Goal: Information Seeking & Learning: Learn about a topic

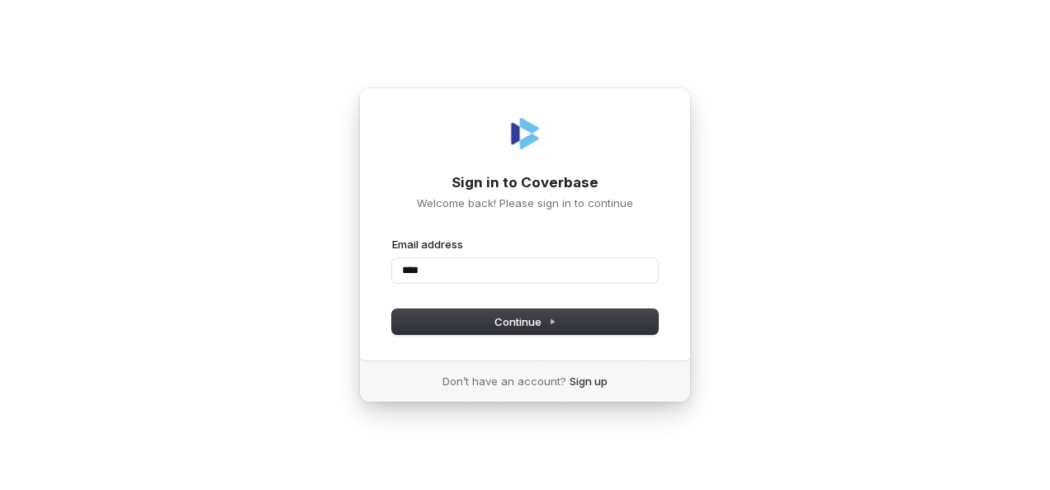
click at [294, 324] on div "Sign in to Coverbase Welcome back! Please sign in to continue Email address ***…" at bounding box center [525, 245] width 1050 height 490
click at [466, 276] on input "****" at bounding box center [525, 270] width 266 height 25
click at [457, 324] on button "Continue" at bounding box center [525, 322] width 266 height 25
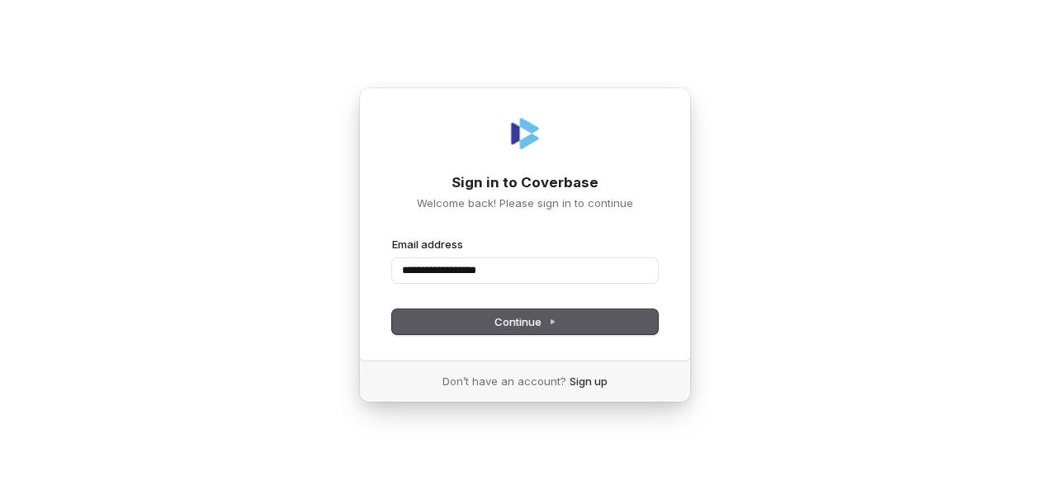
type input "**********"
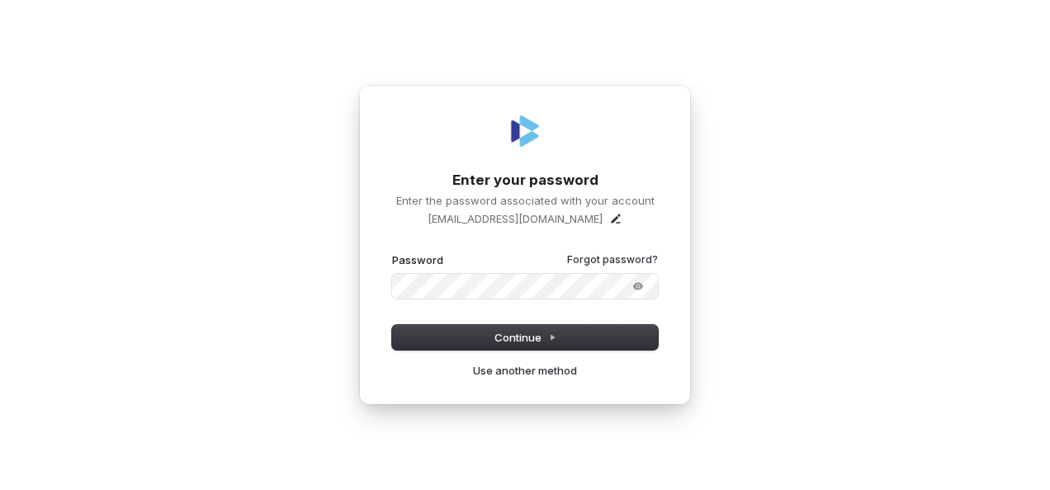
click at [392, 253] on button "submit" at bounding box center [392, 253] width 0 height 0
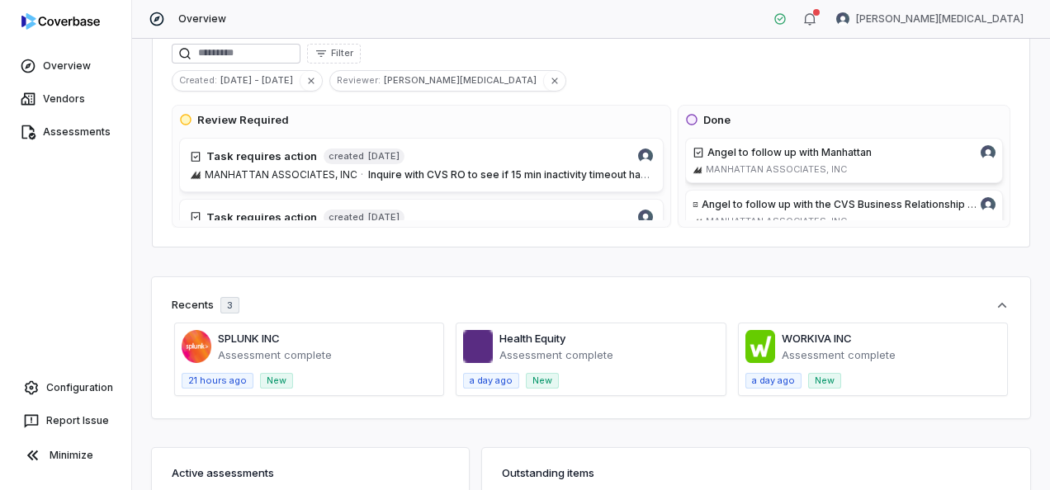
scroll to position [330, 0]
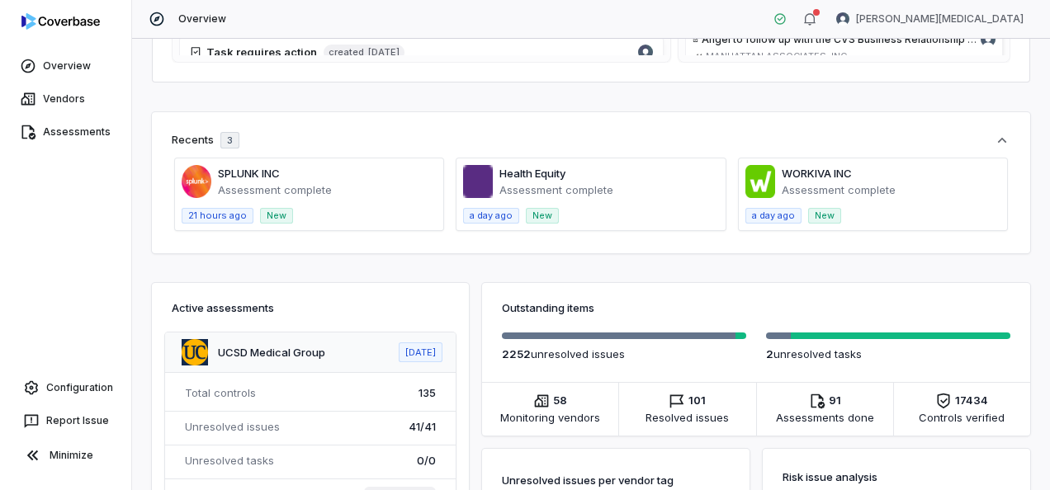
click at [633, 184] on span at bounding box center [591, 195] width 268 height 72
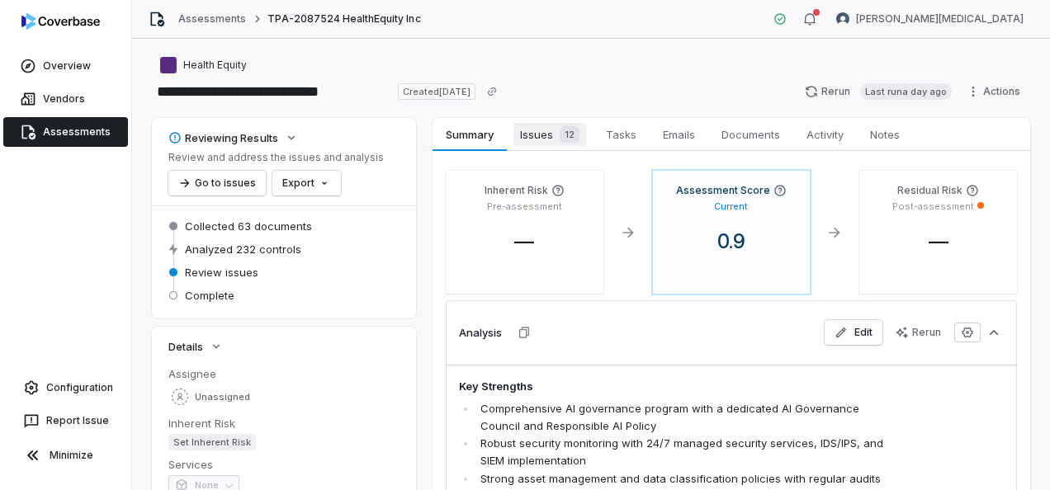
click at [548, 132] on span "Issues 12" at bounding box center [550, 134] width 73 height 23
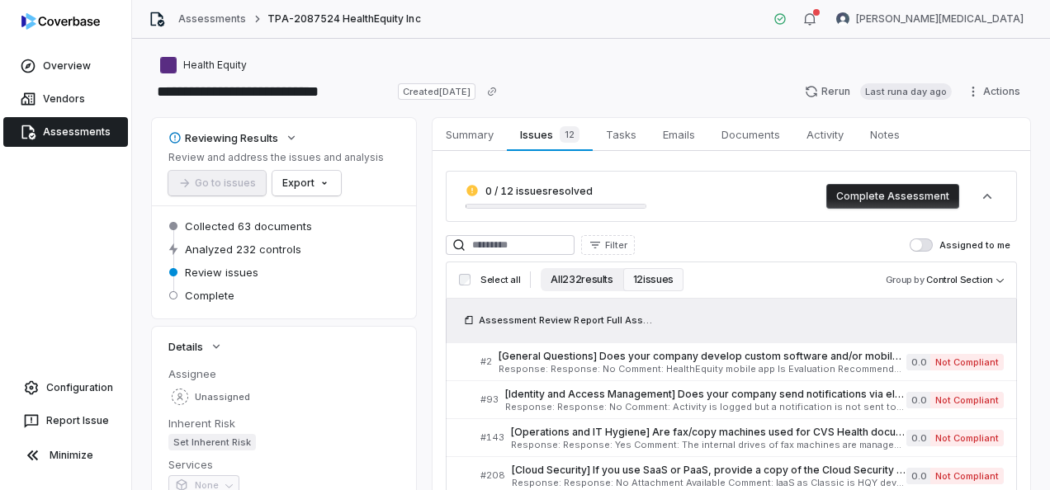
click at [586, 282] on button "All 232 results" at bounding box center [582, 279] width 82 height 23
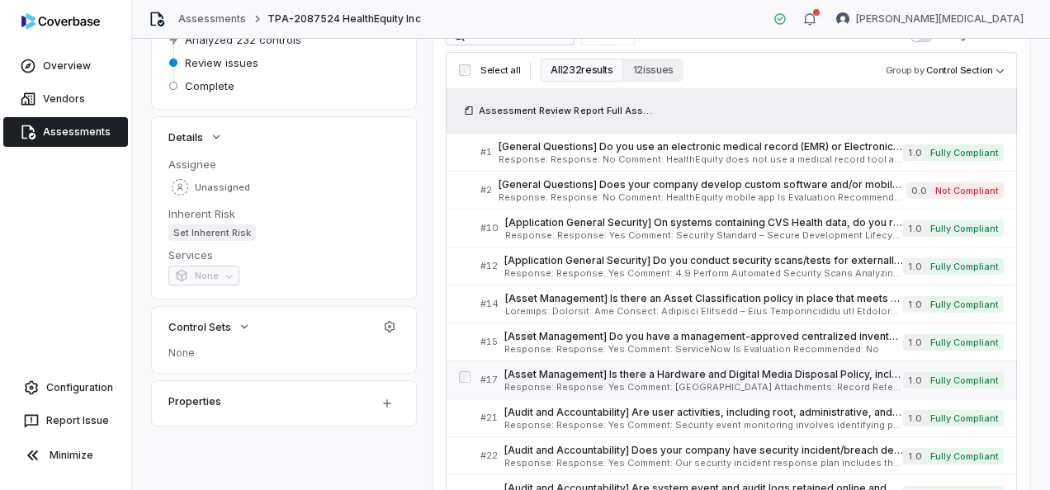
scroll to position [248, 0]
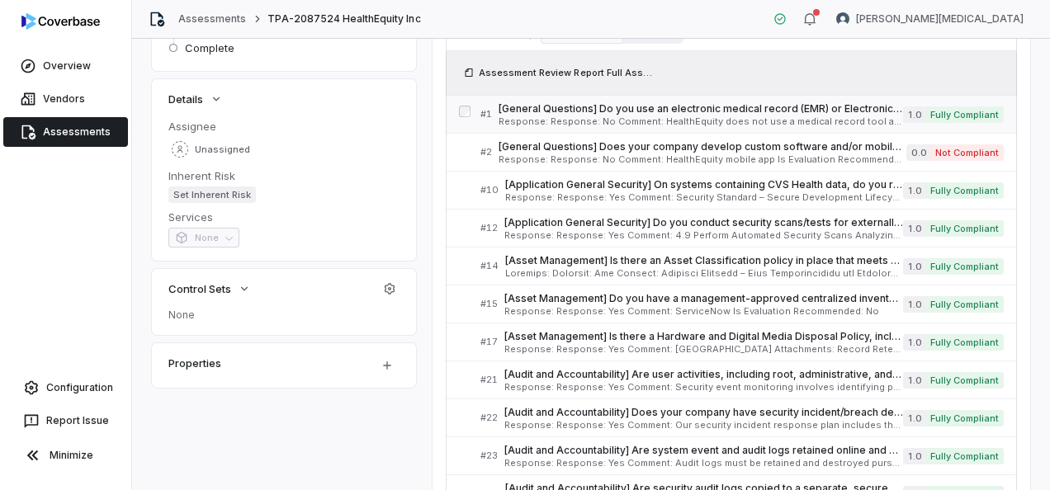
click at [728, 112] on span "[General Questions] Do you use an electronic medical record (EMR) or Electronic…" at bounding box center [701, 108] width 405 height 13
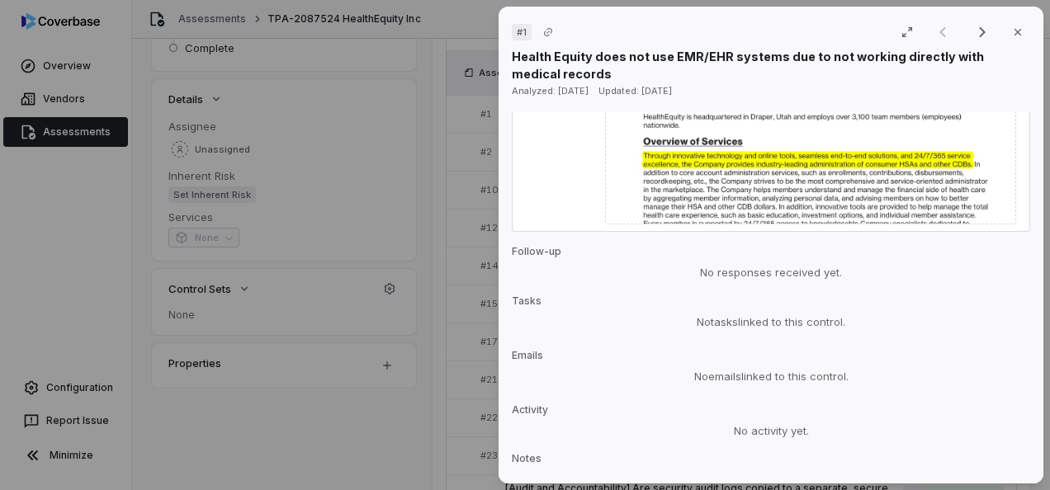
scroll to position [1622, 0]
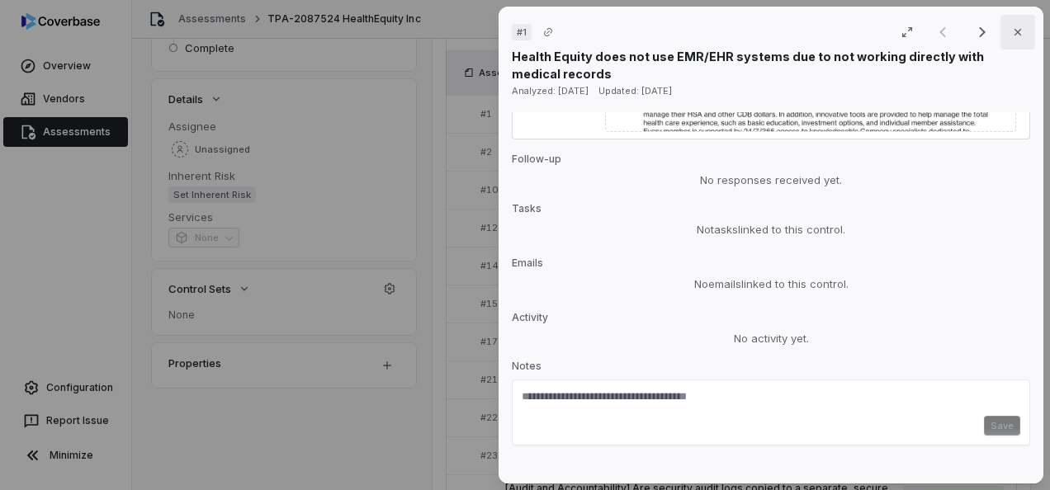
click at [1016, 36] on icon "button" at bounding box center [1018, 32] width 13 height 13
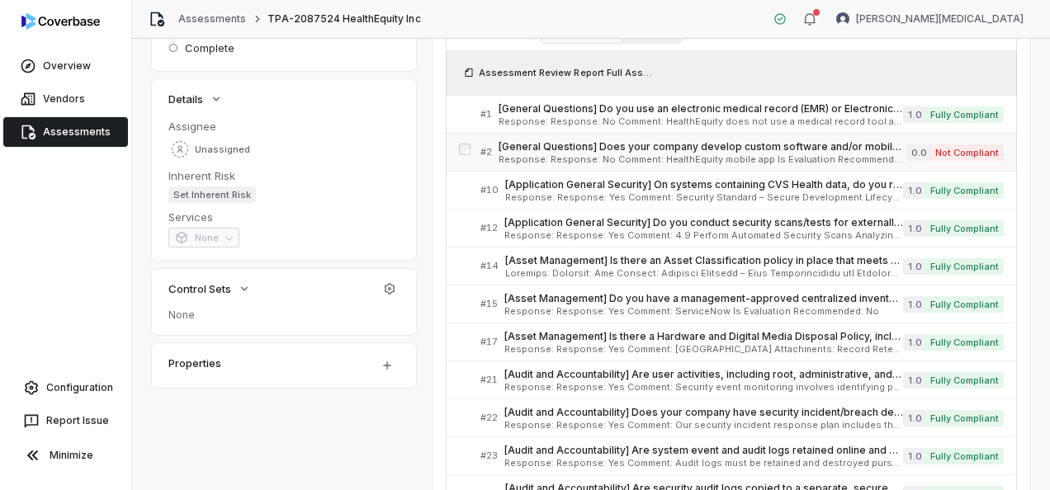
click at [619, 155] on span "Response: Response: No Comment: HealthEquity mobile app Is Evaluation Recommend…" at bounding box center [703, 159] width 408 height 9
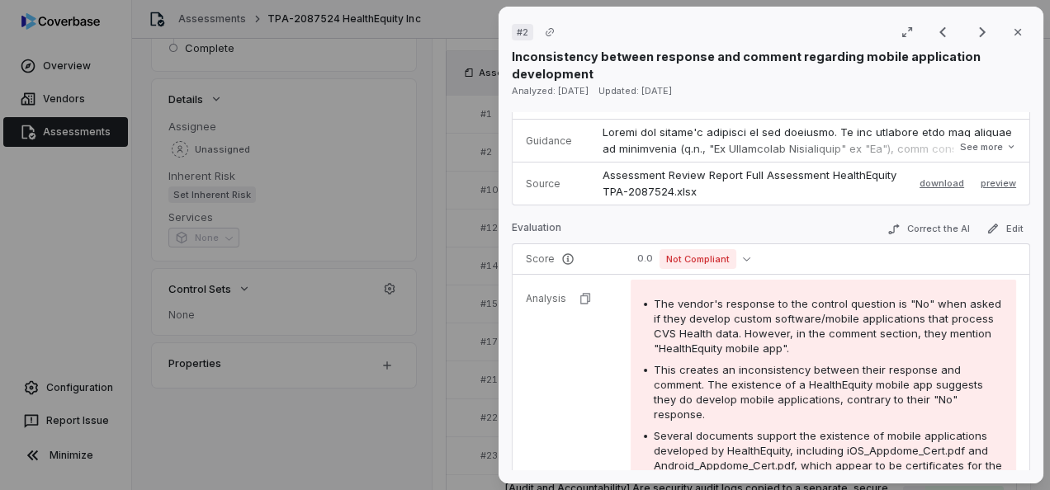
scroll to position [413, 0]
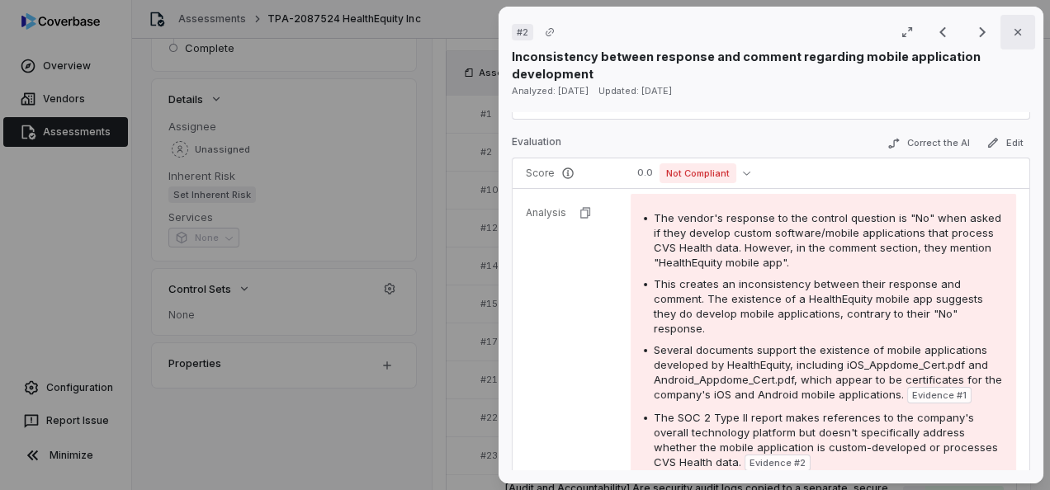
click at [1013, 36] on icon "button" at bounding box center [1018, 32] width 13 height 13
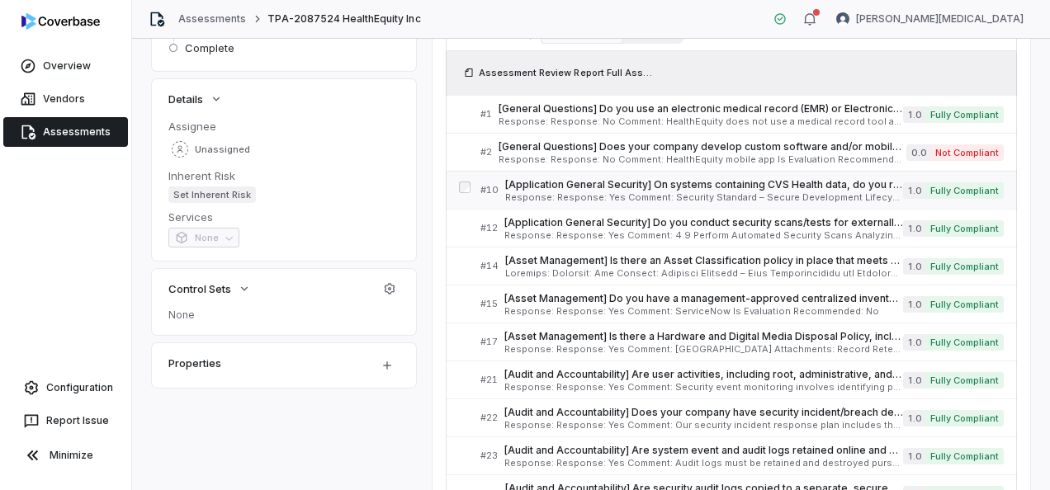
click at [829, 192] on div "[Application General Security] On systems containing CVS Health data, do you re…" at bounding box center [704, 190] width 398 height 24
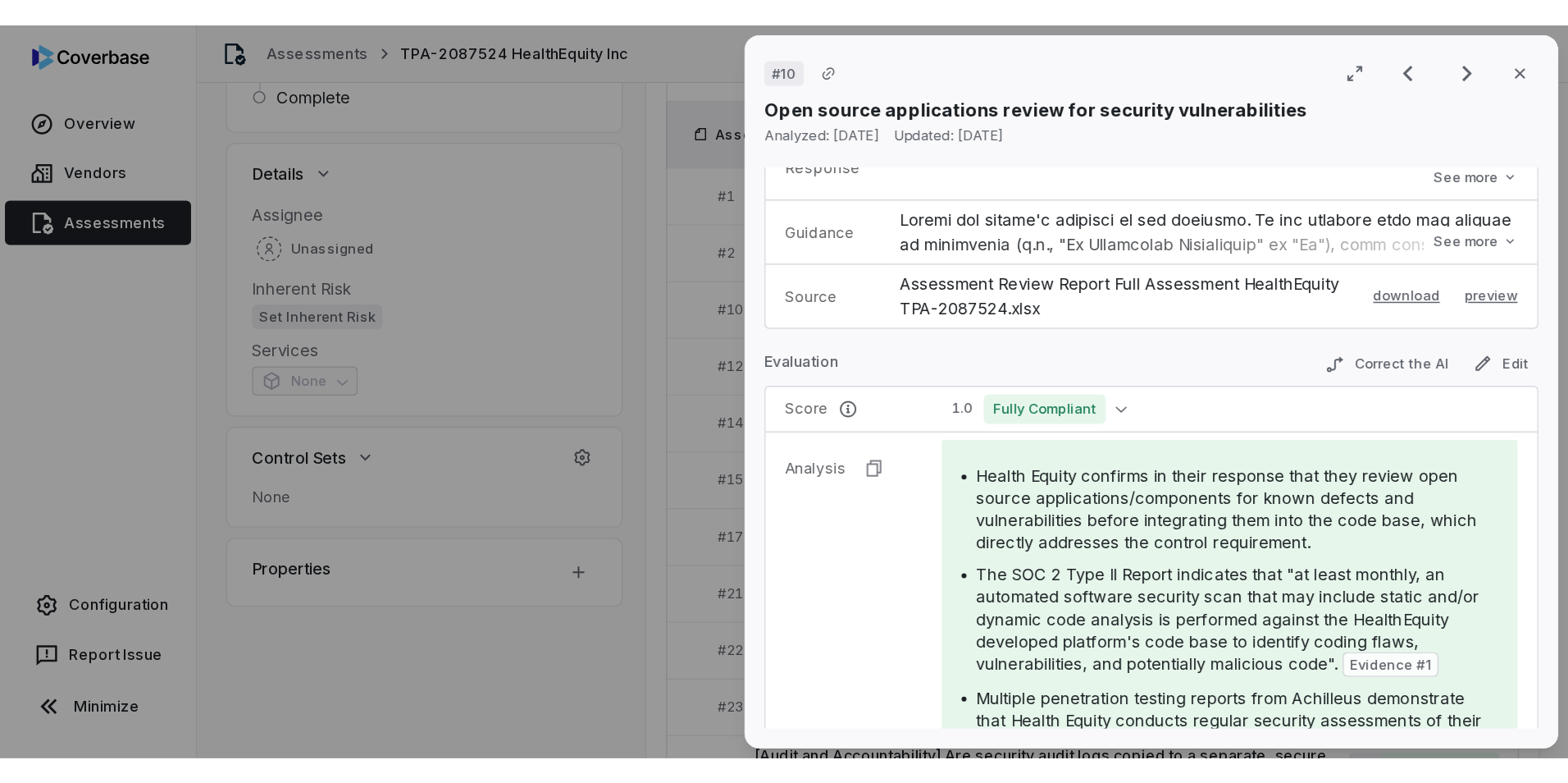
scroll to position [328, 0]
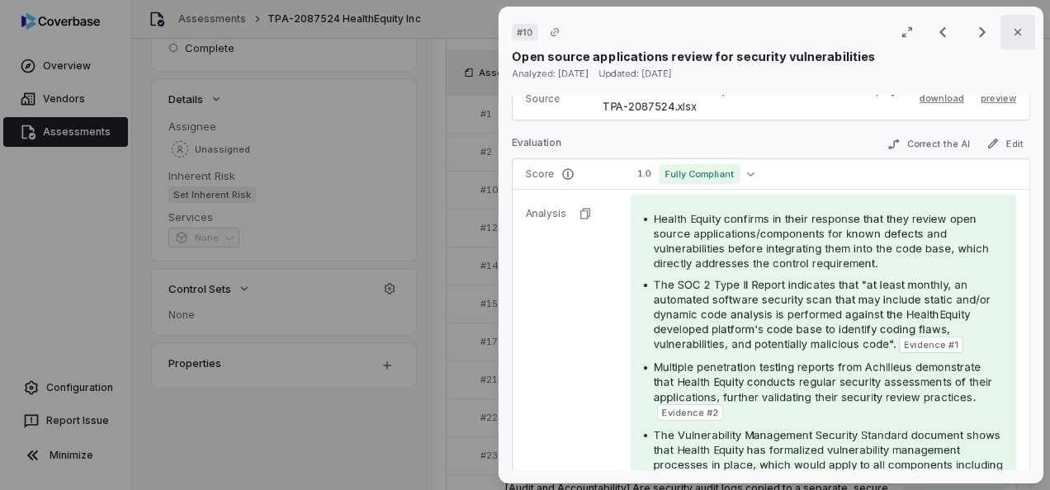
click at [1019, 20] on button "Close" at bounding box center [1018, 32] width 35 height 35
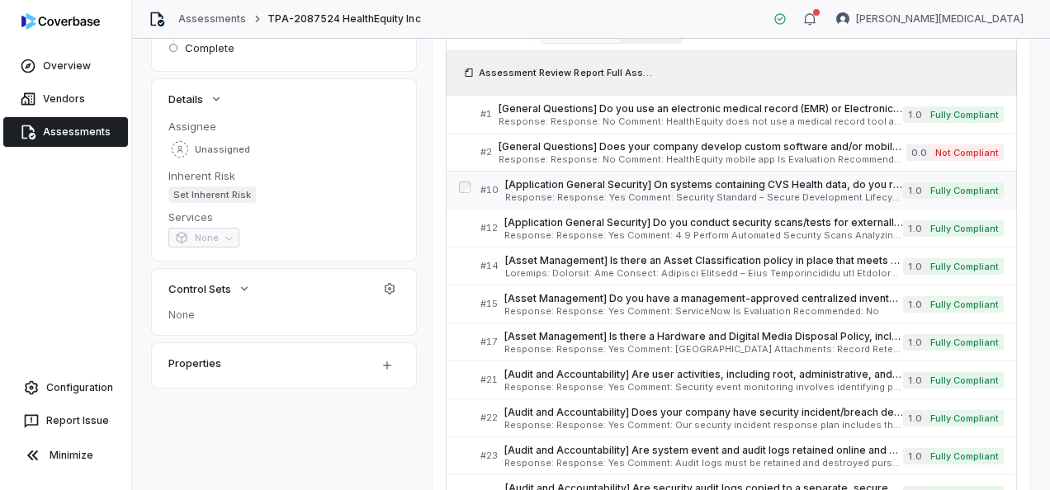
click at [688, 188] on span "[Application General Security] On systems containing CVS Health data, do you re…" at bounding box center [704, 184] width 398 height 13
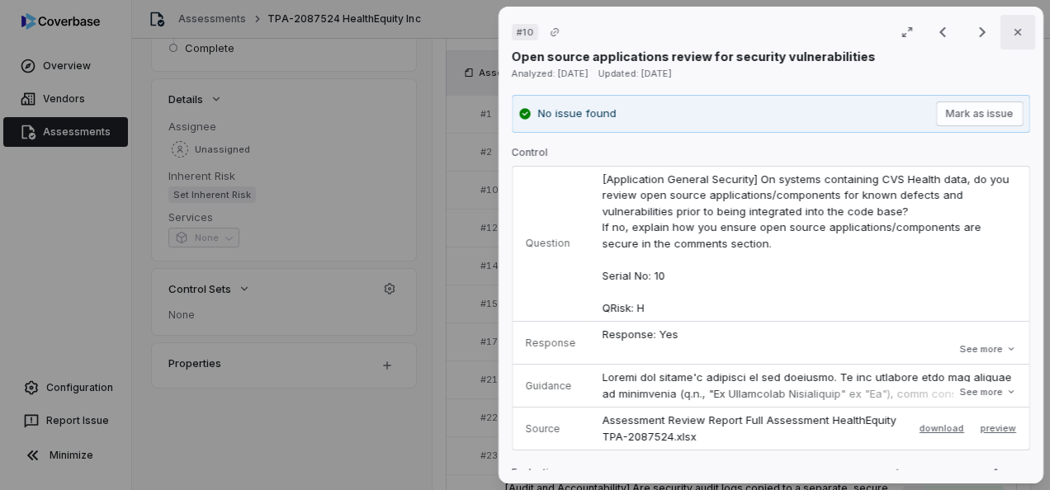
click at [1012, 32] on icon "button" at bounding box center [1018, 32] width 13 height 13
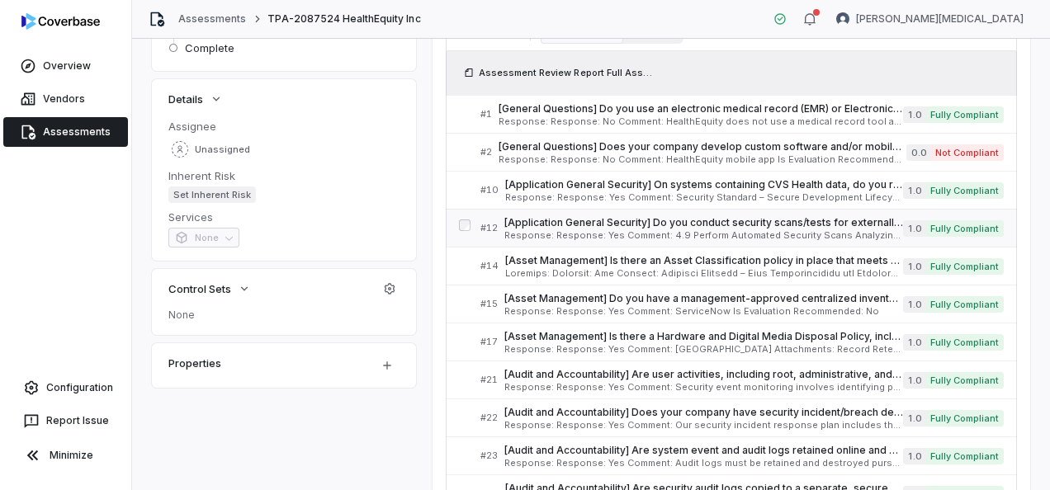
click at [707, 226] on span "[Application General Security] Do you conduct security scans/tests for external…" at bounding box center [704, 222] width 399 height 13
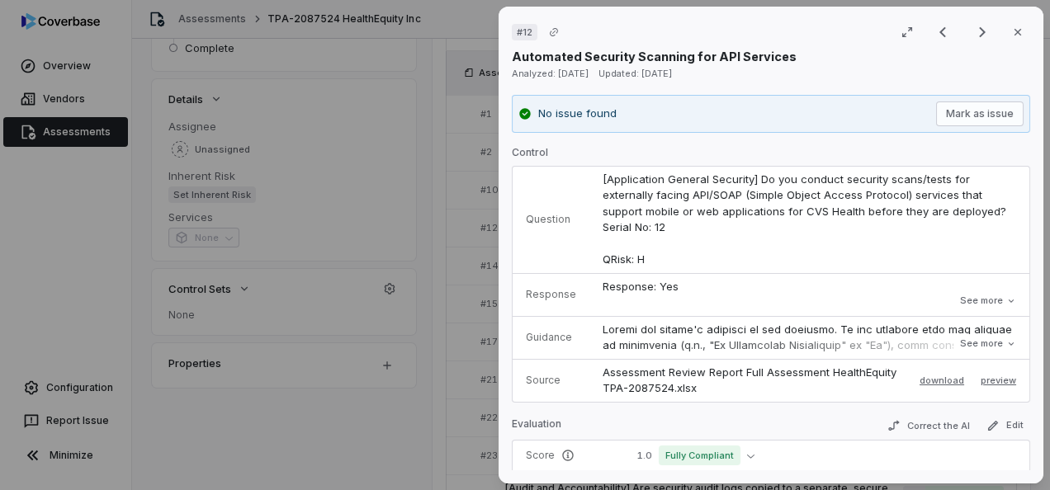
click at [796, 40] on div "# 12 Result 4 of 25 Close" at bounding box center [771, 32] width 519 height 25
click at [1013, 30] on icon "button" at bounding box center [1018, 32] width 13 height 13
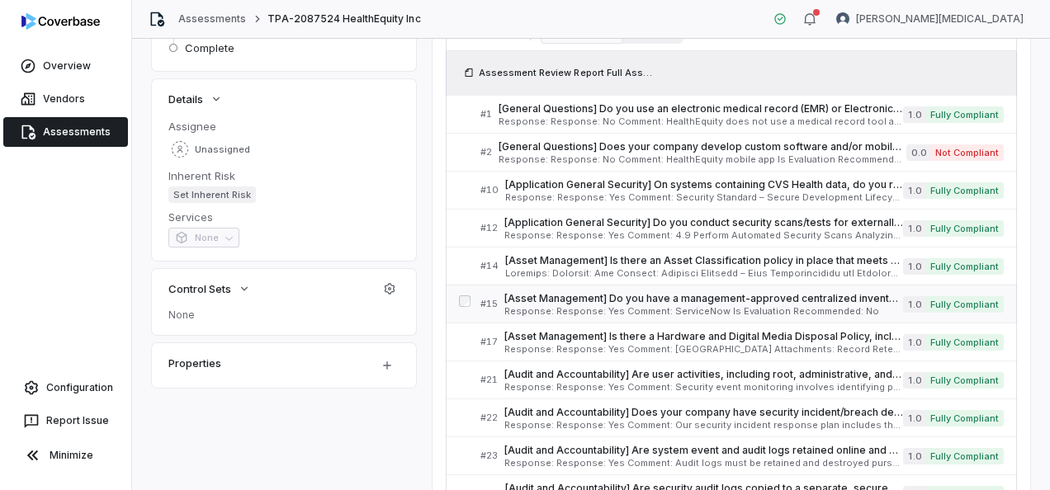
click at [690, 301] on span "[Asset Management] Do you have a management-approved centralized inventory of h…" at bounding box center [704, 298] width 399 height 13
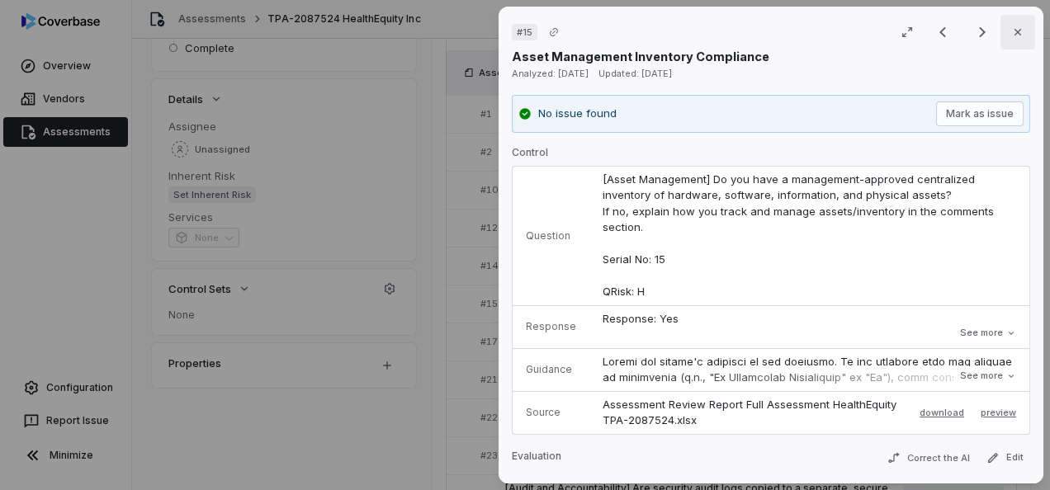
click at [1017, 35] on button "Close" at bounding box center [1018, 32] width 35 height 35
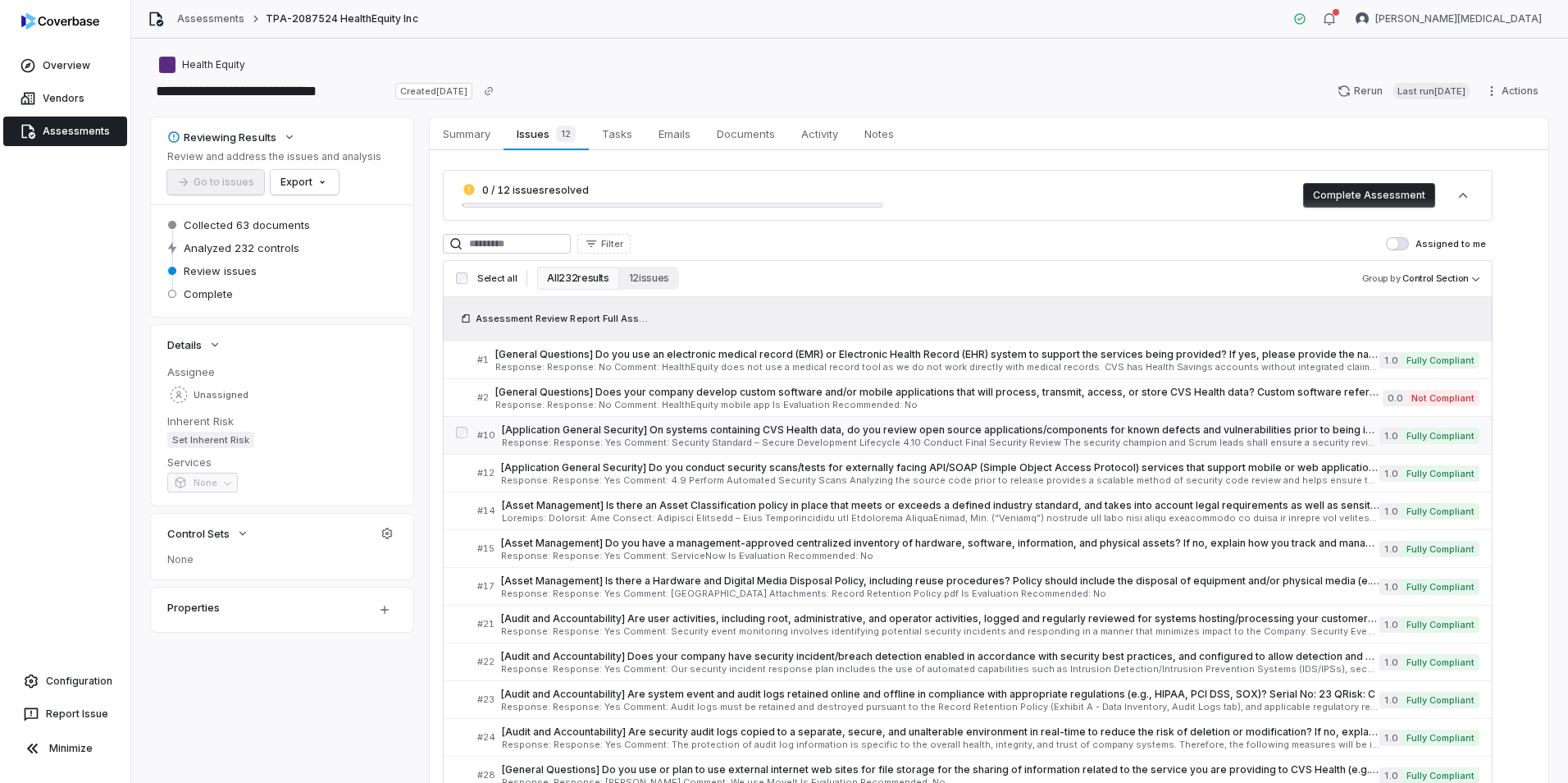
click at [880, 437] on div "[Application General Security] On systems containing CVS Health data, do you re…" at bounding box center [940, 435] width 878 height 24
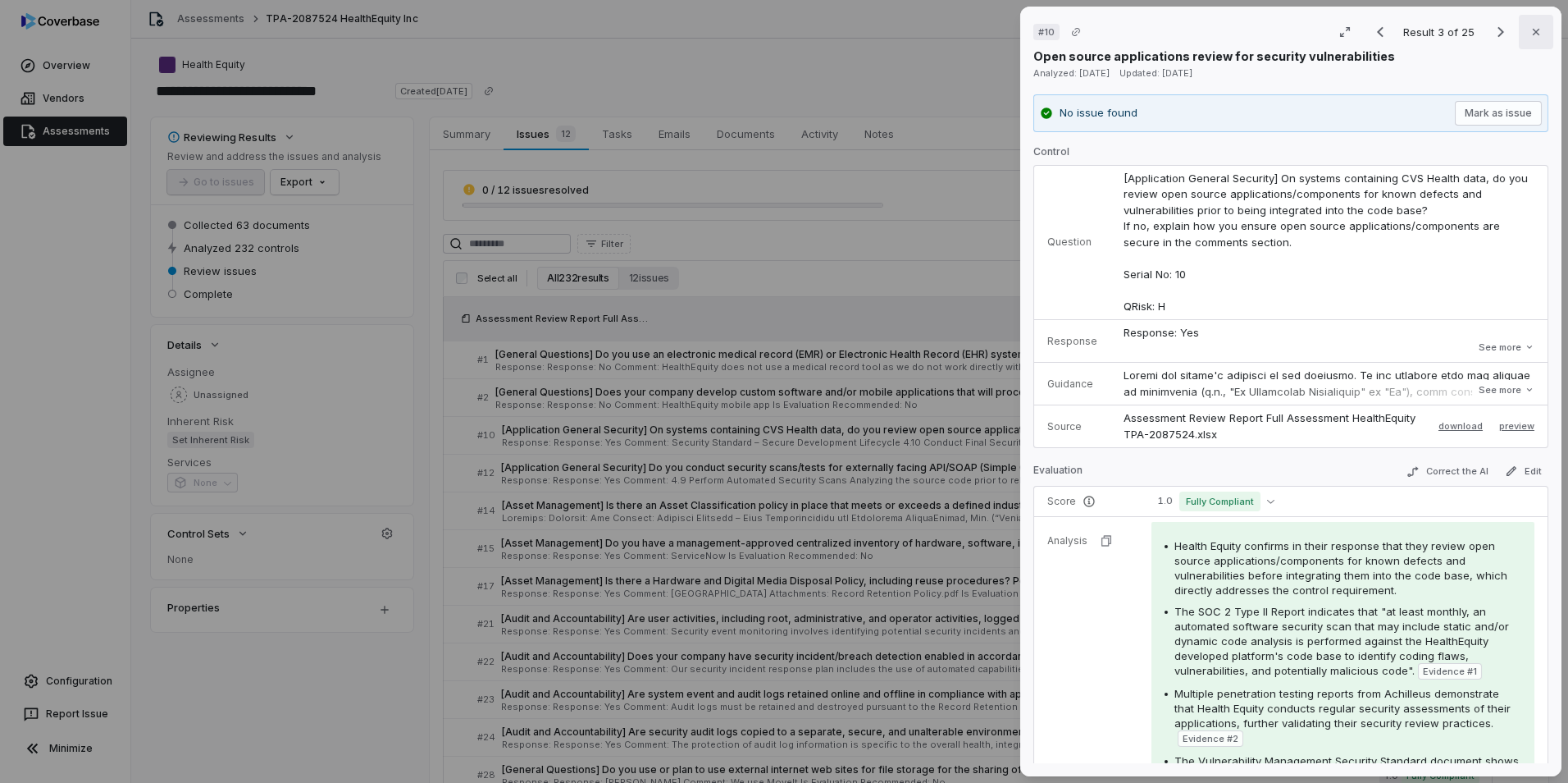
click at [1042, 33] on icon "button" at bounding box center [1535, 32] width 13 height 13
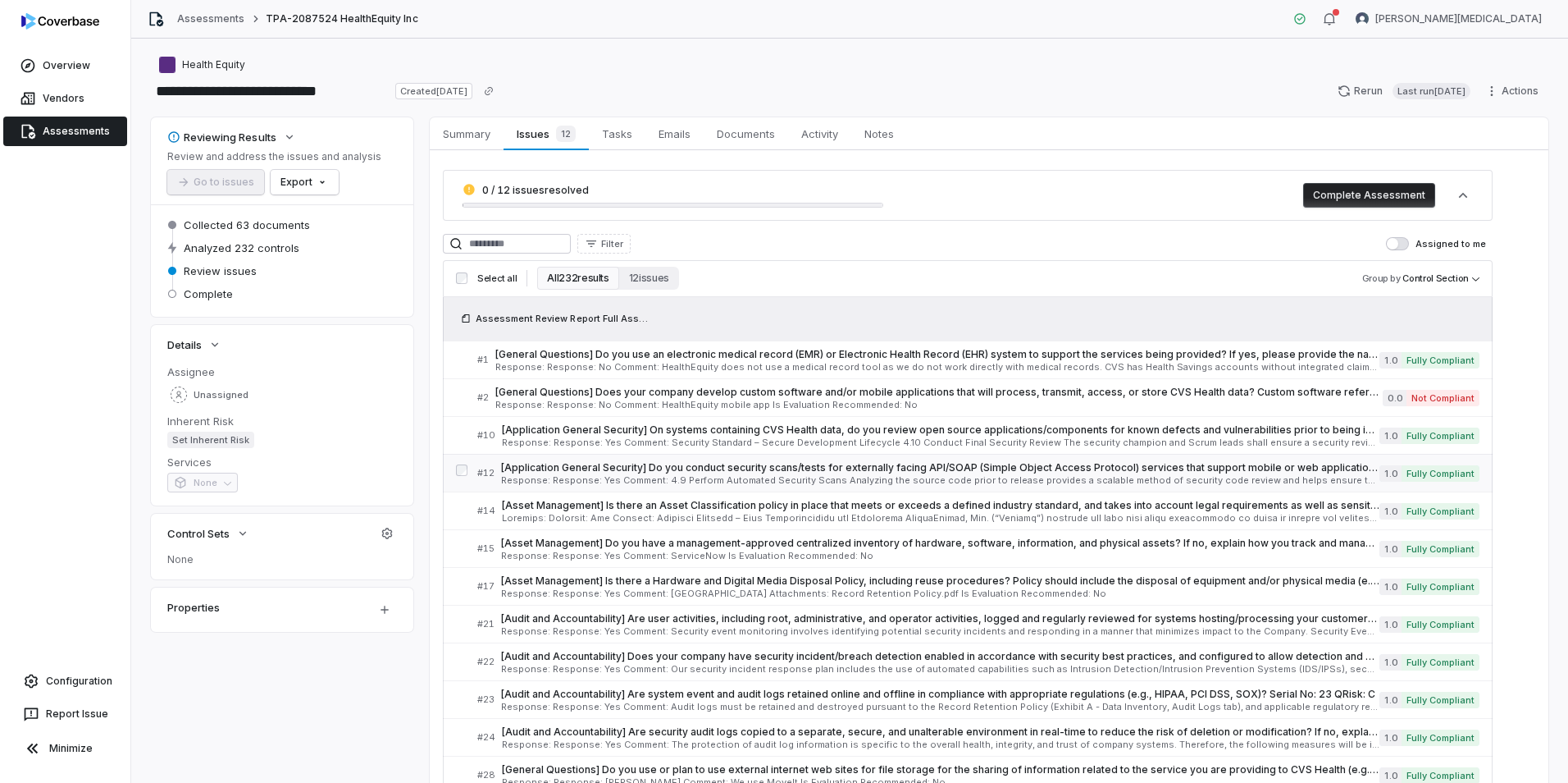
click at [699, 469] on span "[Application General Security] Do you conduct security scans/tests for external…" at bounding box center [940, 467] width 878 height 13
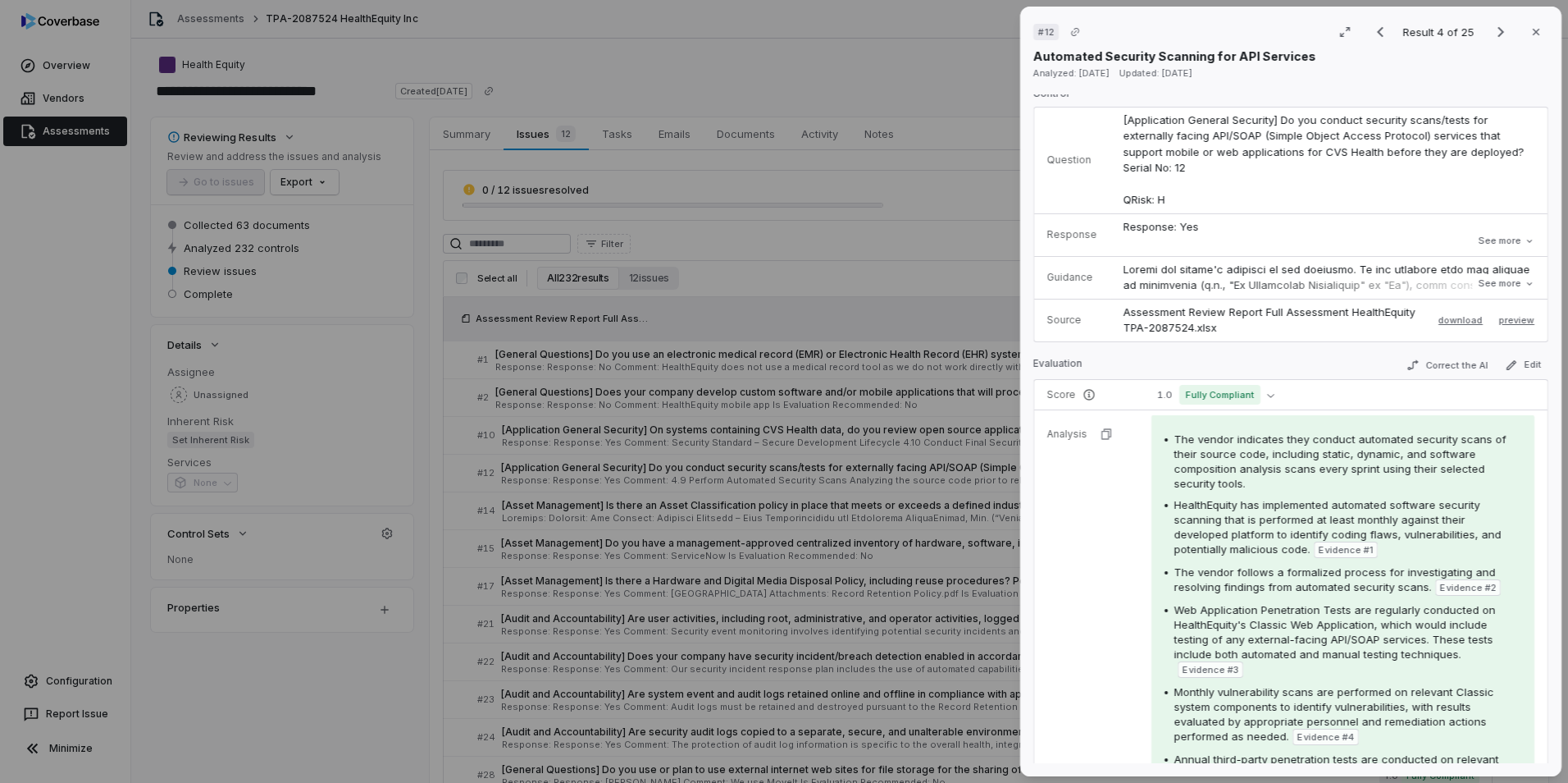
scroll to position [82, 0]
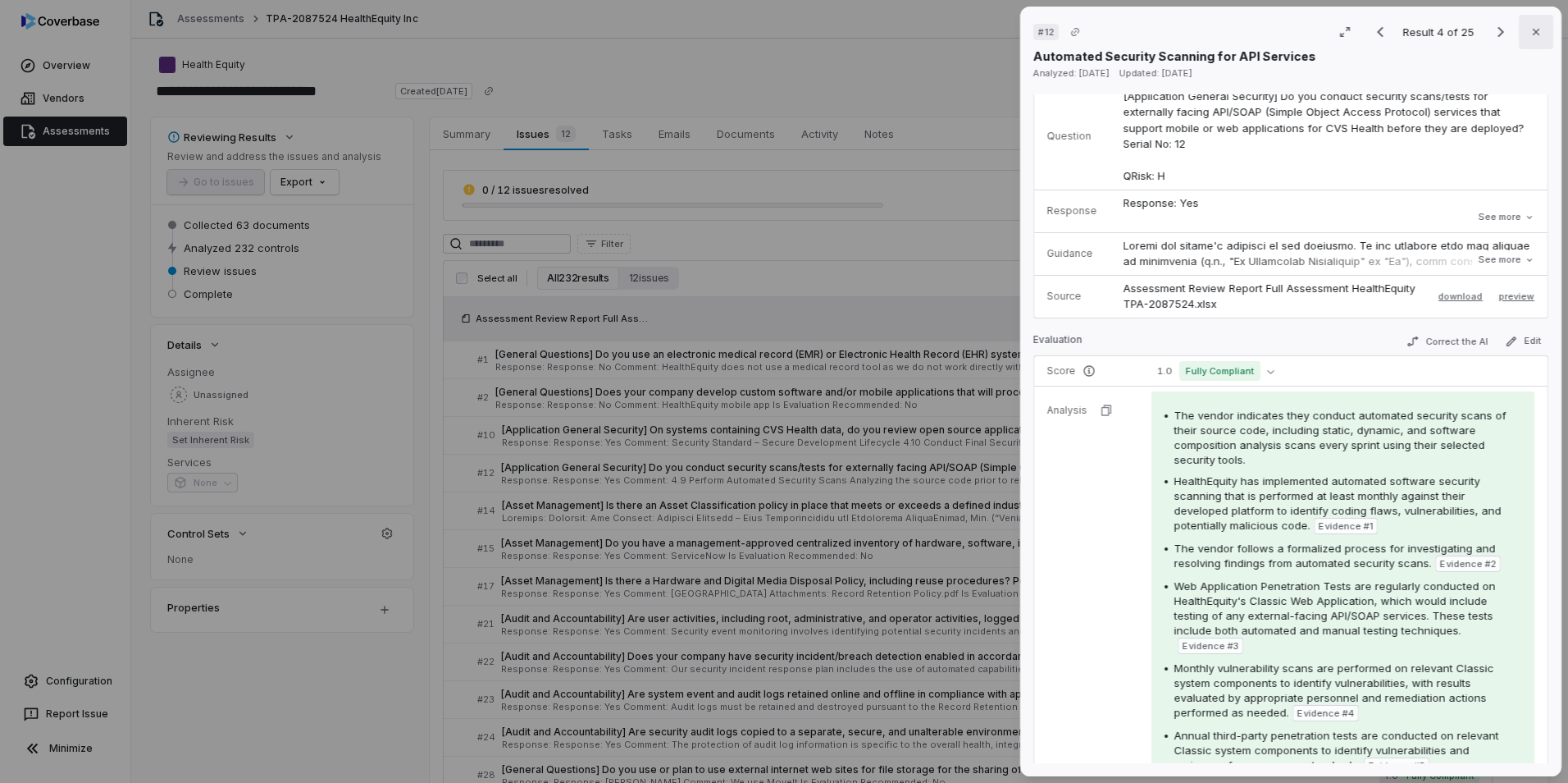
click at [1042, 30] on icon "button" at bounding box center [1535, 32] width 13 height 13
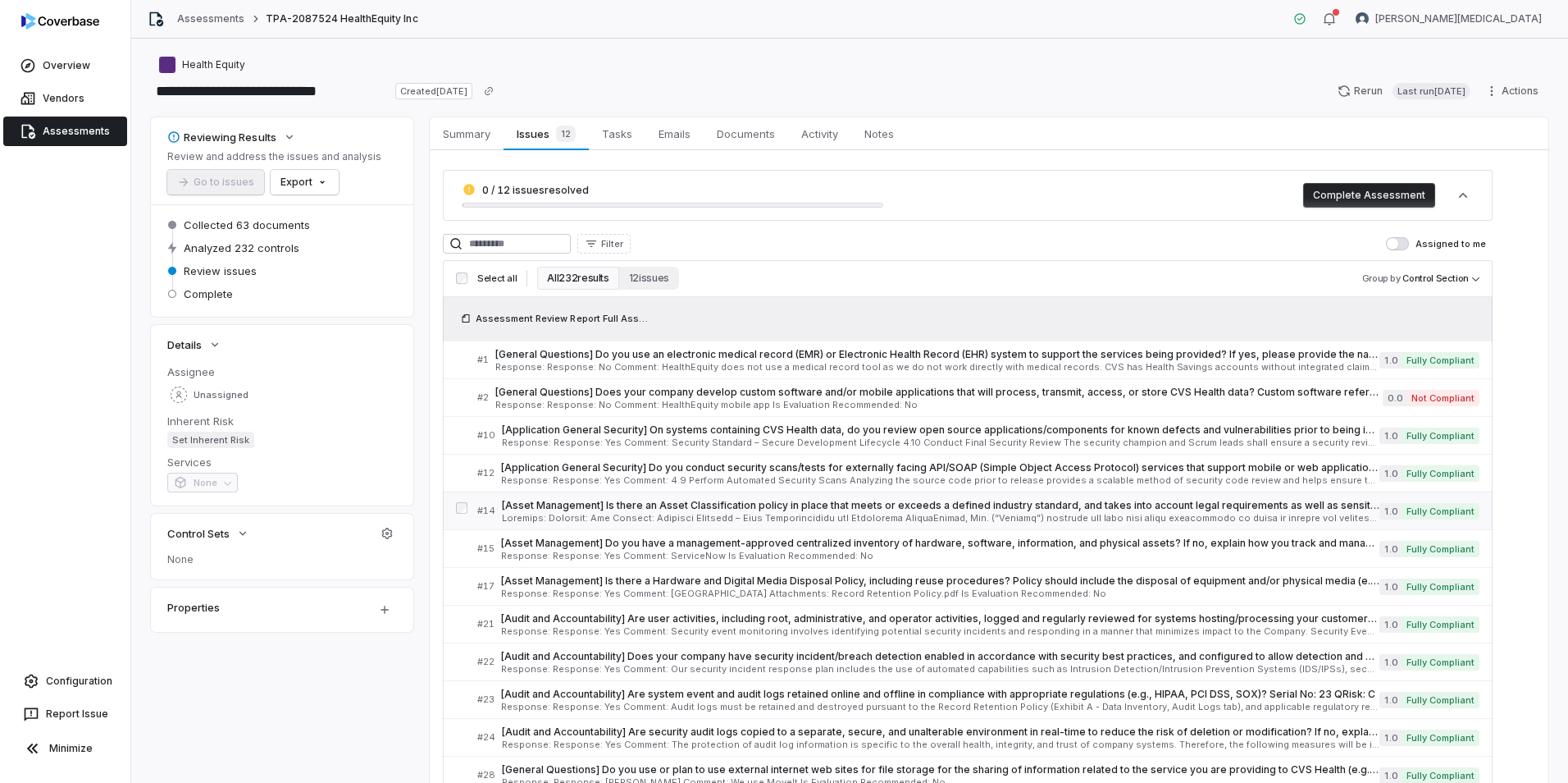
click at [646, 487] on span at bounding box center [940, 518] width 878 height 9
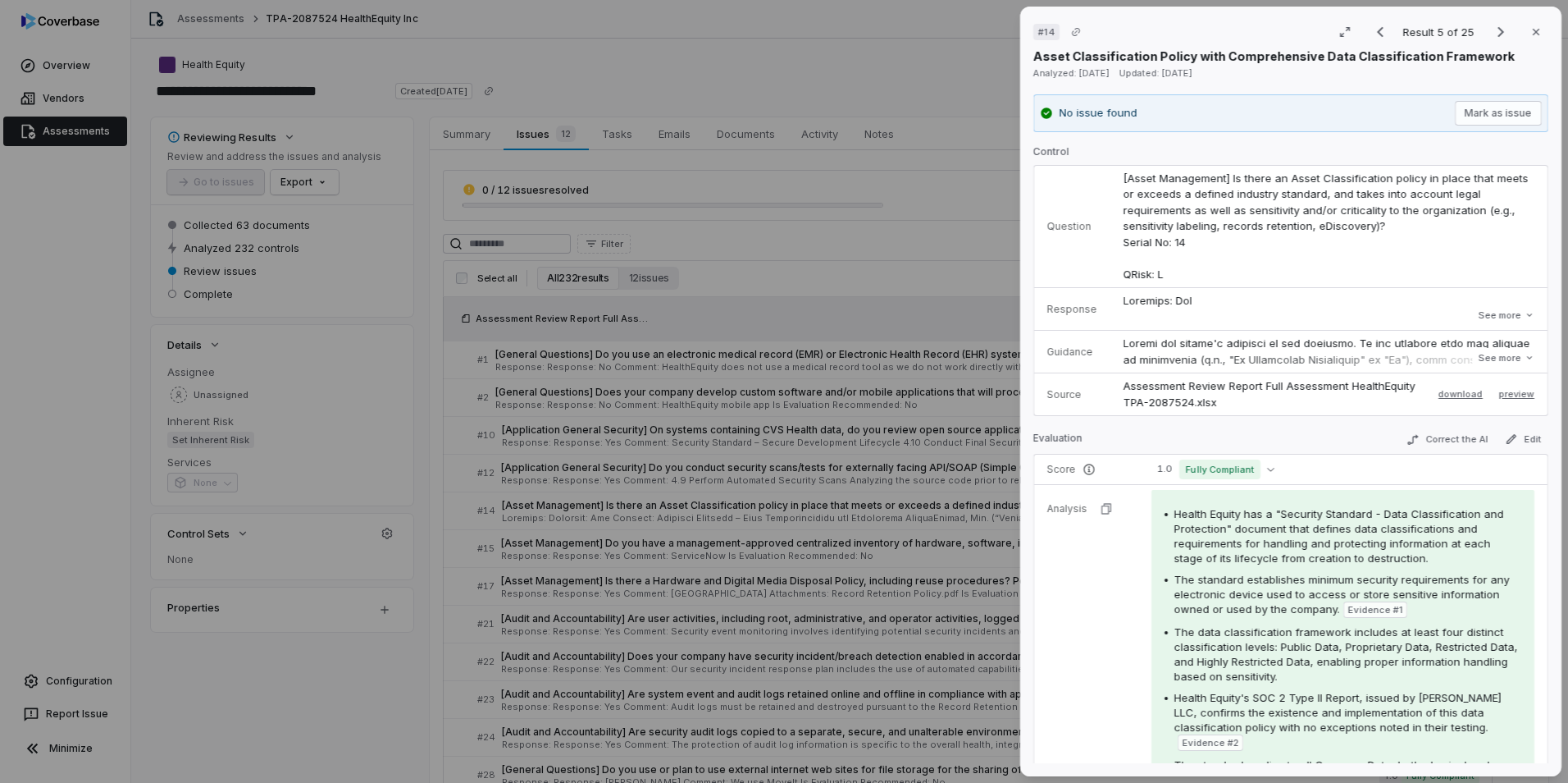
scroll to position [82, 0]
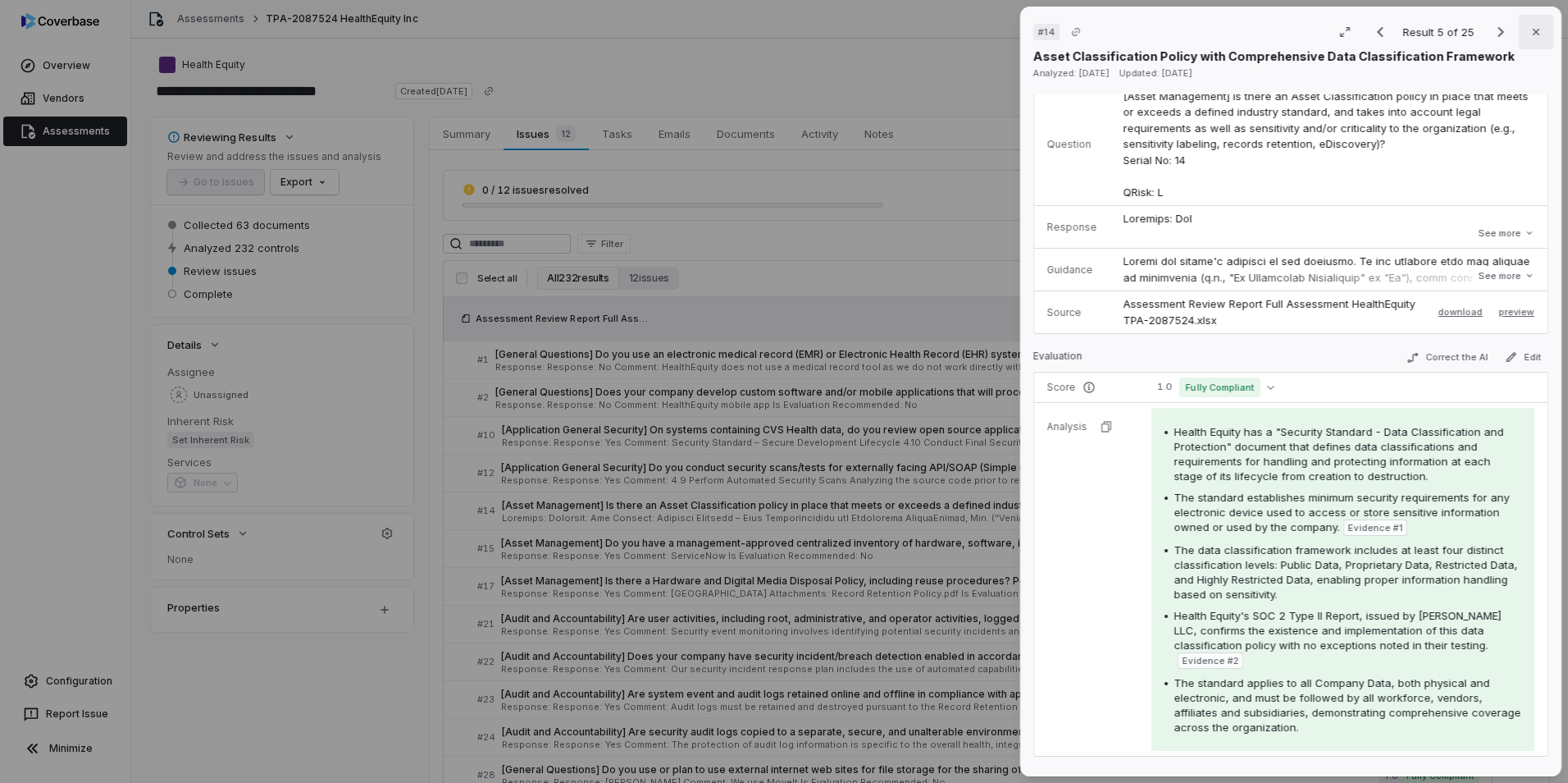
click at [1042, 22] on button "Close" at bounding box center [1535, 32] width 35 height 35
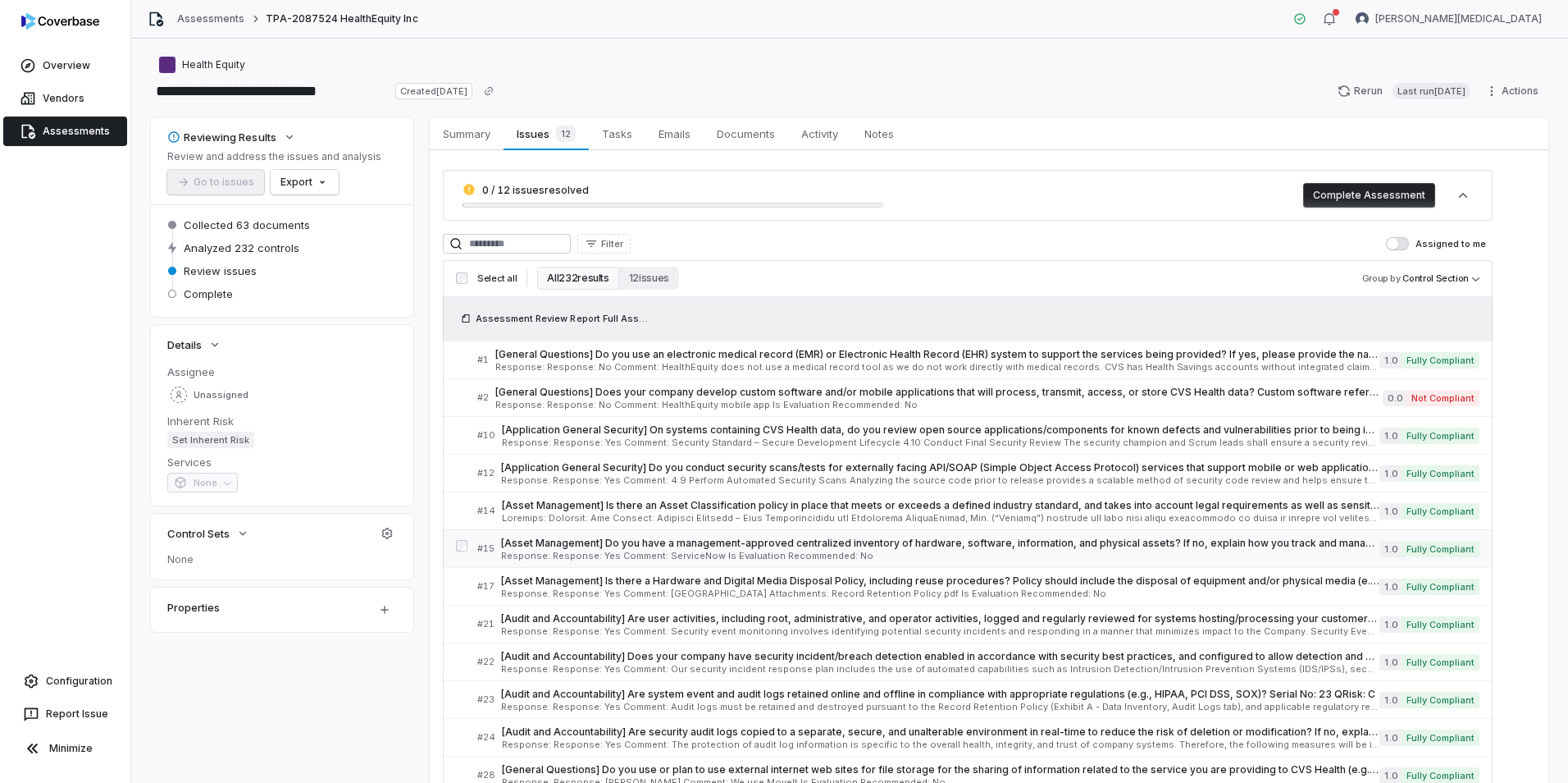
click at [682, 487] on span "Response: Response: Yes Comment: ServiceNow Is Evaluation Recommended: No" at bounding box center [940, 555] width 878 height 9
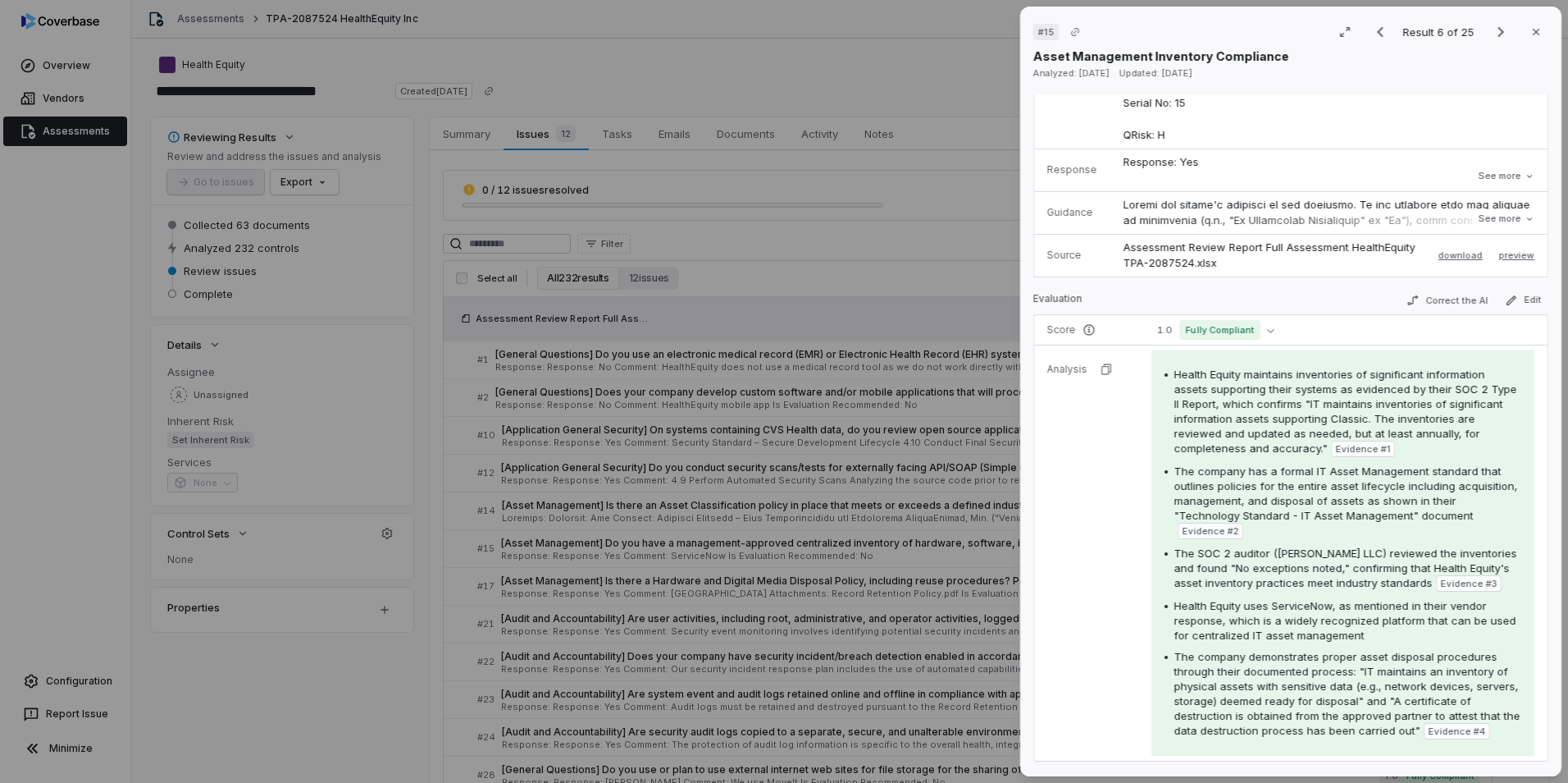
scroll to position [246, 0]
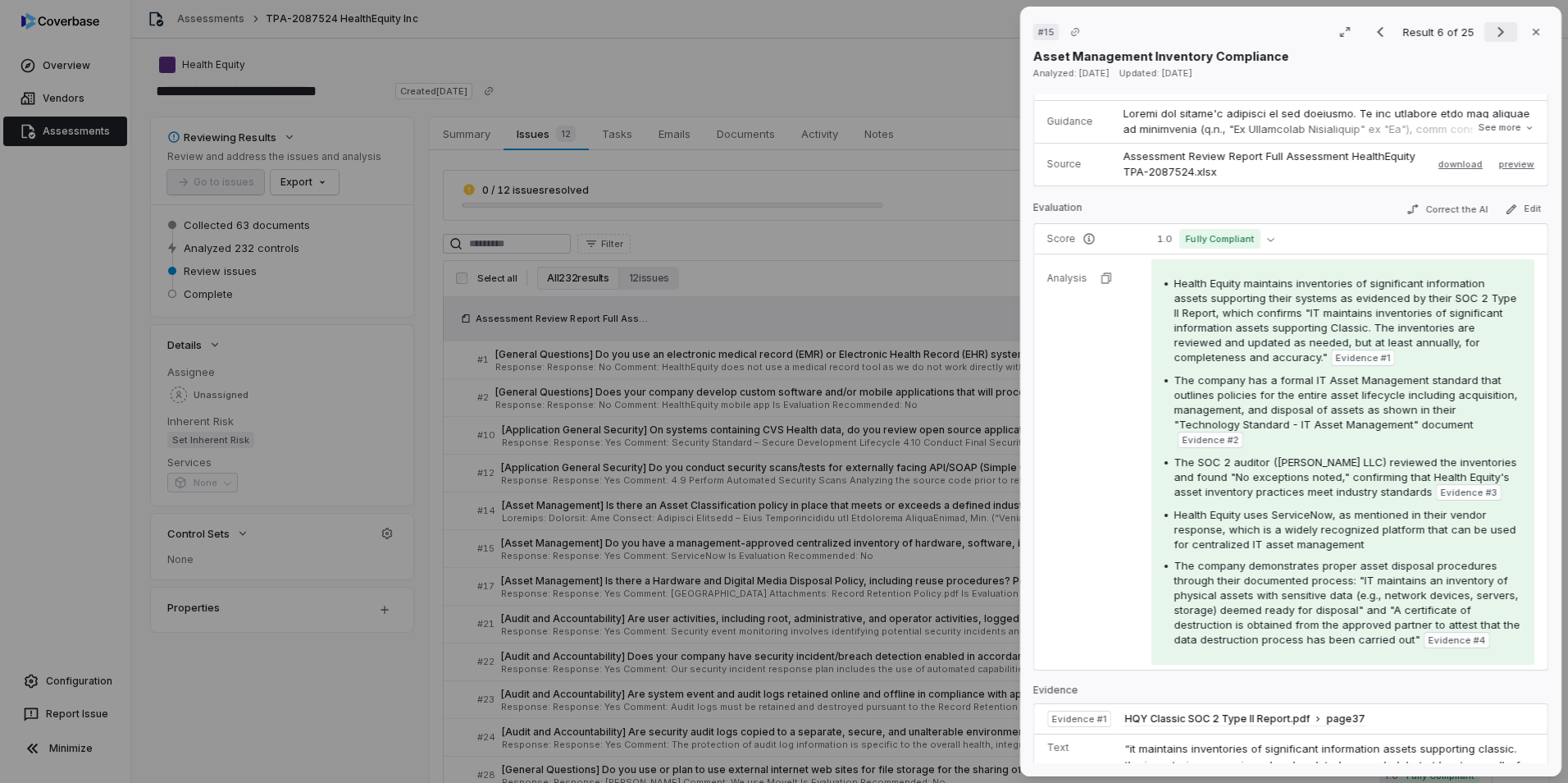
click at [1042, 36] on icon "Next result" at bounding box center [1500, 32] width 20 height 20
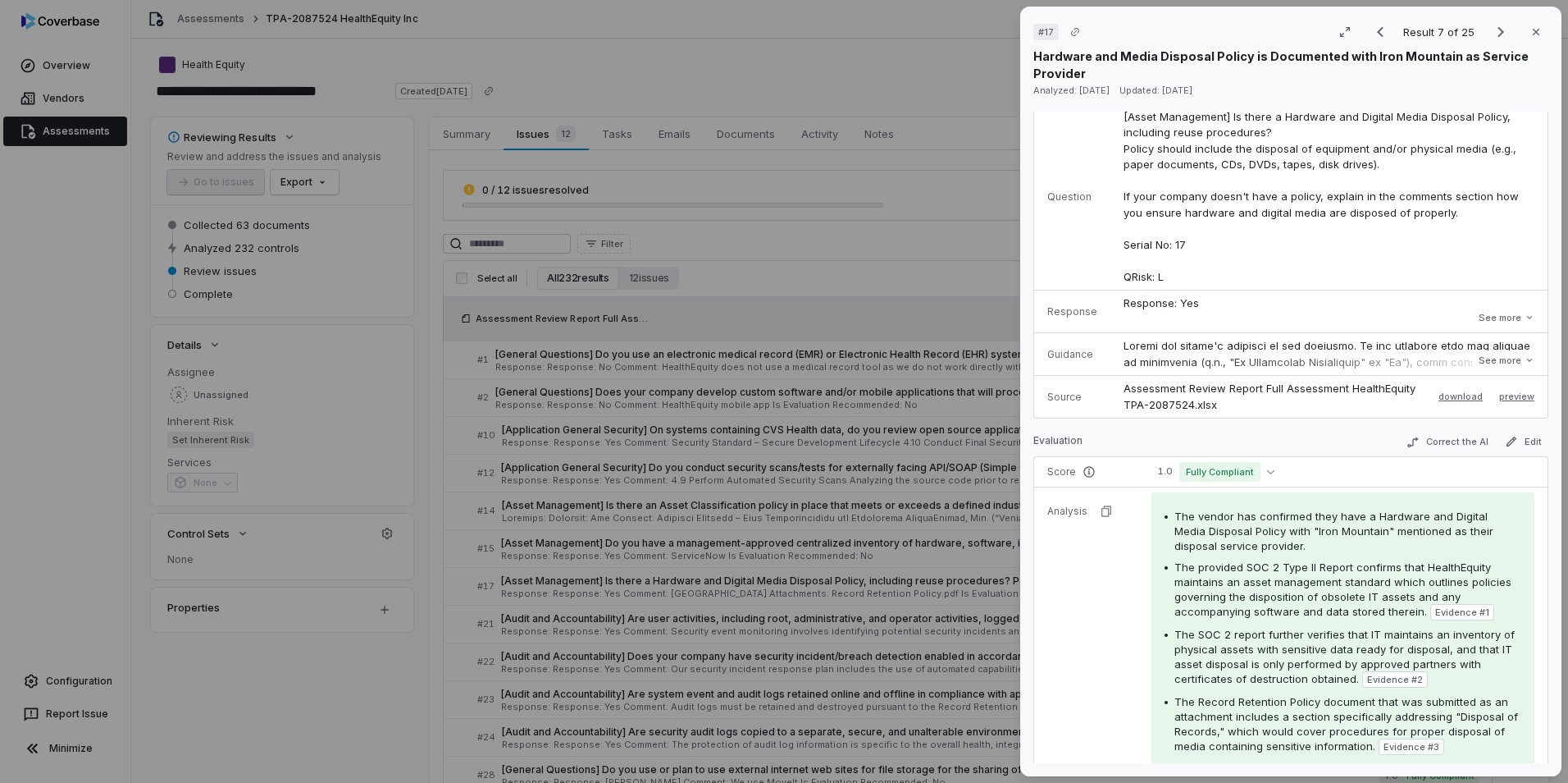
scroll to position [164, 0]
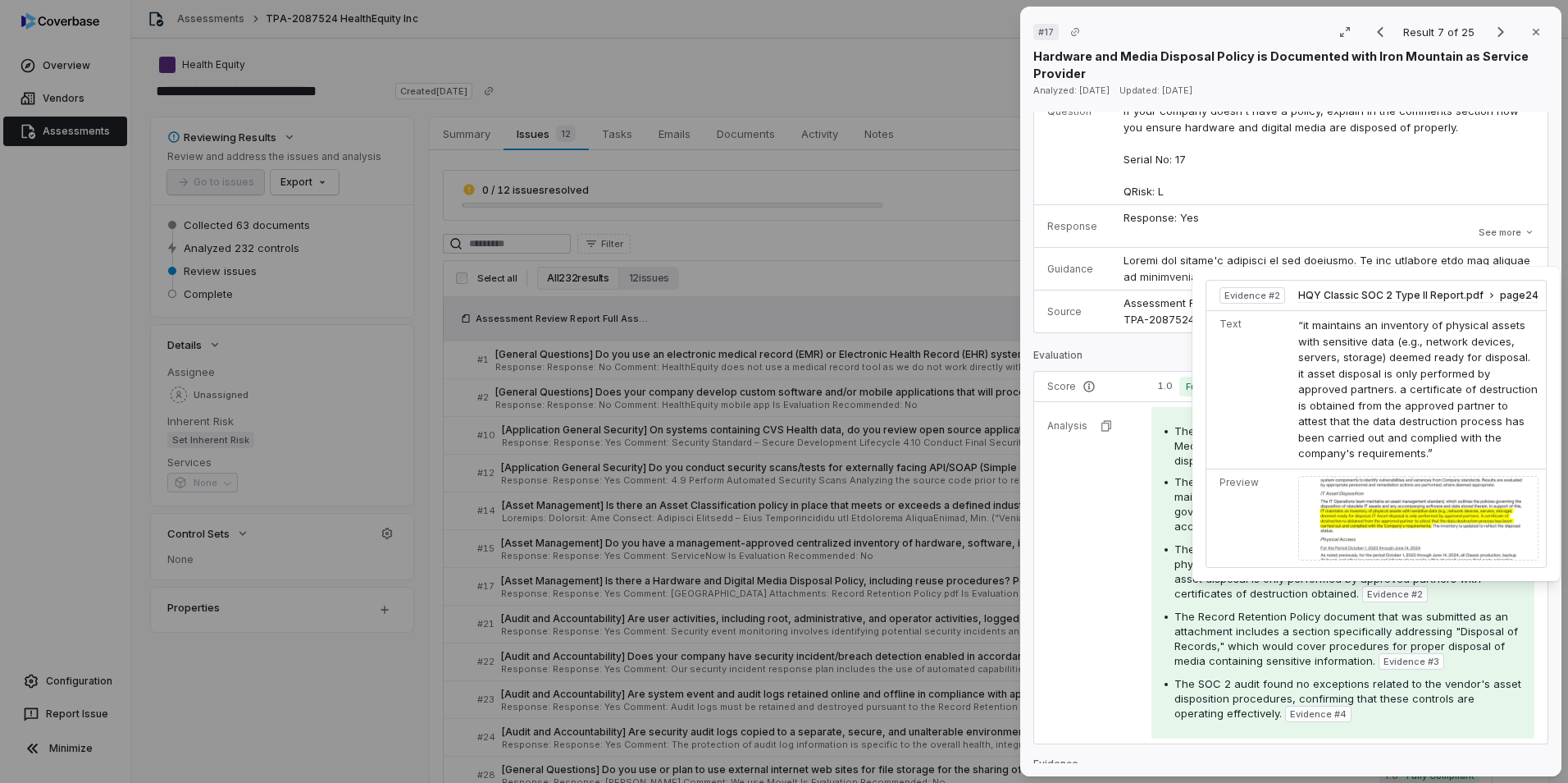
click at [1042, 487] on span "Evidence # 2" at bounding box center [1394, 593] width 56 height 13
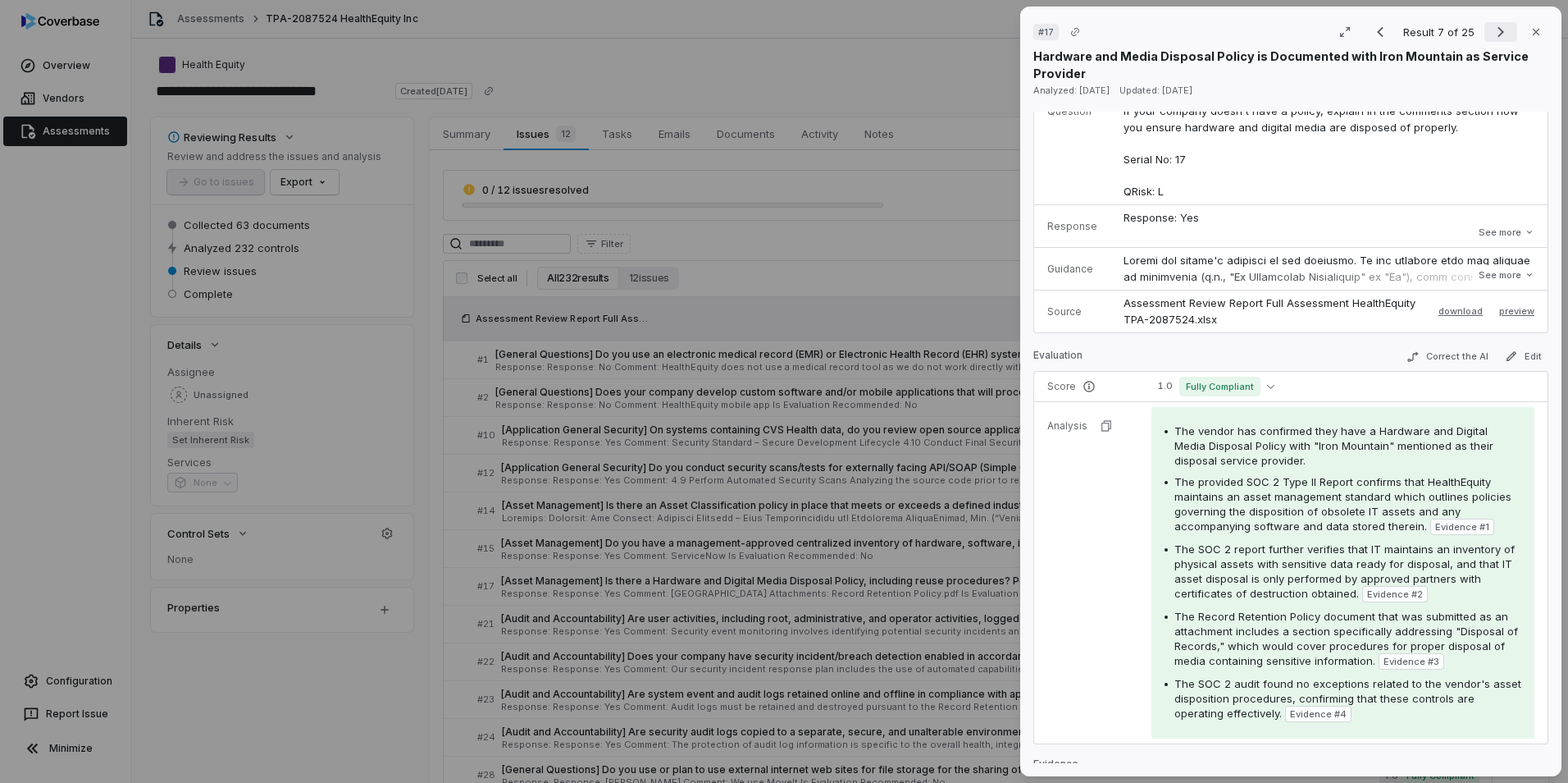
click at [1042, 30] on icon "Next result" at bounding box center [1500, 32] width 20 height 20
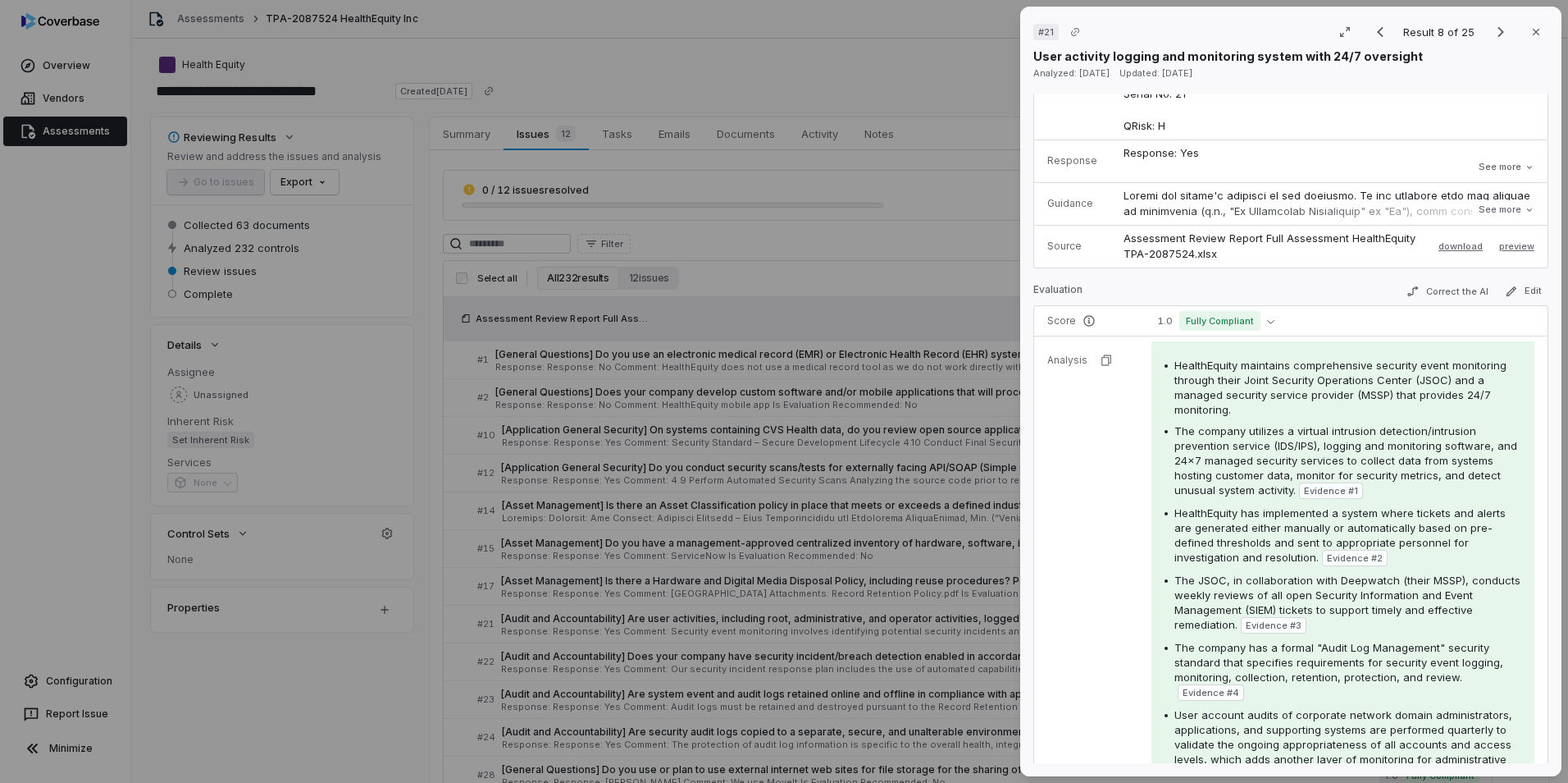
scroll to position [82, 0]
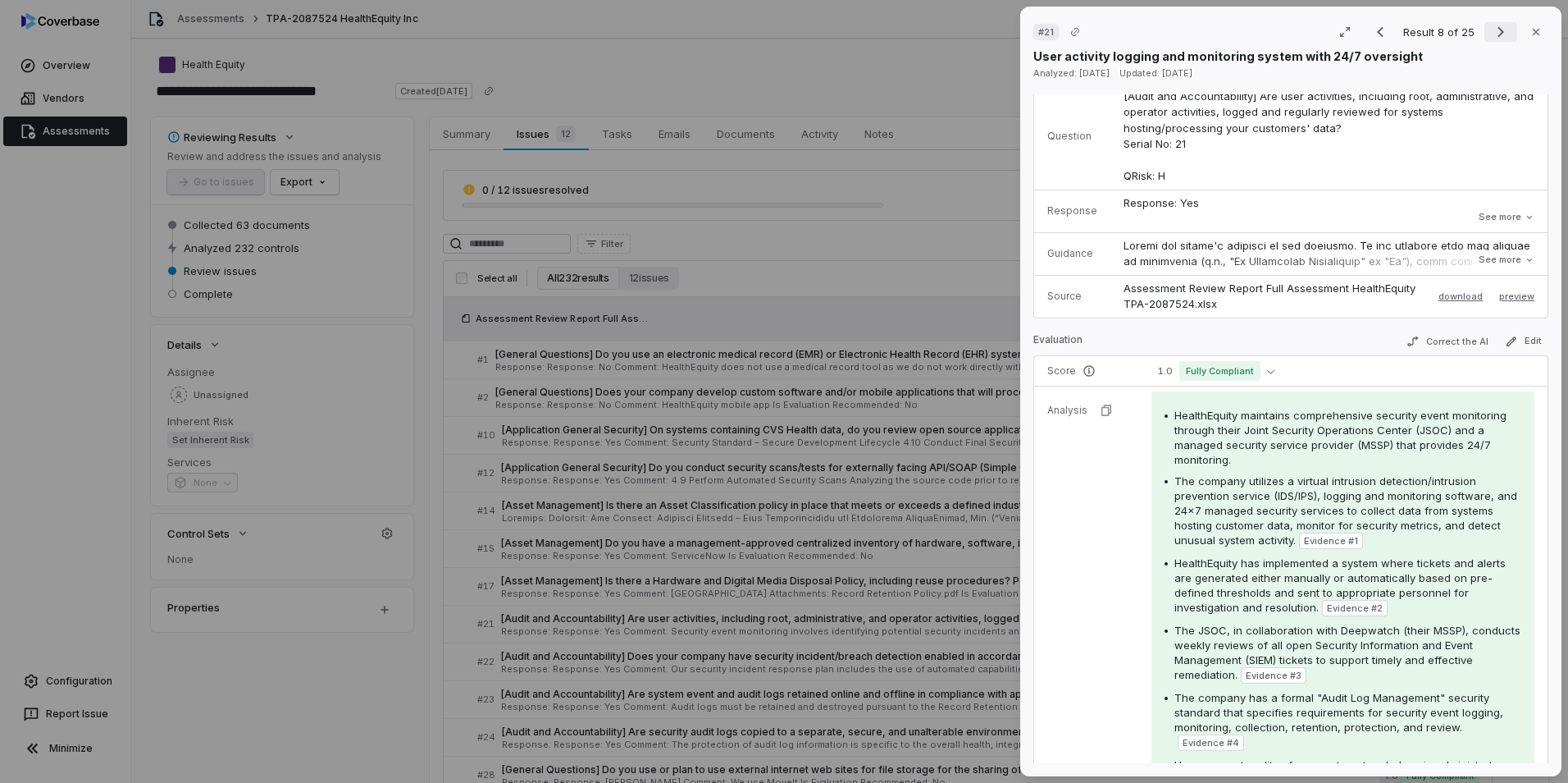
click at [1042, 26] on icon "Next result" at bounding box center [1500, 32] width 20 height 20
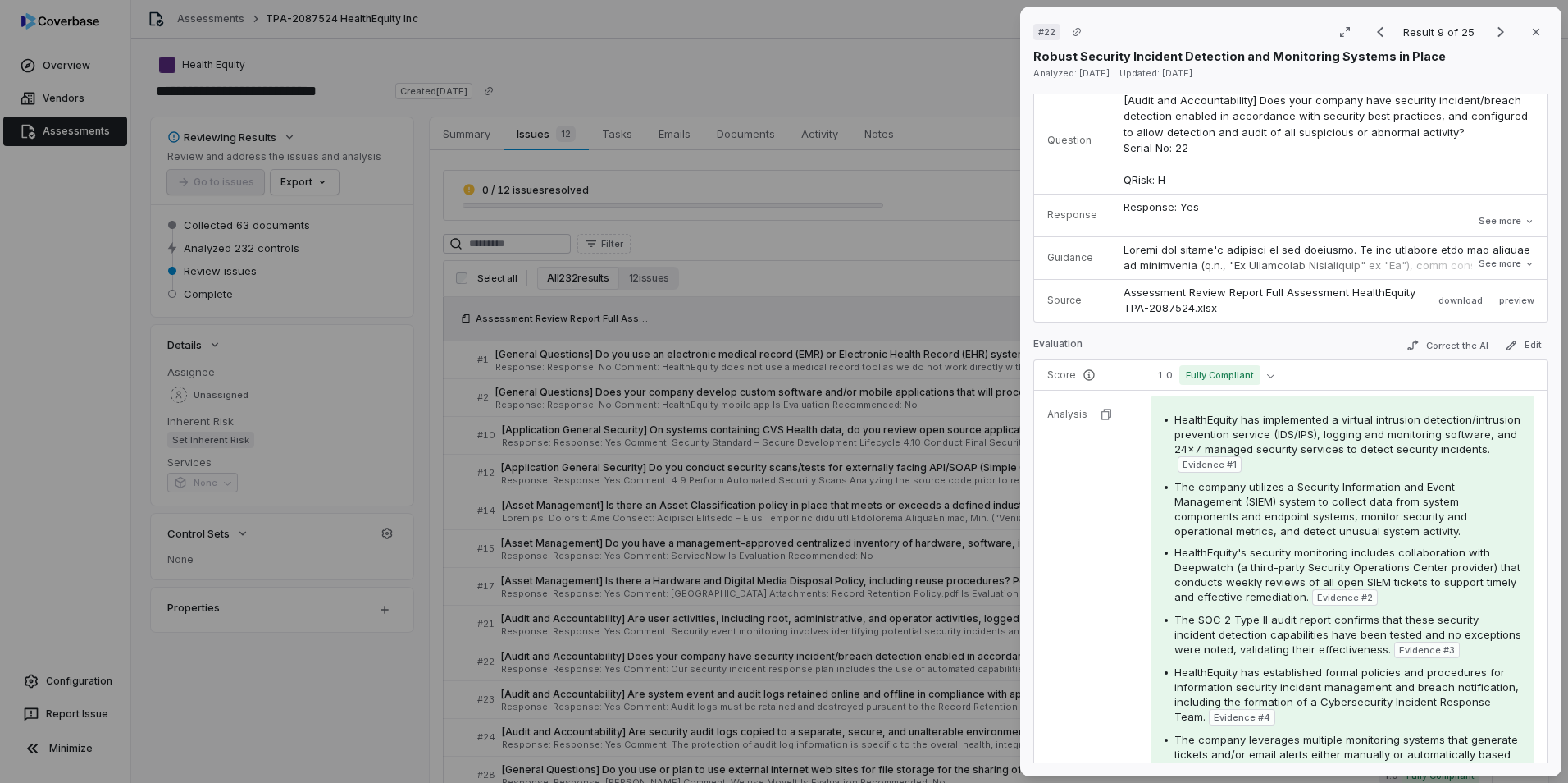
scroll to position [164, 0]
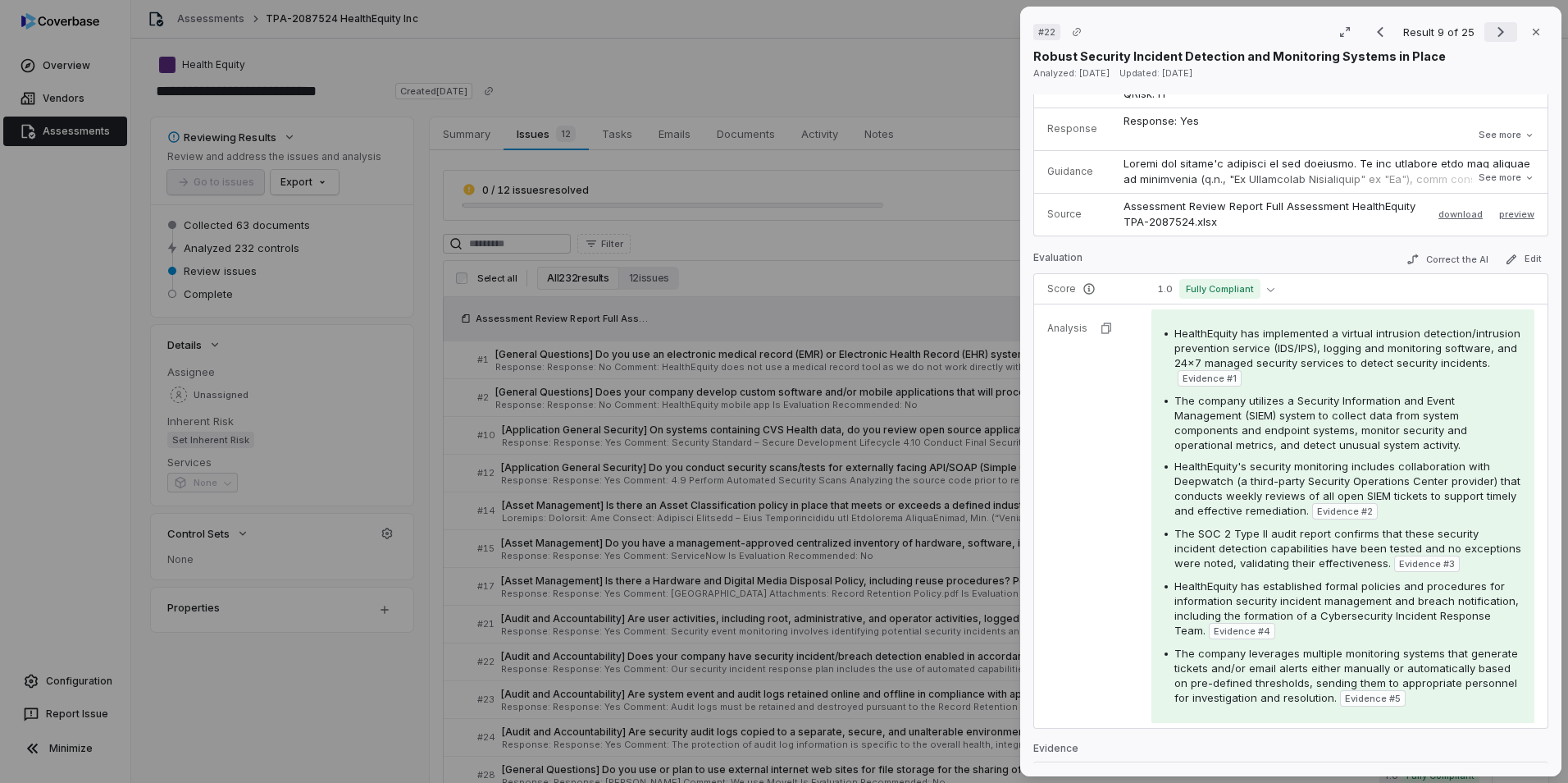
click at [1042, 31] on icon "Next result" at bounding box center [1500, 32] width 20 height 20
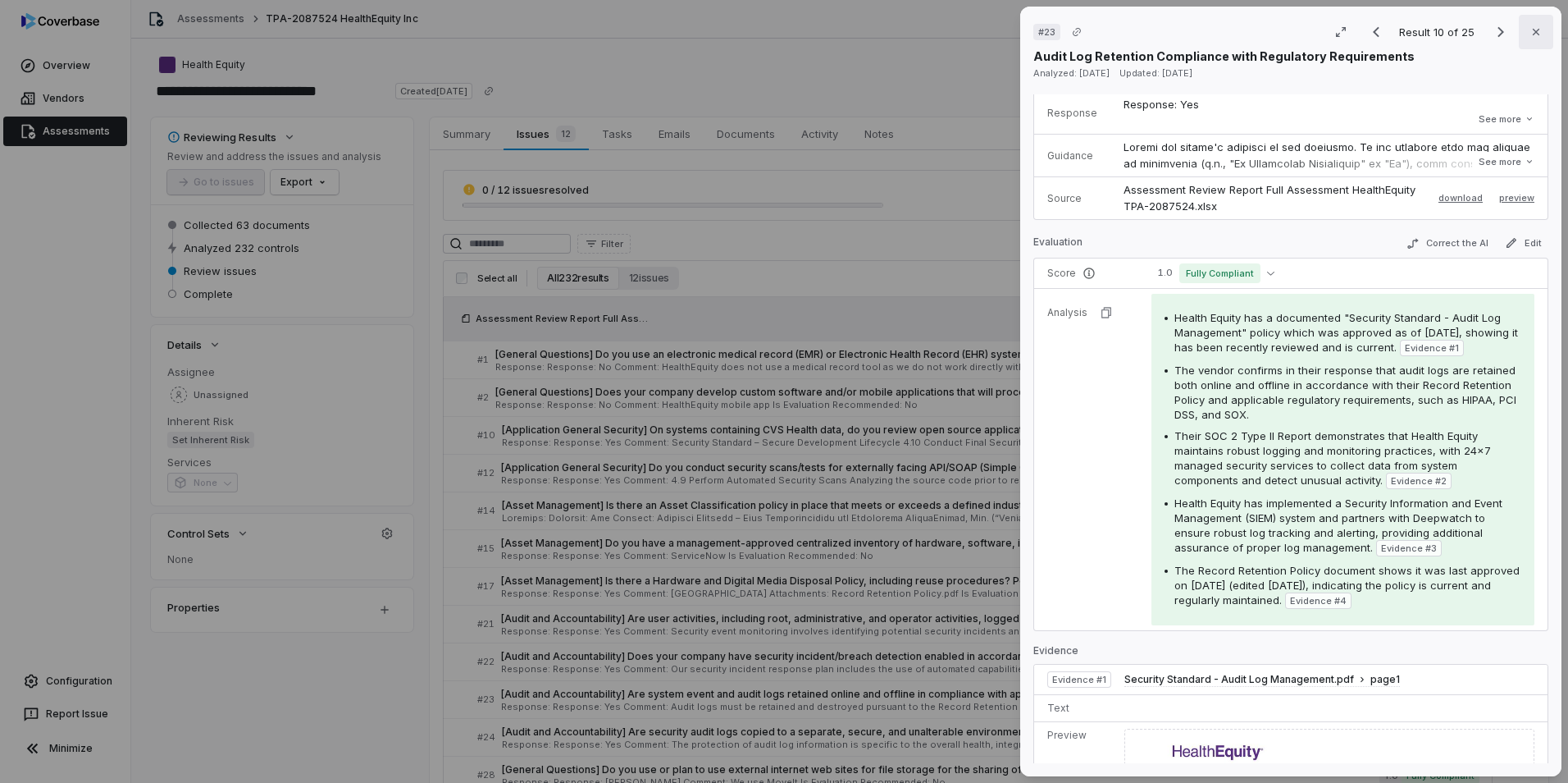
click at [1042, 22] on button "Close" at bounding box center [1535, 32] width 35 height 35
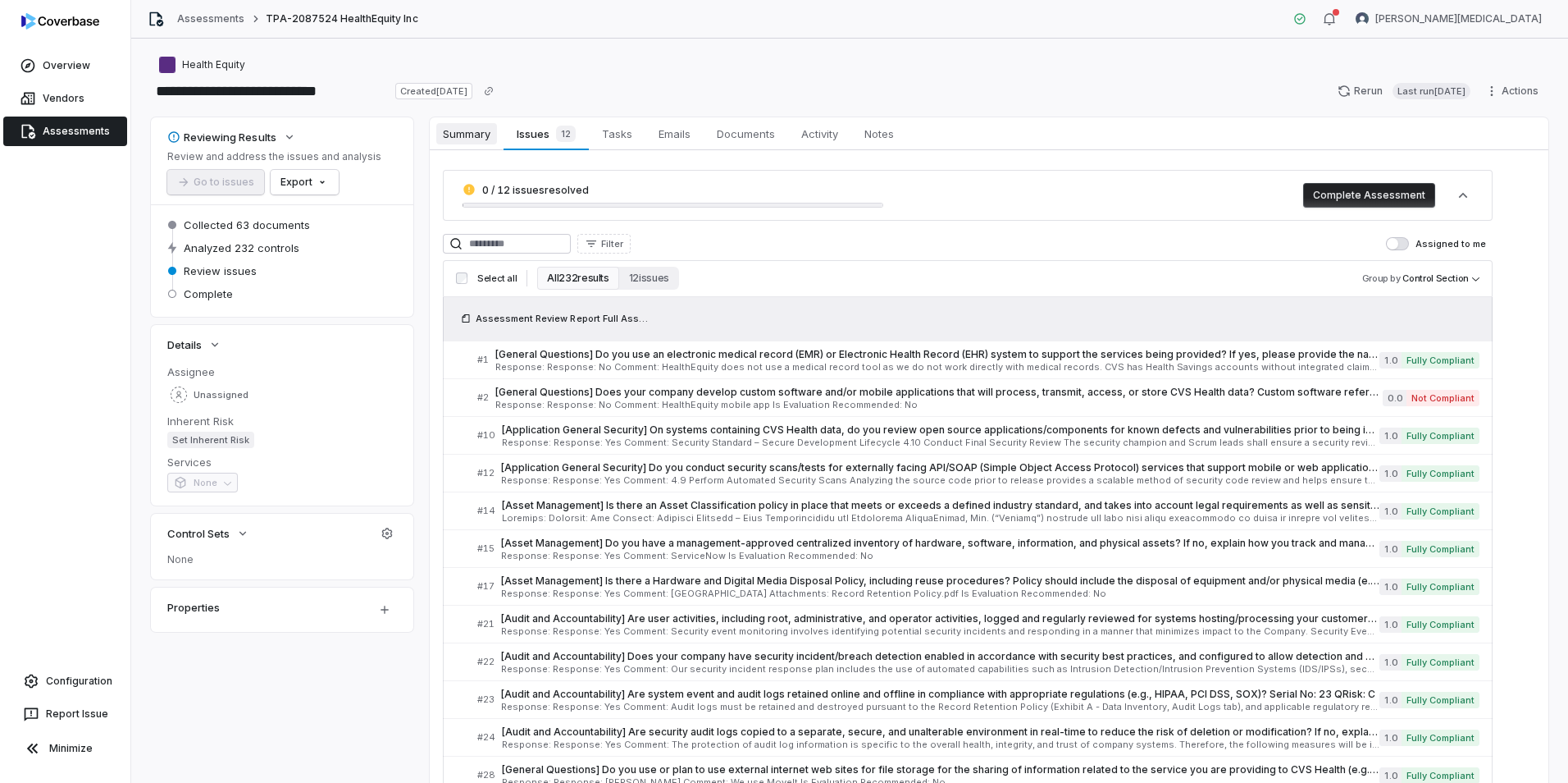
click at [468, 125] on span "Summary" at bounding box center [466, 133] width 61 height 21
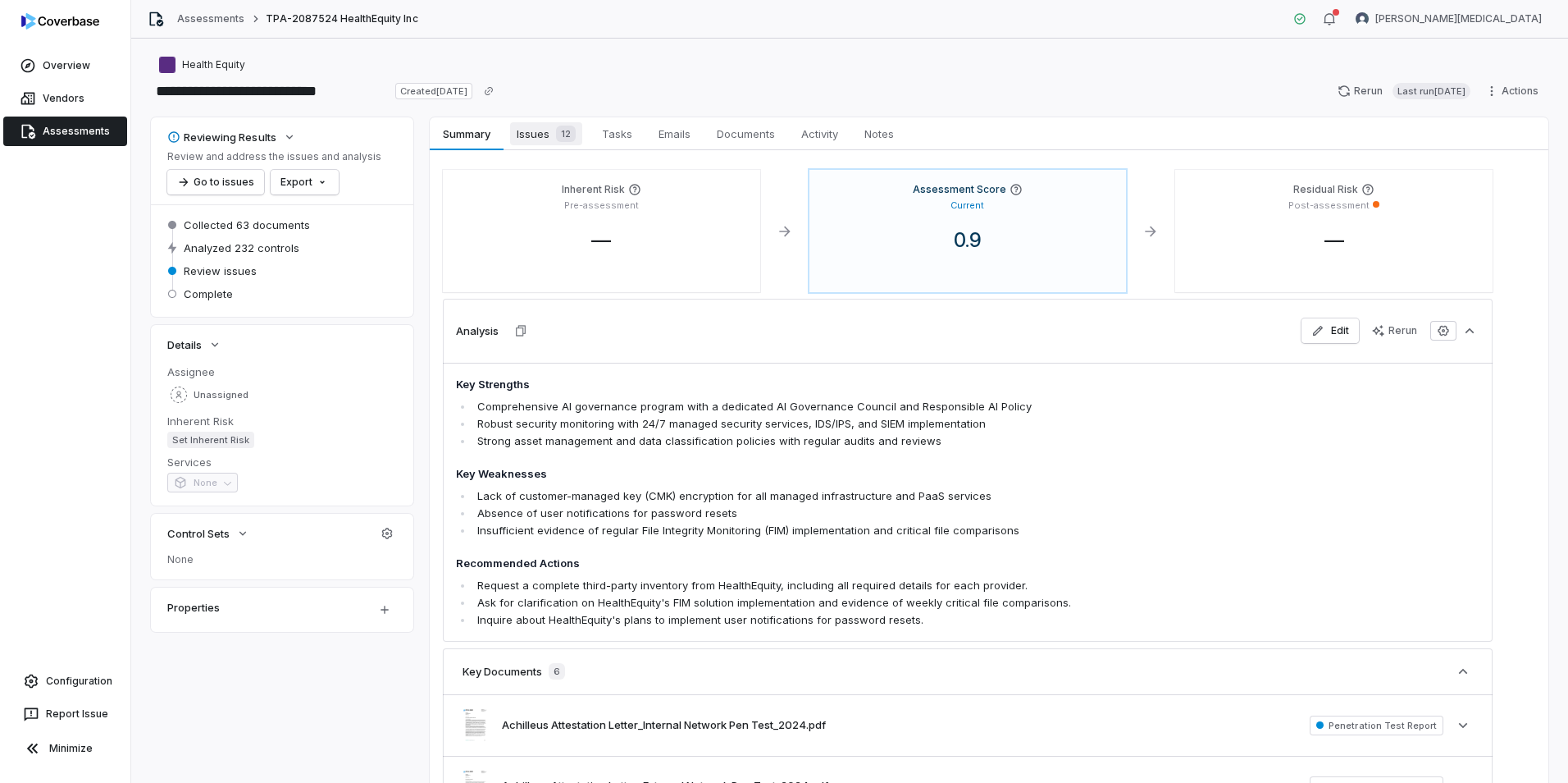
click at [541, 125] on span "Issues 12" at bounding box center [546, 133] width 72 height 23
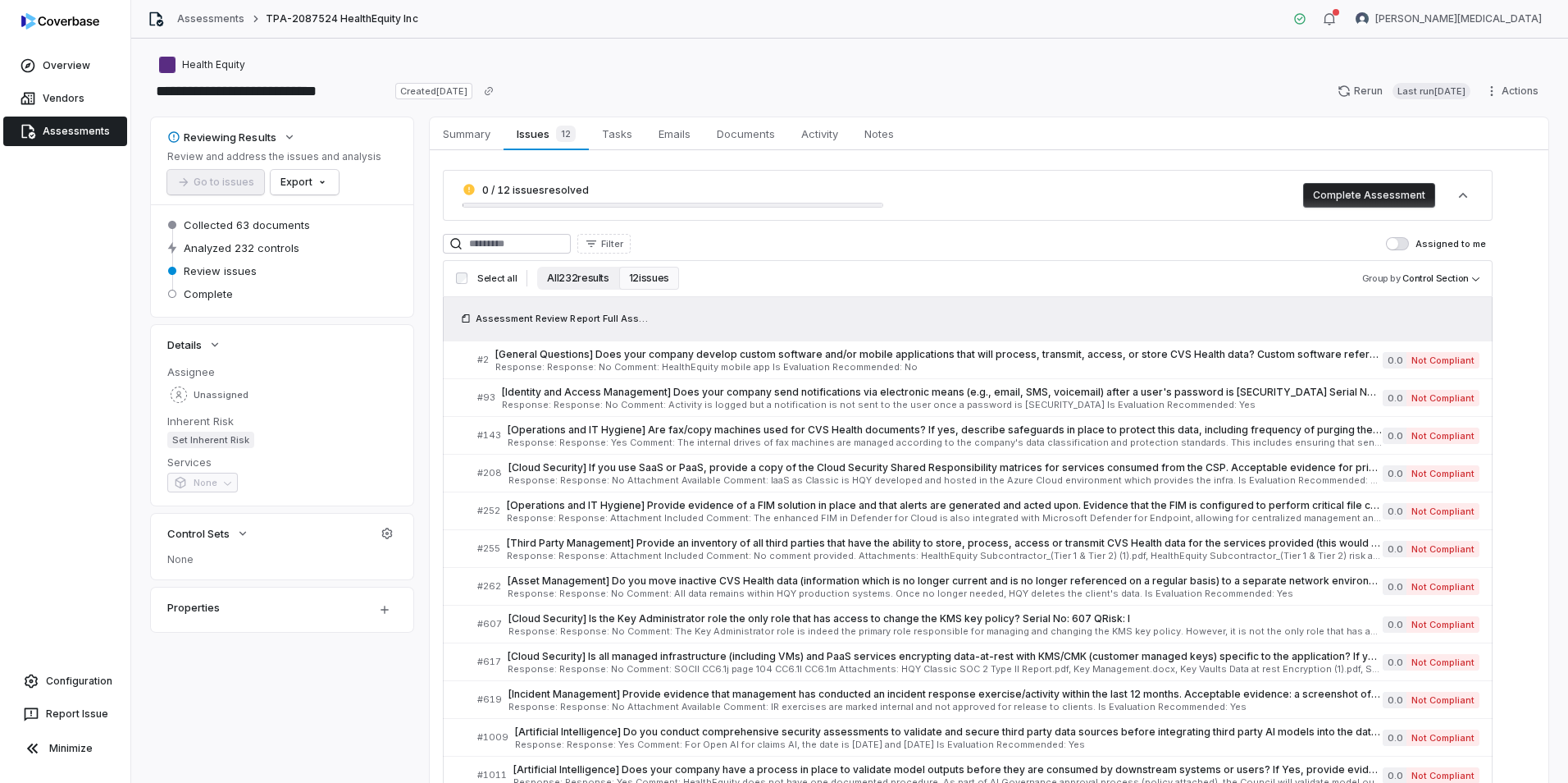
click at [577, 274] on button "All 232 results" at bounding box center [578, 277] width 81 height 23
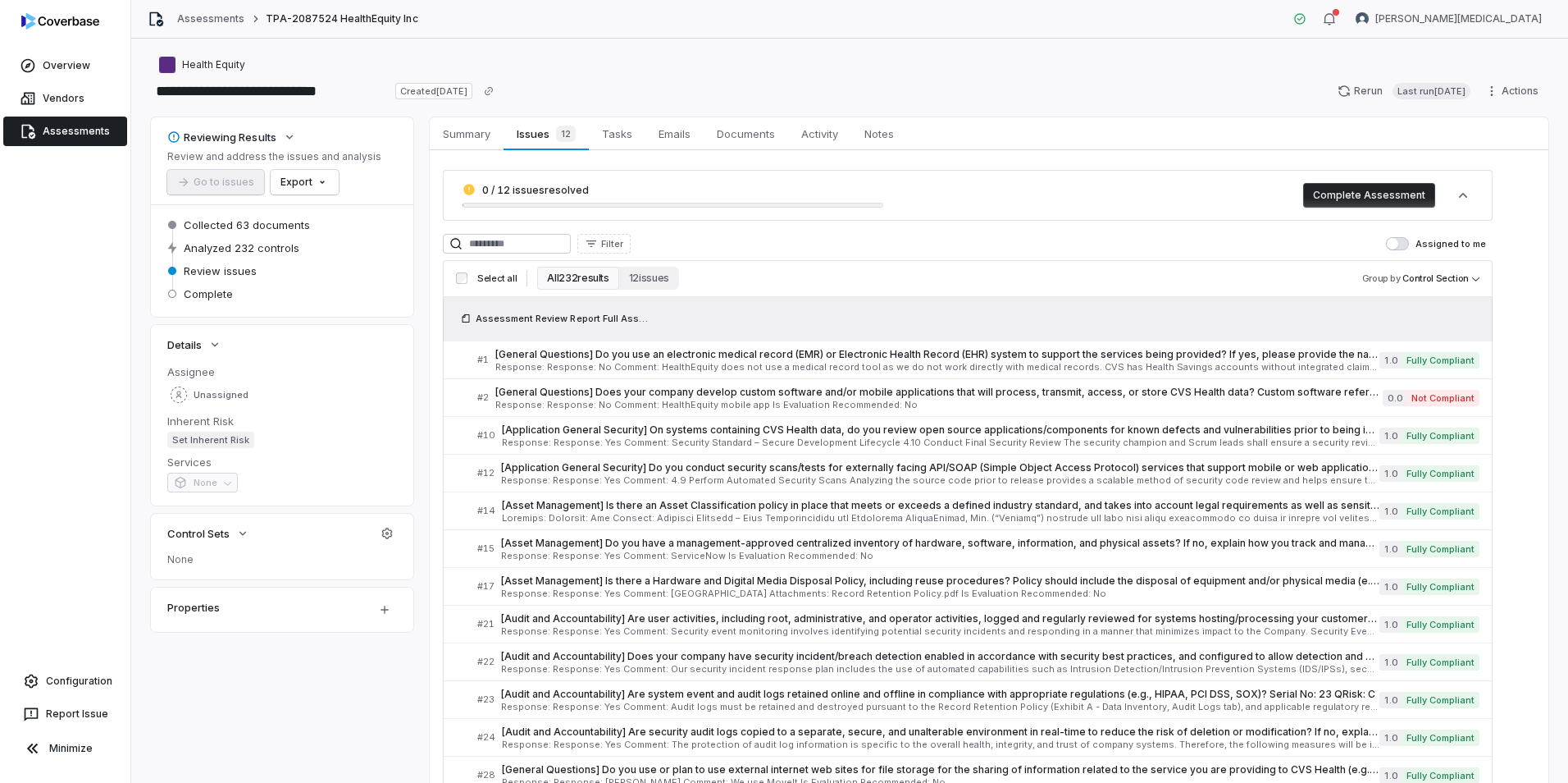
click at [1042, 58] on div "Health Equity" at bounding box center [849, 65] width 1397 height 20
drag, startPoint x: 253, startPoint y: 91, endPoint x: 153, endPoint y: 82, distance: 100.4
click at [153, 82] on input "**********" at bounding box center [269, 90] width 237 height 26
click at [1042, 170] on div "0 / 12 issues resolved Complete Assessment" at bounding box center [967, 195] width 1050 height 51
click at [740, 487] on span "[Audit and Accountability] Does your company have security incident/breach dete…" at bounding box center [940, 656] width 878 height 13
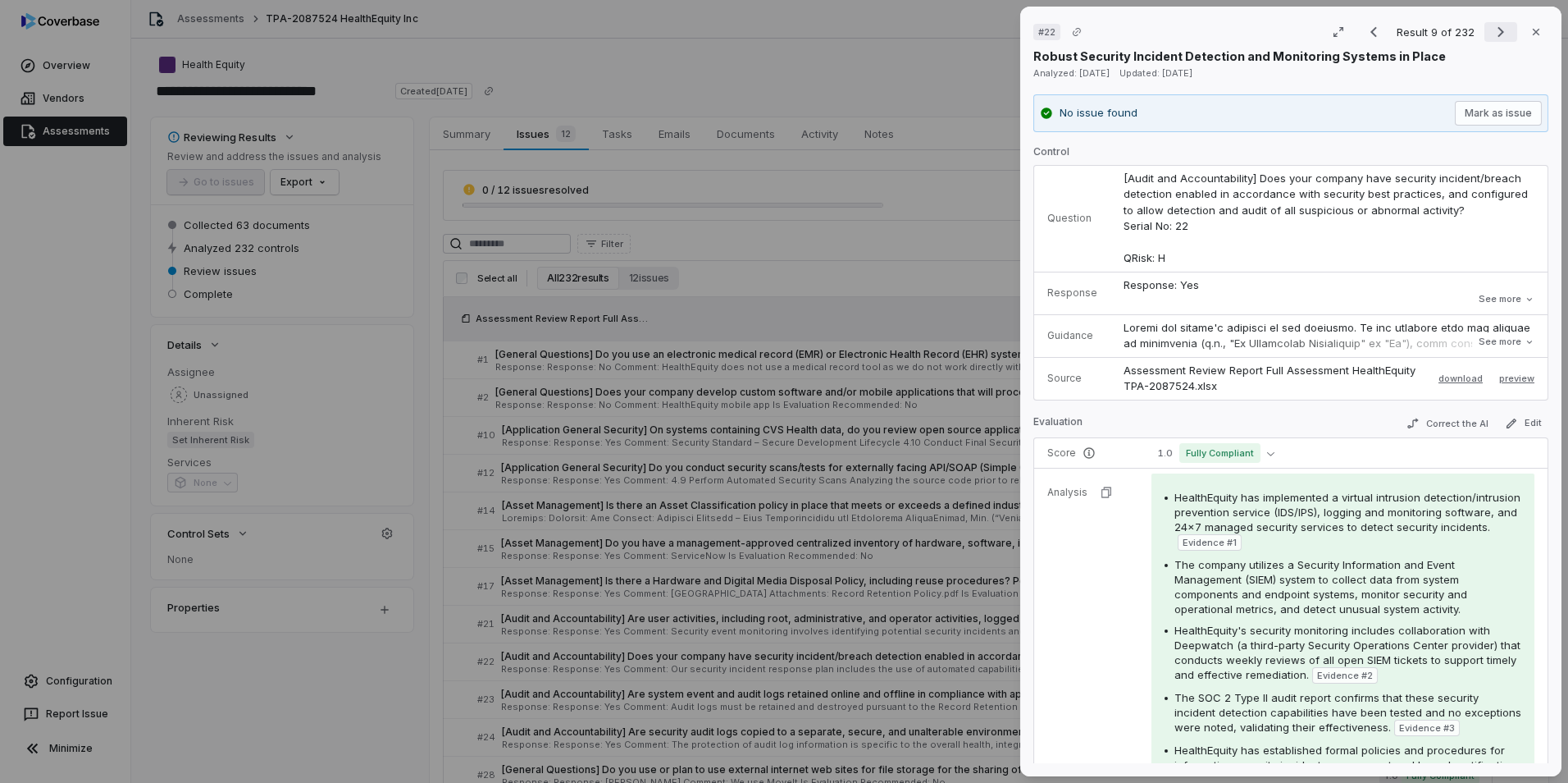
click at [1042, 26] on icon "Next result" at bounding box center [1500, 32] width 20 height 20
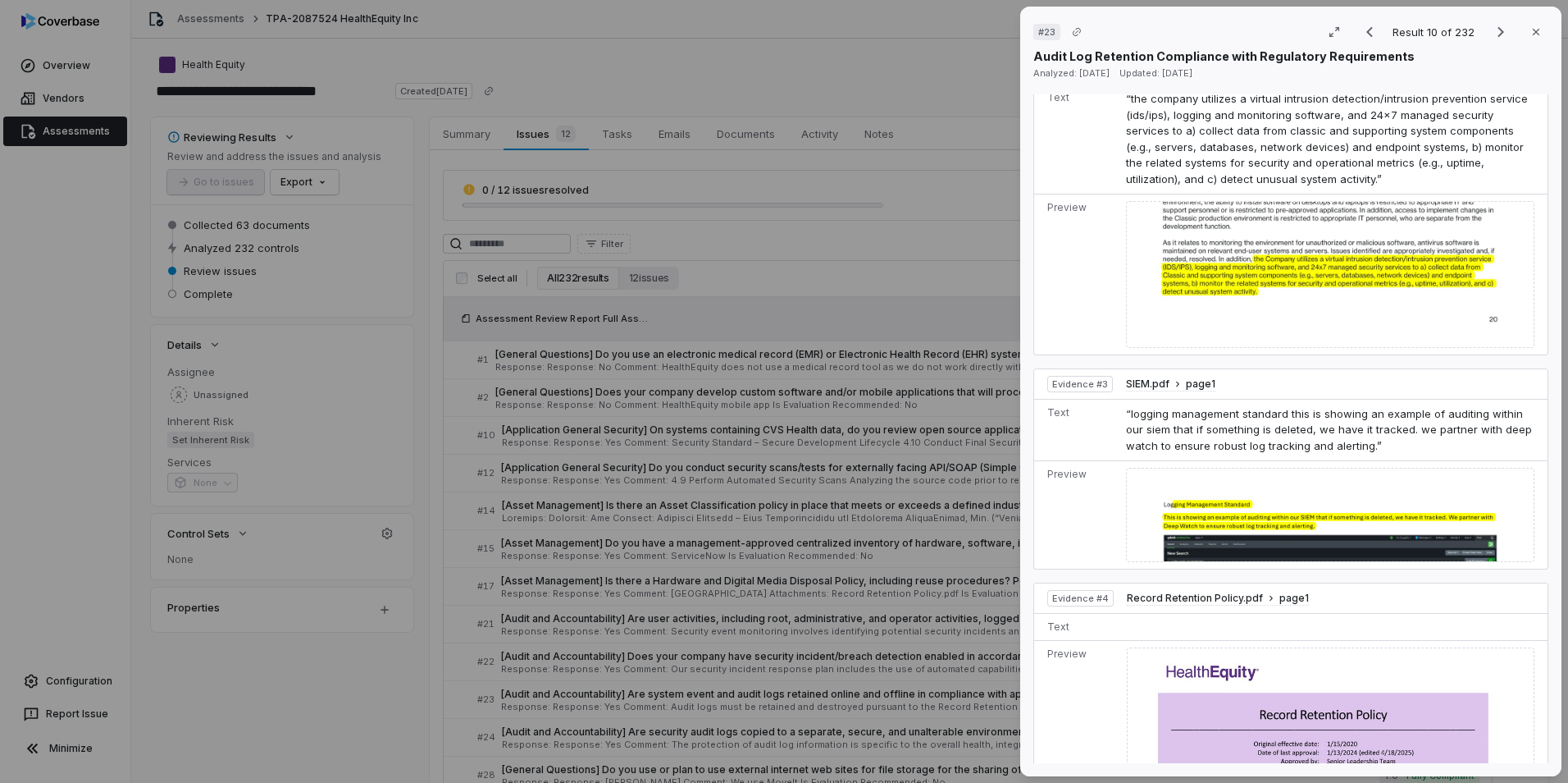
scroll to position [1559, 0]
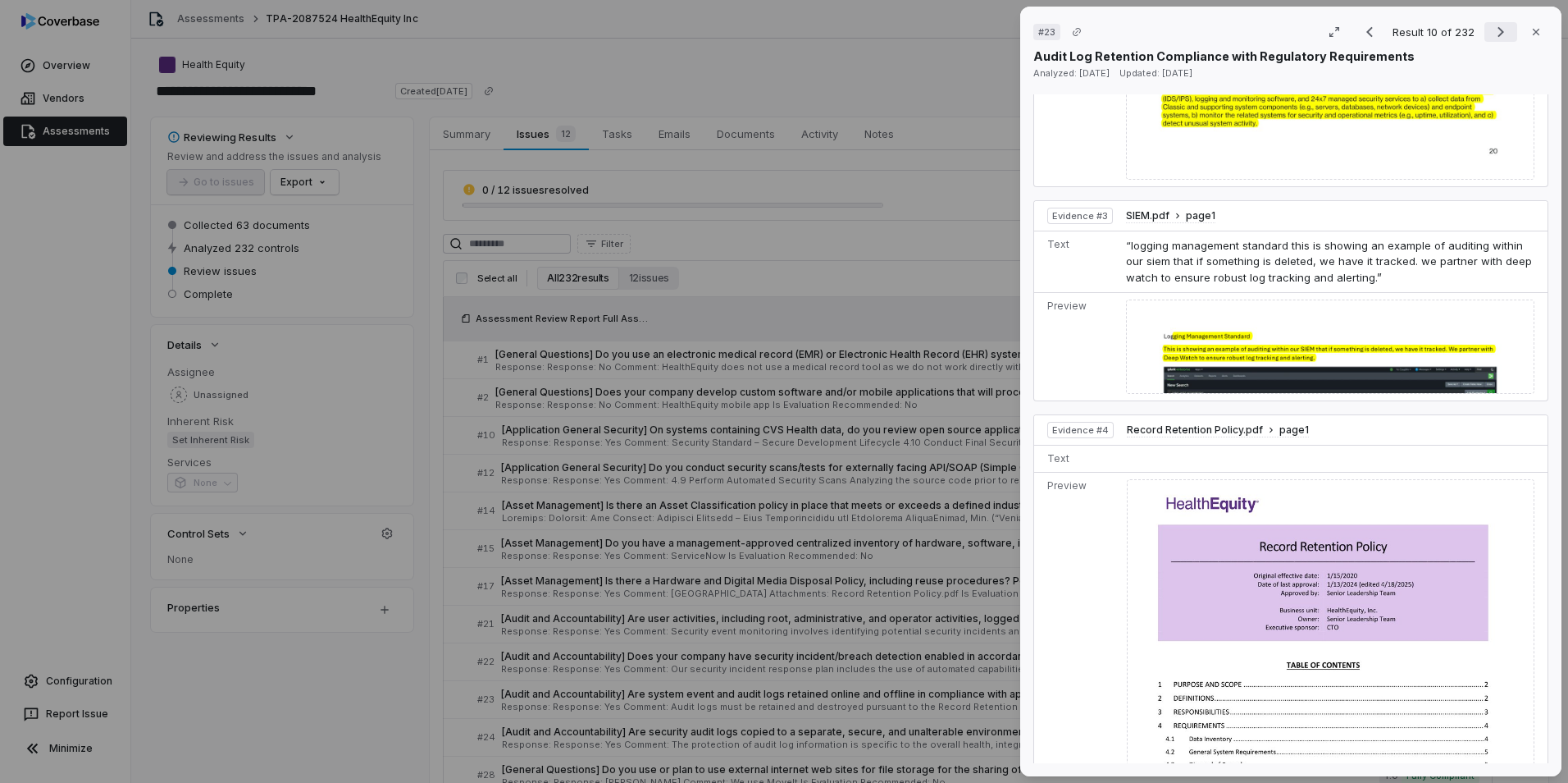
click at [1042, 35] on icon "Next result" at bounding box center [1500, 32] width 20 height 20
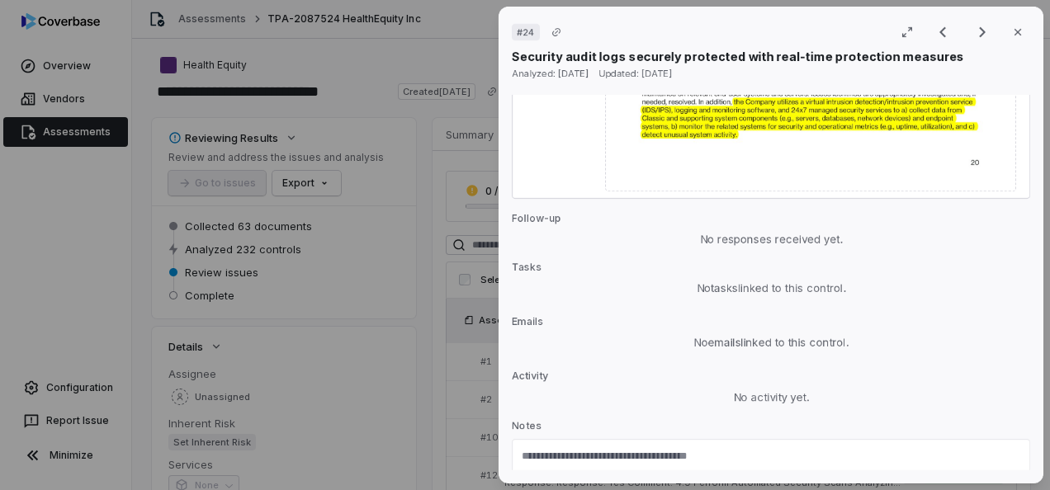
scroll to position [1910, 0]
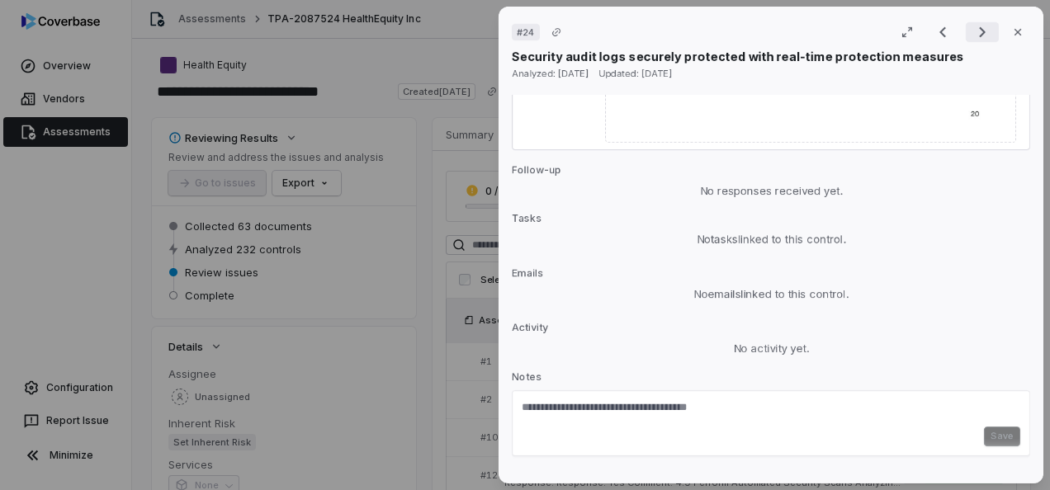
click at [979, 30] on icon "Next result" at bounding box center [982, 32] width 7 height 11
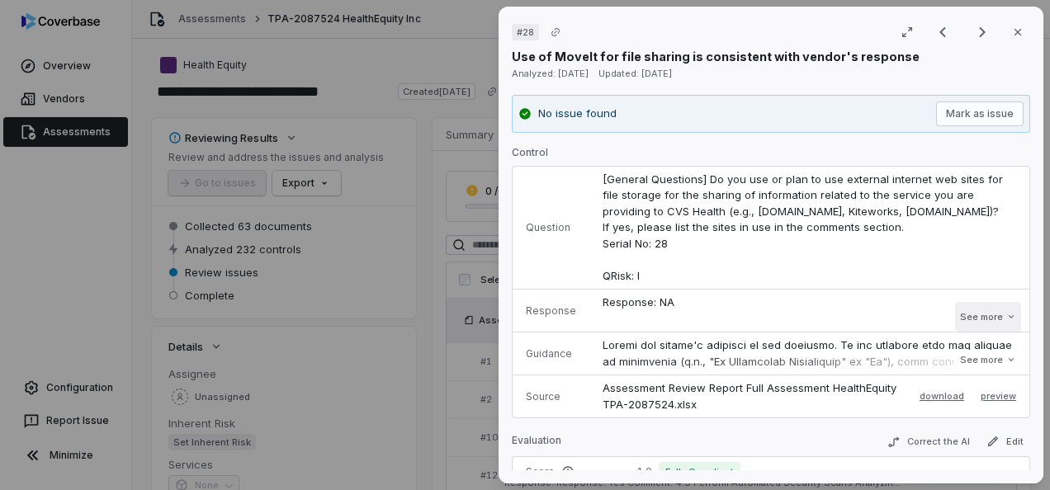
click at [981, 315] on button "See more" at bounding box center [988, 317] width 66 height 30
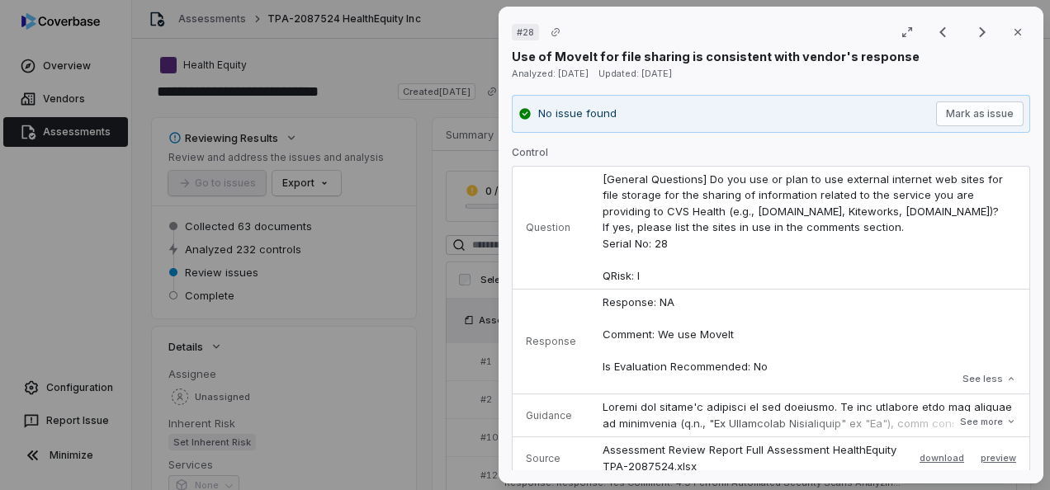
scroll to position [248, 0]
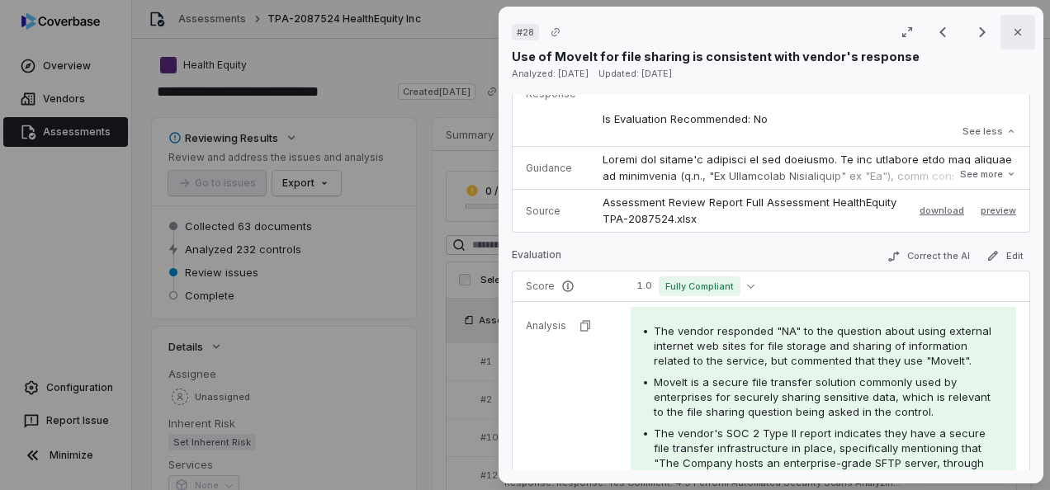
click at [1007, 23] on button "Close" at bounding box center [1018, 32] width 35 height 35
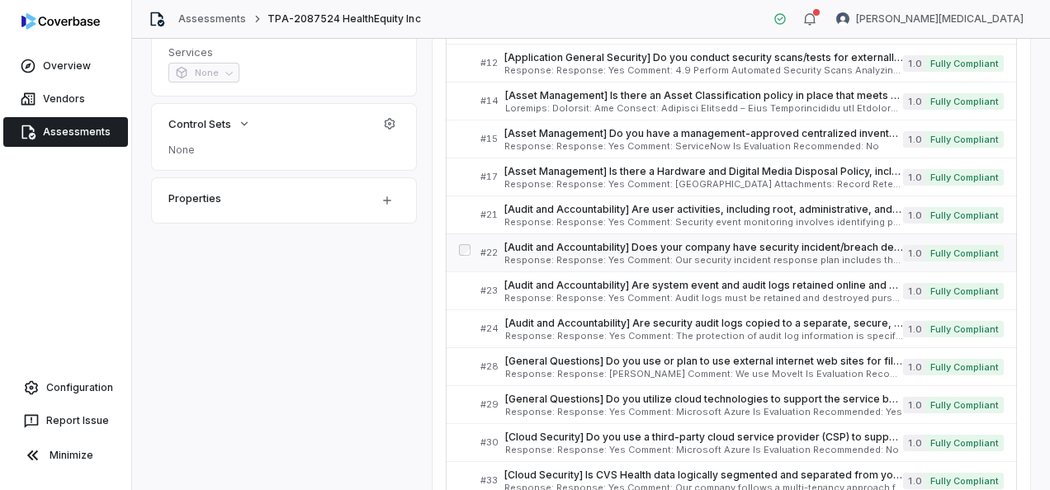
scroll to position [578, 0]
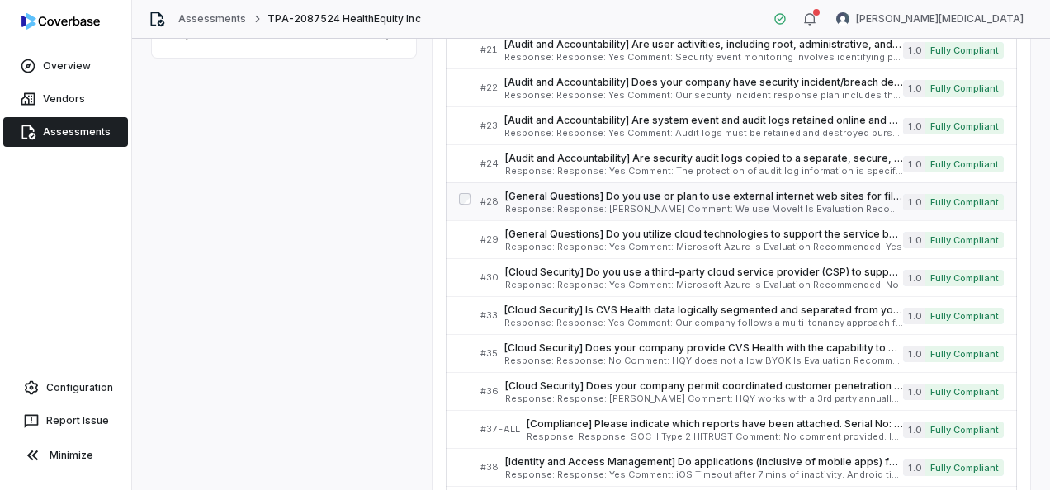
click at [582, 205] on span "Response: Response: [PERSON_NAME] Comment: We use MoveIt Is Evaluation Recommen…" at bounding box center [704, 209] width 398 height 9
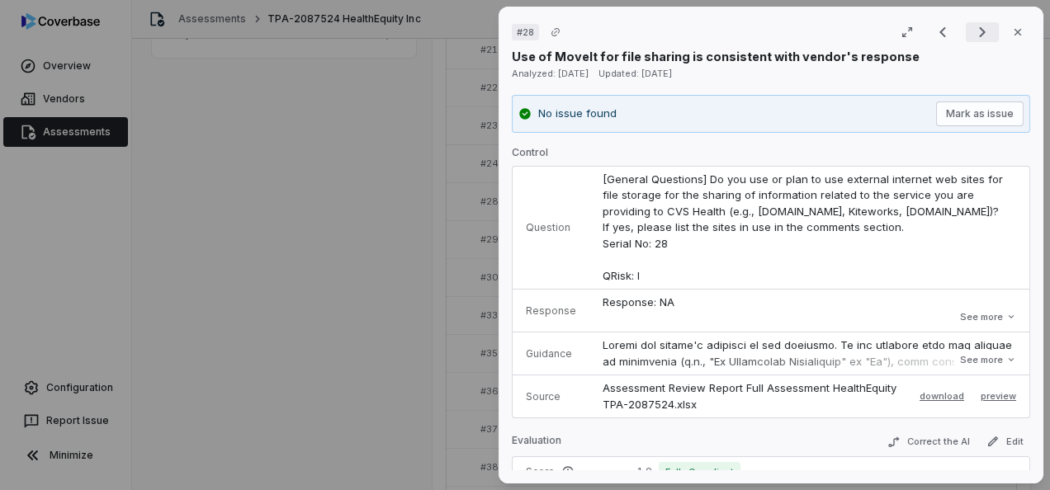
click at [984, 34] on button "Next result" at bounding box center [982, 32] width 33 height 20
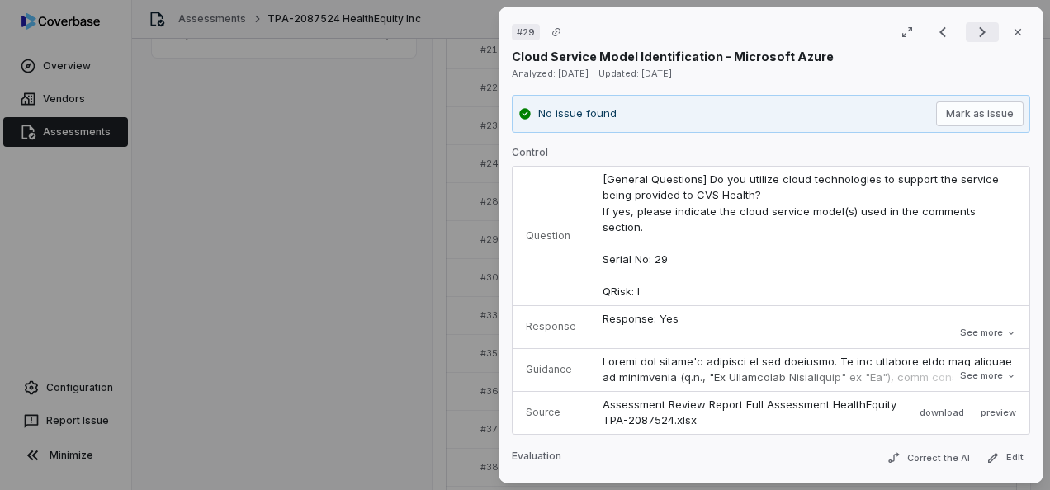
click at [981, 35] on icon "Next result" at bounding box center [983, 32] width 20 height 20
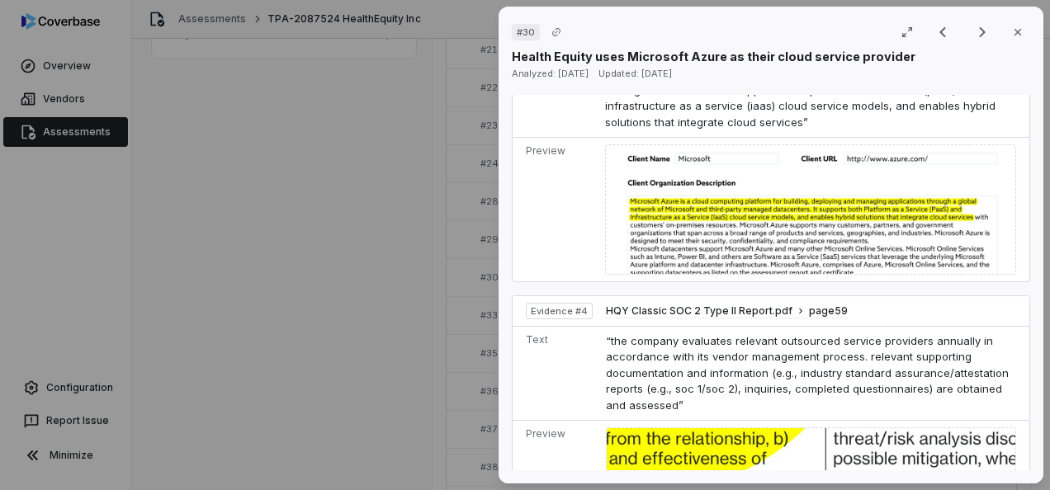
scroll to position [1817, 0]
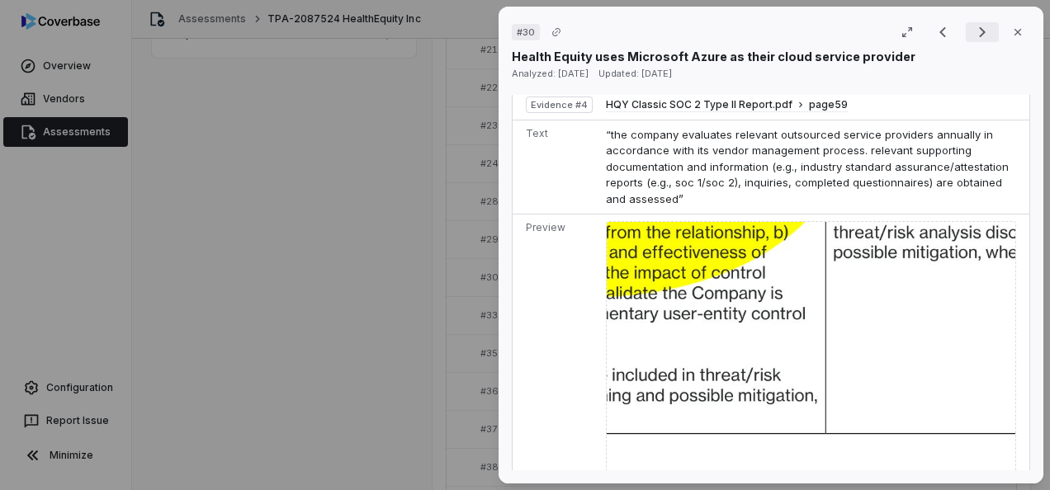
click at [966, 35] on button "Next result" at bounding box center [982, 32] width 33 height 20
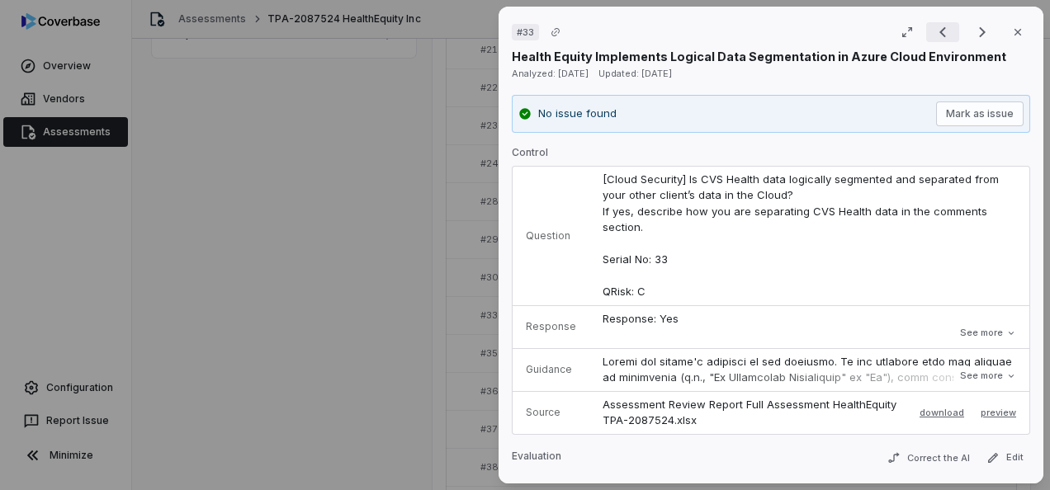
click at [938, 32] on icon "Previous result" at bounding box center [943, 32] width 20 height 20
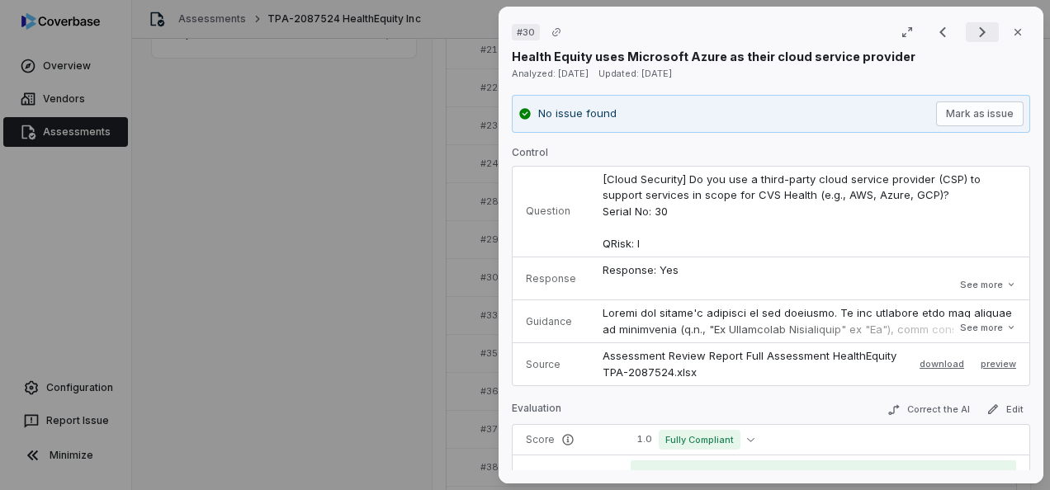
click at [979, 30] on icon "Next result" at bounding box center [982, 32] width 7 height 11
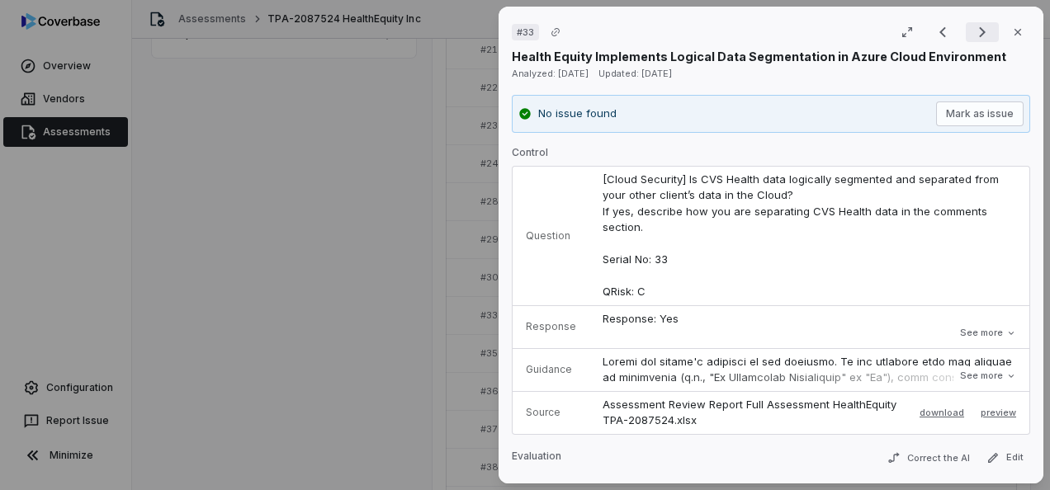
click at [976, 36] on icon "Next result" at bounding box center [983, 32] width 20 height 20
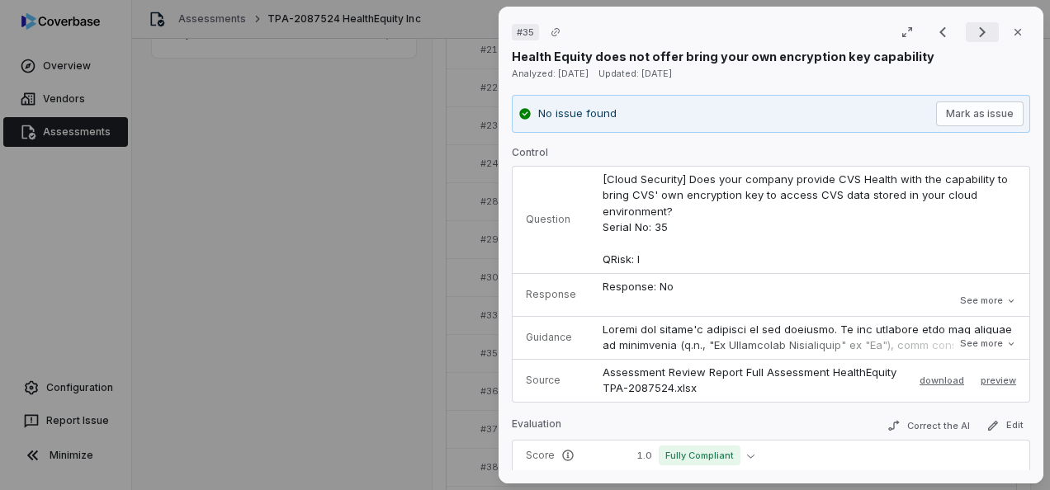
click at [973, 33] on icon "Next result" at bounding box center [983, 32] width 20 height 20
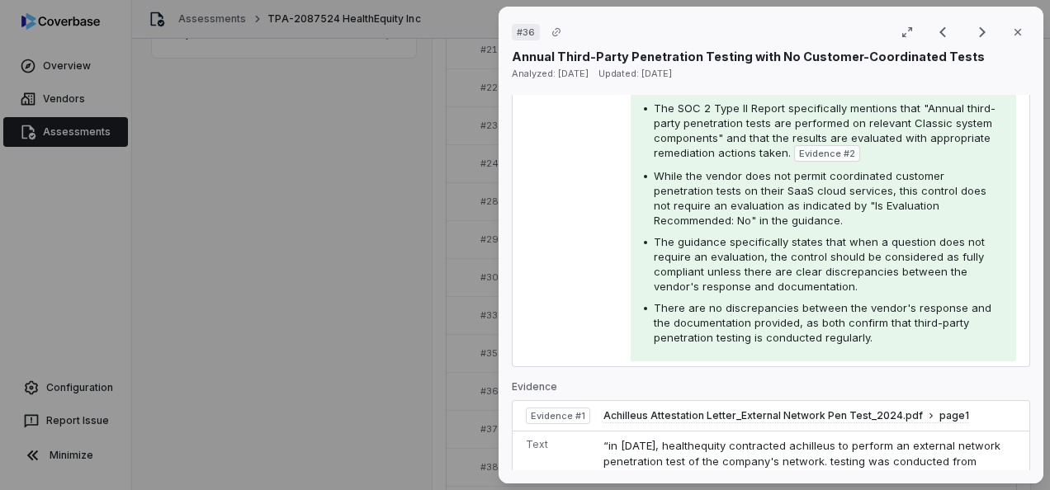
scroll to position [83, 0]
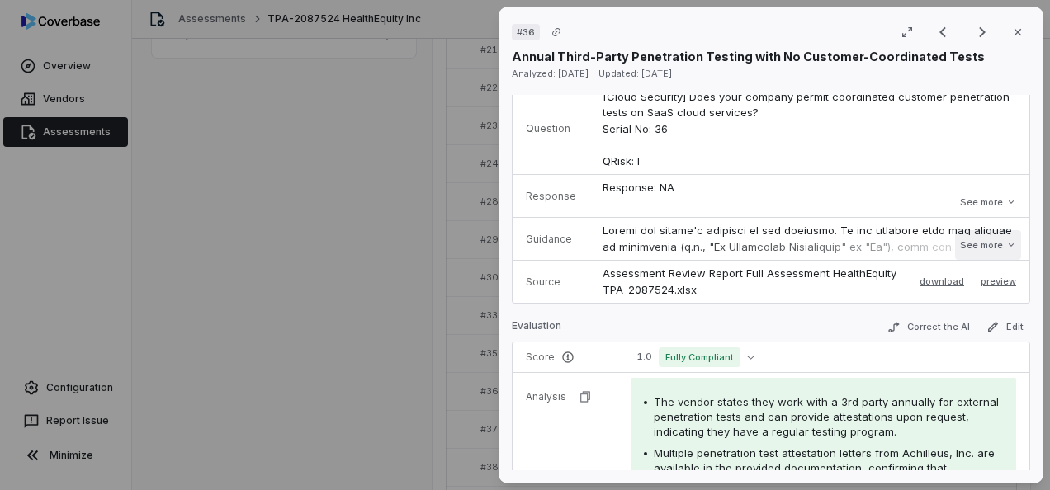
click at [973, 244] on button "See more" at bounding box center [988, 245] width 66 height 30
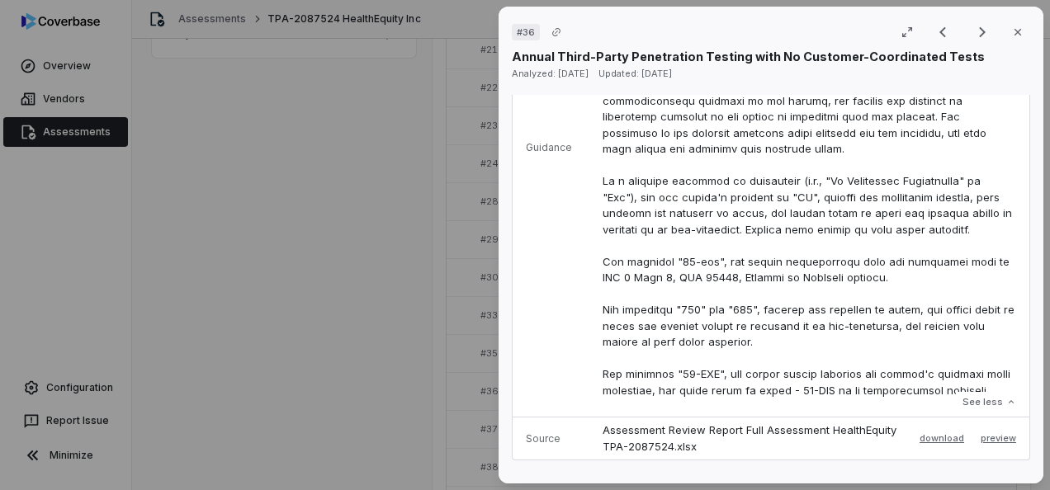
scroll to position [495, 0]
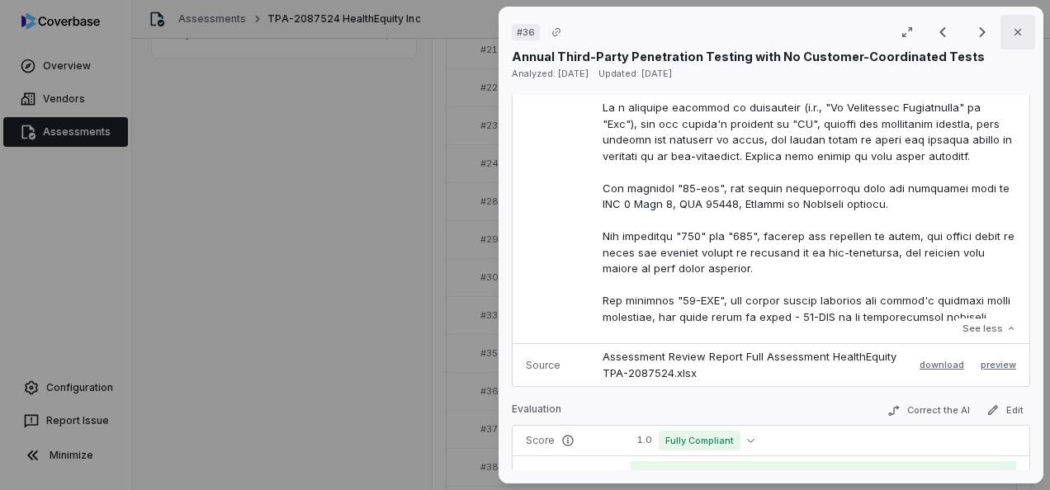
click at [1012, 28] on icon "button" at bounding box center [1018, 32] width 13 height 13
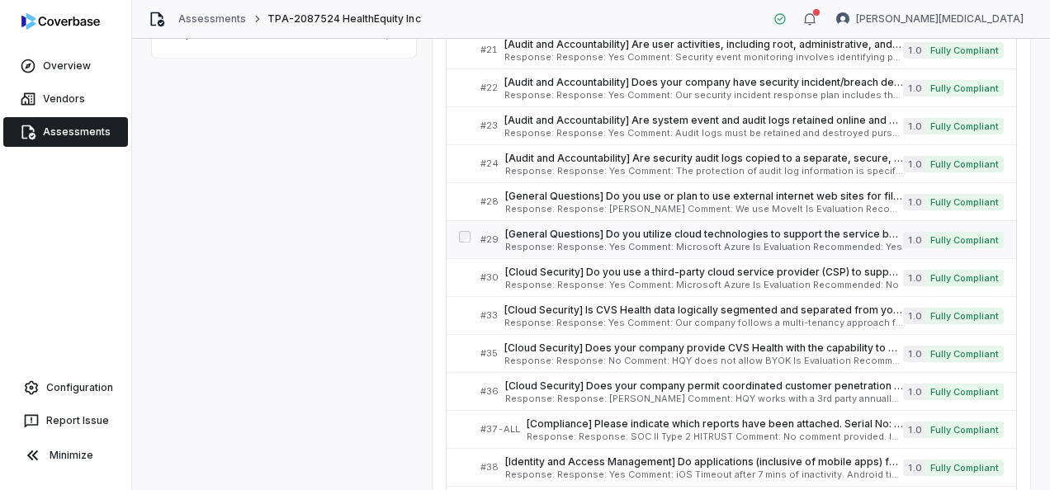
click at [735, 238] on div "[General Questions] Do you utilize cloud technologies to support the service be…" at bounding box center [704, 240] width 398 height 24
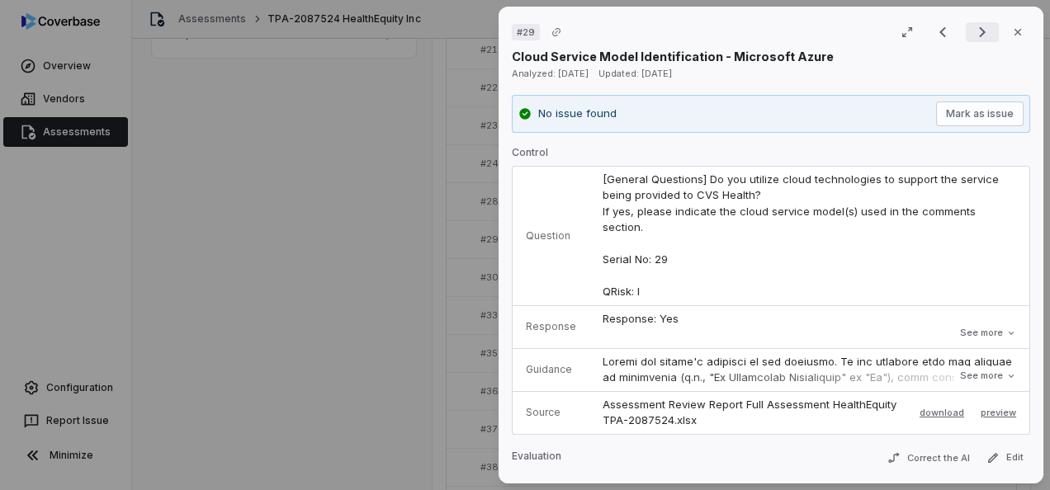
click at [980, 38] on icon "Next result" at bounding box center [983, 32] width 20 height 20
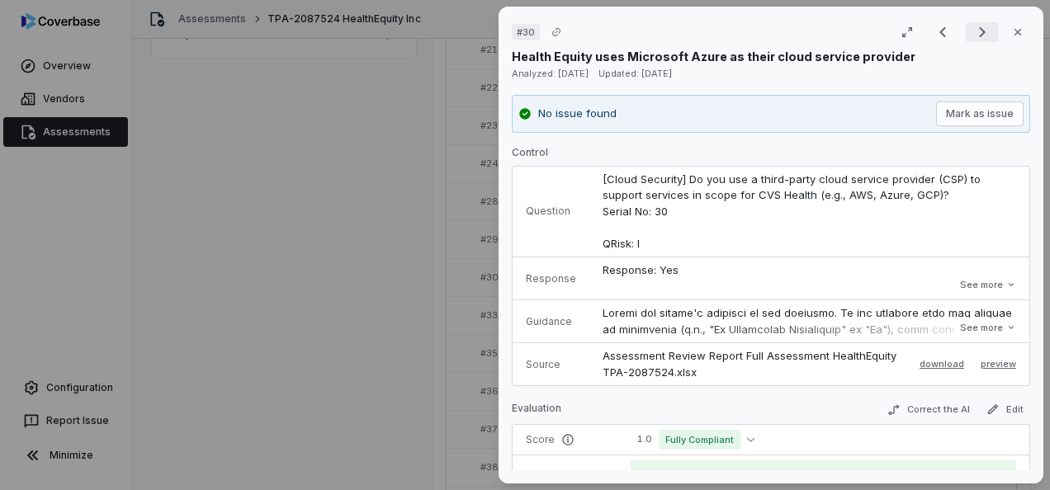
click at [979, 31] on icon "Next result" at bounding box center [982, 32] width 7 height 11
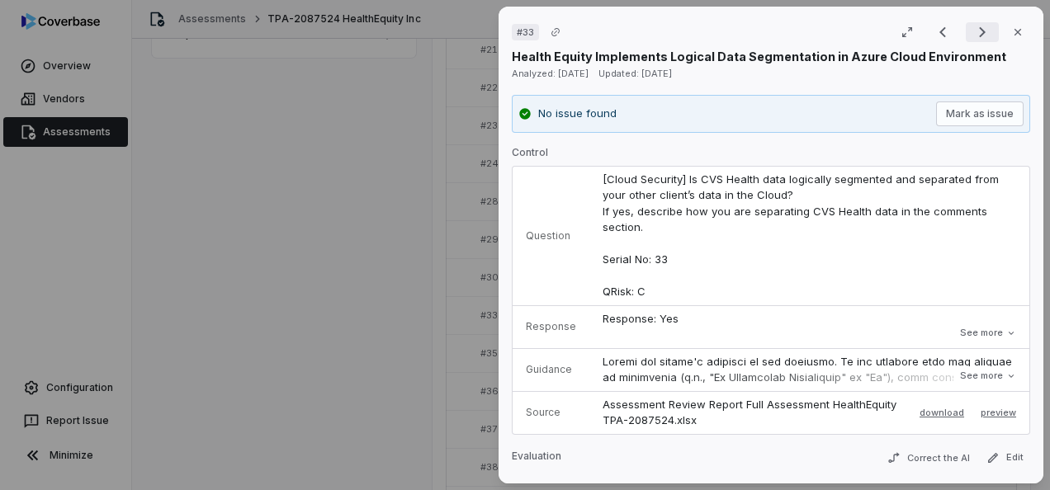
click at [979, 31] on icon "Next result" at bounding box center [982, 32] width 7 height 11
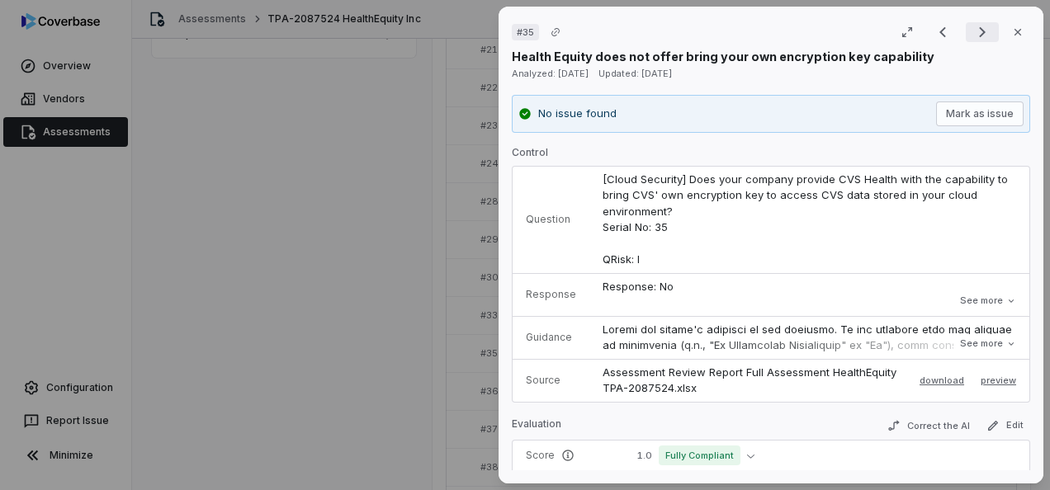
click at [979, 31] on icon "Next result" at bounding box center [982, 32] width 7 height 11
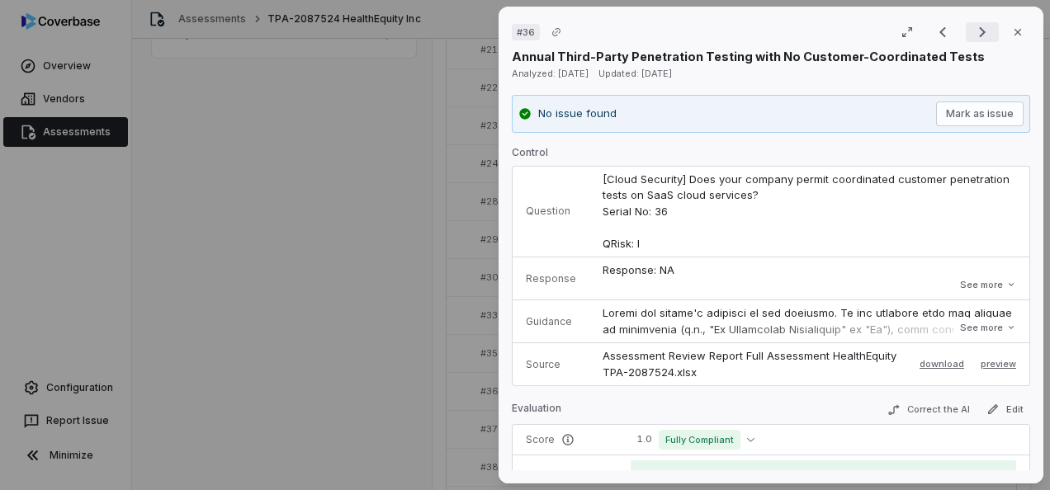
click at [979, 31] on icon "Next result" at bounding box center [982, 32] width 7 height 11
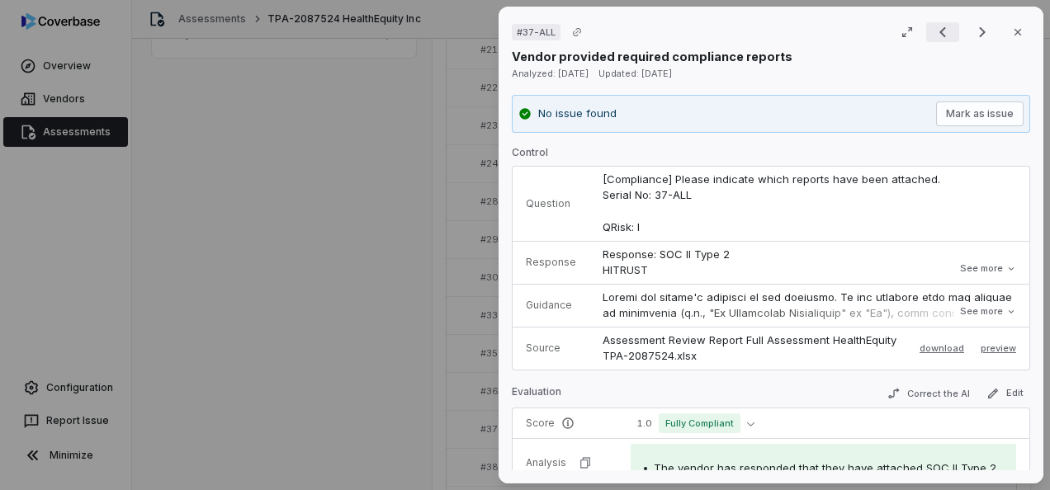
click at [940, 30] on icon "Previous result" at bounding box center [943, 32] width 7 height 11
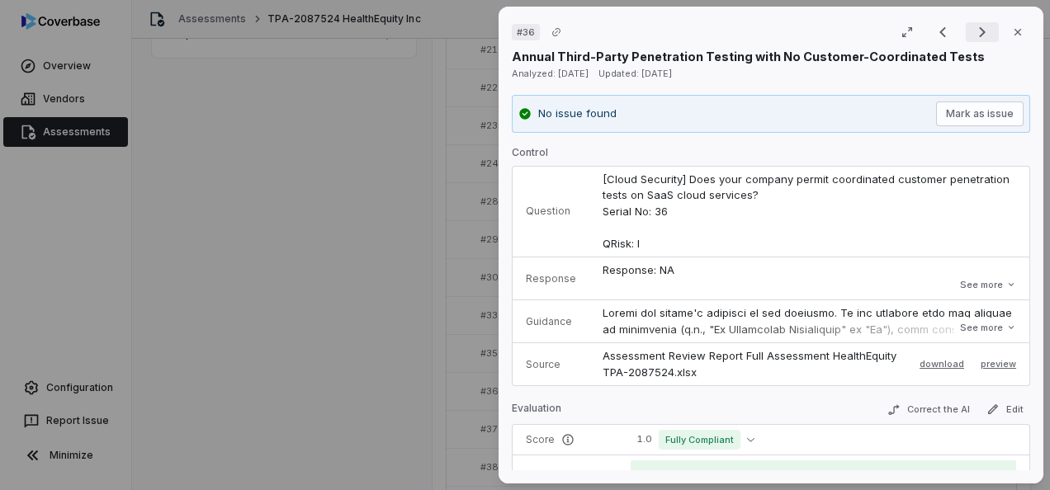
click at [980, 34] on icon "Next result" at bounding box center [983, 32] width 20 height 20
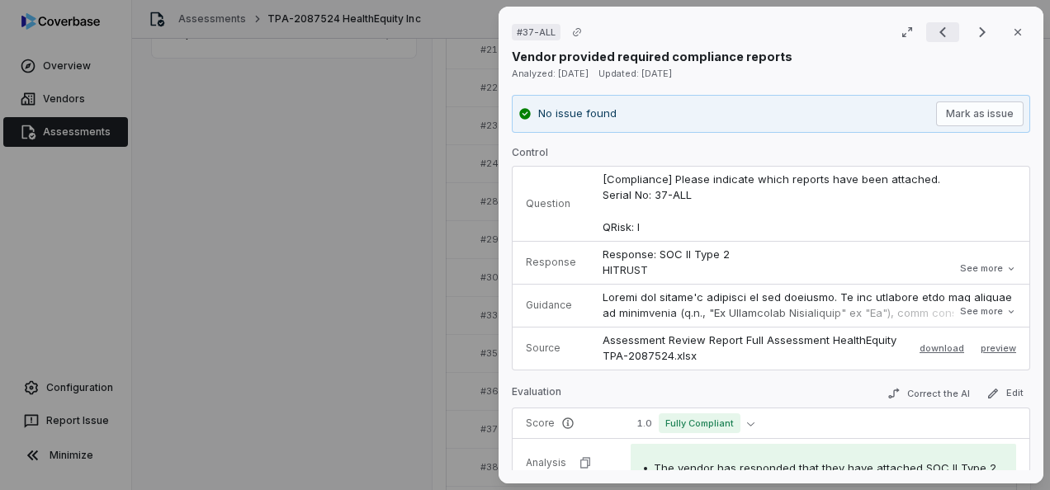
click at [935, 31] on icon "Previous result" at bounding box center [943, 32] width 20 height 20
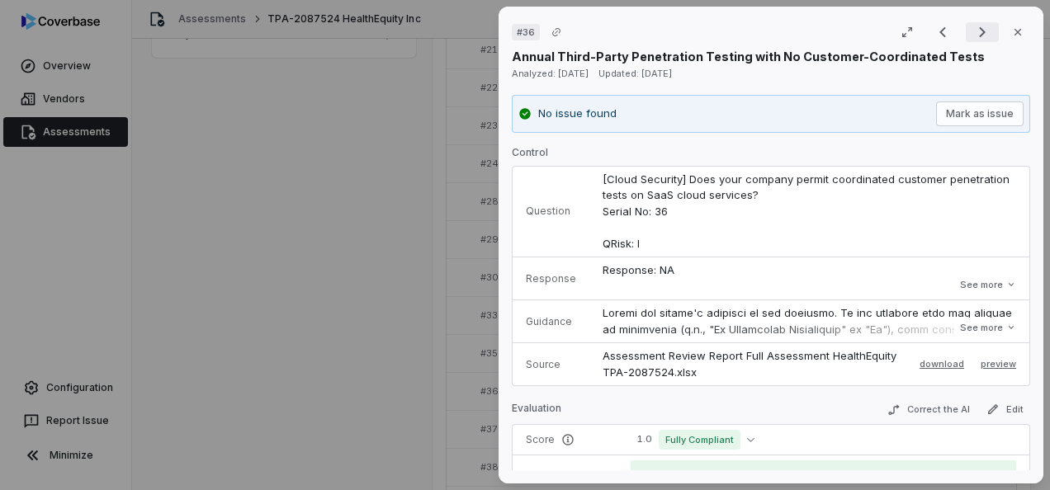
click at [979, 31] on icon "Next result" at bounding box center [982, 32] width 7 height 11
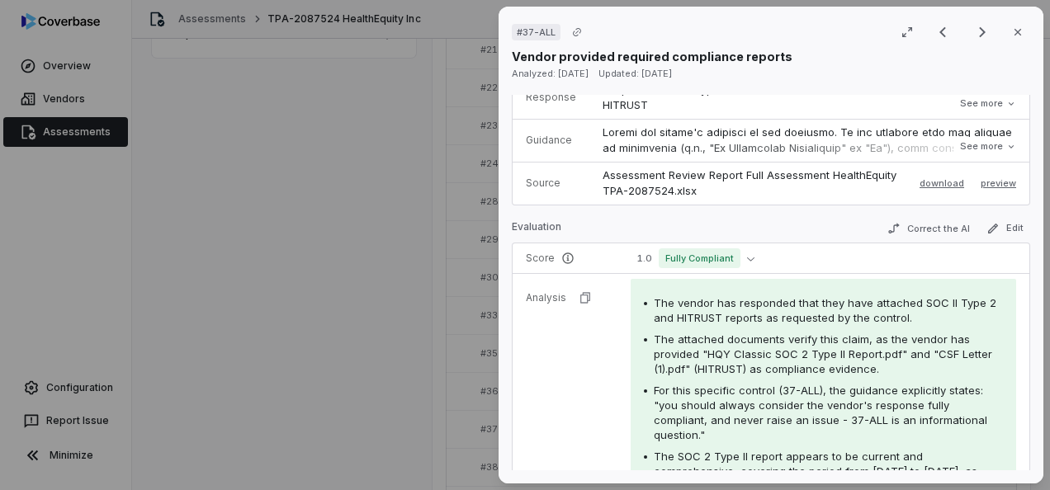
scroll to position [248, 0]
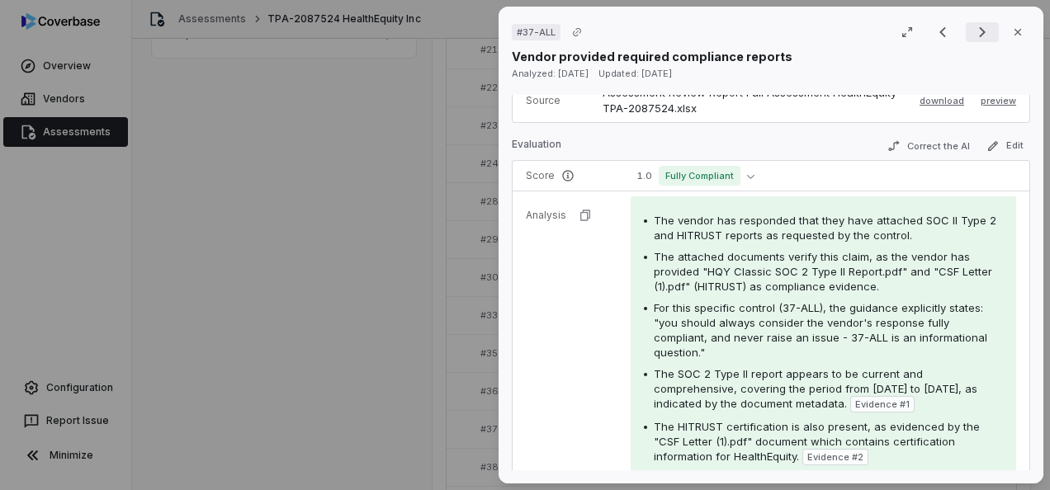
click at [976, 27] on icon "Next result" at bounding box center [983, 32] width 20 height 20
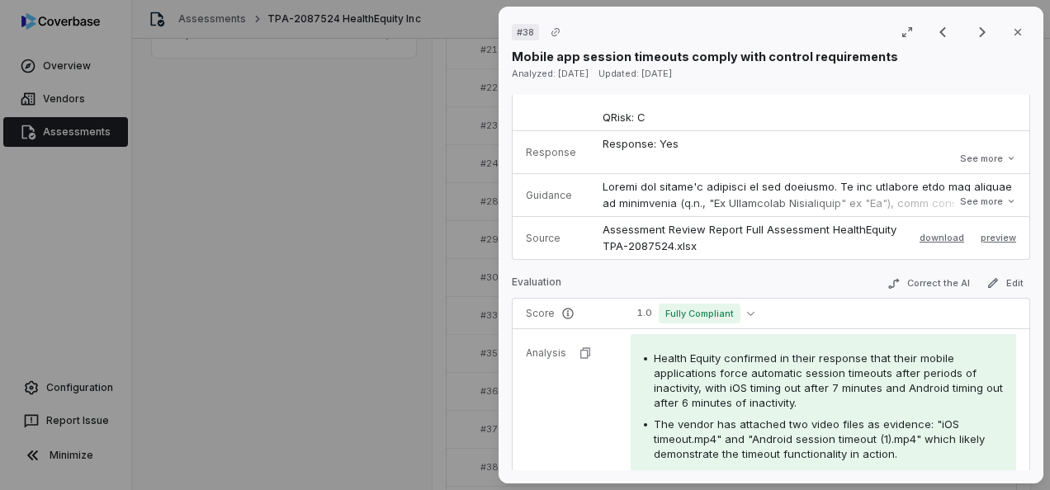
scroll to position [248, 0]
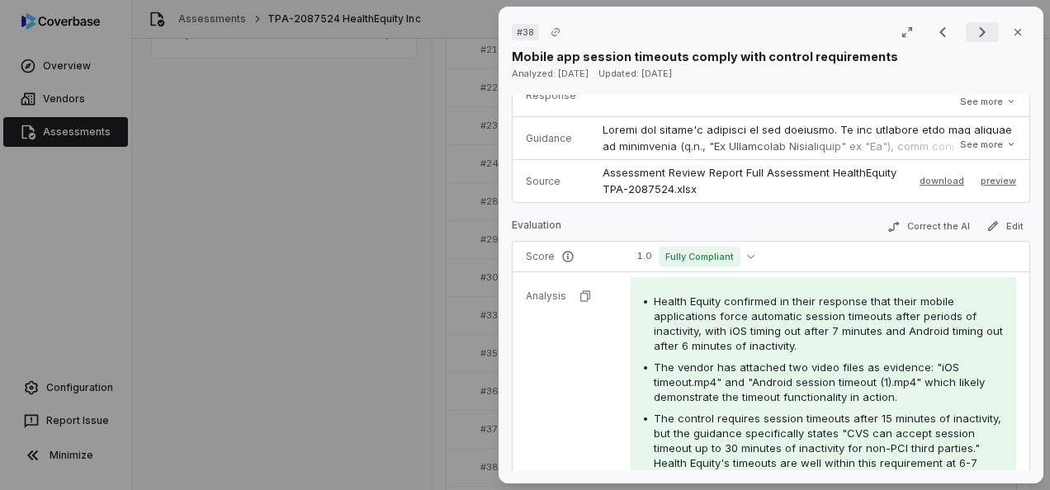
click at [973, 38] on icon "Next result" at bounding box center [983, 32] width 20 height 20
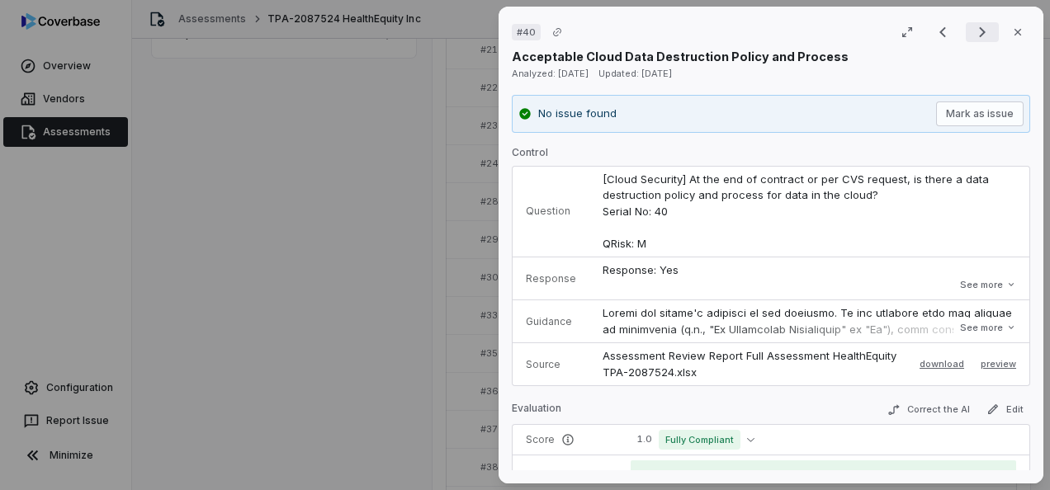
click at [980, 31] on icon "Next result" at bounding box center [983, 32] width 20 height 20
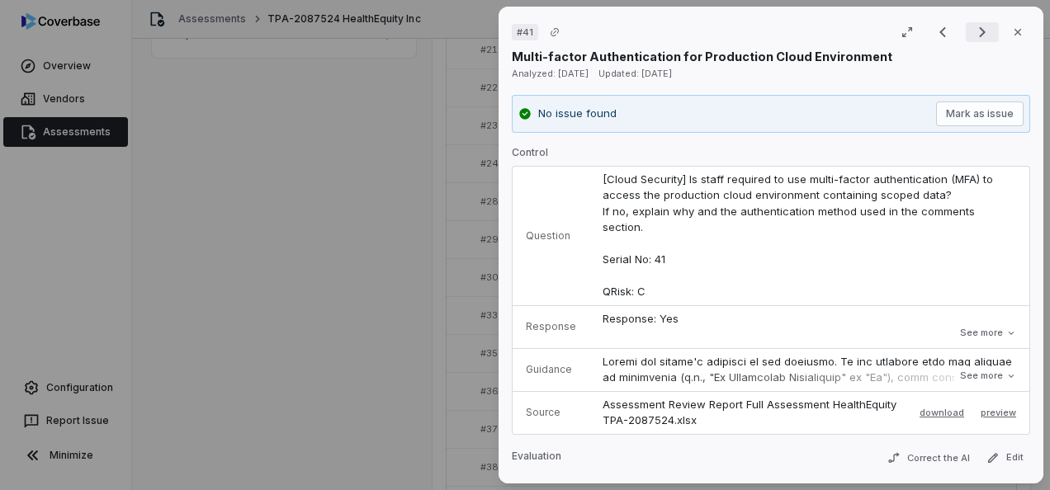
click at [979, 30] on icon "Next result" at bounding box center [982, 32] width 7 height 11
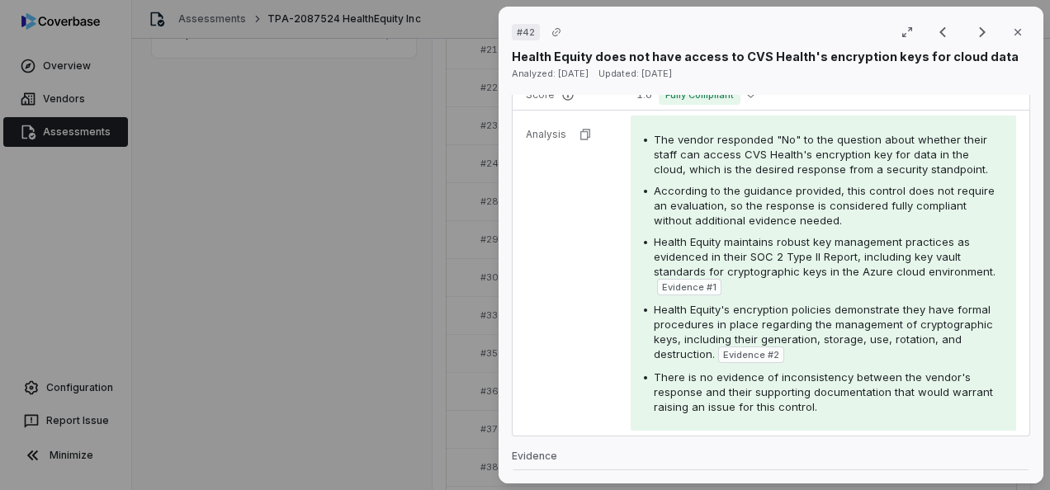
scroll to position [413, 0]
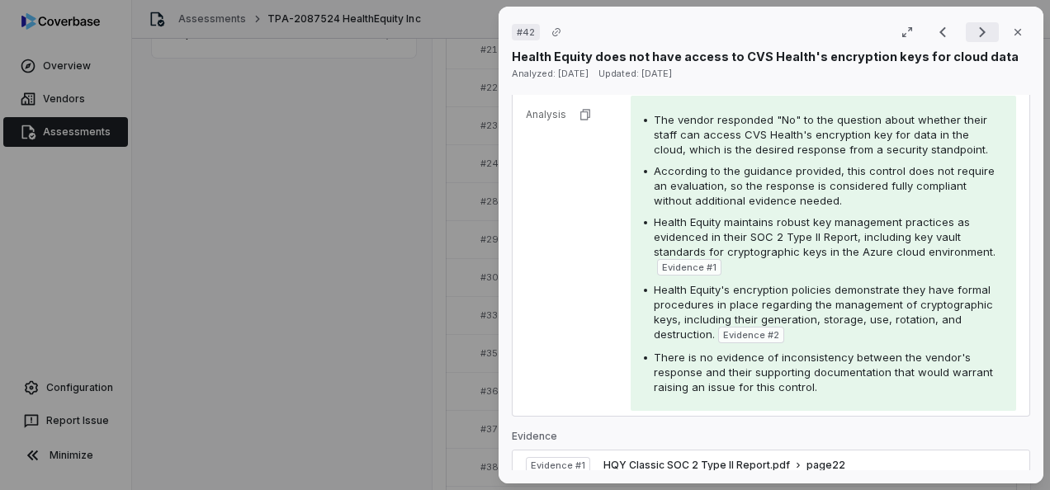
click at [973, 31] on icon "Next result" at bounding box center [983, 32] width 20 height 20
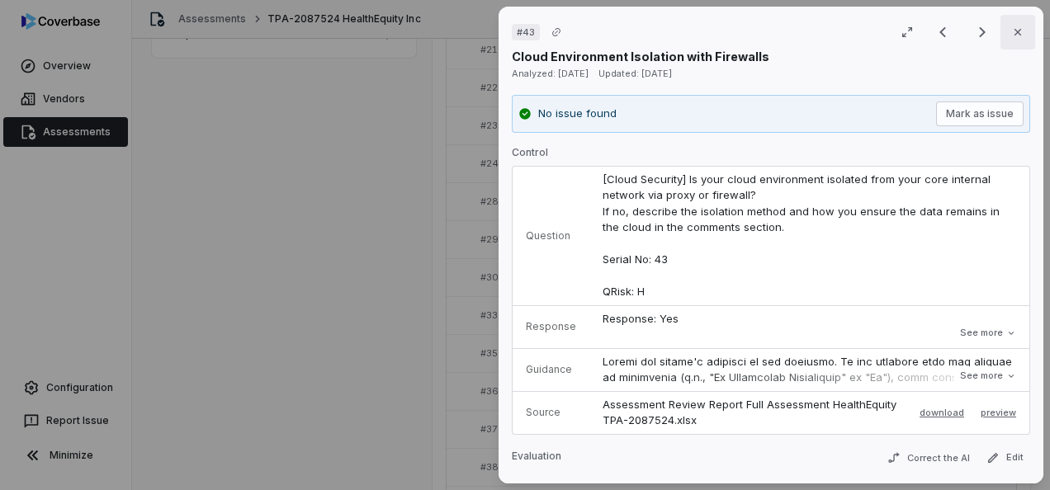
click at [1012, 27] on icon "button" at bounding box center [1018, 32] width 13 height 13
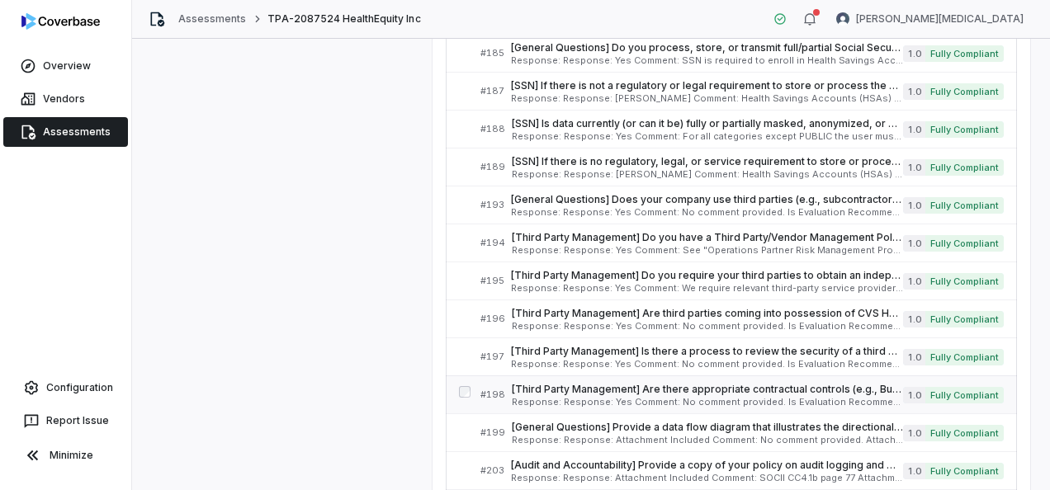
scroll to position [5615, 0]
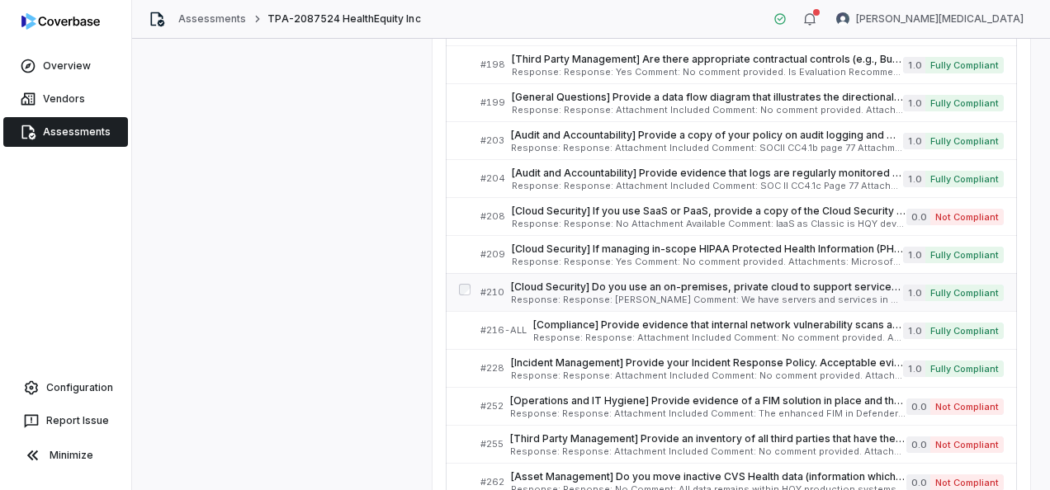
click at [669, 281] on span "[Cloud Security] Do you use an on-premises, private cloud to support services b…" at bounding box center [707, 287] width 392 height 13
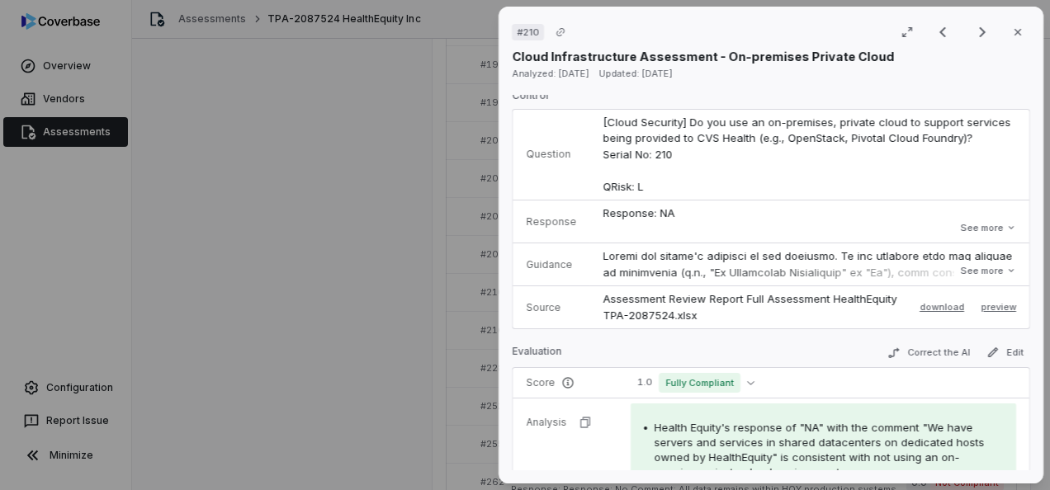
scroll to position [83, 0]
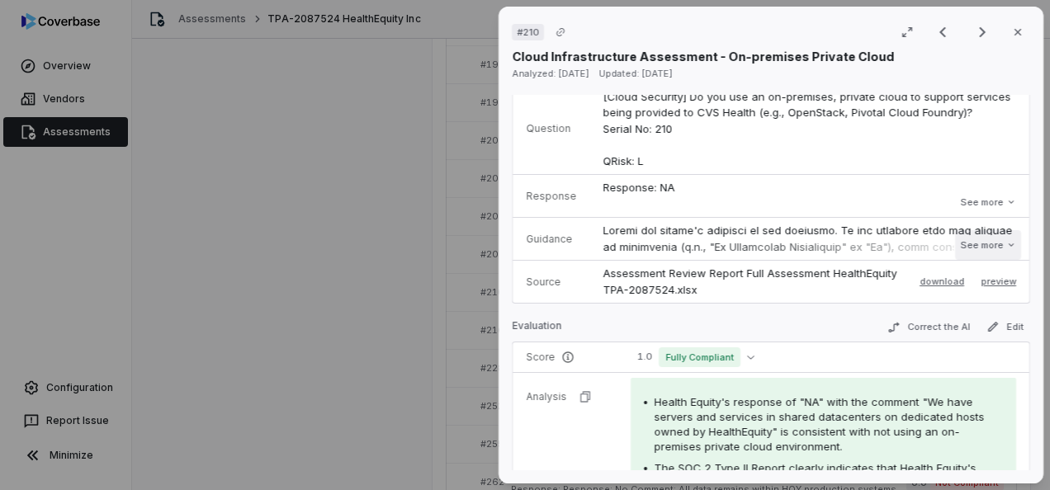
click at [968, 247] on button "See more" at bounding box center [988, 245] width 66 height 30
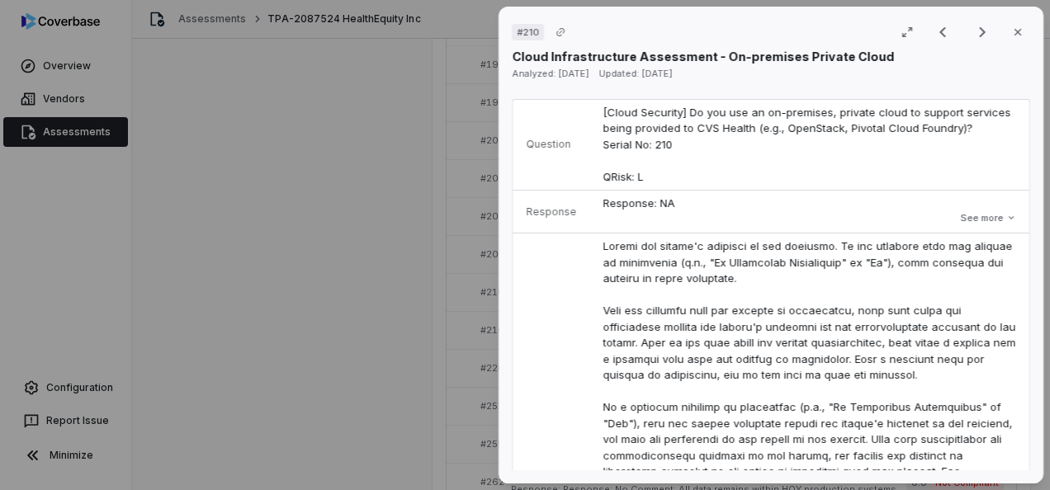
scroll to position [0, 0]
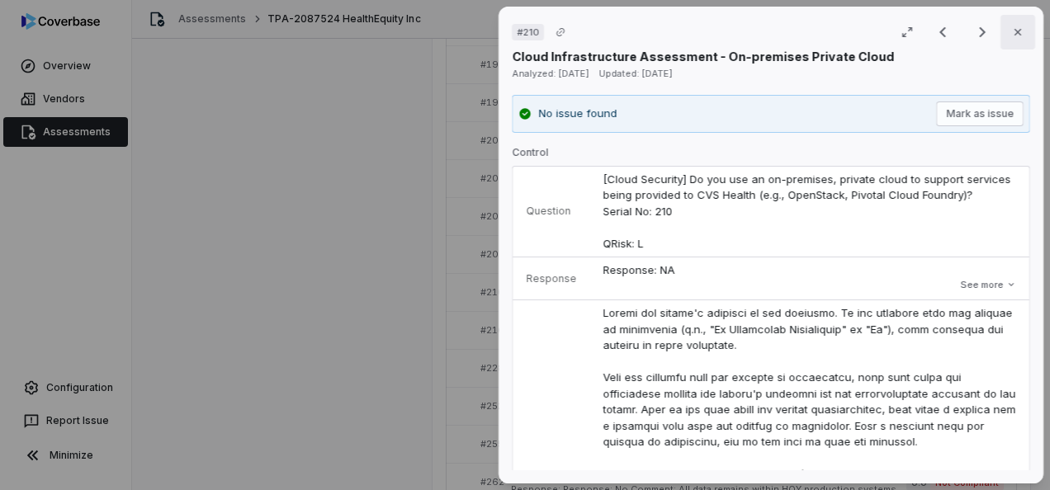
click at [1012, 35] on icon "button" at bounding box center [1018, 32] width 13 height 13
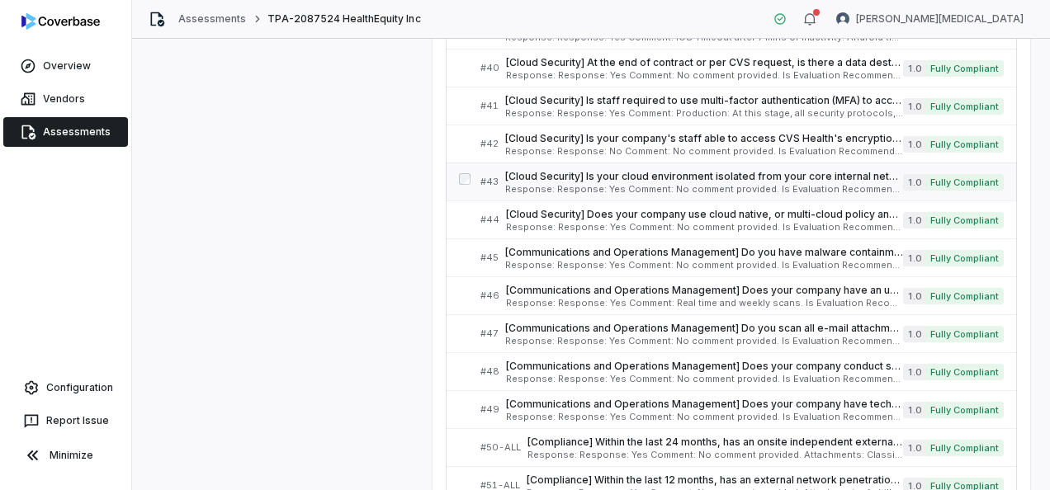
scroll to position [991, 0]
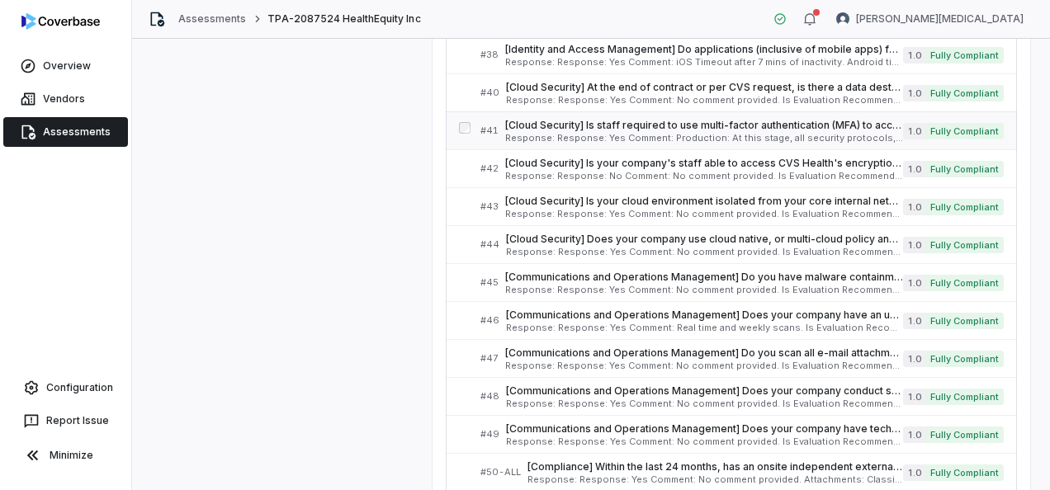
click at [670, 124] on span "[Cloud Security] Is staff required to use multi-factor authentication (MFA) to …" at bounding box center [704, 125] width 398 height 13
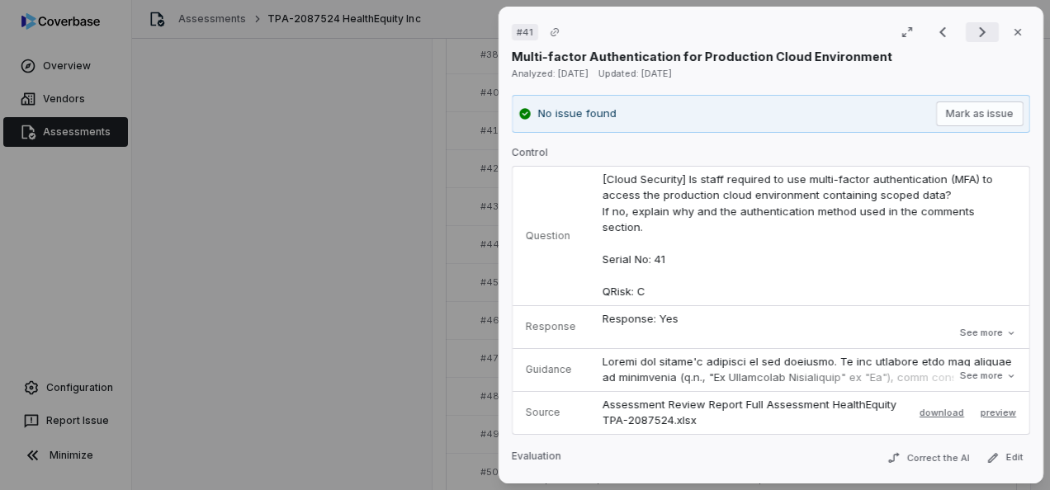
click at [966, 37] on button "Next result" at bounding box center [982, 32] width 33 height 20
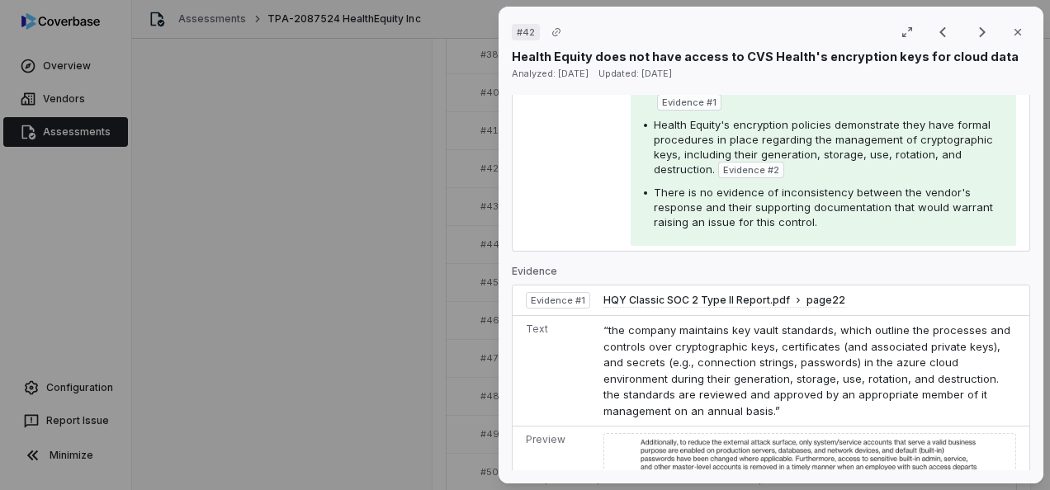
scroll to position [826, 0]
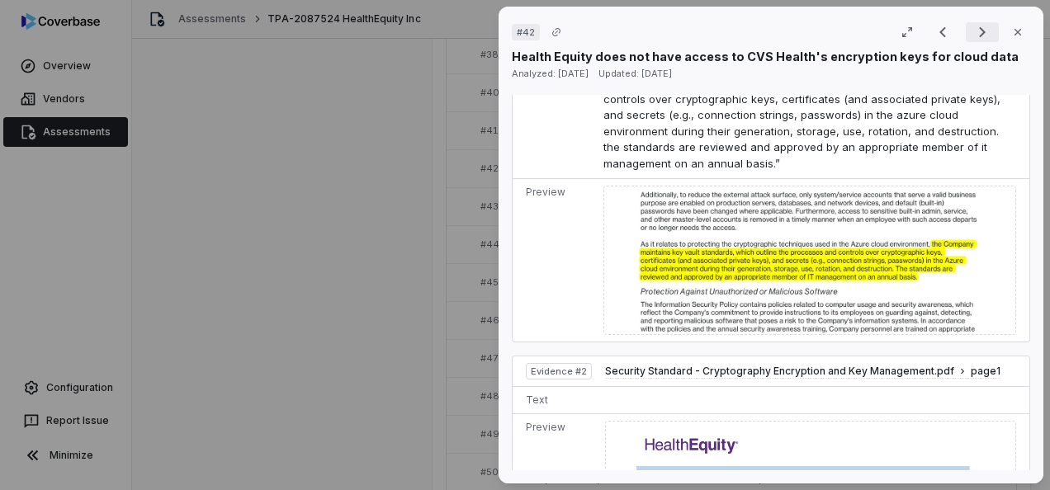
click at [979, 31] on icon "Next result" at bounding box center [983, 32] width 20 height 20
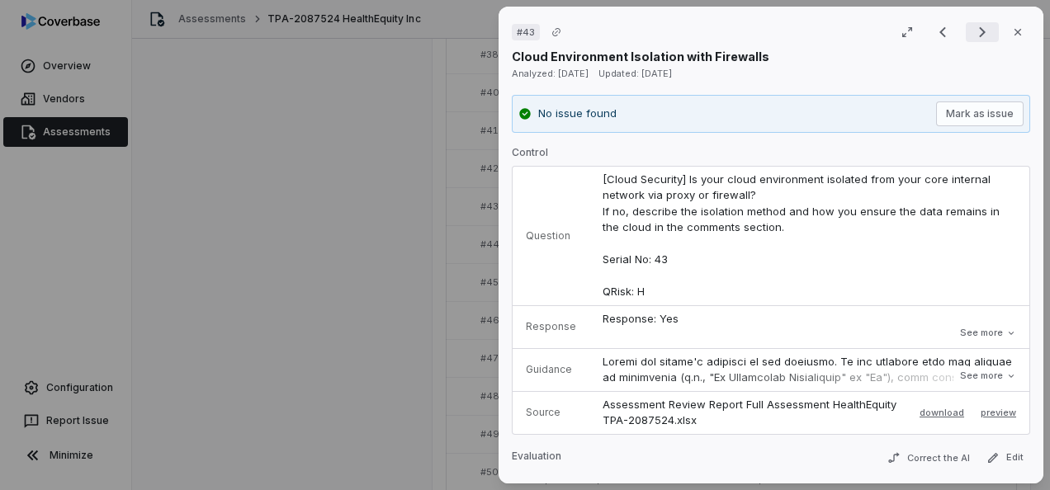
click at [985, 31] on button "Next result" at bounding box center [982, 32] width 33 height 20
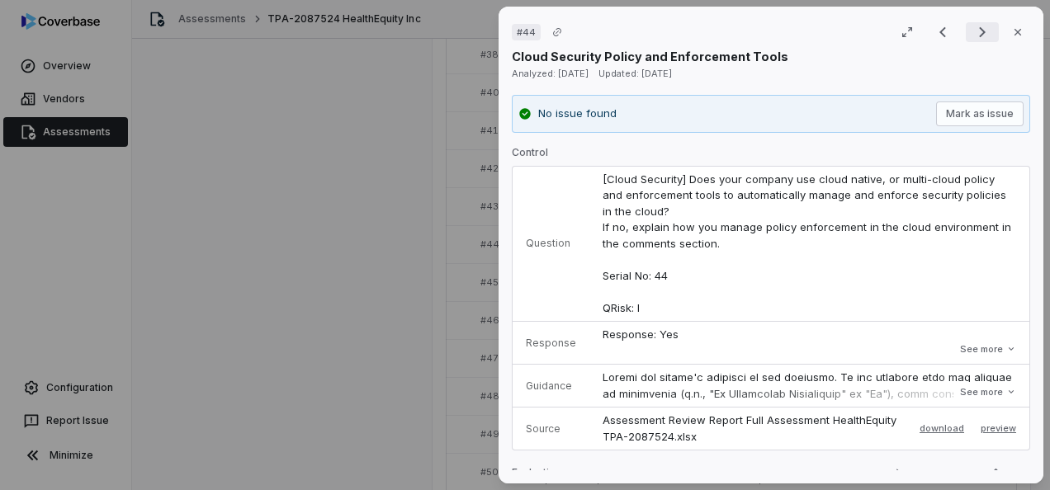
click at [973, 33] on icon "Next result" at bounding box center [983, 32] width 20 height 20
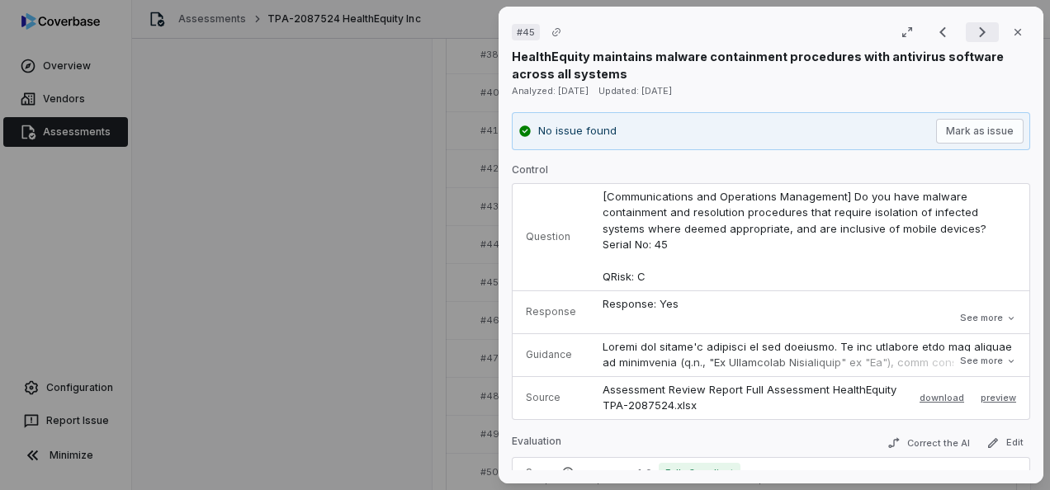
click at [978, 33] on icon "Next result" at bounding box center [983, 32] width 20 height 20
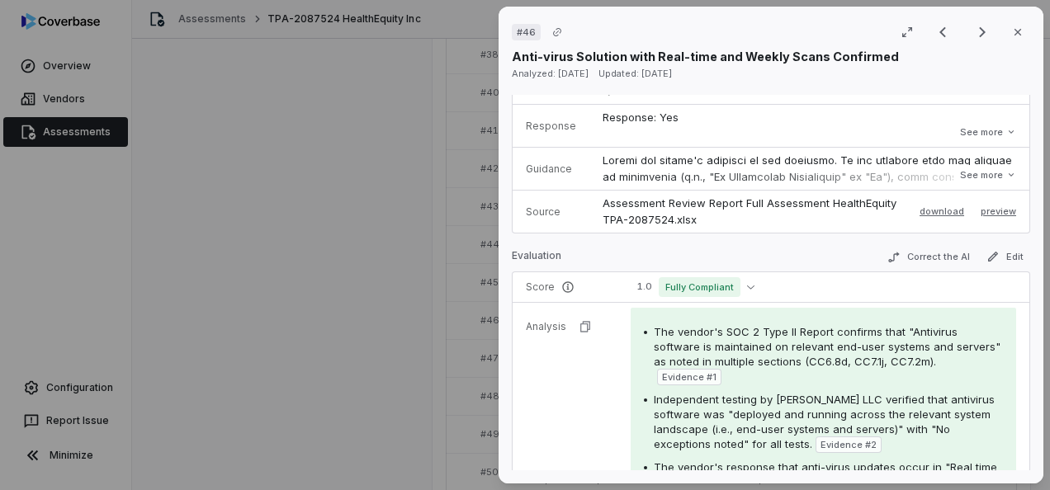
scroll to position [165, 0]
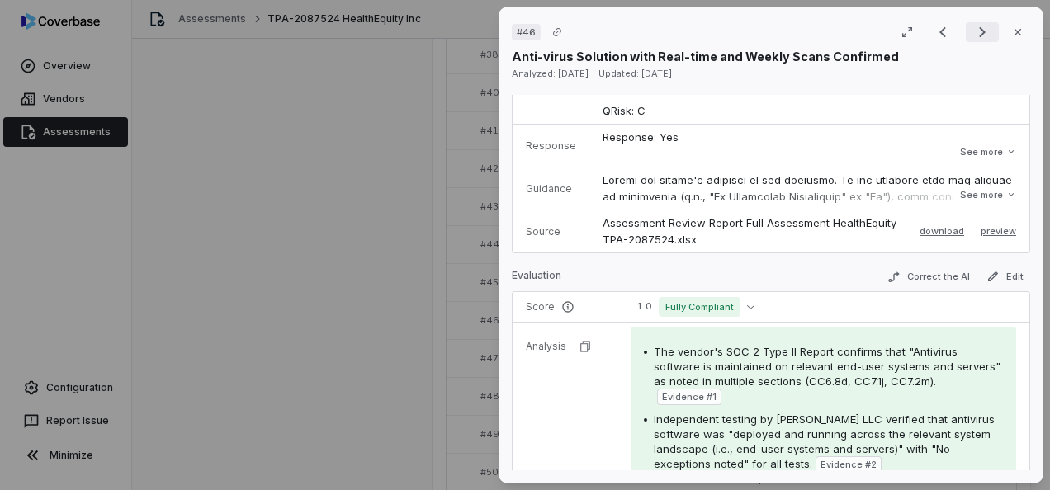
click at [973, 36] on icon "Next result" at bounding box center [983, 32] width 20 height 20
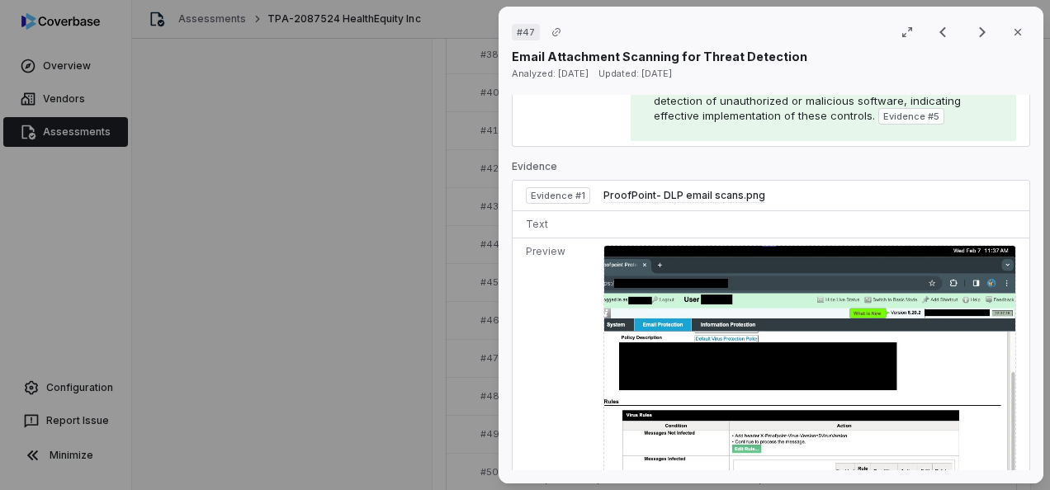
scroll to position [743, 0]
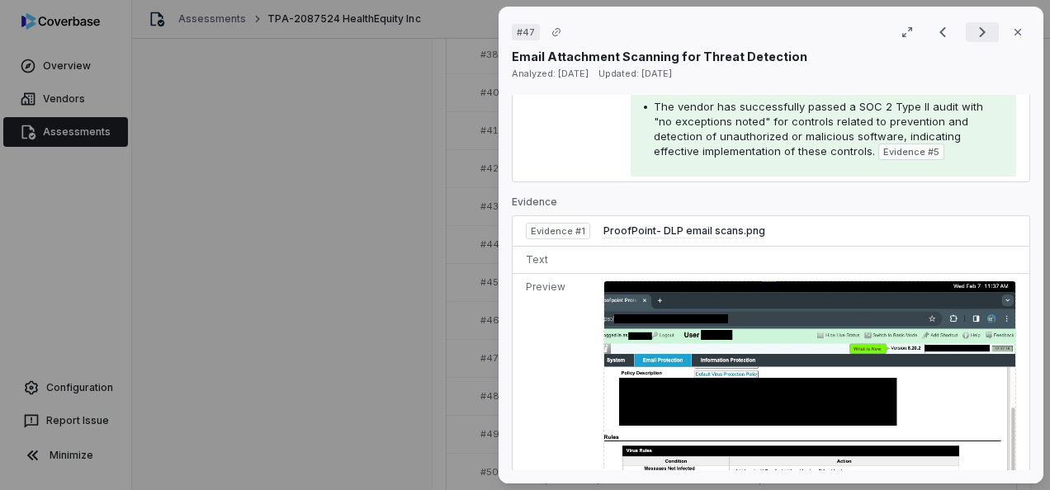
click at [973, 34] on icon "Next result" at bounding box center [983, 32] width 20 height 20
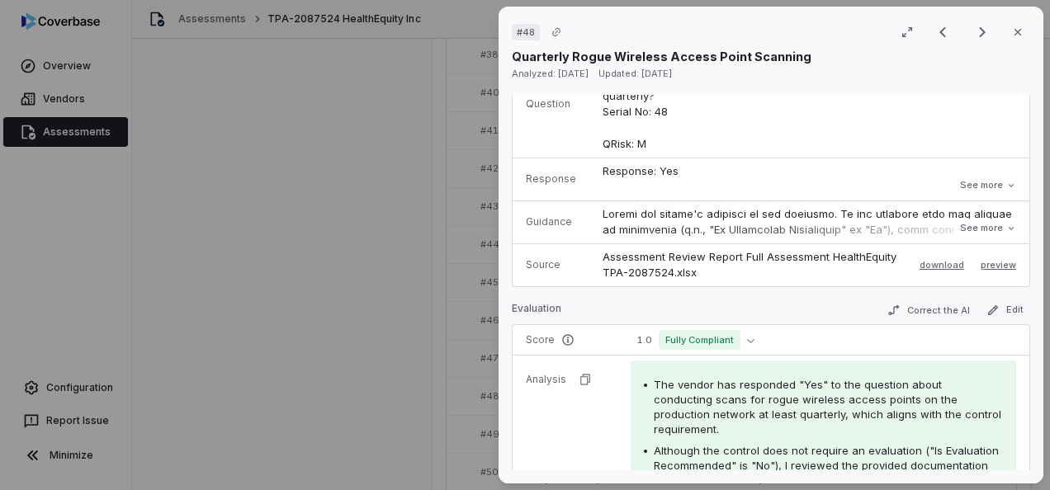
scroll to position [83, 0]
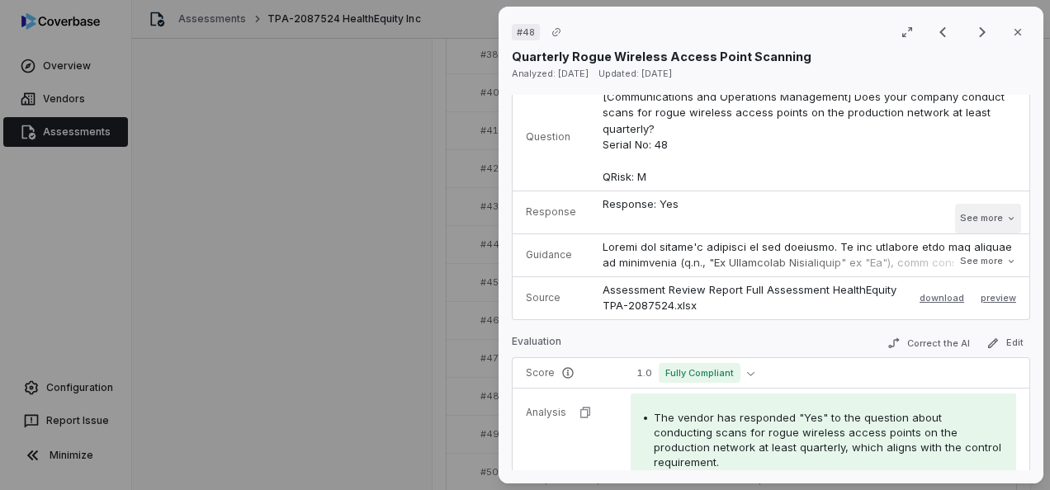
click at [958, 225] on button "See more" at bounding box center [988, 219] width 66 height 30
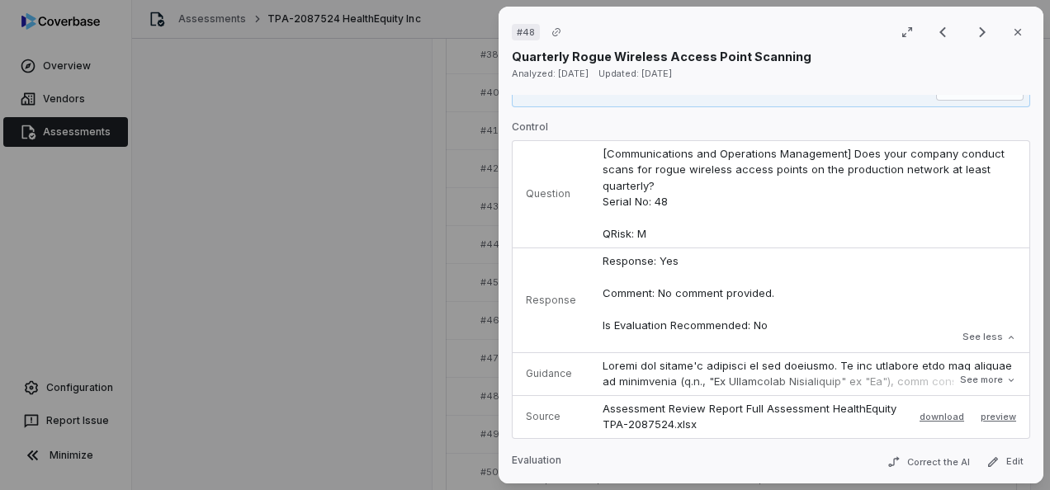
scroll to position [0, 0]
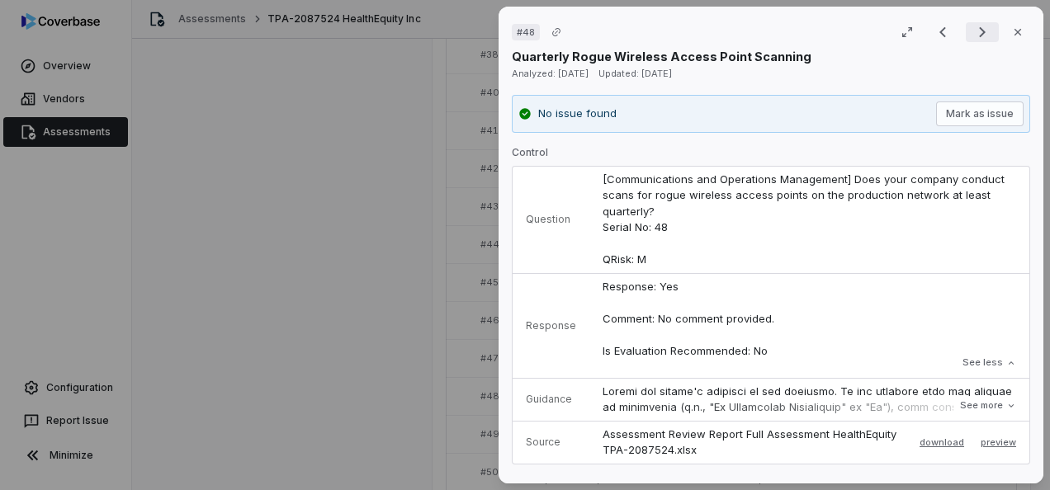
click at [973, 25] on icon "Next result" at bounding box center [983, 32] width 20 height 20
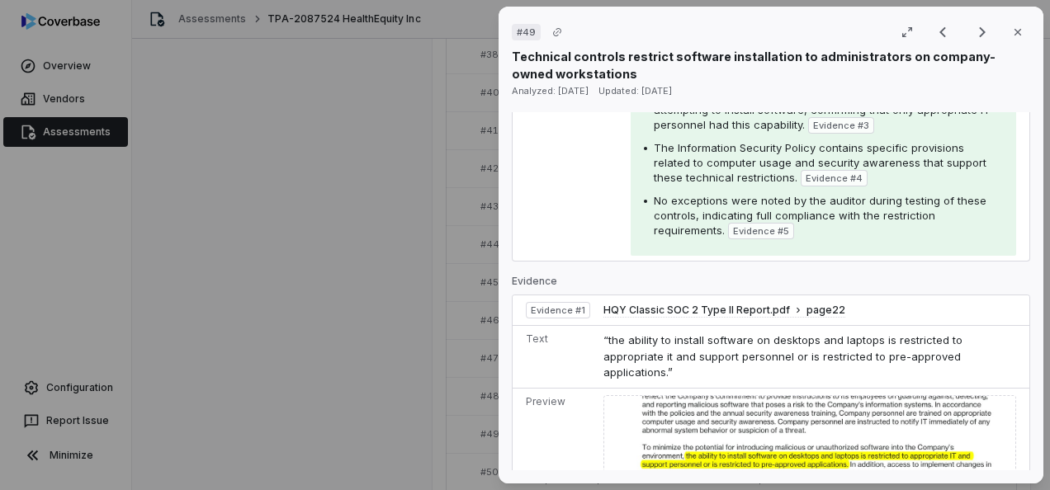
scroll to position [413, 0]
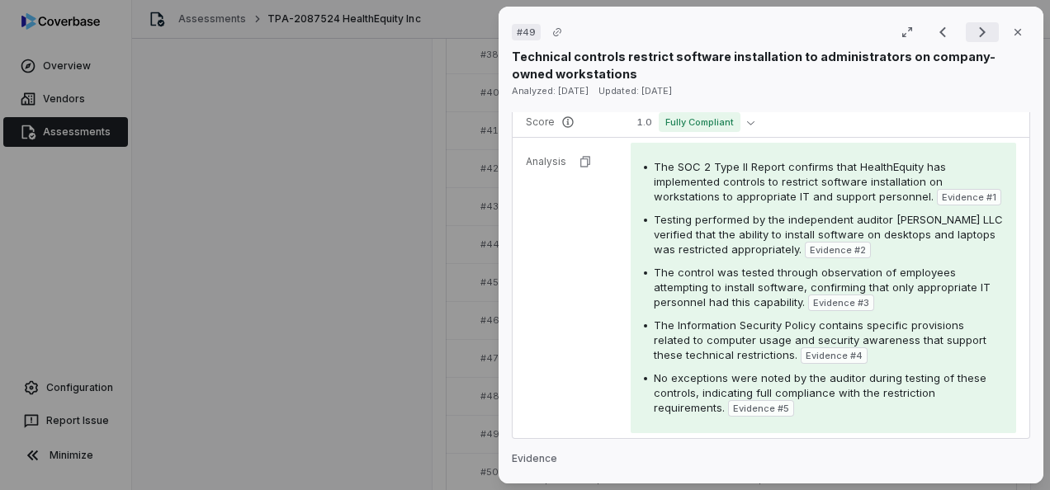
click at [979, 35] on icon "Next result" at bounding box center [983, 32] width 20 height 20
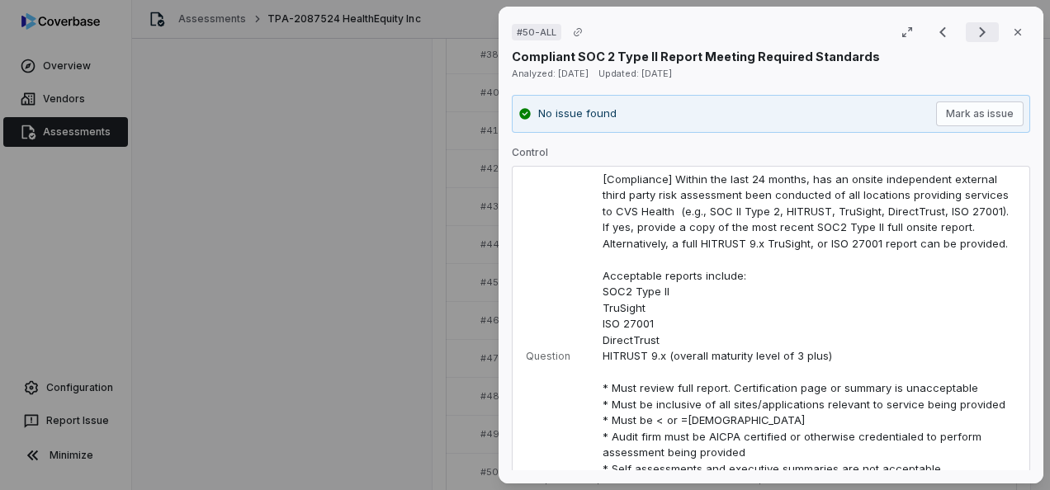
click at [979, 28] on icon "Next result" at bounding box center [982, 32] width 7 height 11
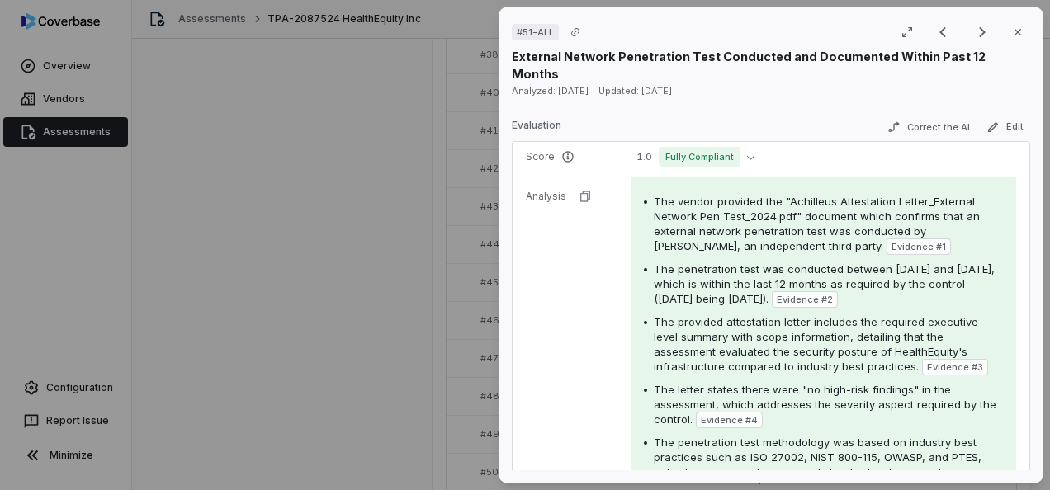
scroll to position [743, 0]
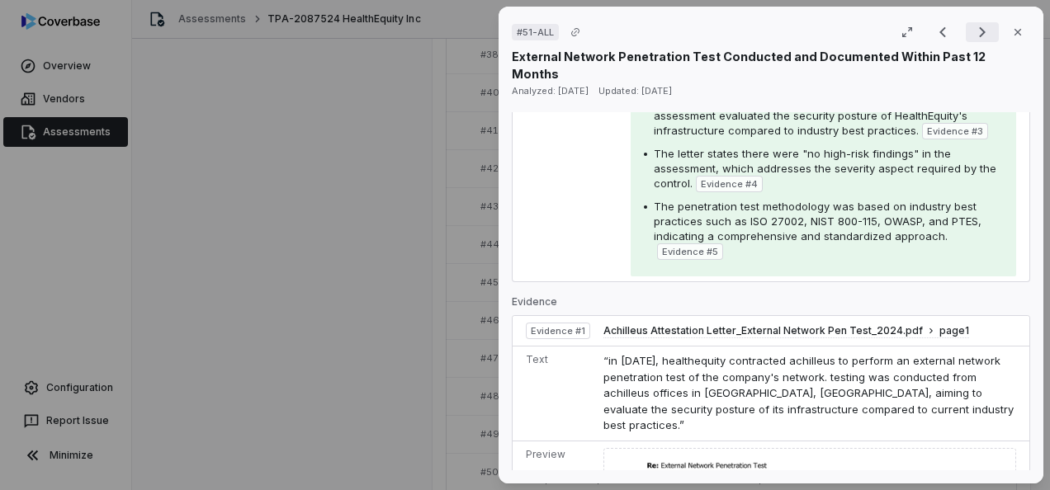
click at [974, 31] on icon "Next result" at bounding box center [983, 32] width 20 height 20
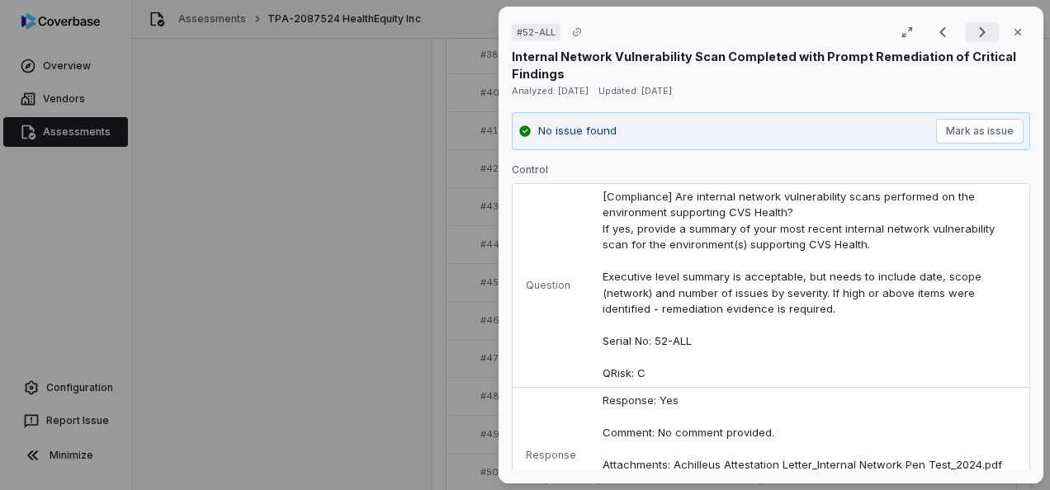
click at [978, 31] on icon "Next result" at bounding box center [983, 32] width 20 height 20
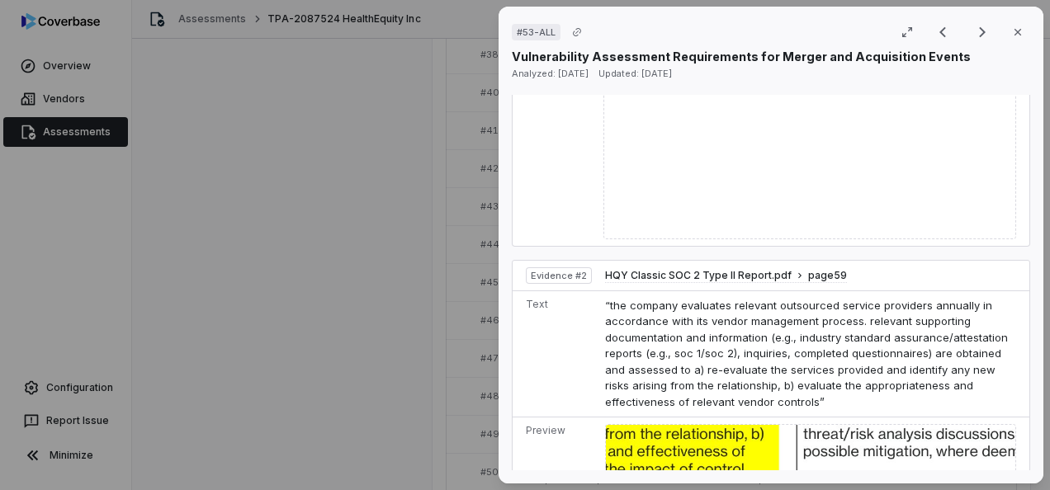
scroll to position [991, 0]
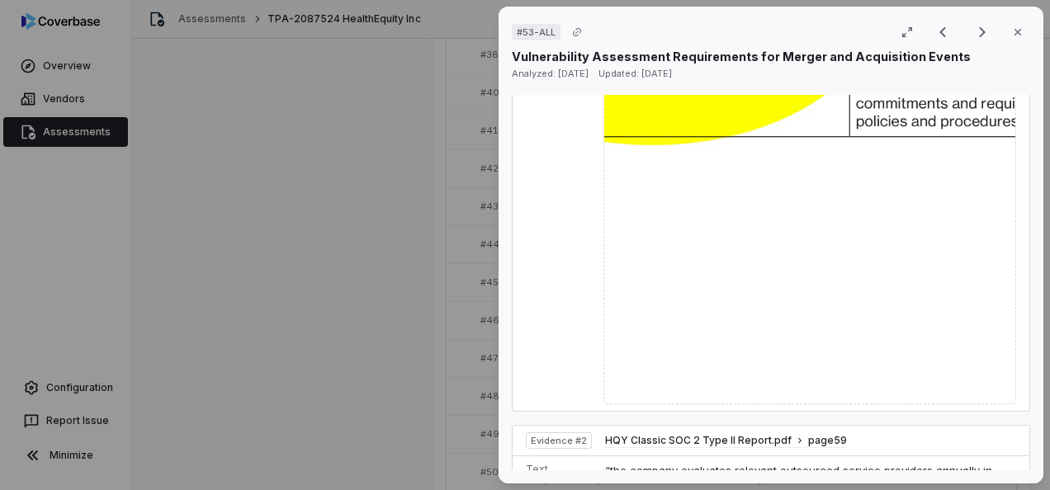
click at [657, 490] on html "**********" at bounding box center [525, 245] width 1050 height 490
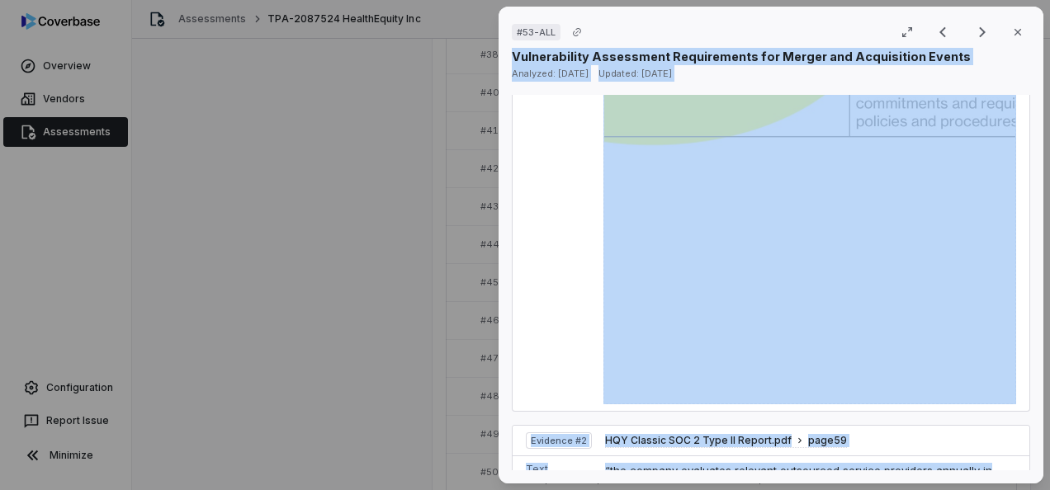
click at [834, 294] on img at bounding box center [810, 233] width 413 height 343
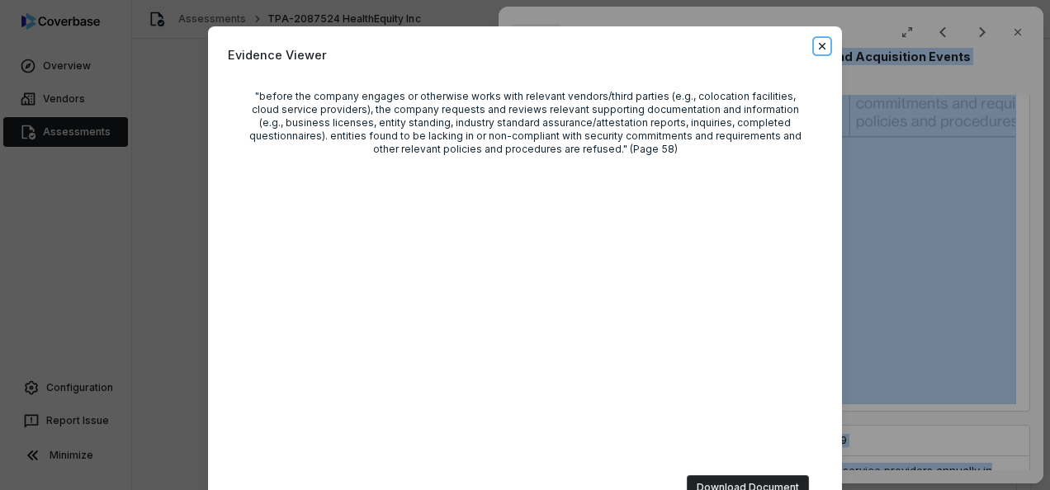
click at [816, 45] on div "Evidence Viewer "before the company engages or otherwise works with relevant ve…" at bounding box center [525, 245] width 1050 height 490
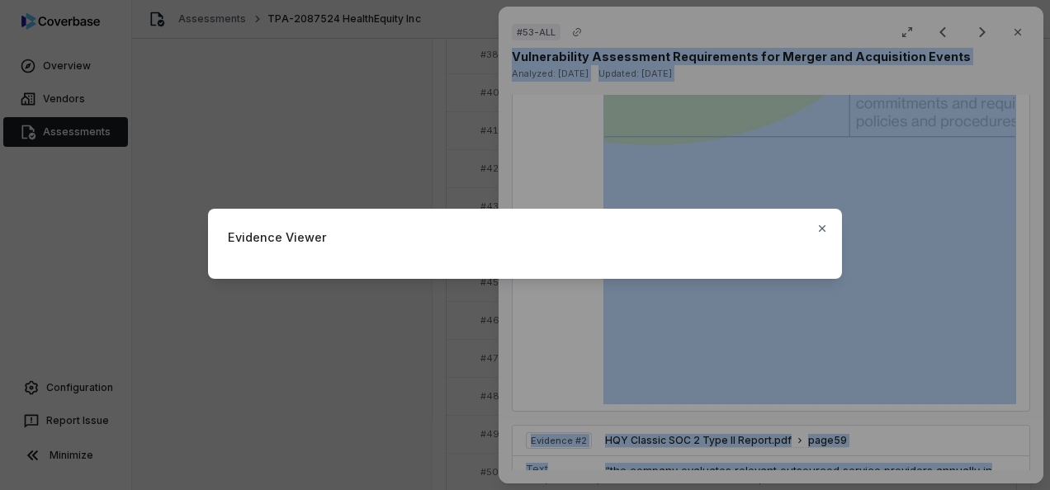
click at [1019, 282] on div "Evidence Viewer Close" at bounding box center [525, 245] width 1050 height 126
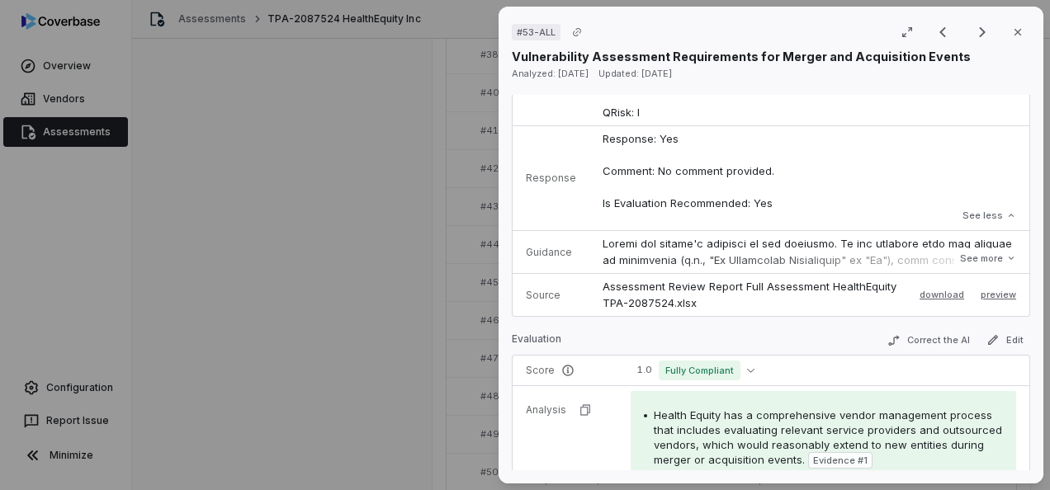
scroll to position [248, 0]
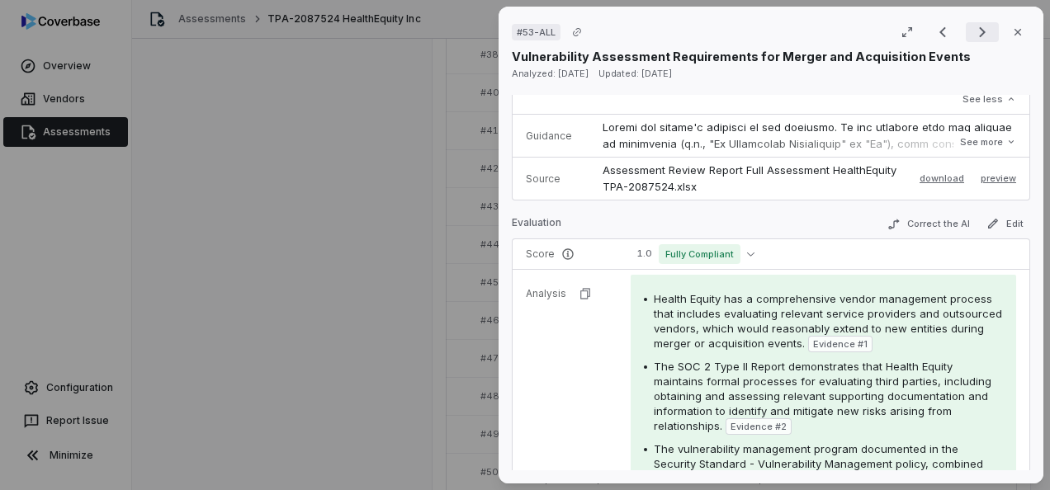
click at [978, 26] on icon "Next result" at bounding box center [983, 32] width 20 height 20
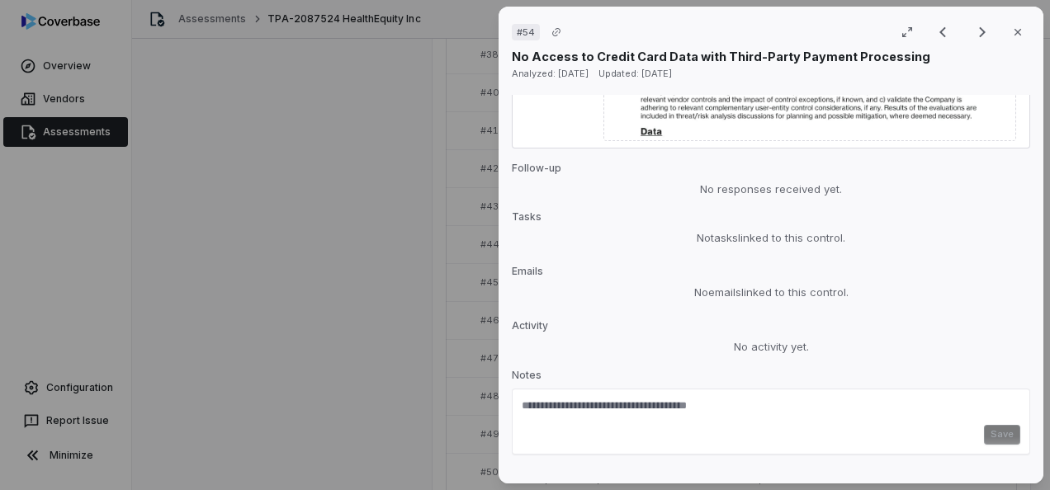
scroll to position [1282, 0]
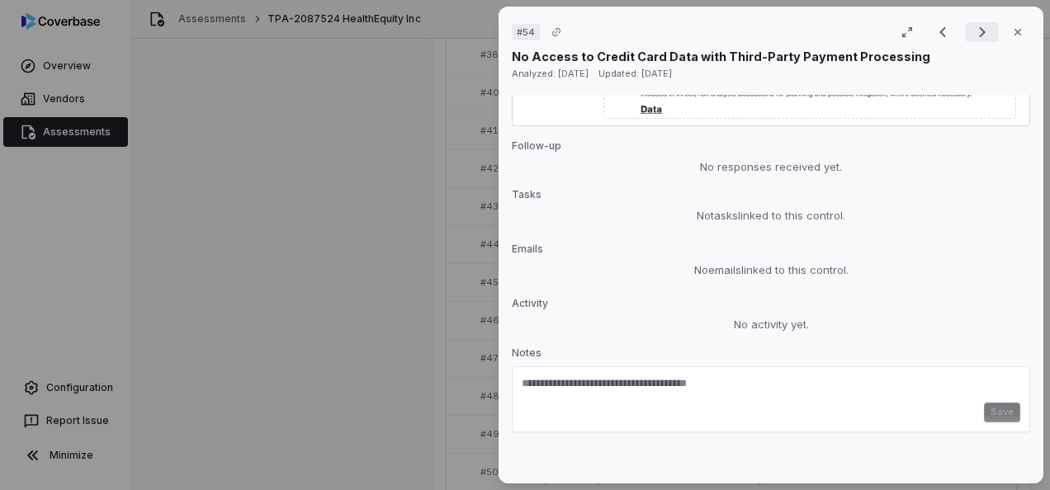
click at [981, 30] on icon "Next result" at bounding box center [983, 32] width 20 height 20
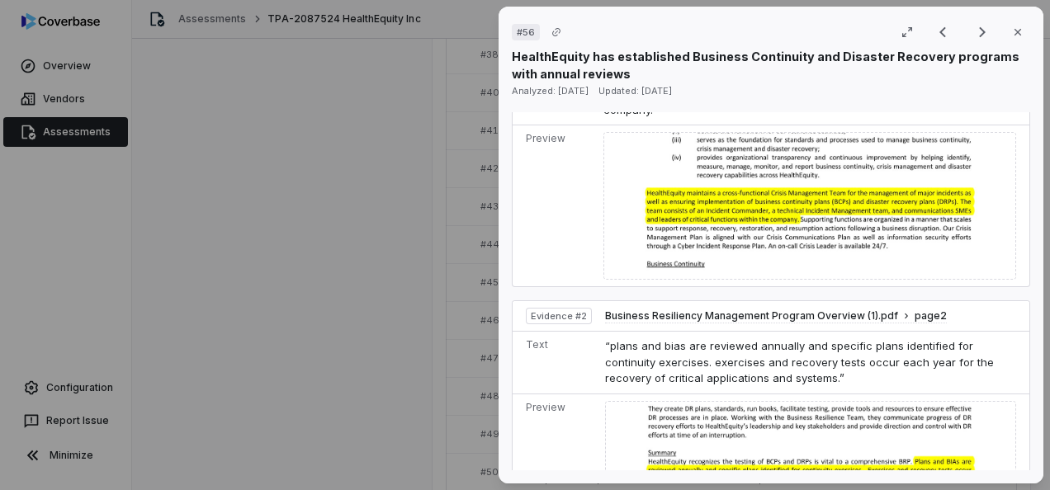
scroll to position [1404, 0]
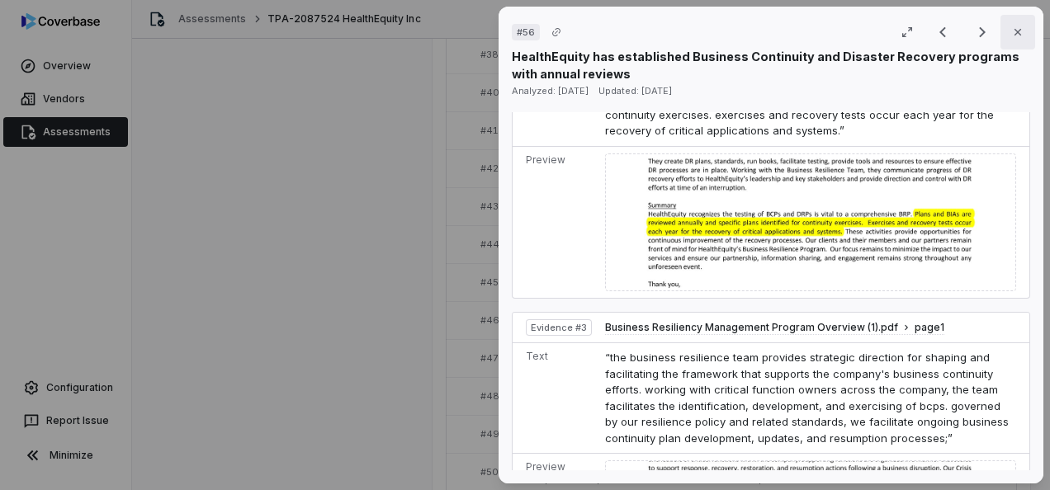
click at [1012, 35] on icon "button" at bounding box center [1018, 32] width 13 height 13
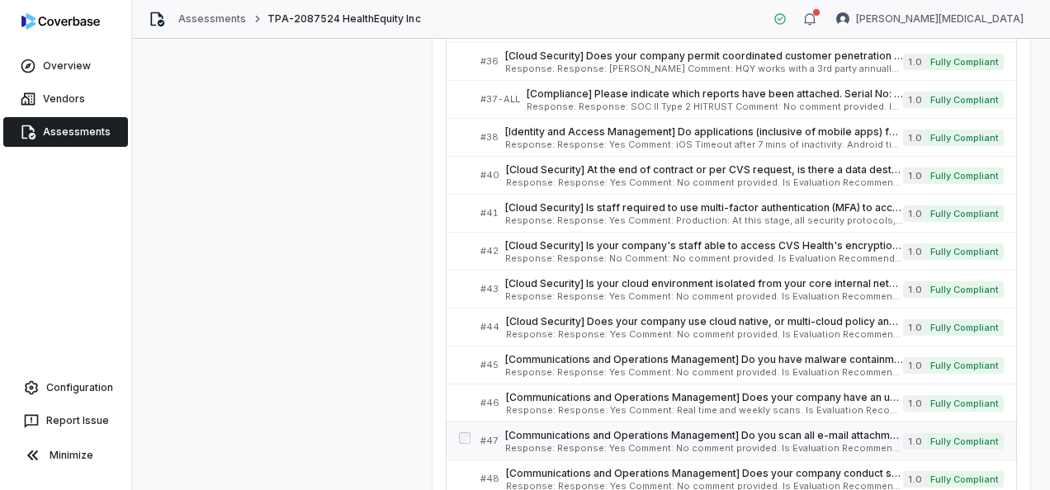
scroll to position [826, 0]
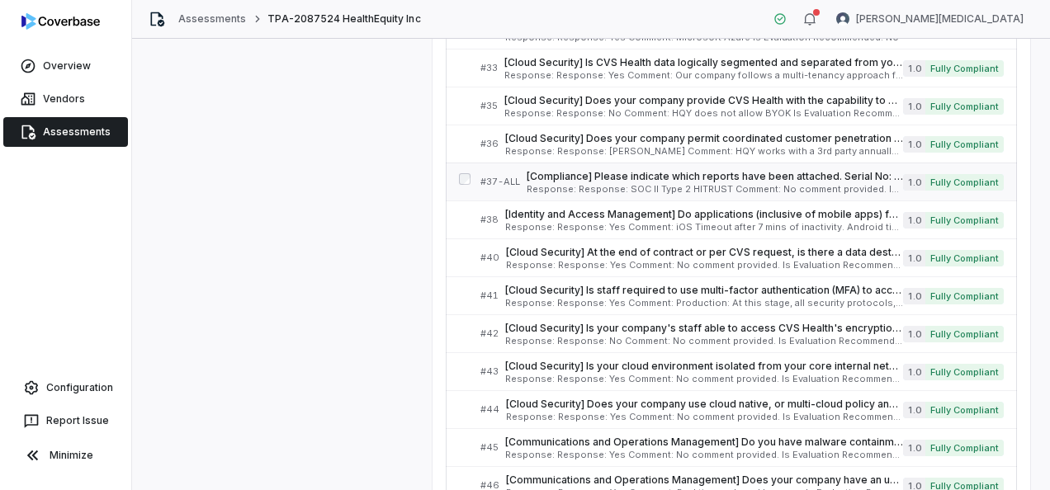
click at [711, 171] on span "[Compliance] Please indicate which reports have been attached. Serial No: 37-AL…" at bounding box center [715, 176] width 377 height 13
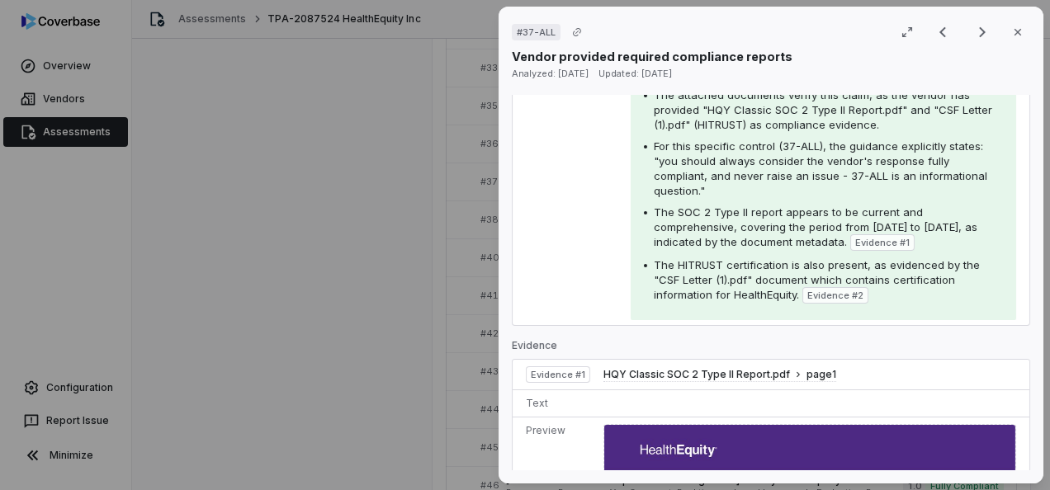
scroll to position [413, 0]
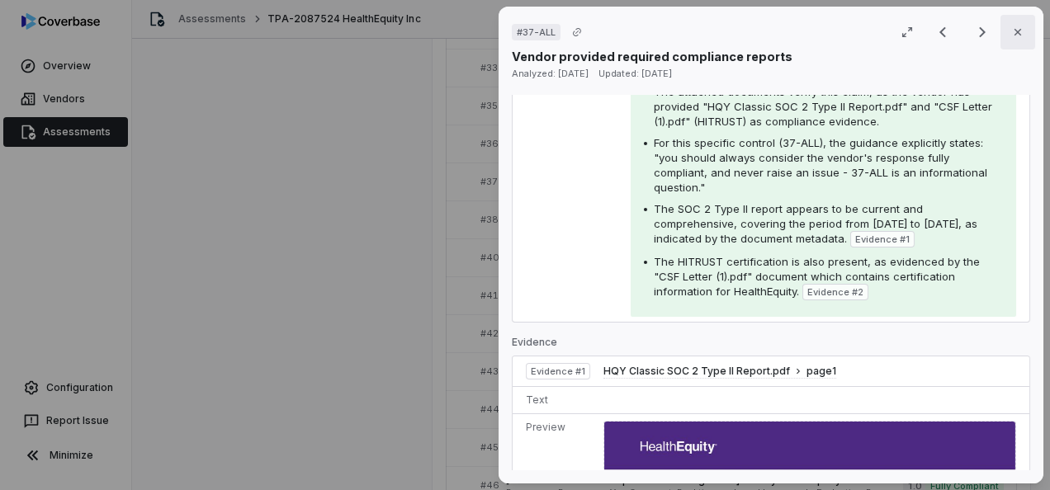
click at [1012, 31] on icon "button" at bounding box center [1018, 32] width 13 height 13
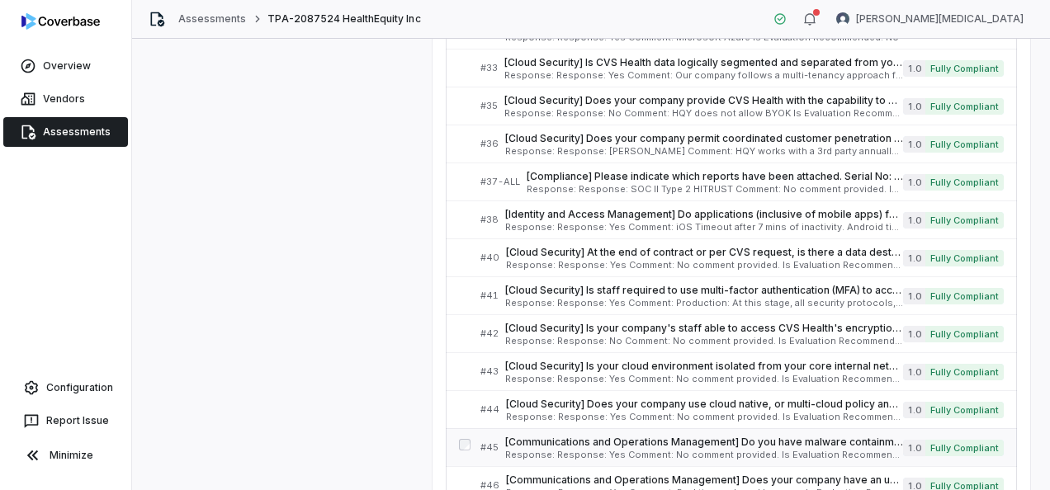
scroll to position [1073, 0]
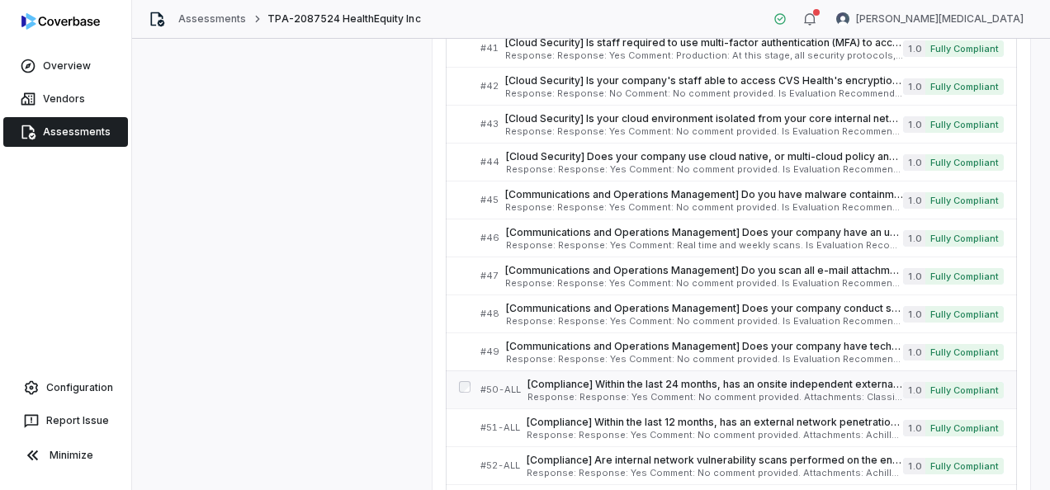
click at [645, 393] on span "Response: Response: Yes Comment: No comment provided. Attachments: Classic SOC …" at bounding box center [716, 397] width 376 height 9
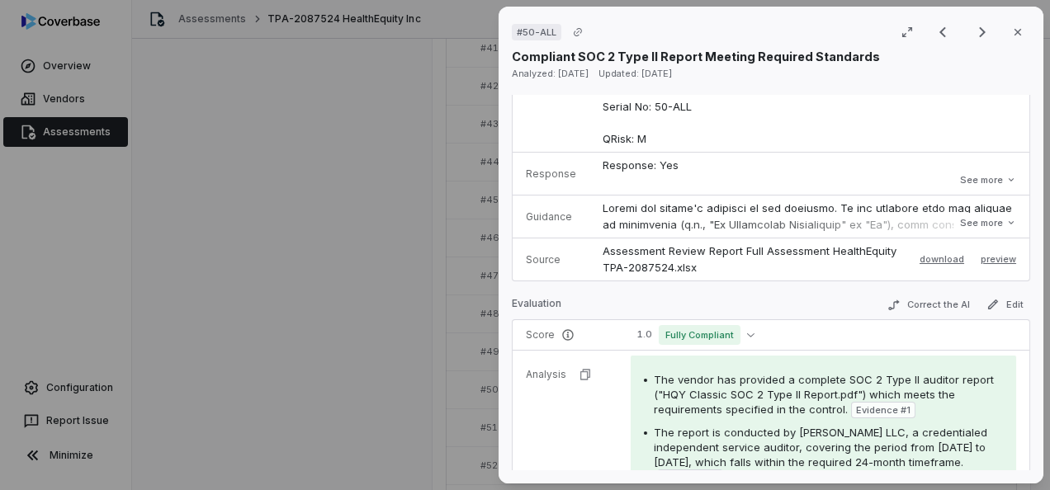
scroll to position [495, 0]
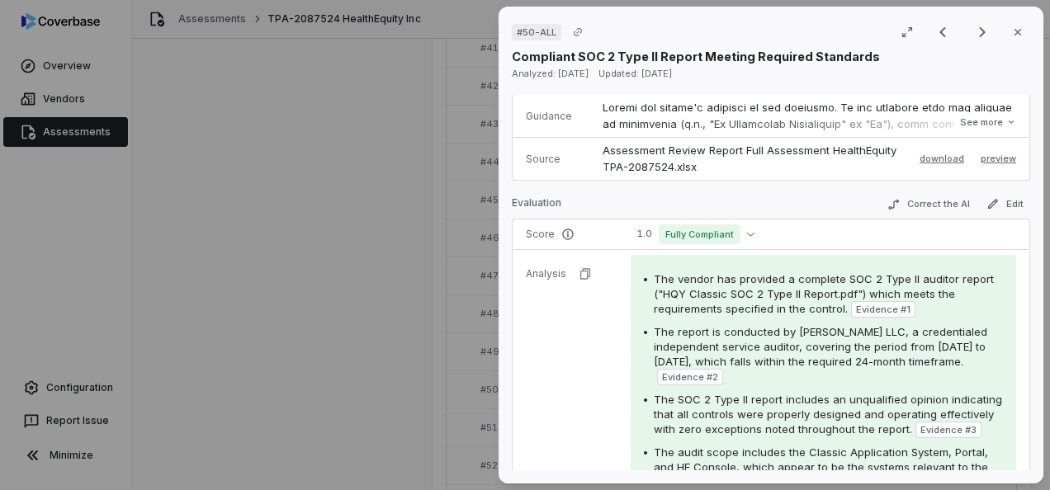
click at [402, 216] on div "# 50-ALL Result 30 of 232 Close Compliant SOC 2 Type II Report Meeting Required…" at bounding box center [525, 245] width 1050 height 490
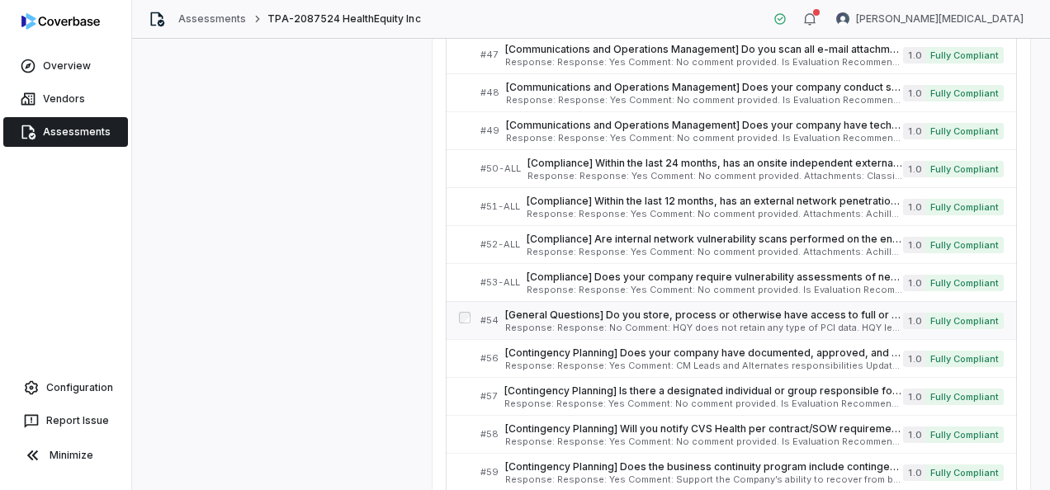
scroll to position [1321, 0]
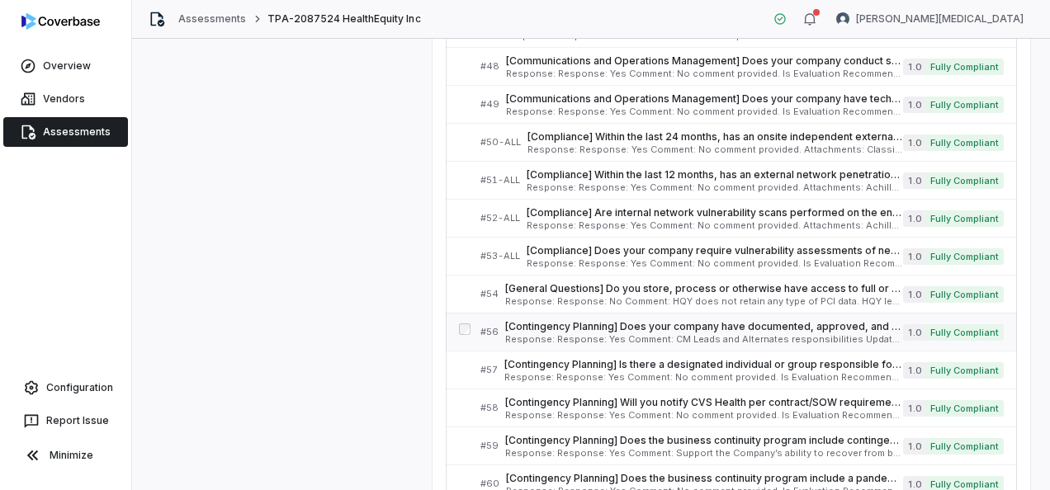
click at [614, 320] on span "[Contingency Planning] Does your company have documented, approved, and establi…" at bounding box center [704, 326] width 398 height 13
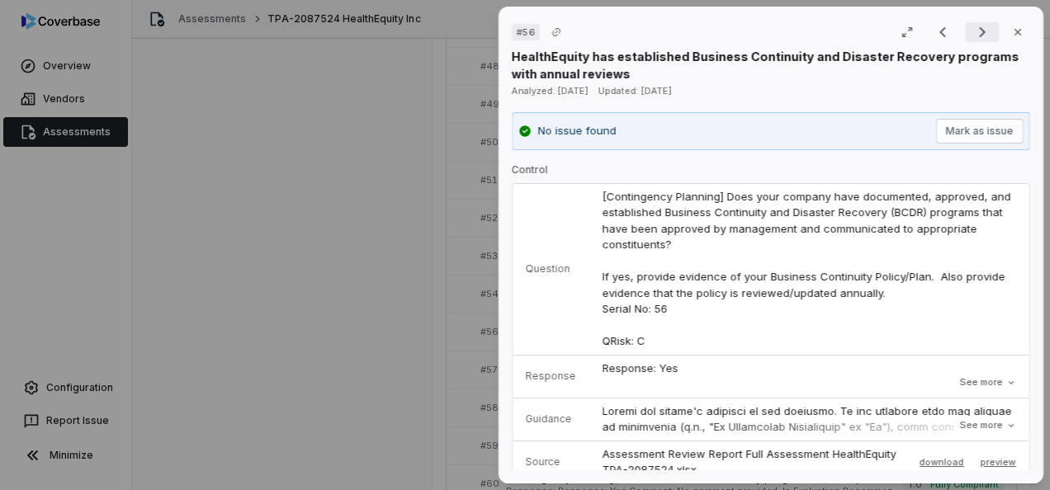
click at [979, 28] on icon "Next result" at bounding box center [982, 32] width 7 height 11
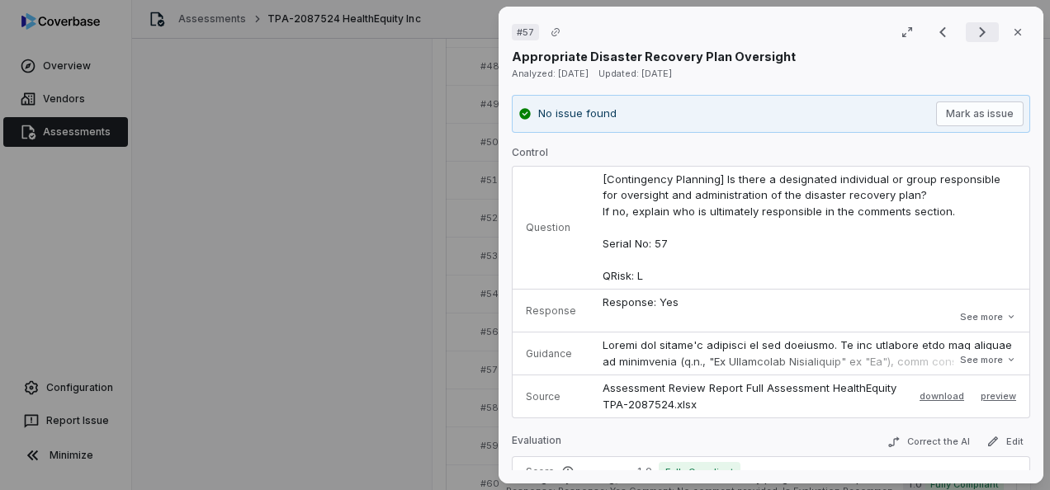
click at [981, 27] on icon "Next result" at bounding box center [983, 32] width 20 height 20
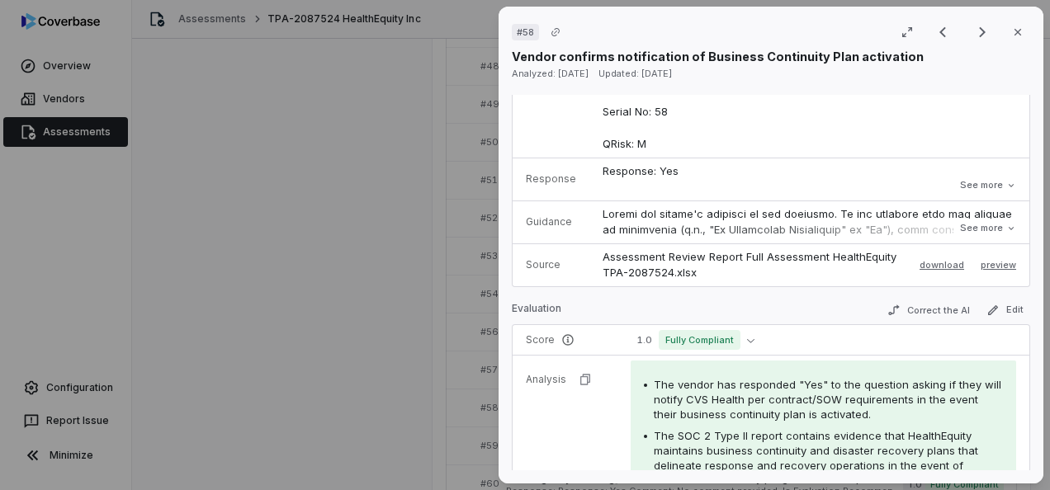
scroll to position [413, 0]
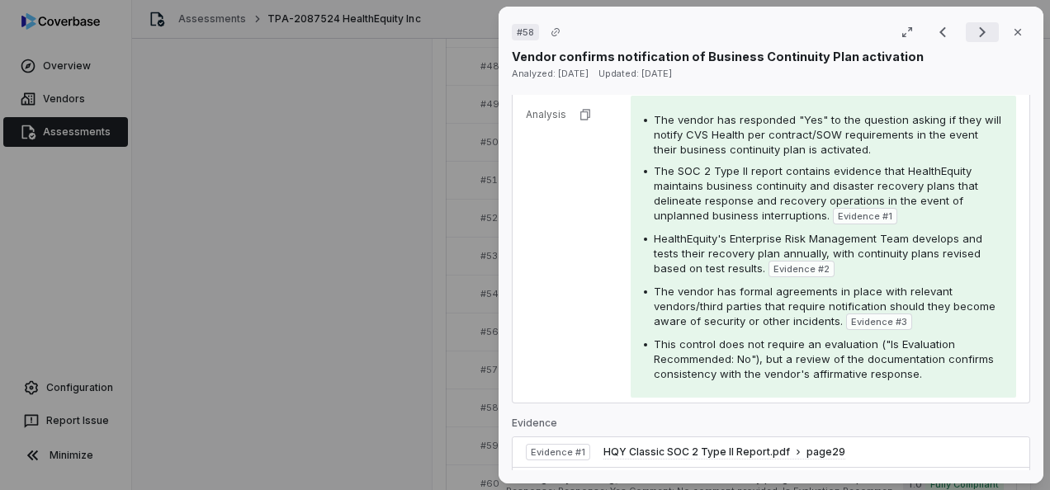
click at [974, 28] on icon "Next result" at bounding box center [983, 32] width 20 height 20
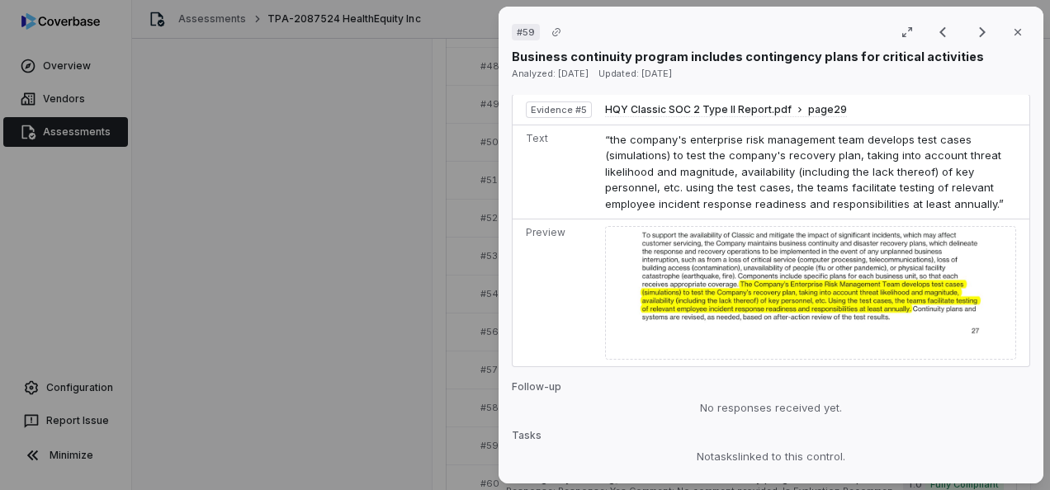
scroll to position [2197, 0]
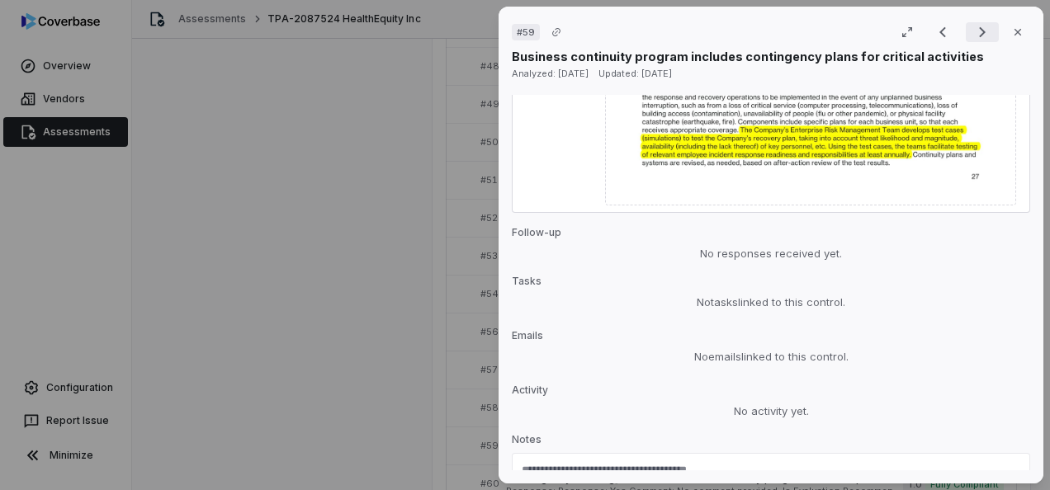
click at [980, 33] on icon "Next result" at bounding box center [983, 32] width 20 height 20
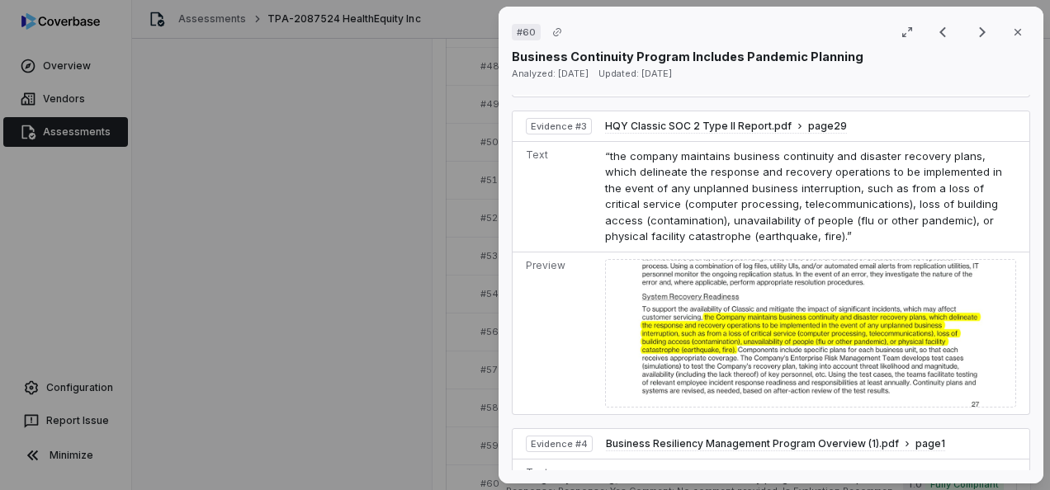
scroll to position [1486, 0]
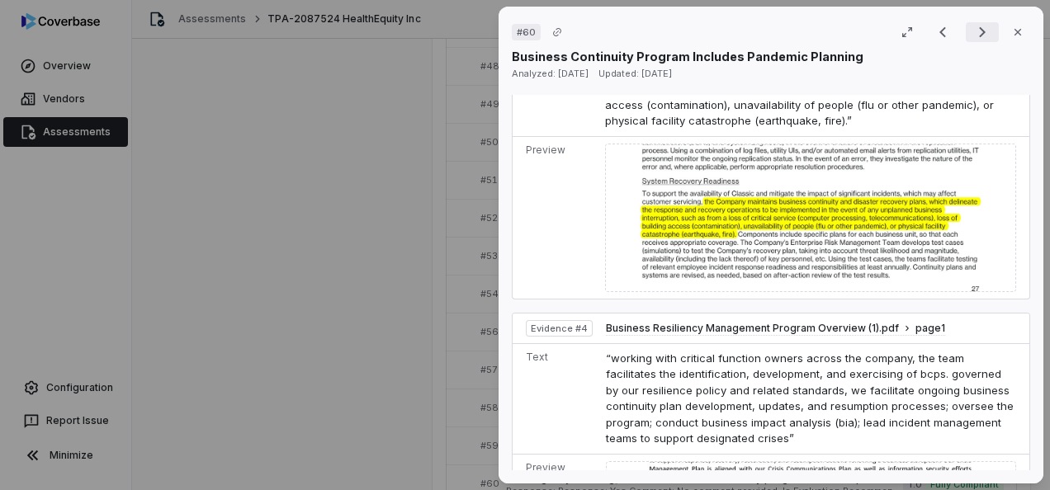
click at [973, 30] on icon "Next result" at bounding box center [983, 32] width 20 height 20
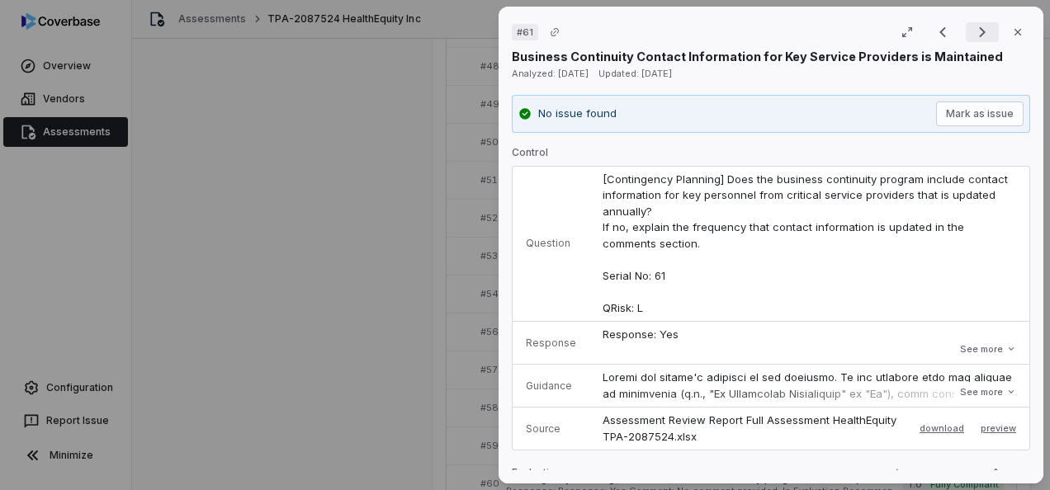
click at [974, 23] on icon "Next result" at bounding box center [983, 32] width 20 height 20
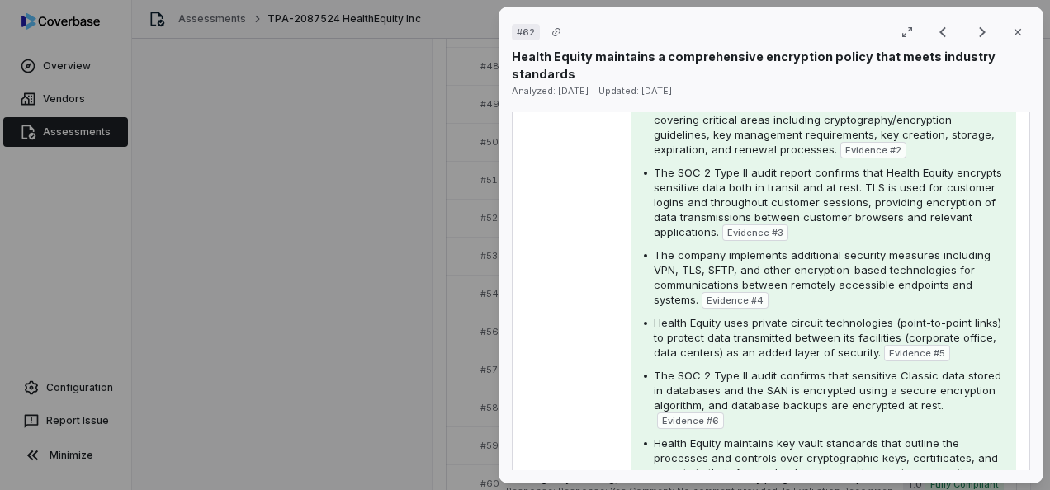
scroll to position [330, 0]
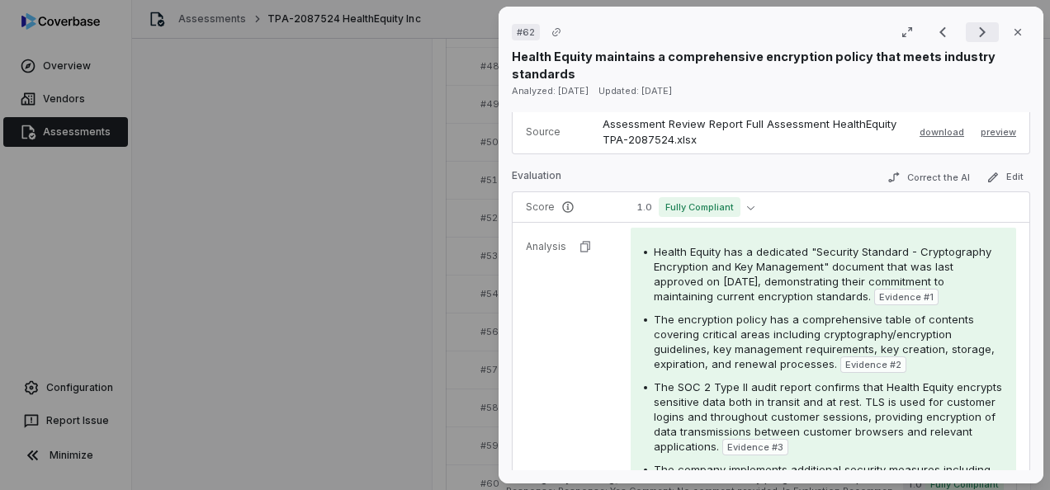
click at [978, 35] on icon "Next result" at bounding box center [983, 32] width 20 height 20
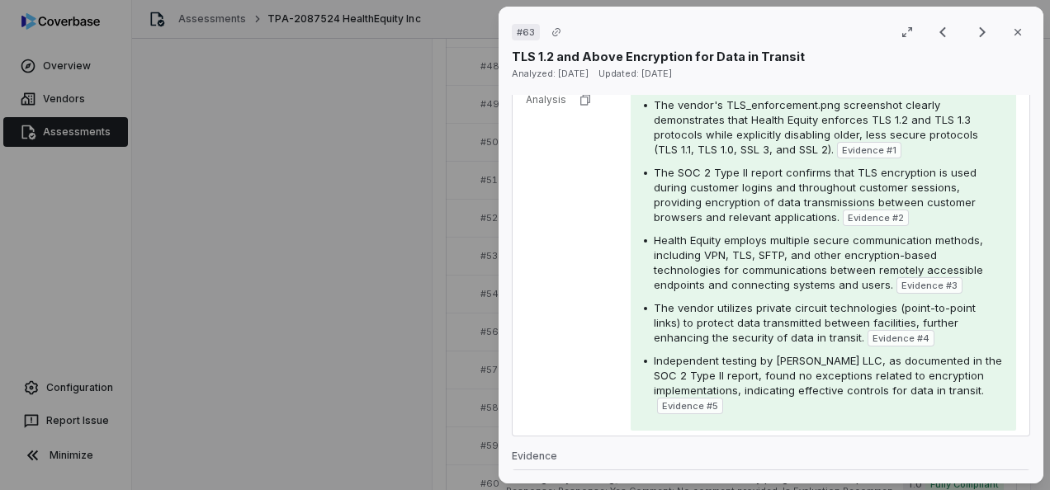
scroll to position [661, 0]
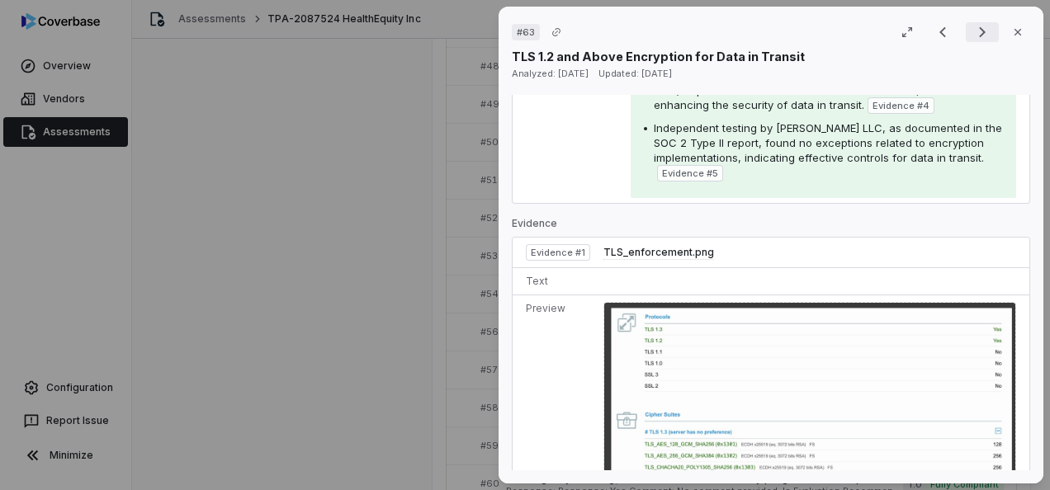
click at [976, 36] on icon "Next result" at bounding box center [983, 32] width 20 height 20
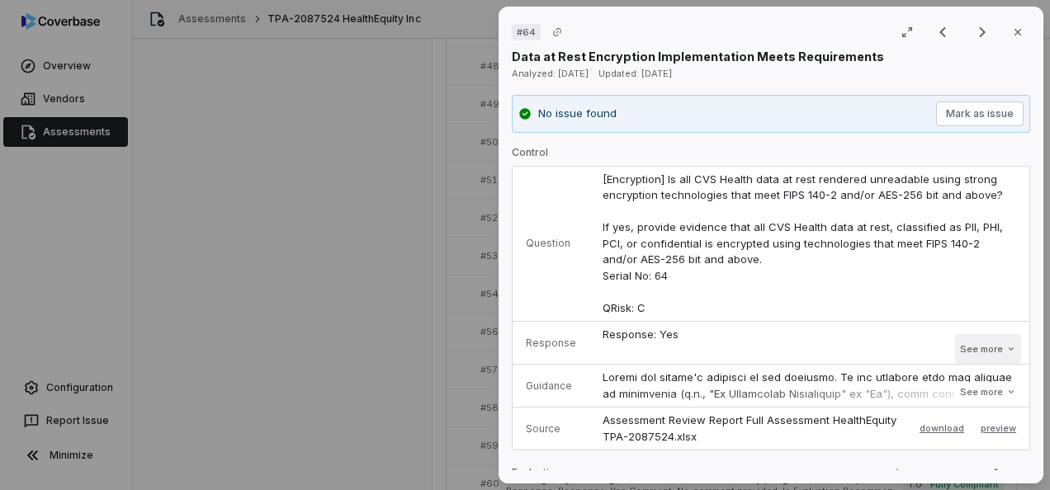
click at [955, 347] on button "See more" at bounding box center [988, 349] width 66 height 30
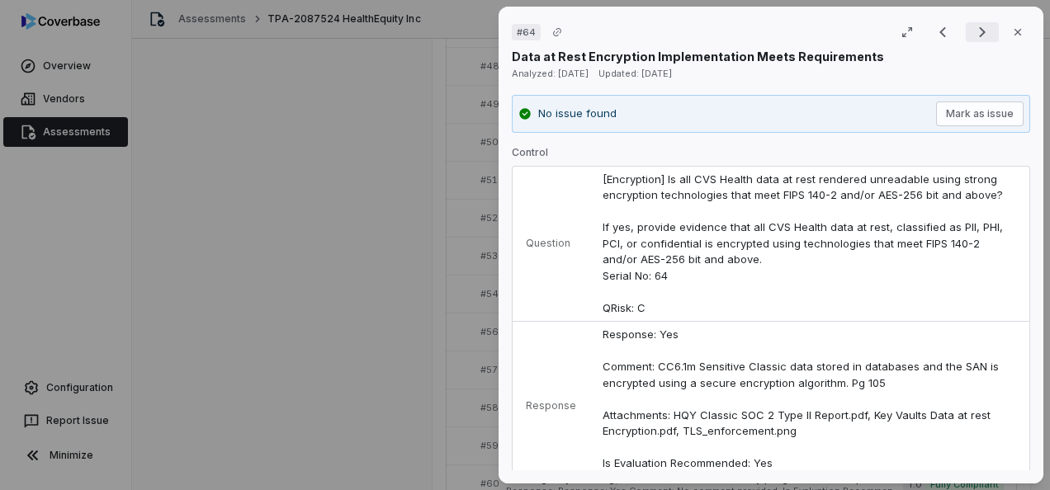
click at [973, 36] on icon "Next result" at bounding box center [983, 32] width 20 height 20
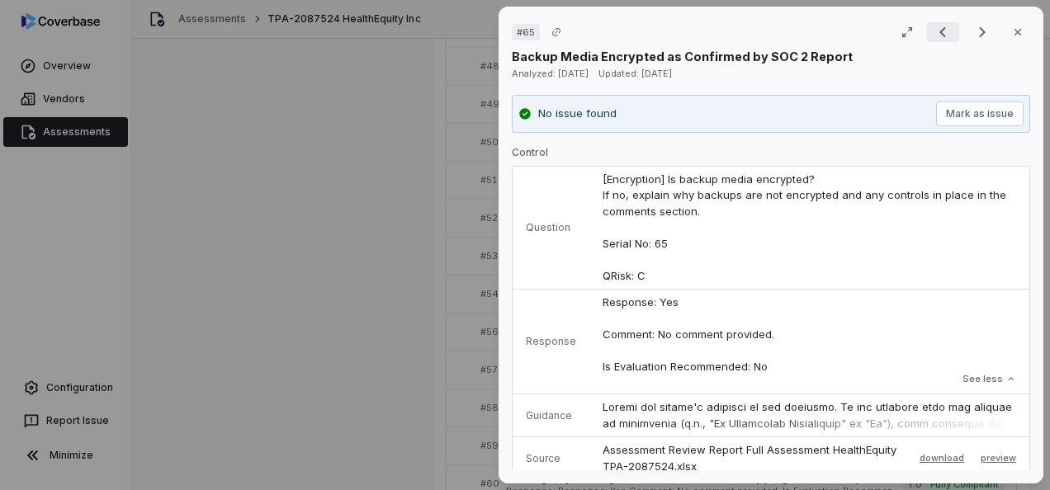
click at [936, 33] on icon "Previous result" at bounding box center [943, 32] width 20 height 20
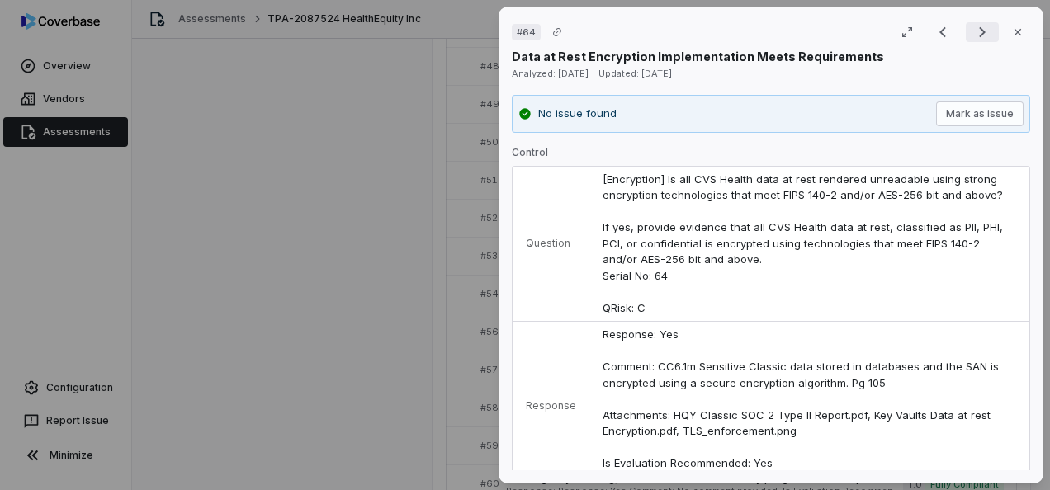
click at [973, 38] on icon "Next result" at bounding box center [983, 32] width 20 height 20
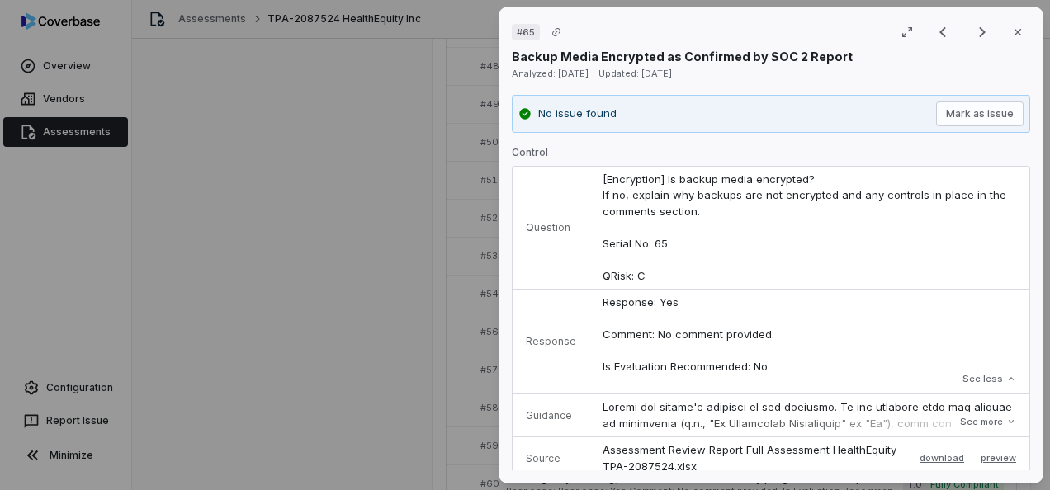
scroll to position [248, 0]
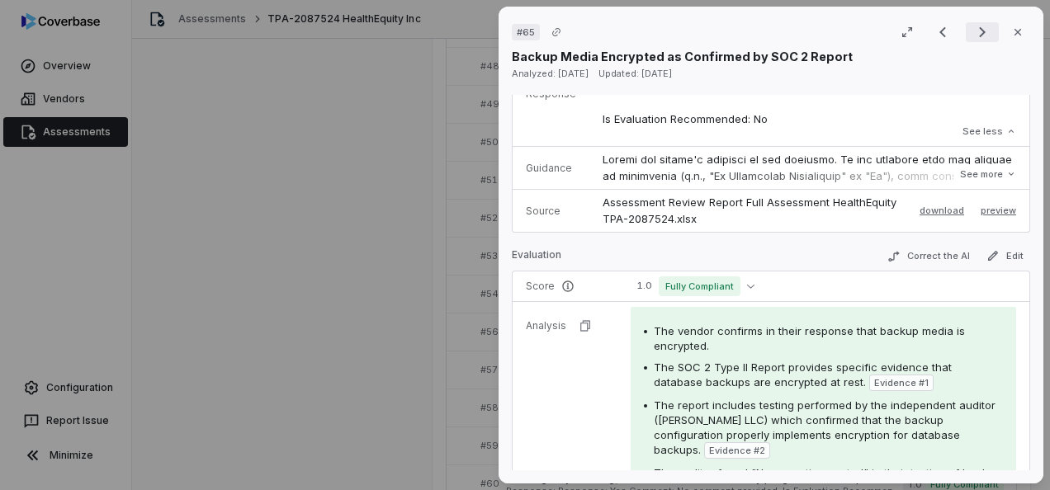
click at [975, 28] on icon "Next result" at bounding box center [983, 32] width 20 height 20
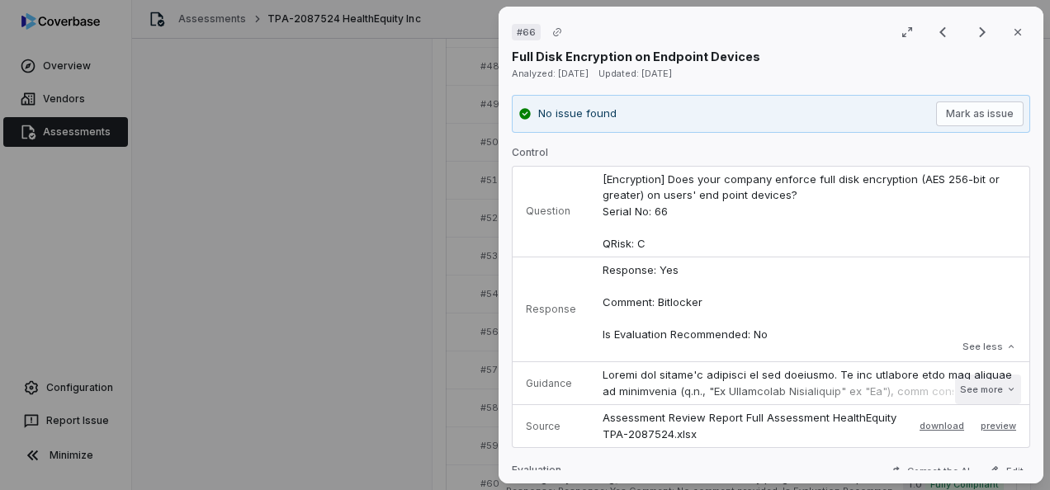
click at [974, 385] on button "See more" at bounding box center [988, 390] width 66 height 30
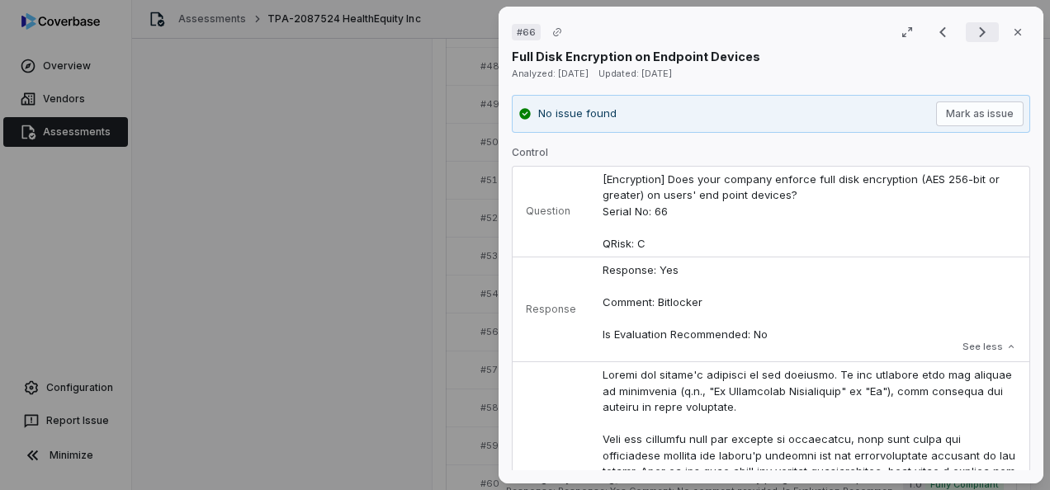
click at [973, 33] on icon "Next result" at bounding box center [983, 32] width 20 height 20
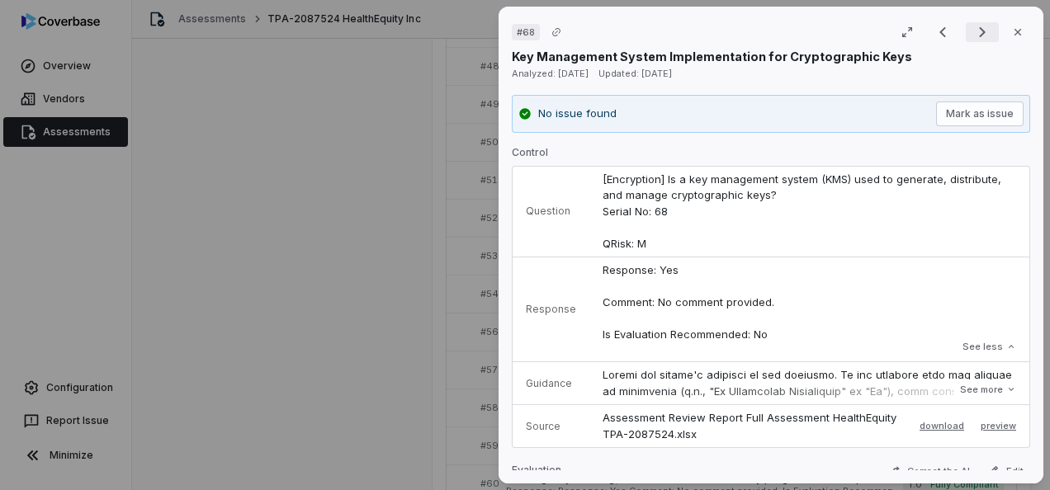
click at [978, 28] on icon "Next result" at bounding box center [983, 32] width 20 height 20
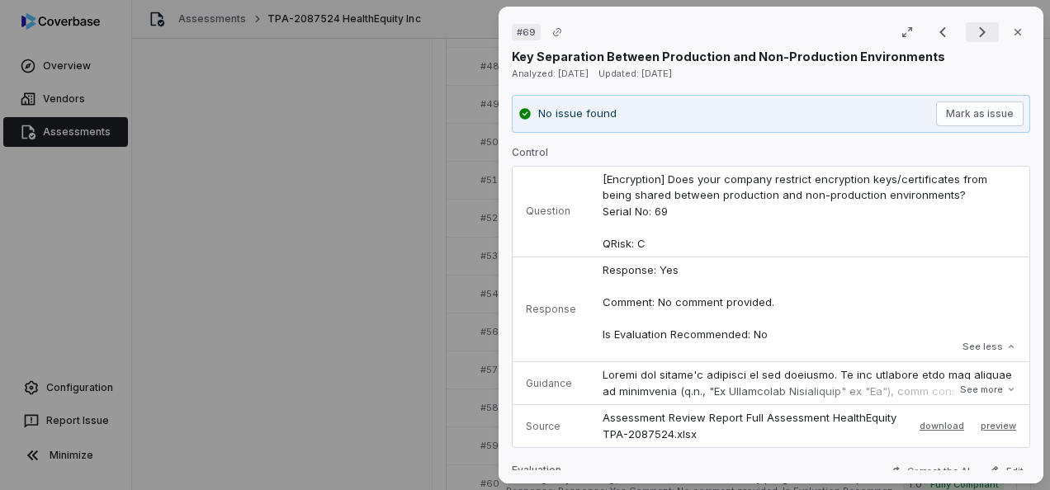
click at [974, 33] on icon "Next result" at bounding box center [983, 32] width 20 height 20
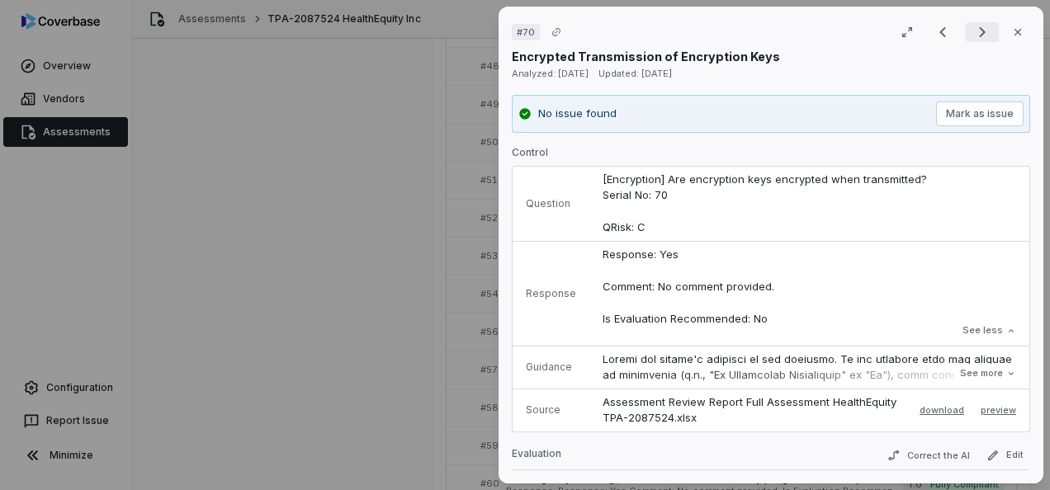
click at [977, 30] on icon "Next result" at bounding box center [983, 32] width 20 height 20
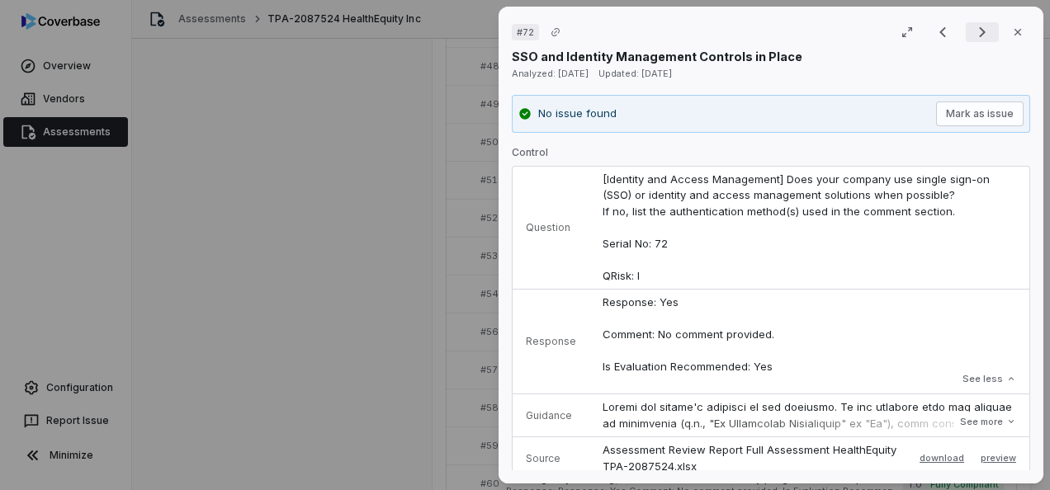
click at [979, 34] on icon "Next result" at bounding box center [983, 32] width 20 height 20
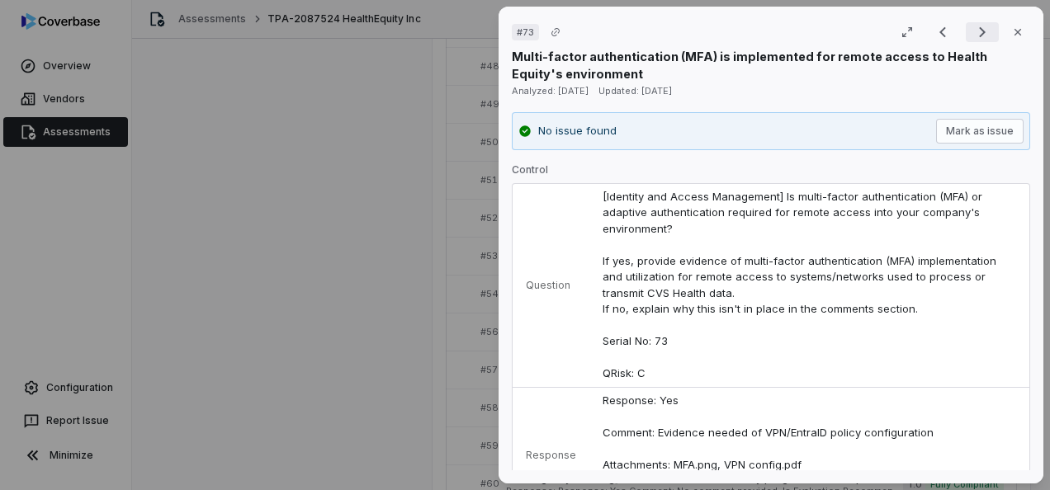
click at [978, 31] on icon "Next result" at bounding box center [983, 32] width 20 height 20
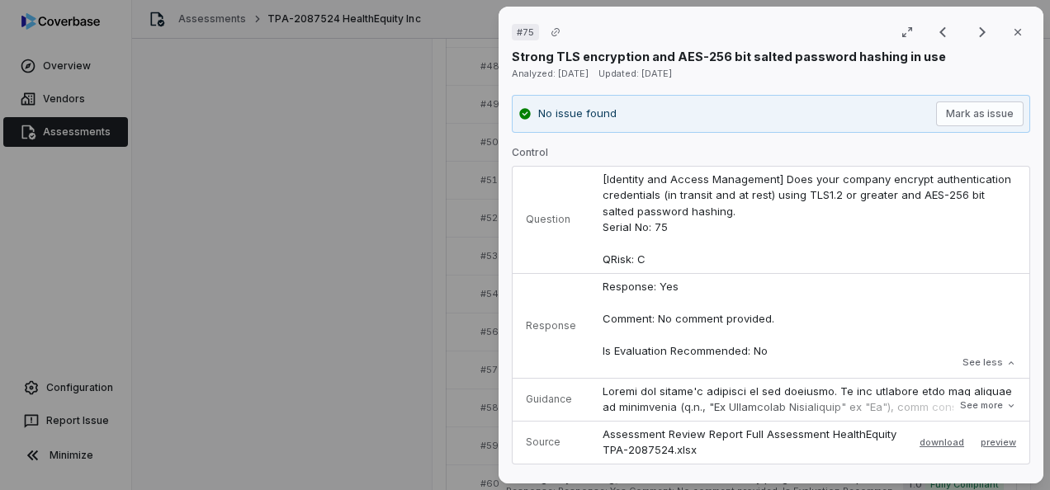
click at [979, 29] on icon "Next result" at bounding box center [982, 32] width 7 height 11
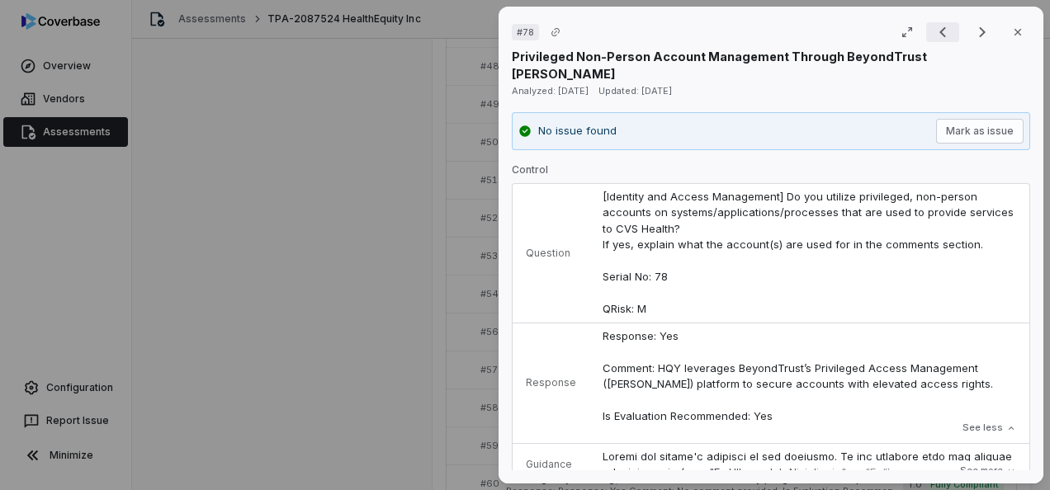
click at [933, 30] on icon "Previous result" at bounding box center [943, 32] width 20 height 20
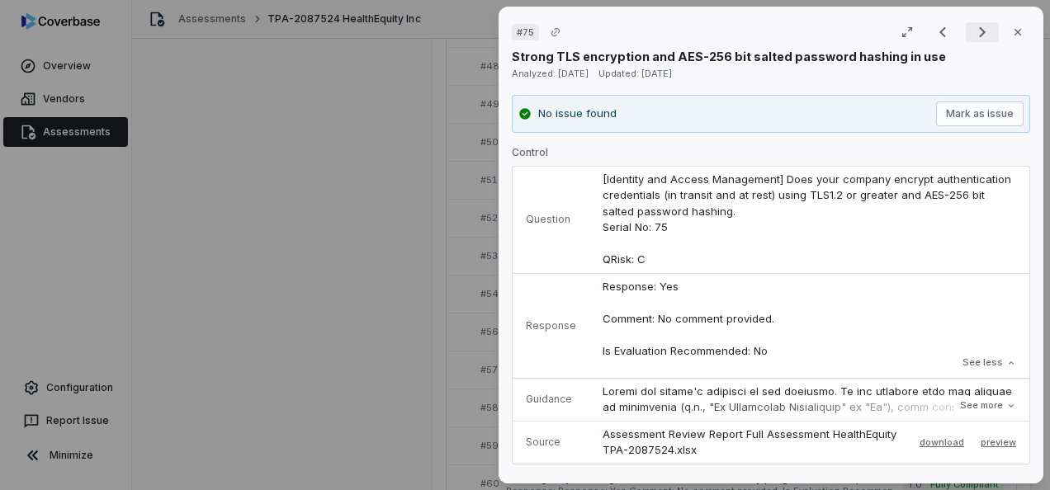
click at [973, 26] on icon "Next result" at bounding box center [983, 32] width 20 height 20
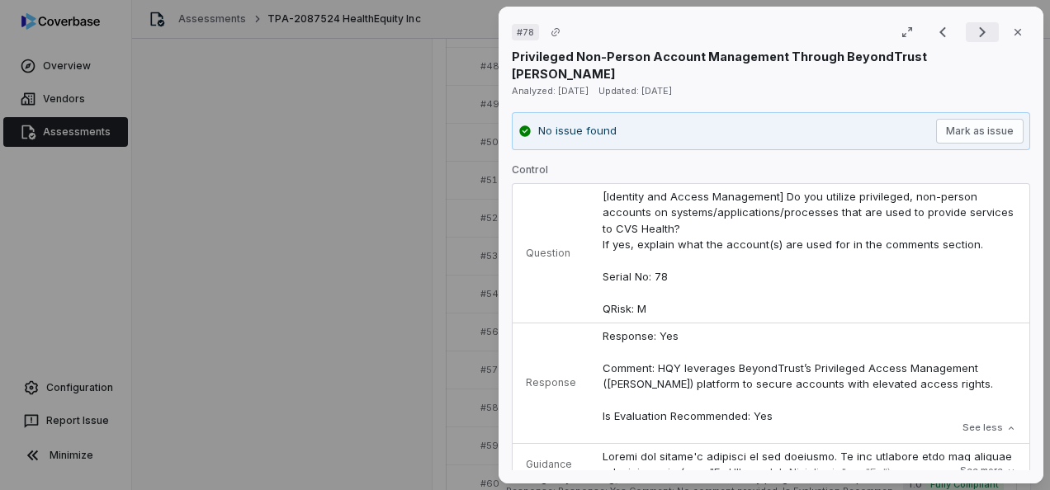
click at [973, 35] on icon "Next result" at bounding box center [983, 32] width 20 height 20
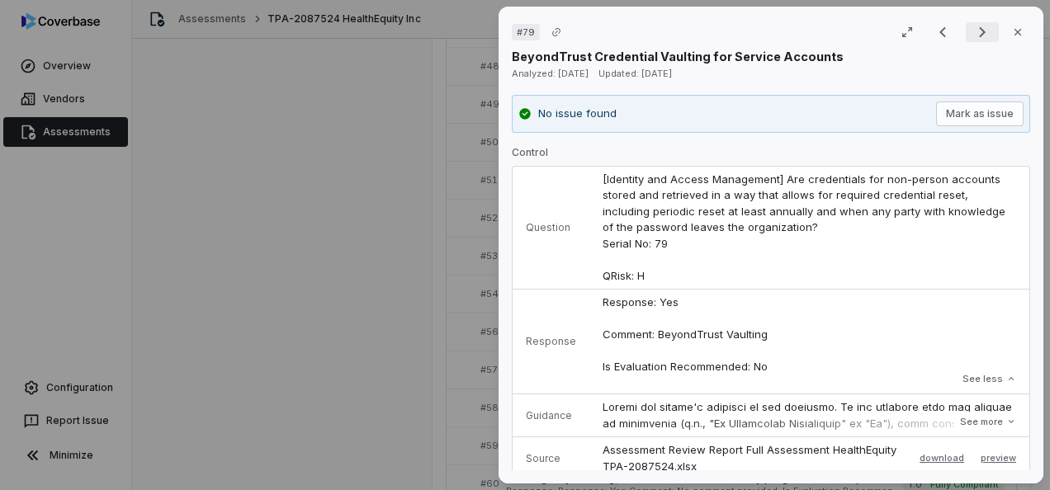
click at [974, 29] on icon "Next result" at bounding box center [983, 32] width 20 height 20
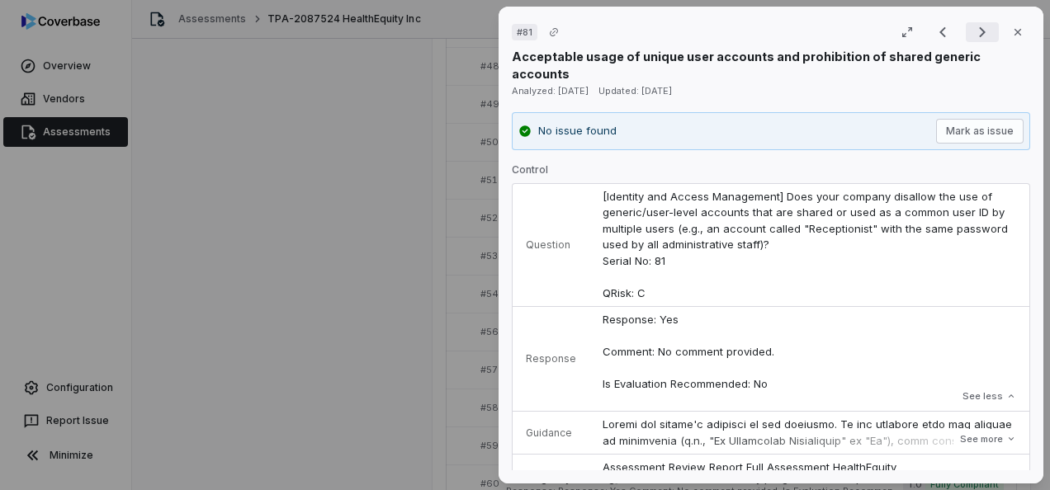
click at [973, 30] on icon "Next result" at bounding box center [983, 32] width 20 height 20
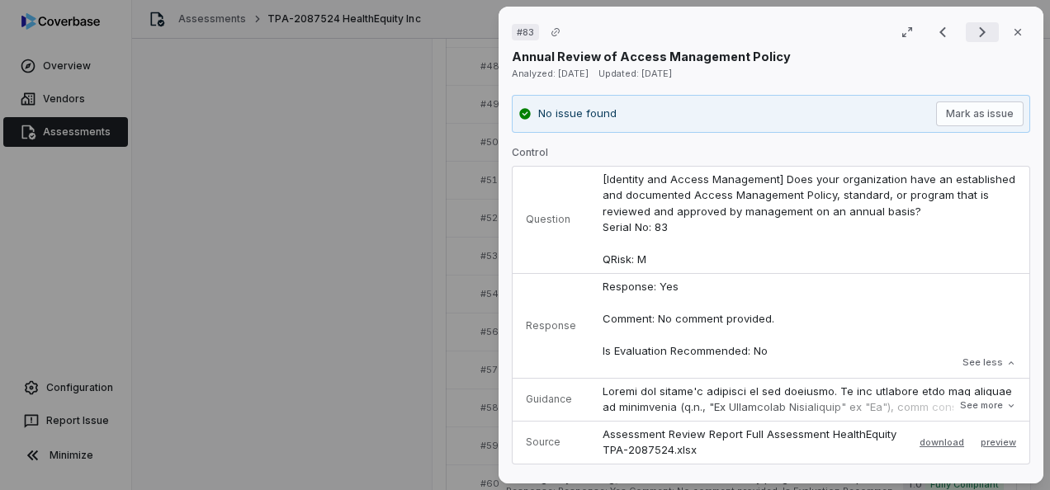
click at [973, 40] on icon "Next result" at bounding box center [983, 32] width 20 height 20
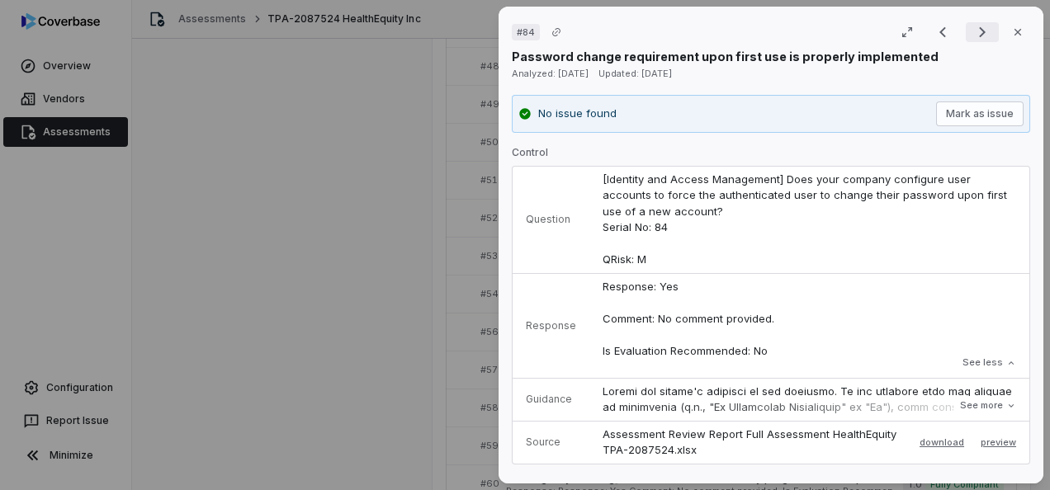
click at [978, 33] on icon "Next result" at bounding box center [983, 32] width 20 height 20
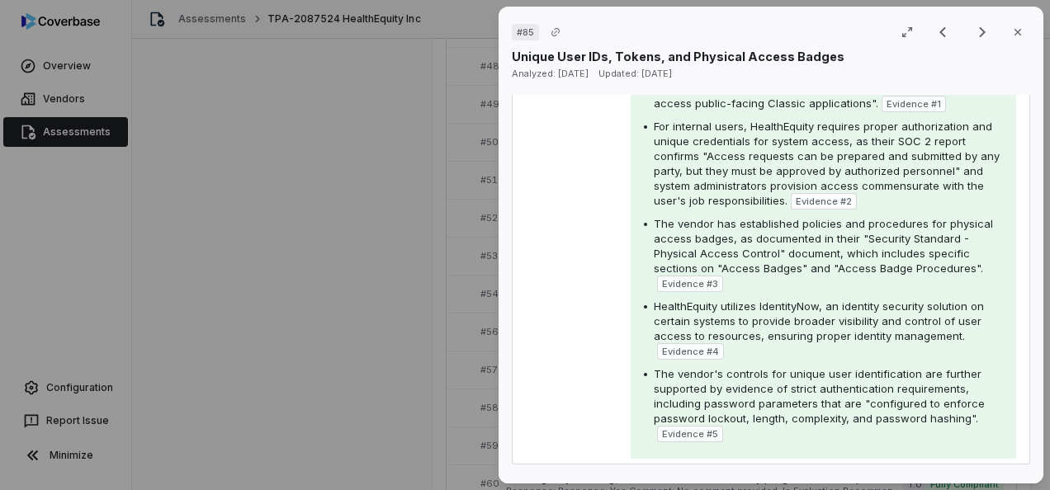
scroll to position [413, 0]
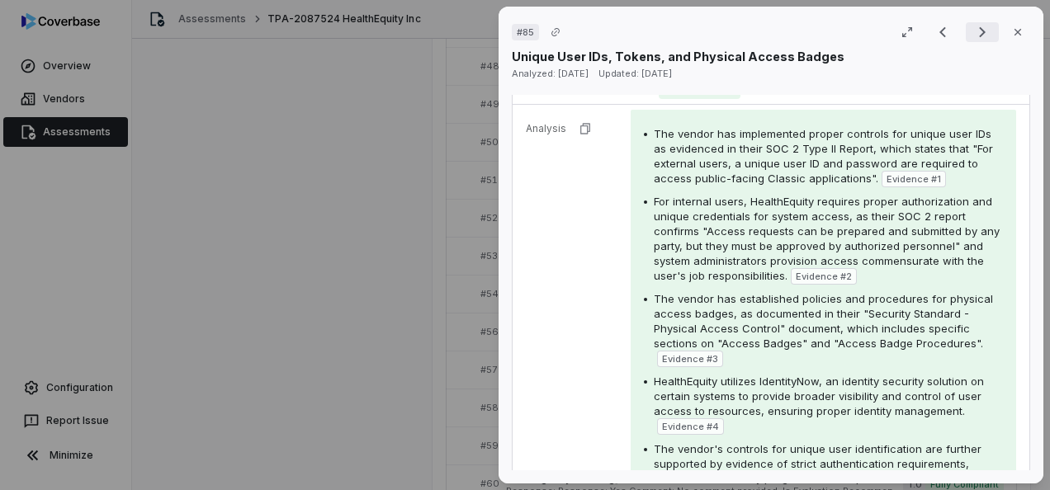
click at [978, 27] on icon "Next result" at bounding box center [983, 32] width 20 height 20
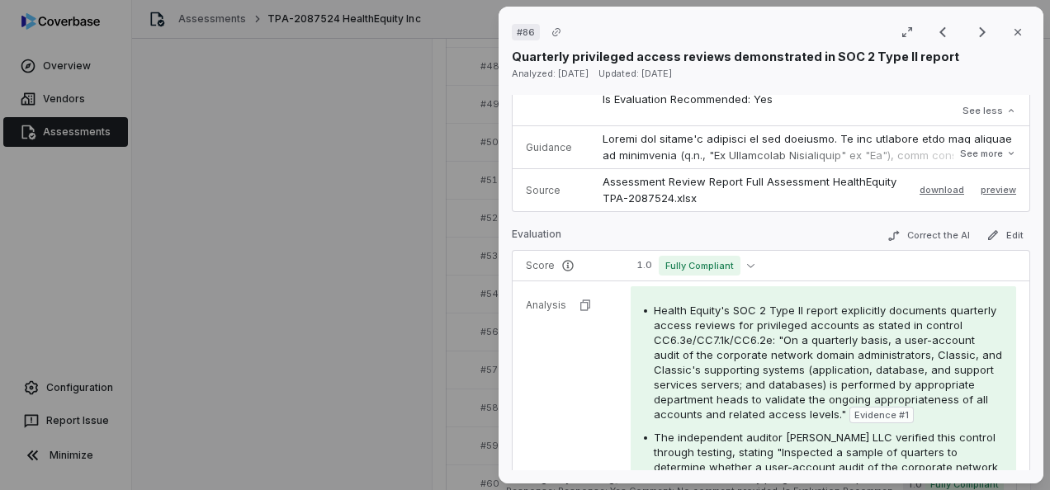
scroll to position [83, 0]
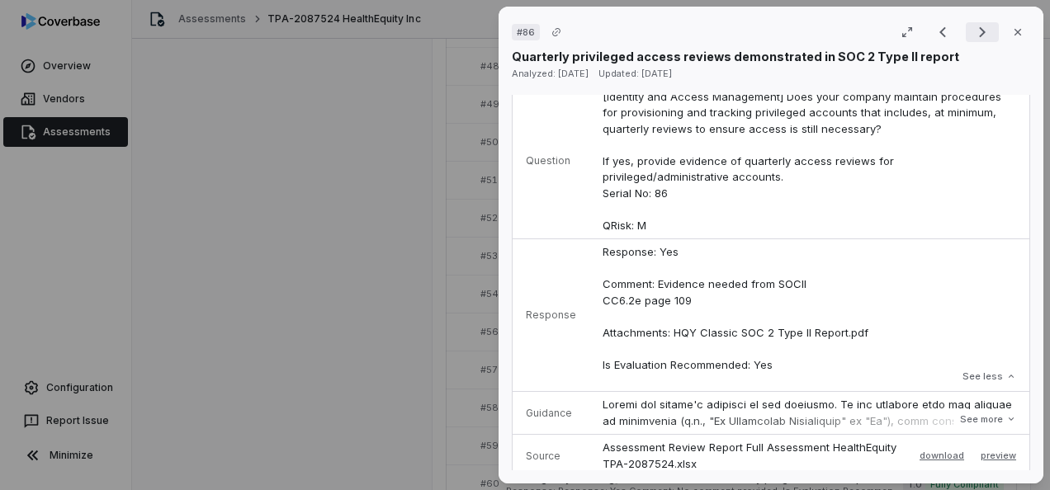
click at [973, 29] on icon "Next result" at bounding box center [983, 32] width 20 height 20
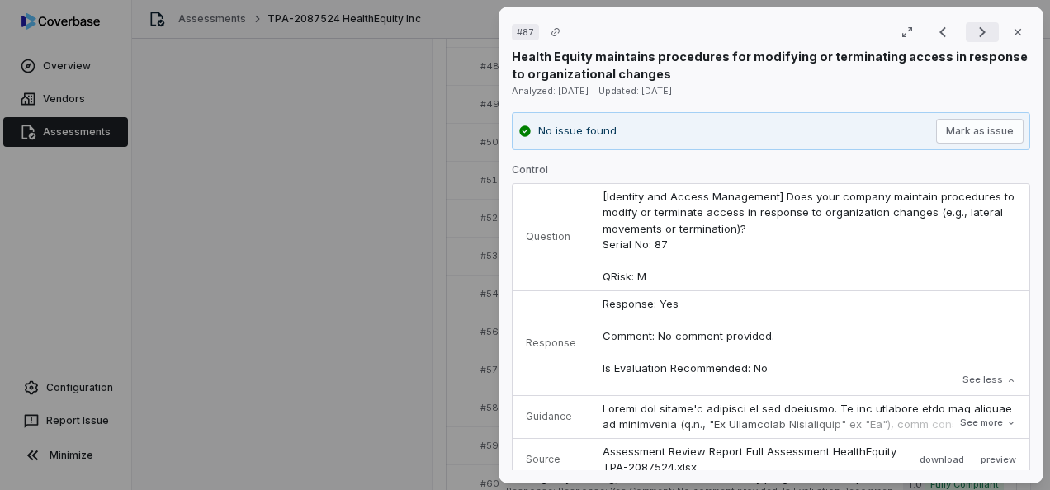
click at [979, 30] on icon "Next result" at bounding box center [982, 32] width 7 height 11
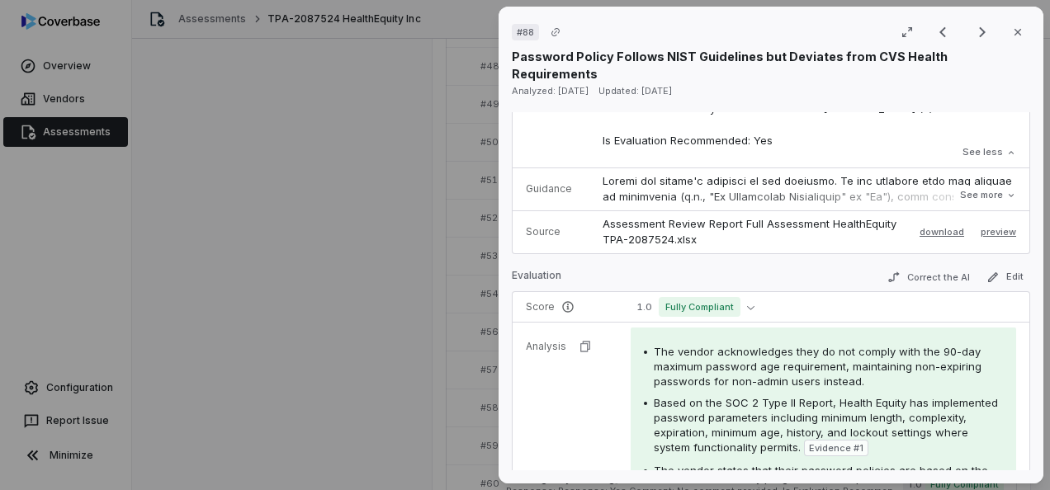
scroll to position [743, 0]
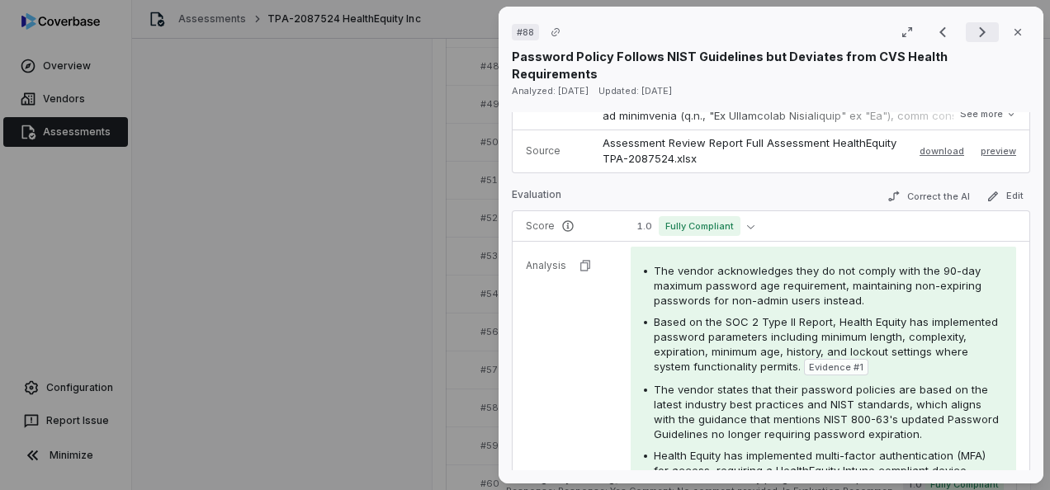
click at [973, 28] on icon "Next result" at bounding box center [983, 32] width 20 height 20
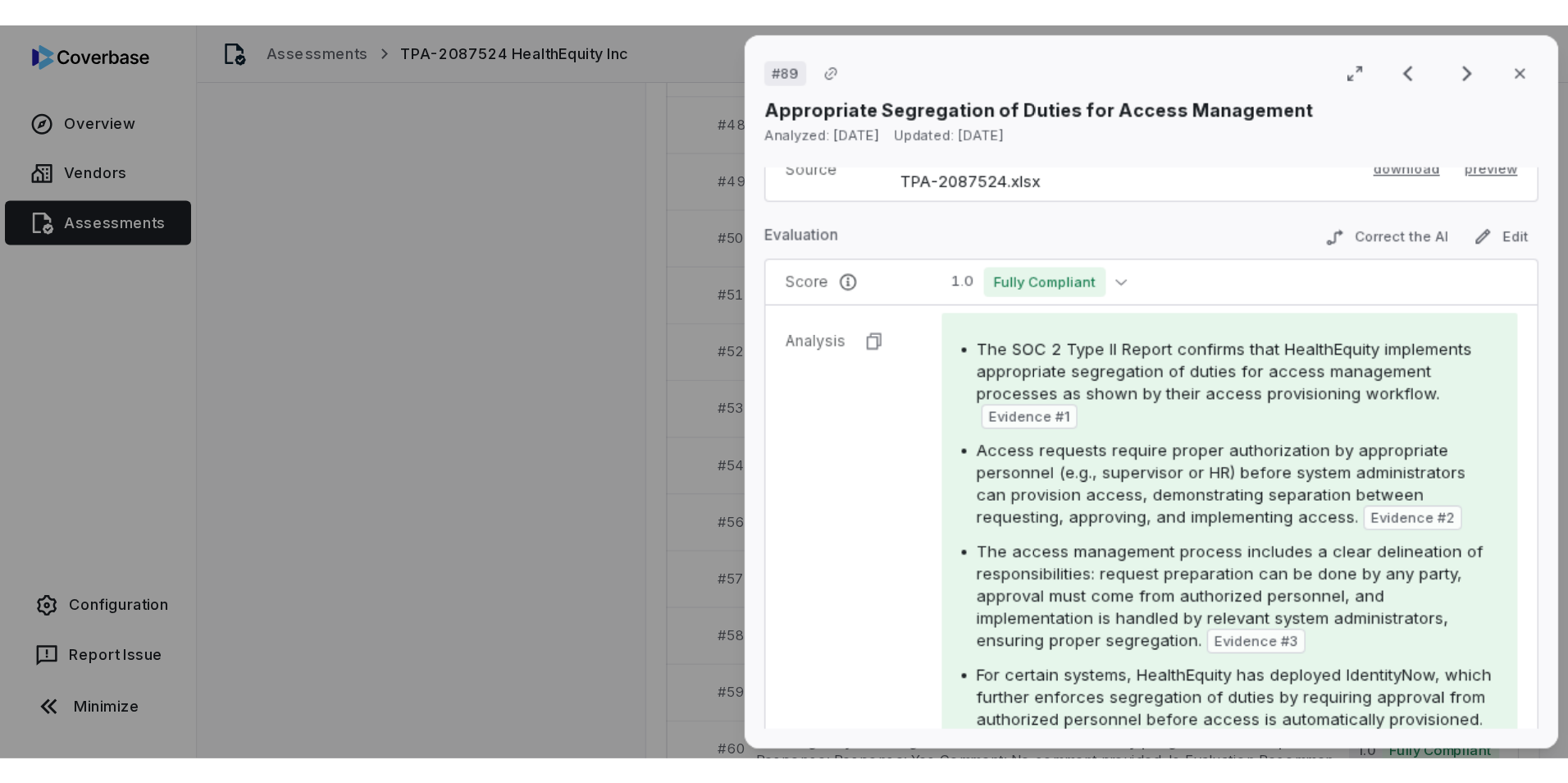
scroll to position [328, 0]
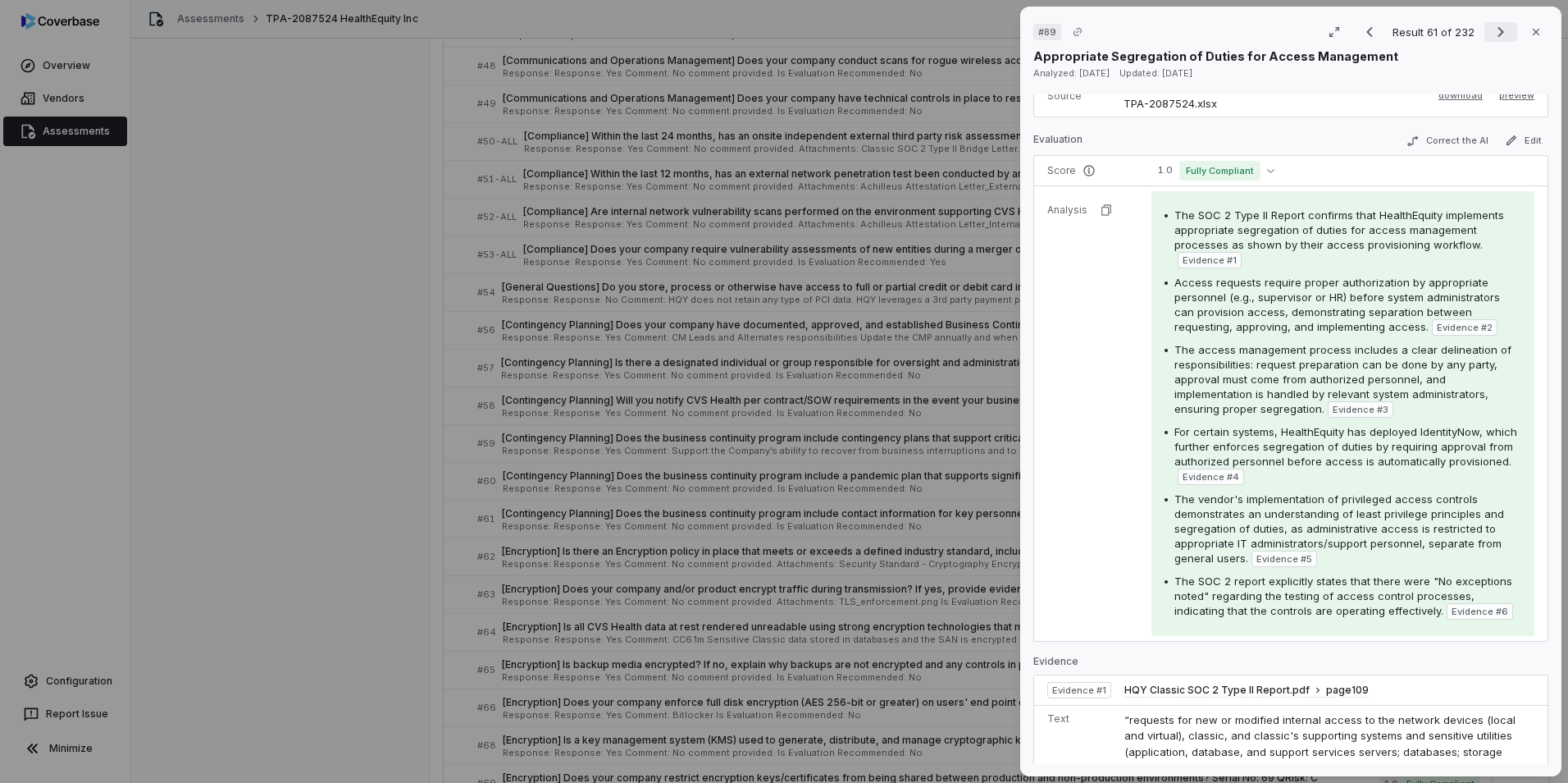
click at [1042, 28] on icon "Next result" at bounding box center [1500, 32] width 7 height 11
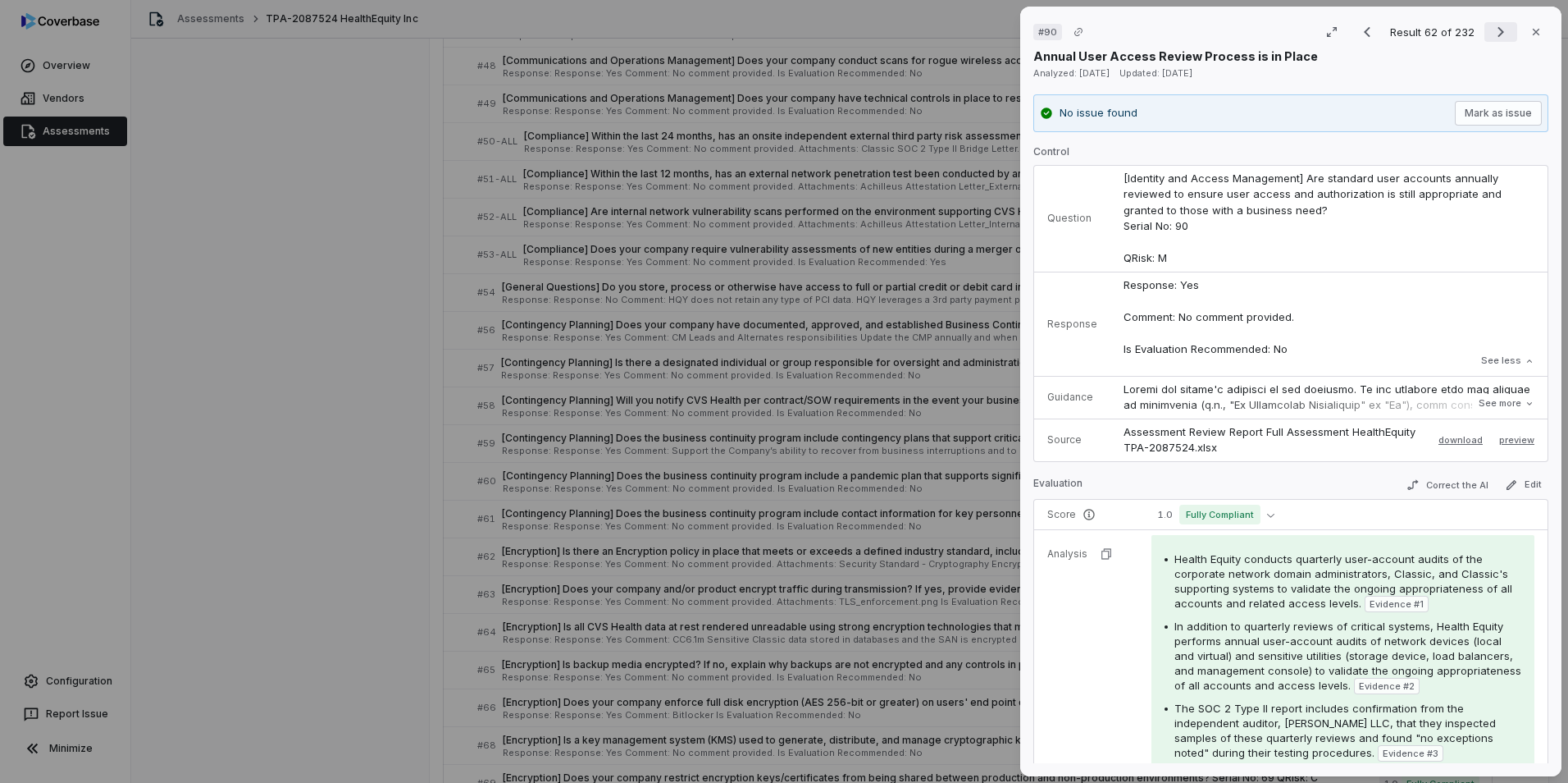
click at [1042, 30] on icon "Next result" at bounding box center [1500, 32] width 20 height 20
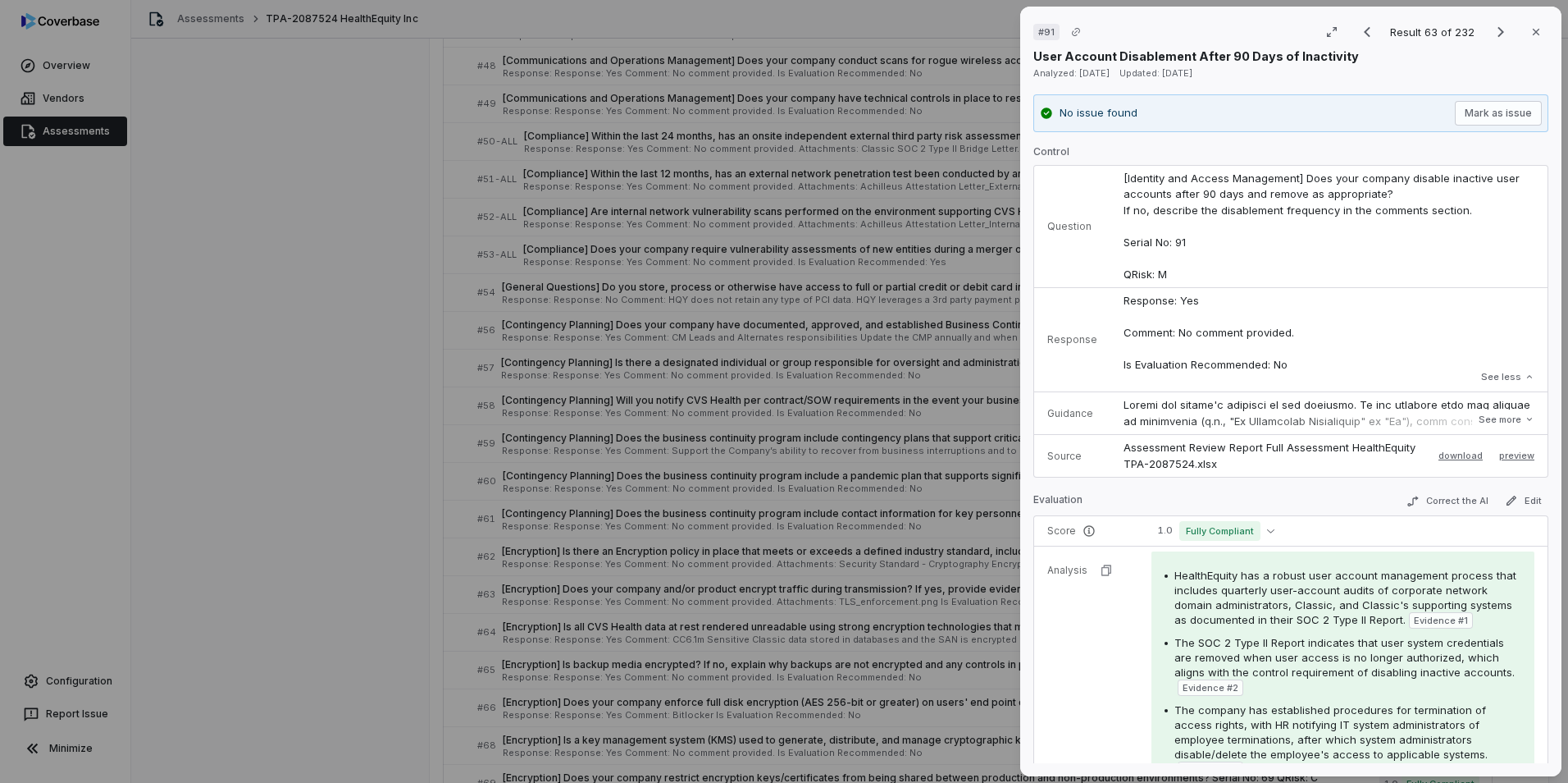
scroll to position [164, 0]
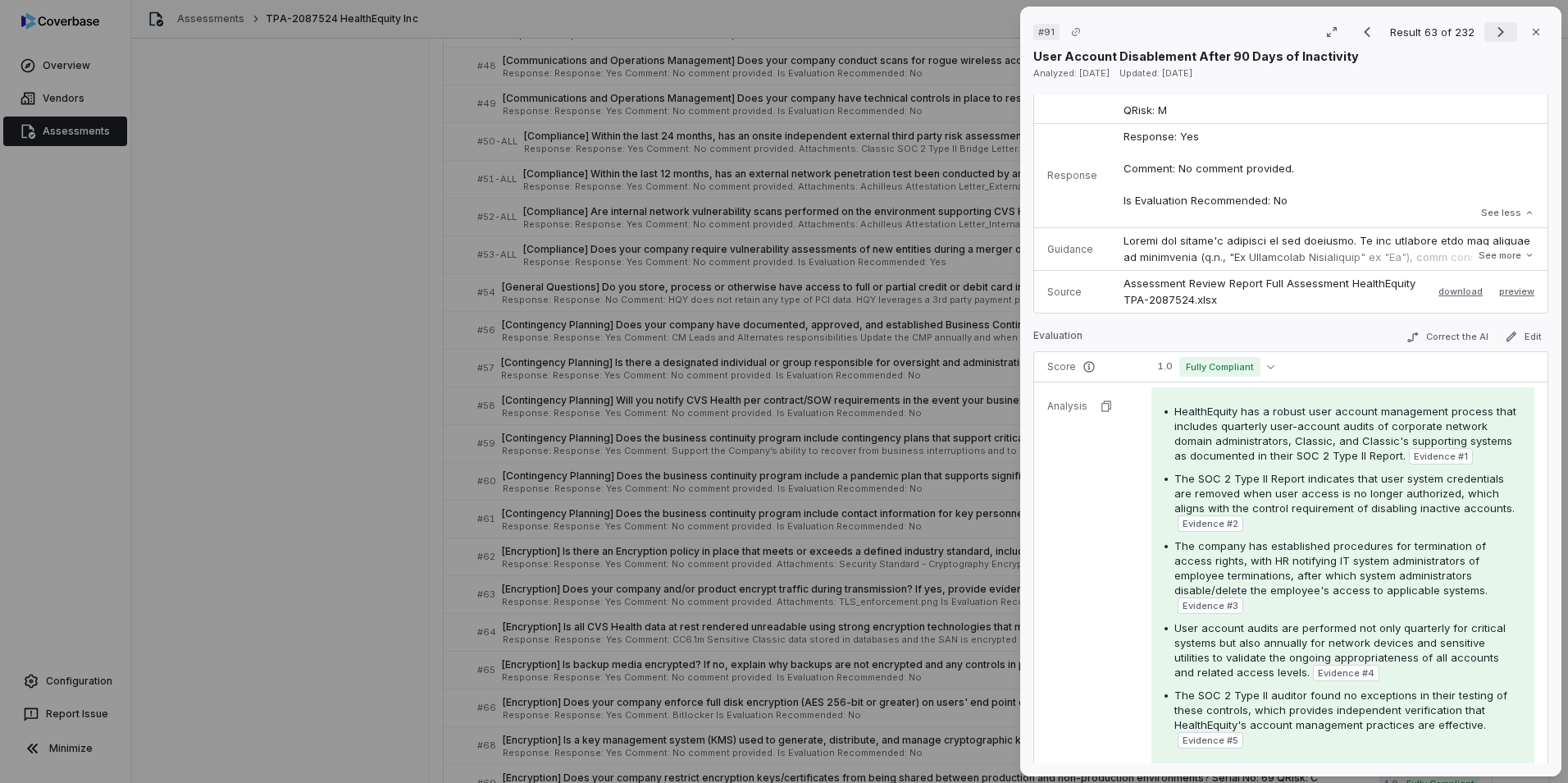
click at [1042, 31] on icon "Next result" at bounding box center [1500, 32] width 20 height 20
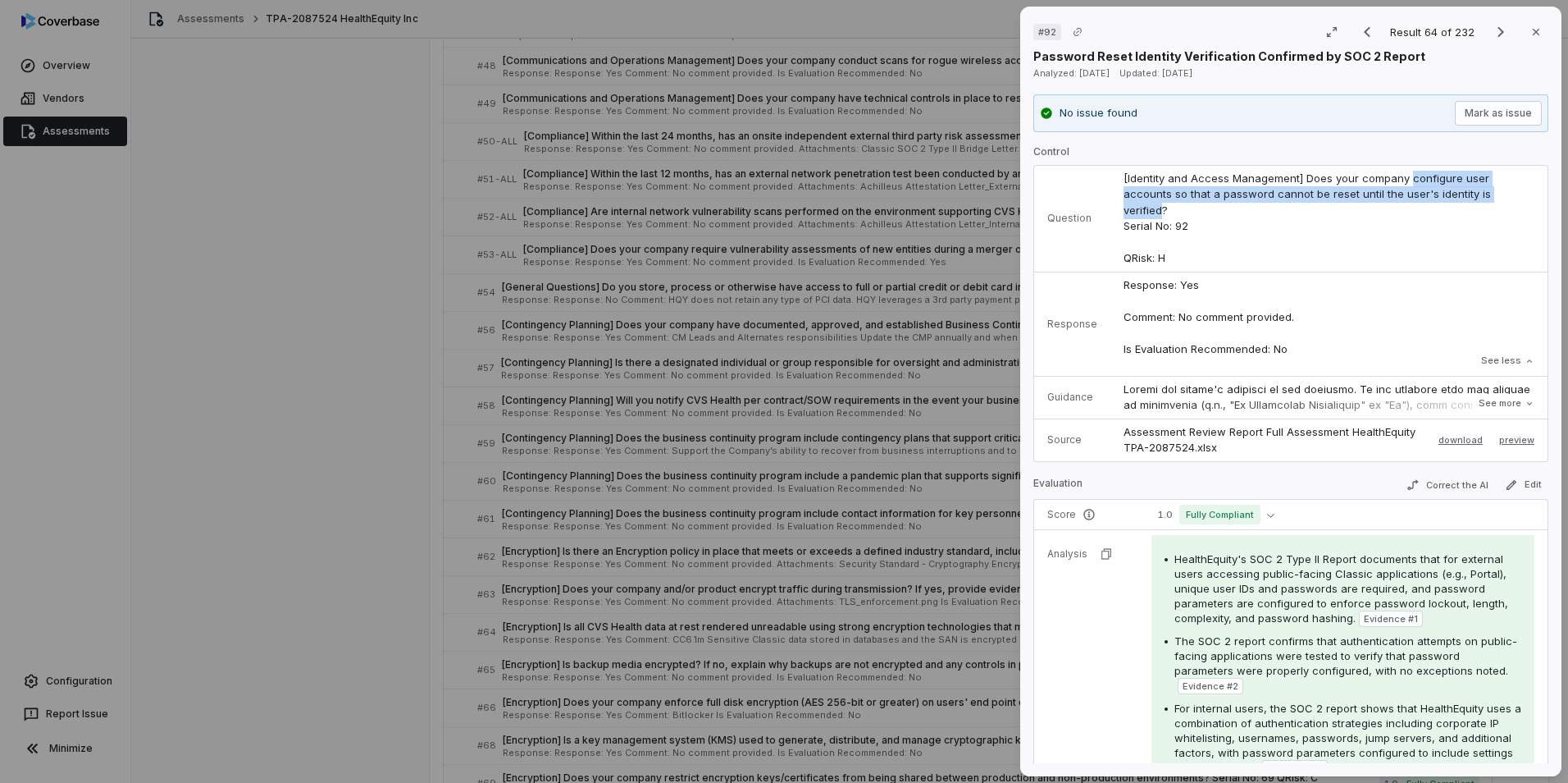
drag, startPoint x: 1401, startPoint y: 179, endPoint x: 1159, endPoint y: 213, distance: 244.4
click at [1042, 213] on span "[Identity and Access Management] Does your company configure user accounts so t…" at bounding box center [1308, 219] width 370 height 93
copy span "configure user accounts so that a password cannot be reset until the user's ide…"
click at [1042, 28] on icon "Next result" at bounding box center [1500, 32] width 20 height 20
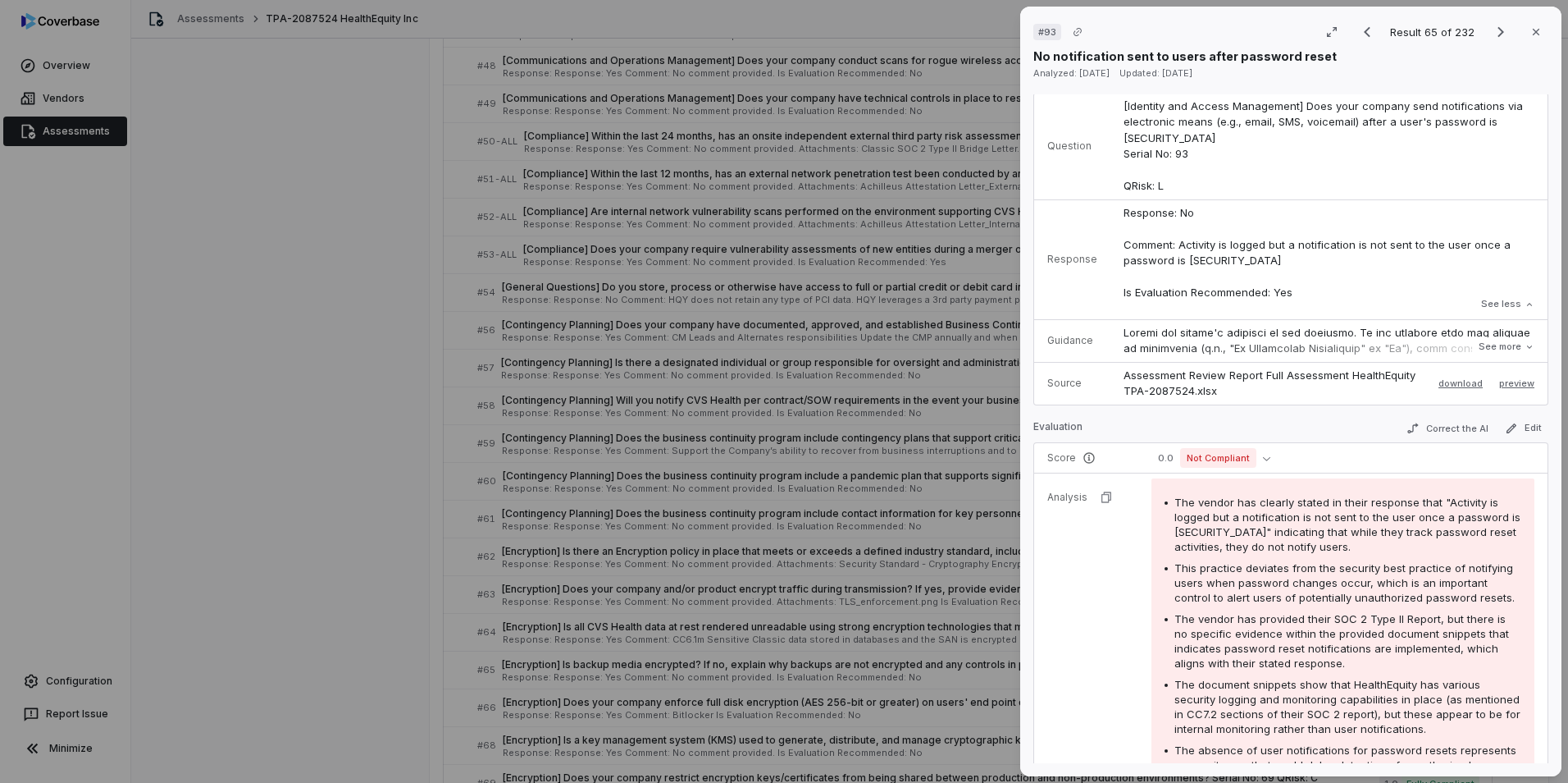
scroll to position [164, 0]
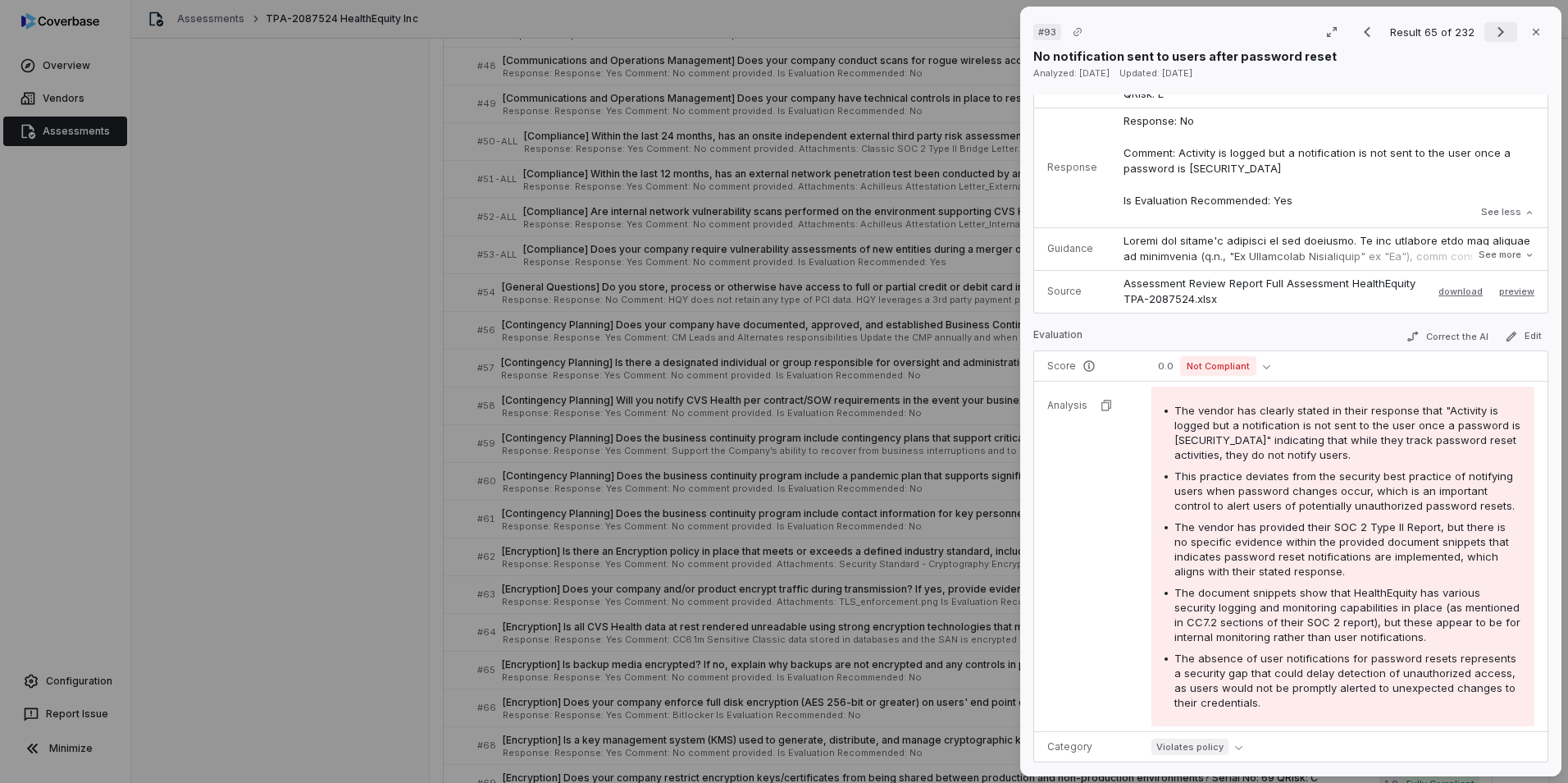
click at [1042, 32] on icon "Next result" at bounding box center [1500, 32] width 20 height 20
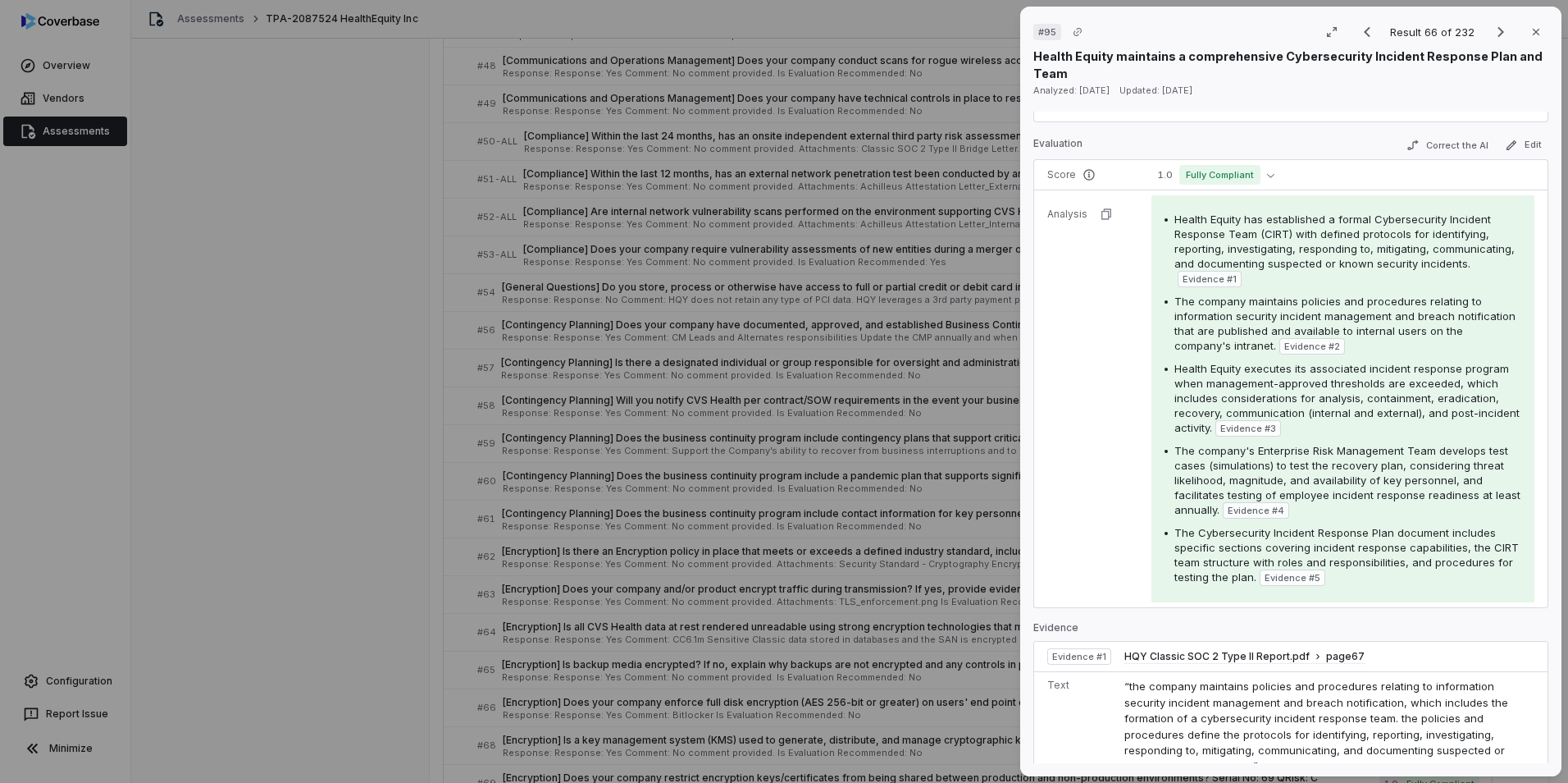
scroll to position [574, 0]
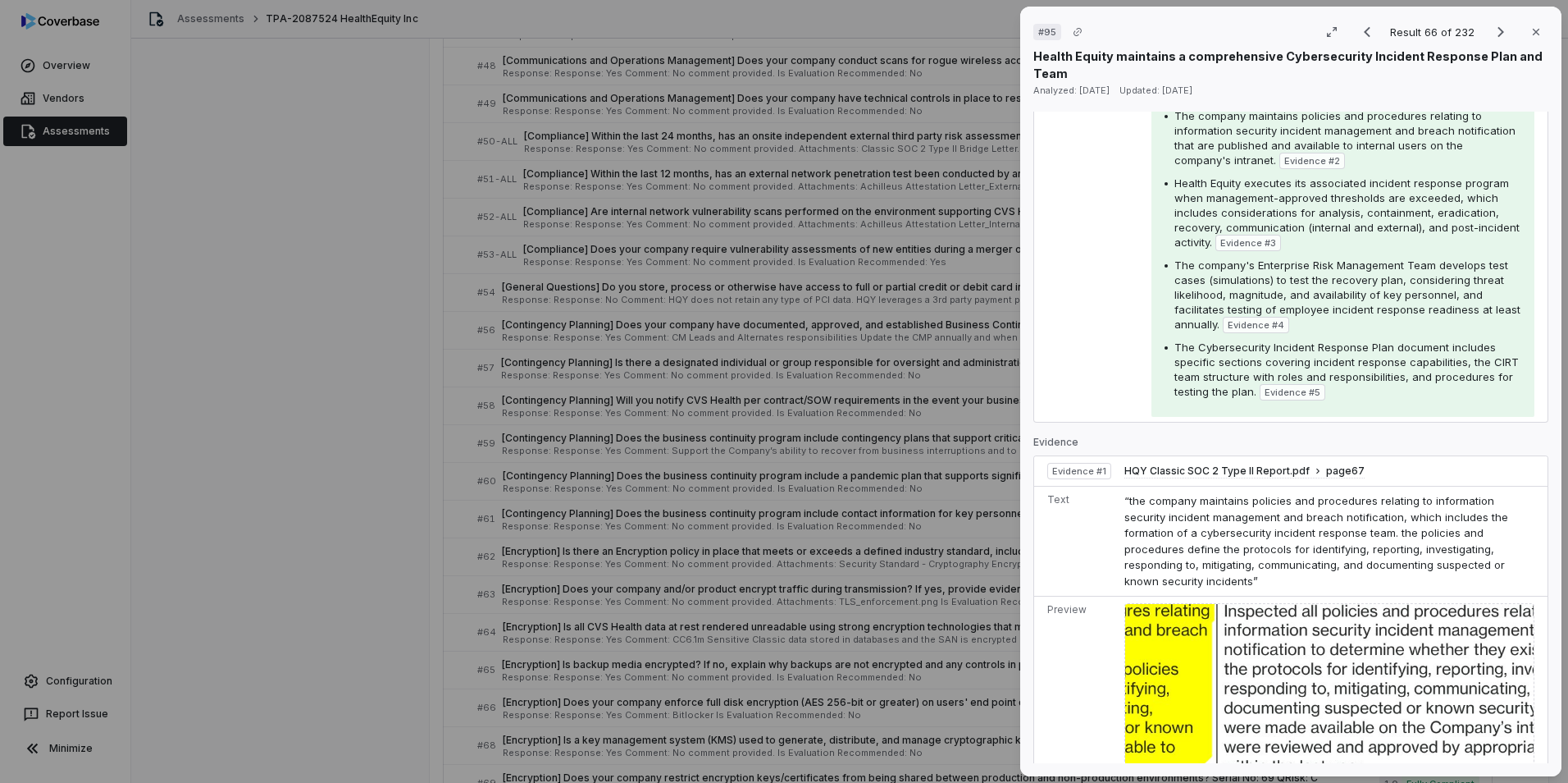
click at [1042, 487] on img at bounding box center [1329, 790] width 410 height 375
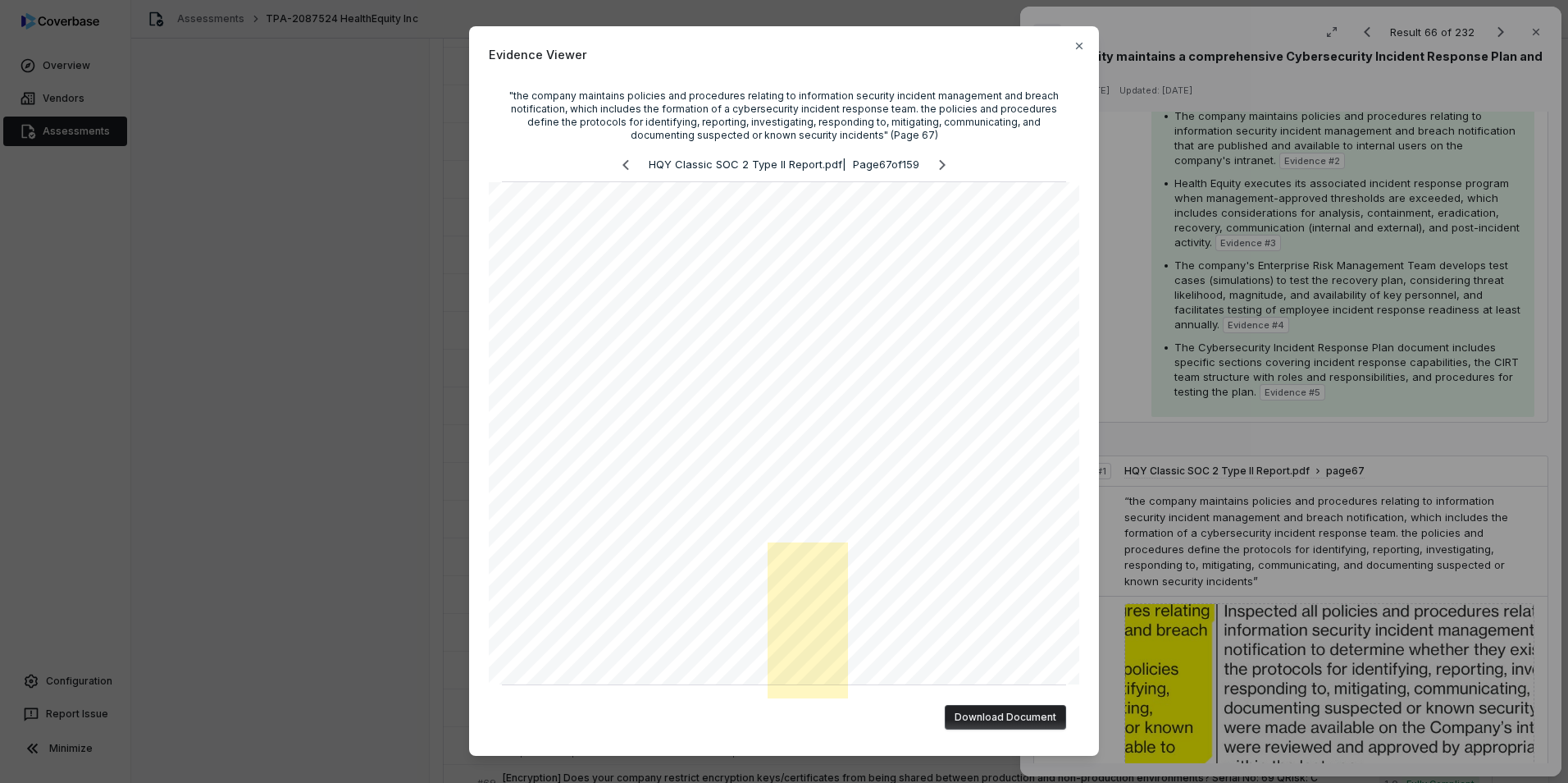
click at [1042, 243] on div "Evidence Viewer "the company maintains policies and procedures relating to info…" at bounding box center [784, 392] width 1568 height 783
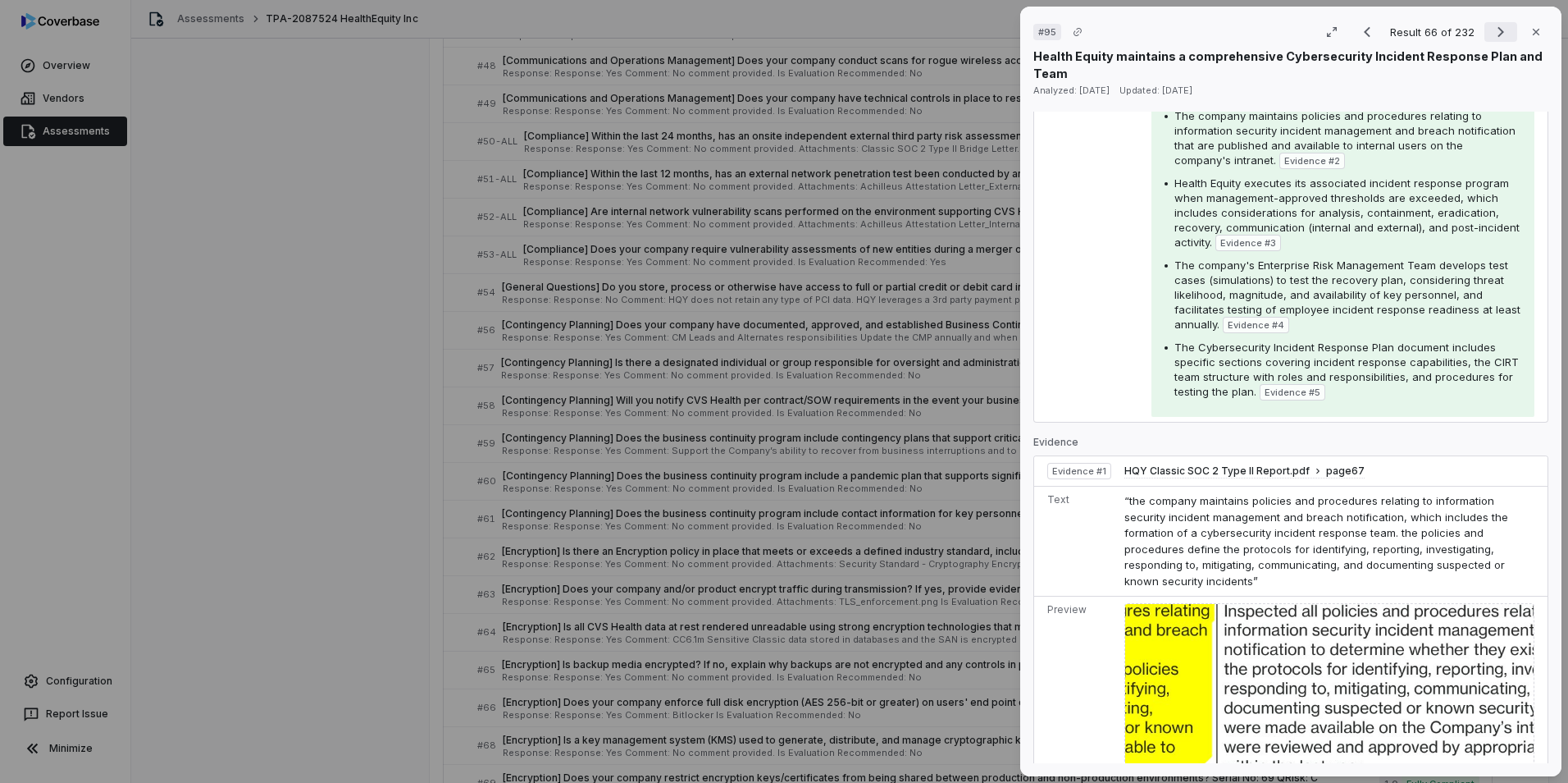
click at [1042, 38] on icon "Next result" at bounding box center [1500, 32] width 20 height 20
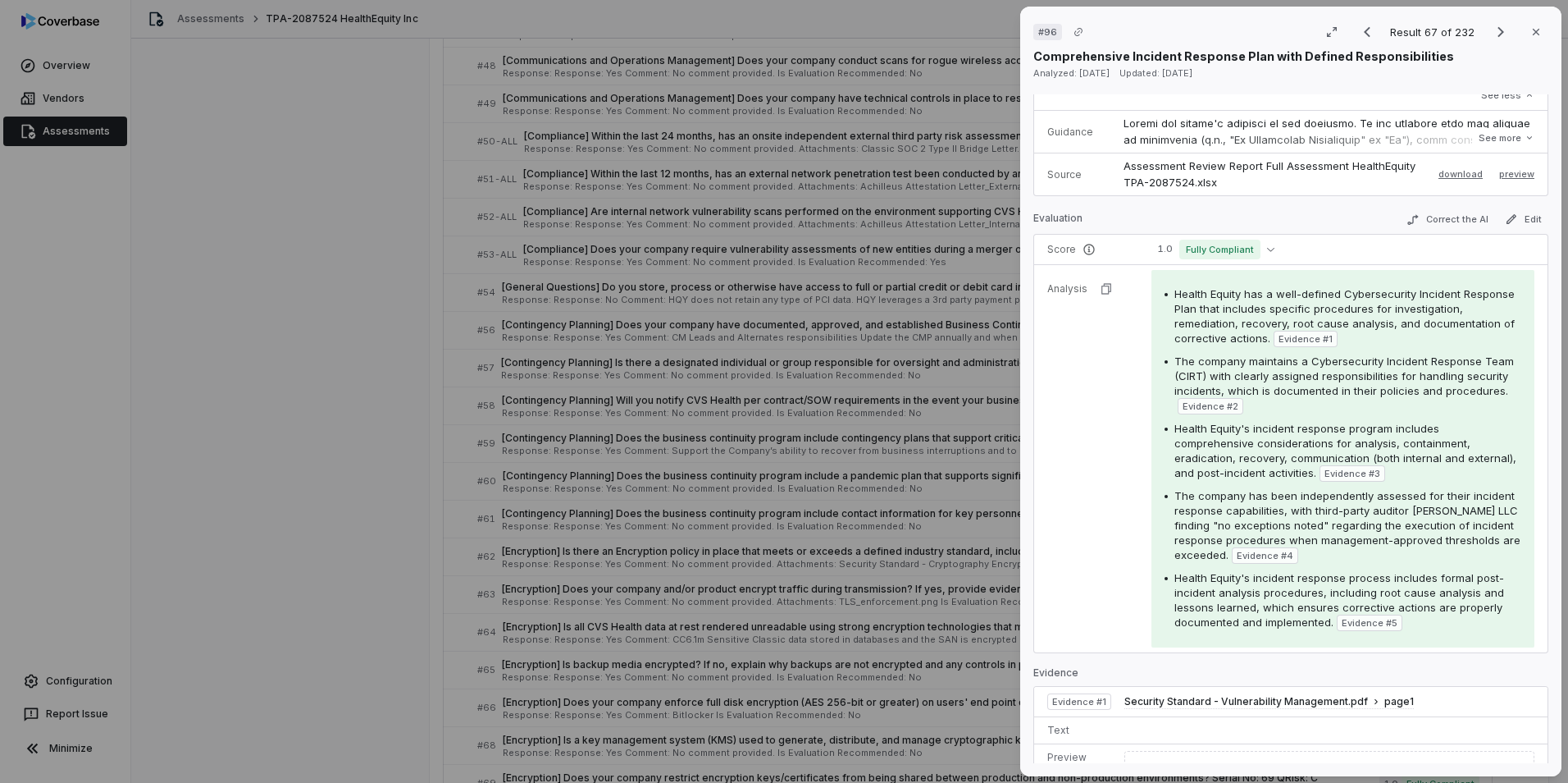
scroll to position [51, 0]
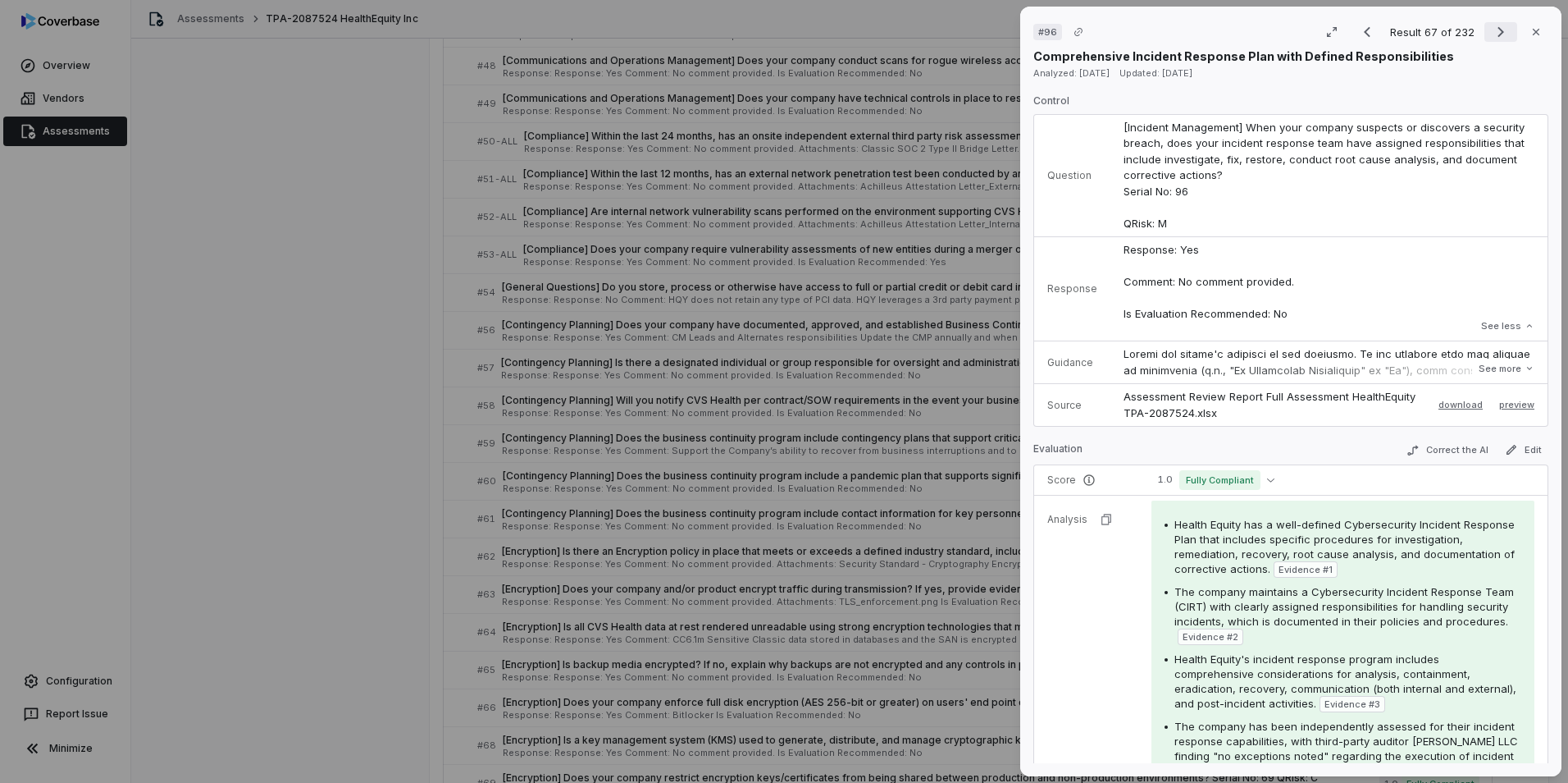
click at [1042, 29] on icon "Next result" at bounding box center [1500, 32] width 20 height 20
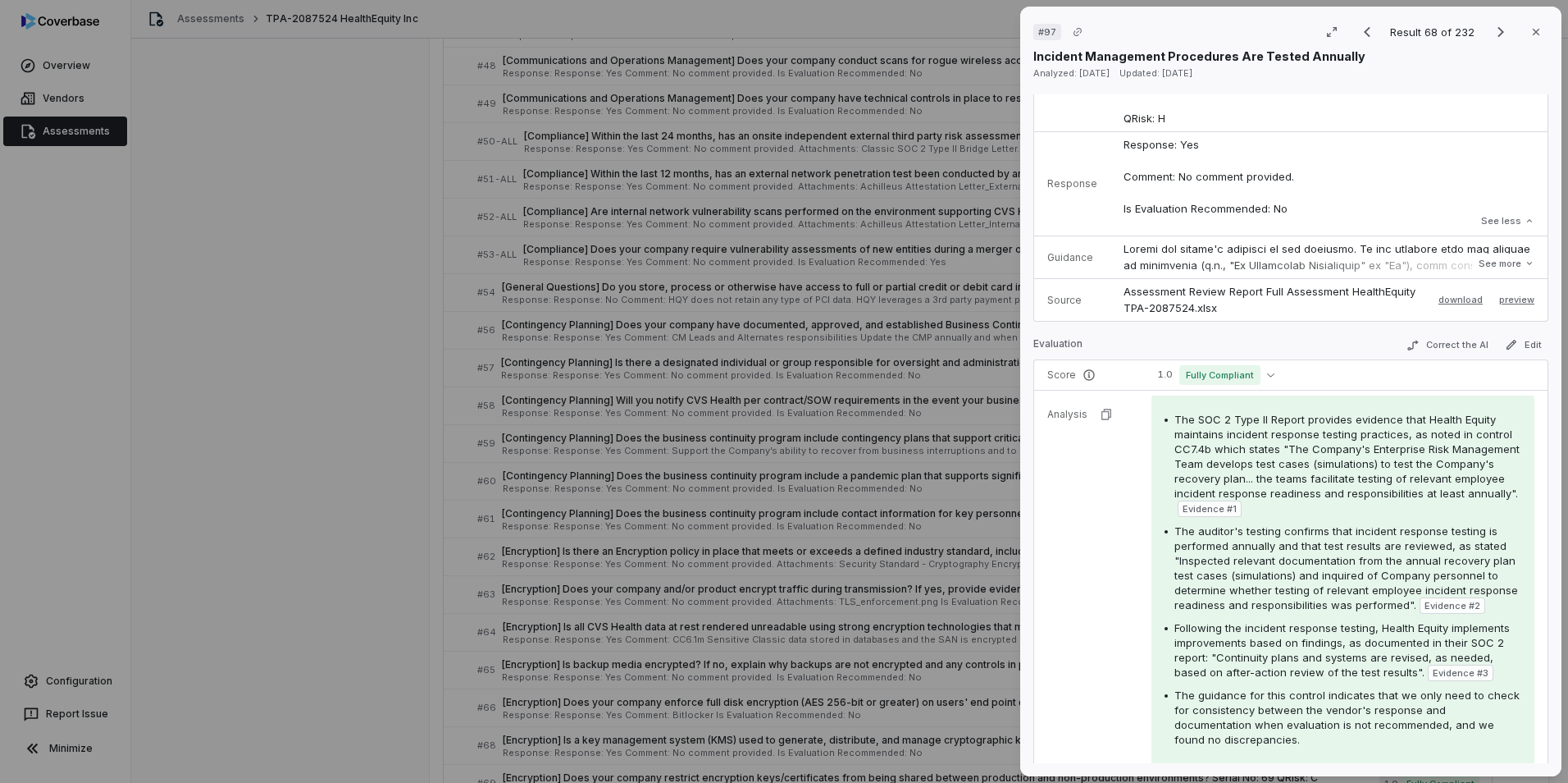
scroll to position [215, 0]
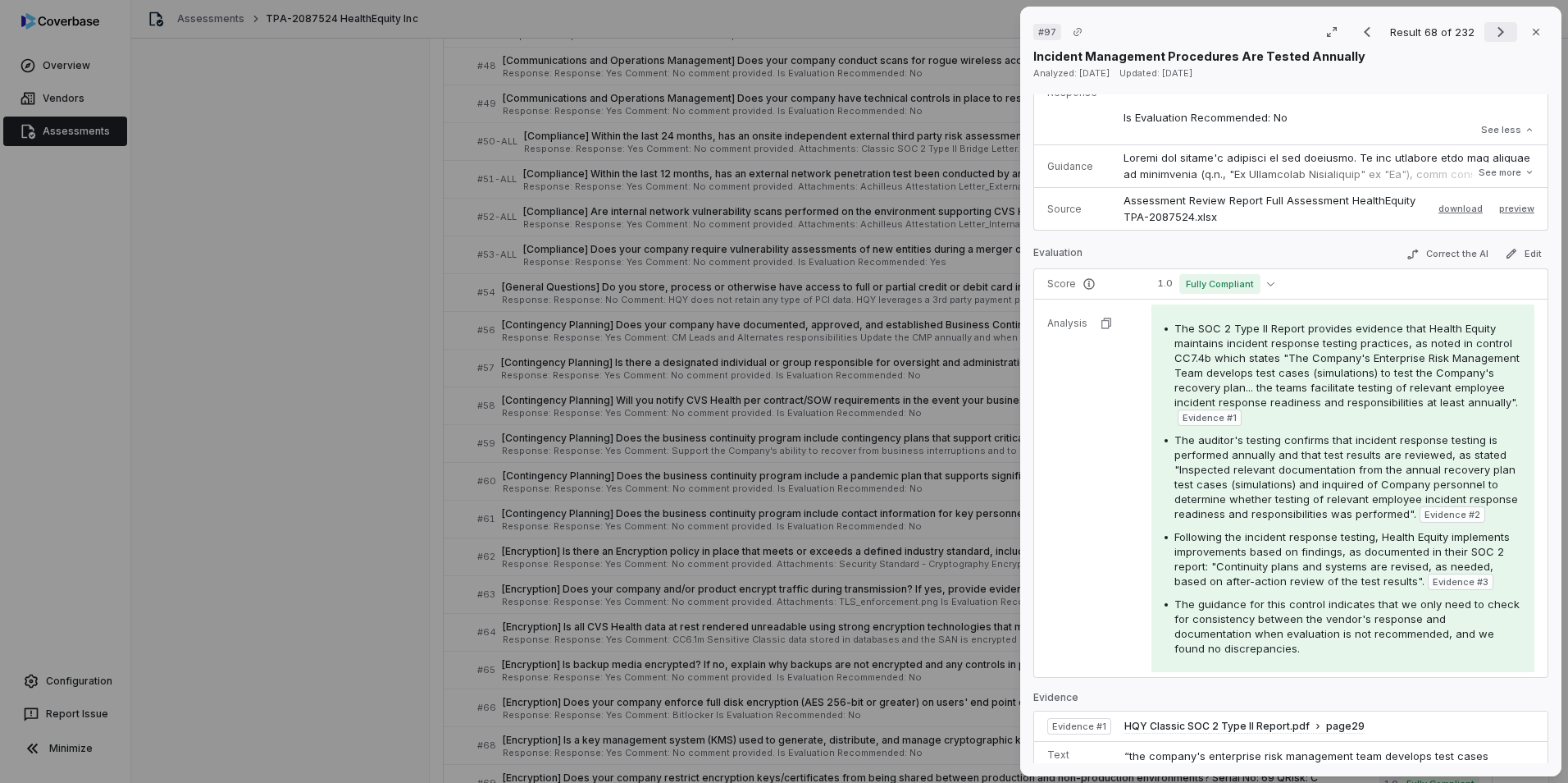
click at [1042, 26] on icon "Next result" at bounding box center [1500, 32] width 20 height 20
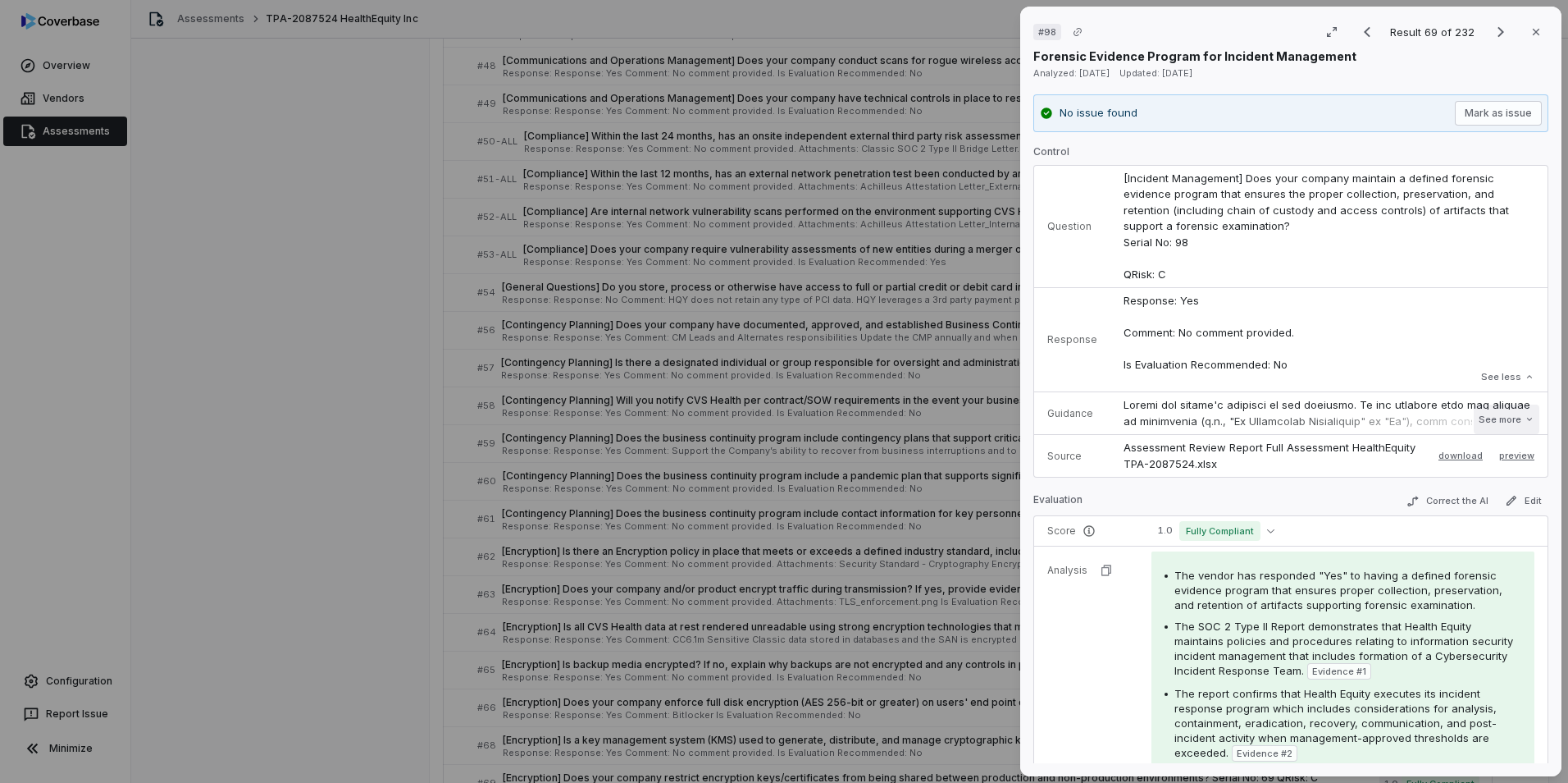
click at [1042, 416] on button "See more" at bounding box center [1506, 419] width 66 height 30
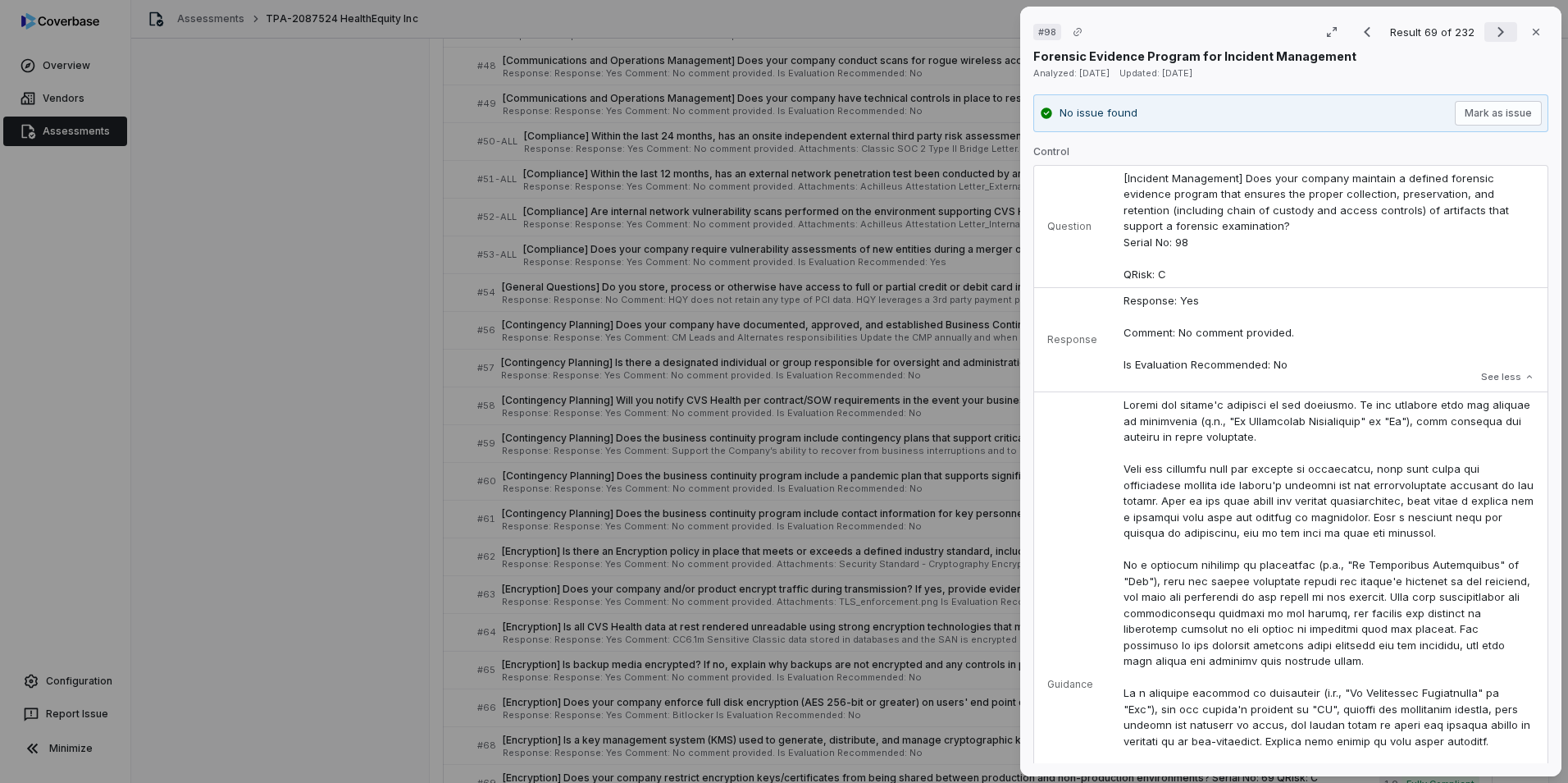
click at [1042, 34] on icon "Next result" at bounding box center [1500, 32] width 20 height 20
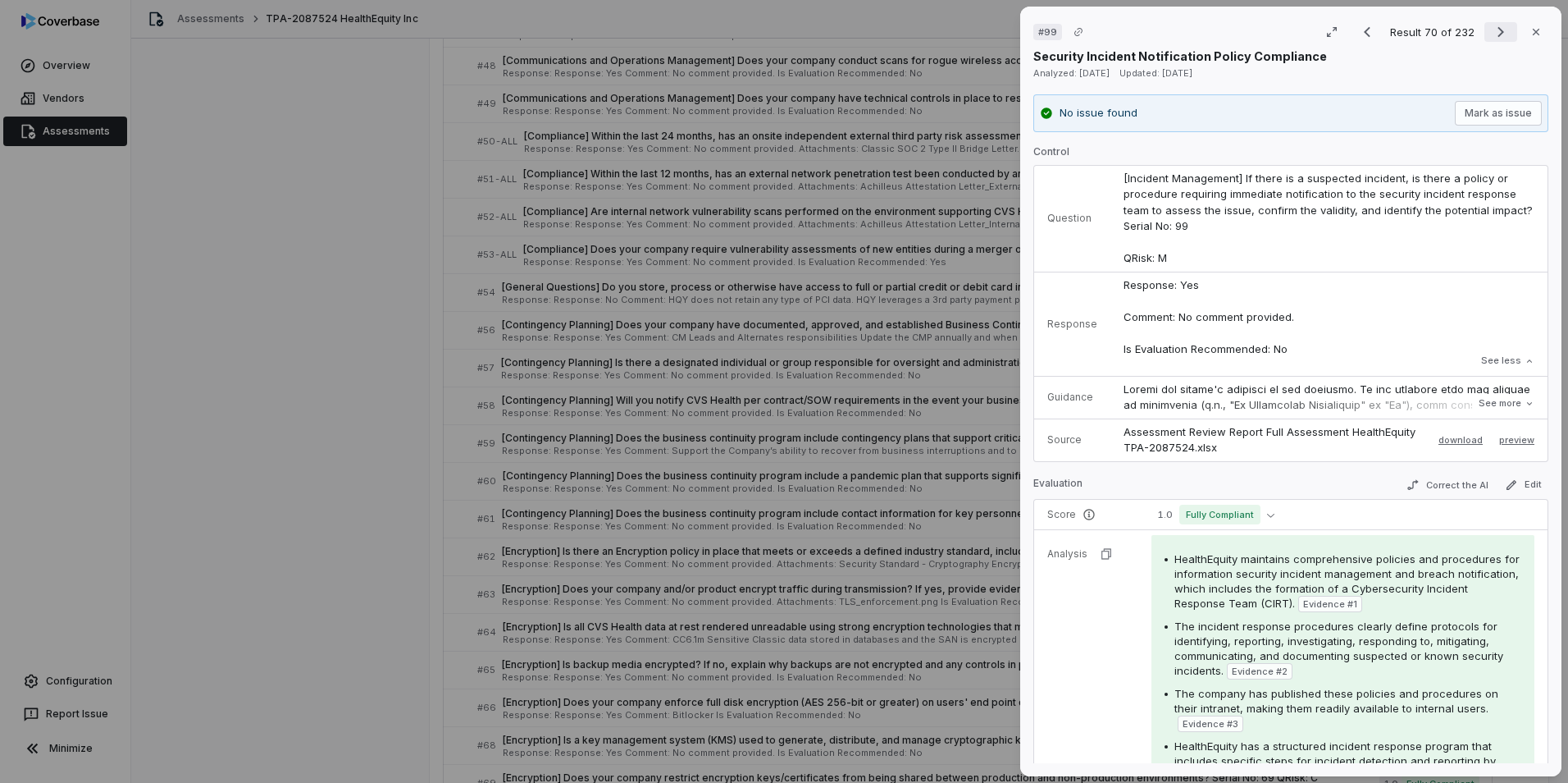
click at [1042, 36] on button "Next result" at bounding box center [1500, 32] width 33 height 20
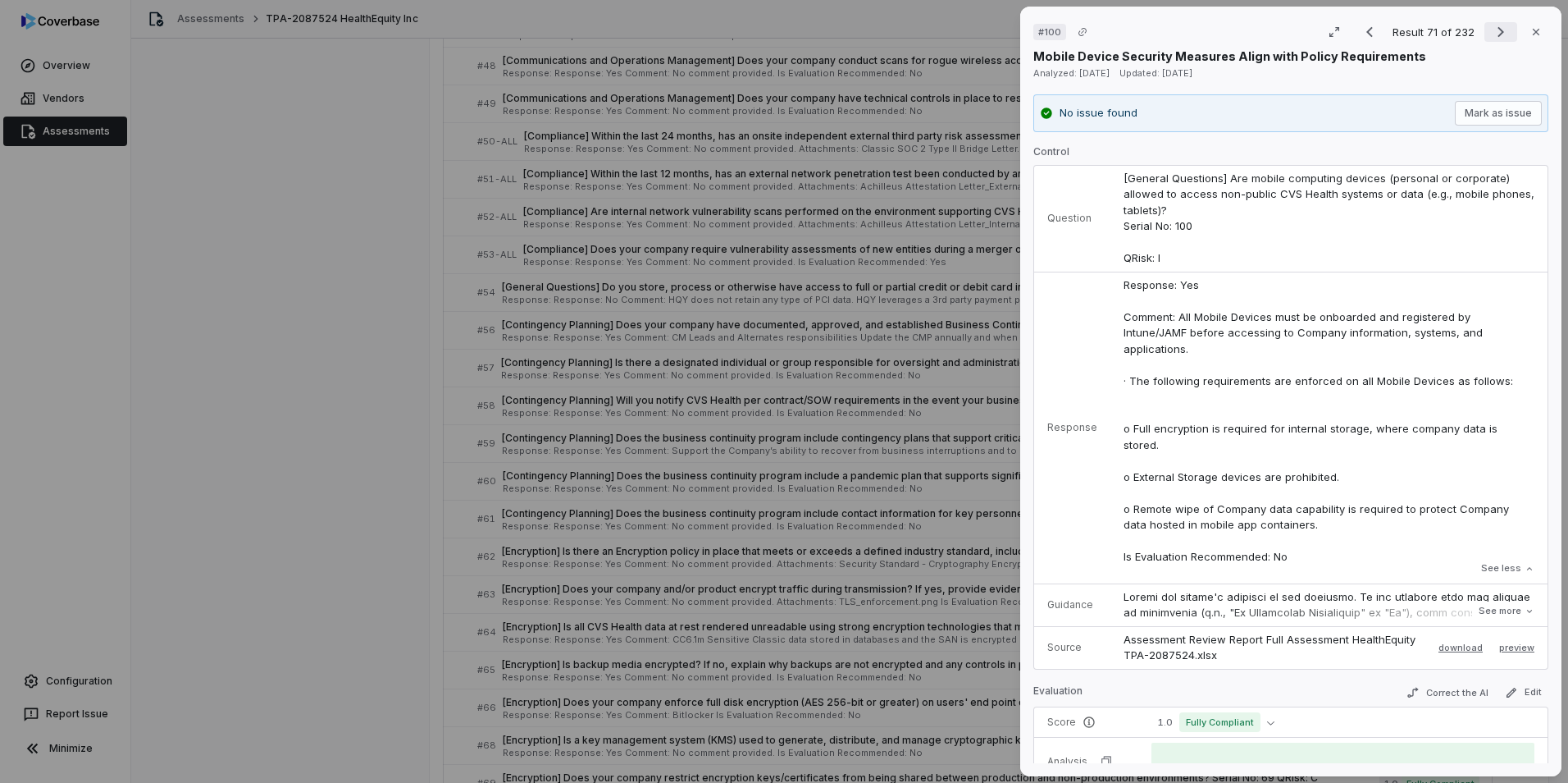
click at [1042, 29] on icon "Next result" at bounding box center [1500, 32] width 20 height 20
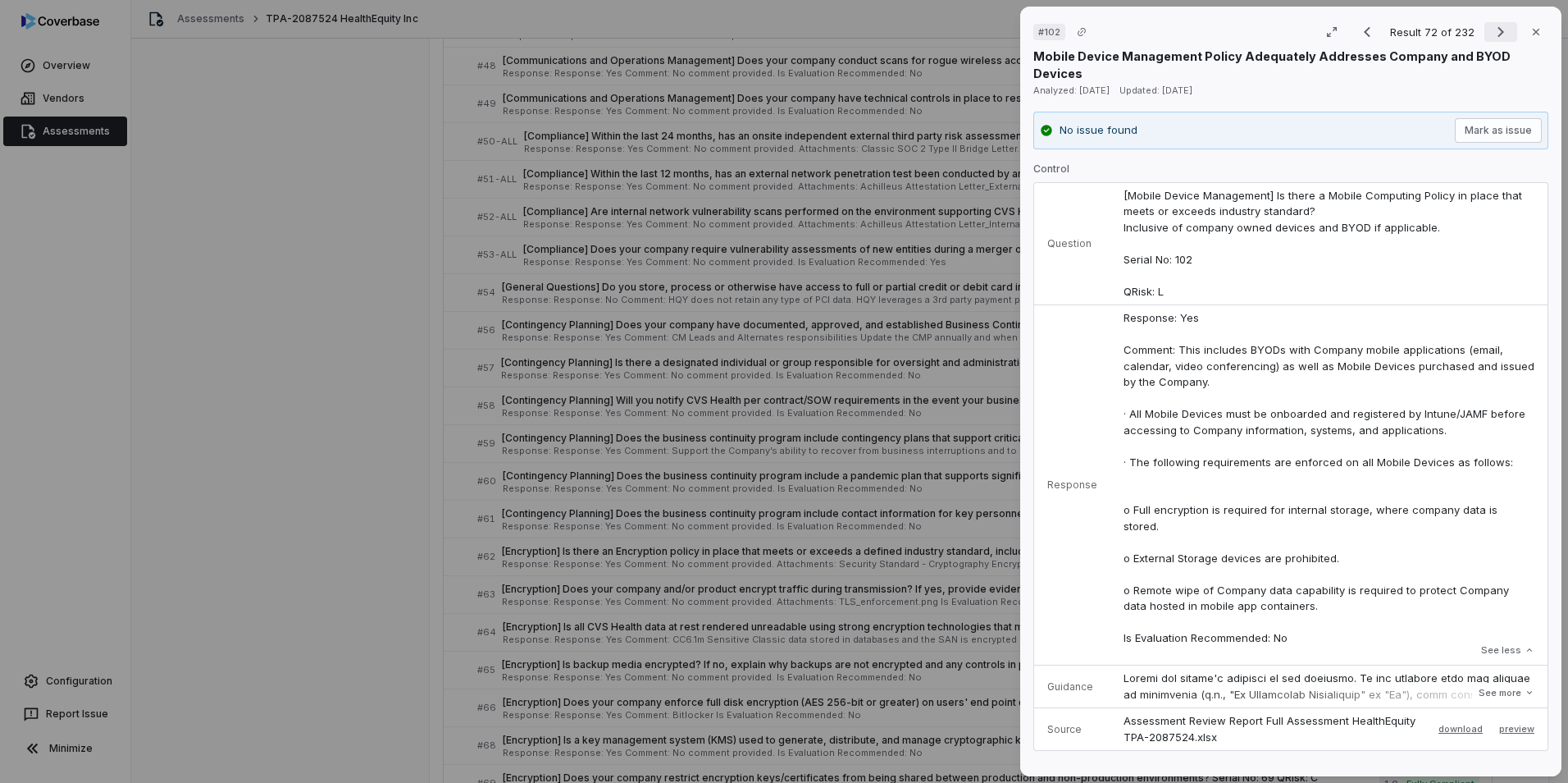
click at [1042, 36] on icon "Next result" at bounding box center [1500, 32] width 7 height 11
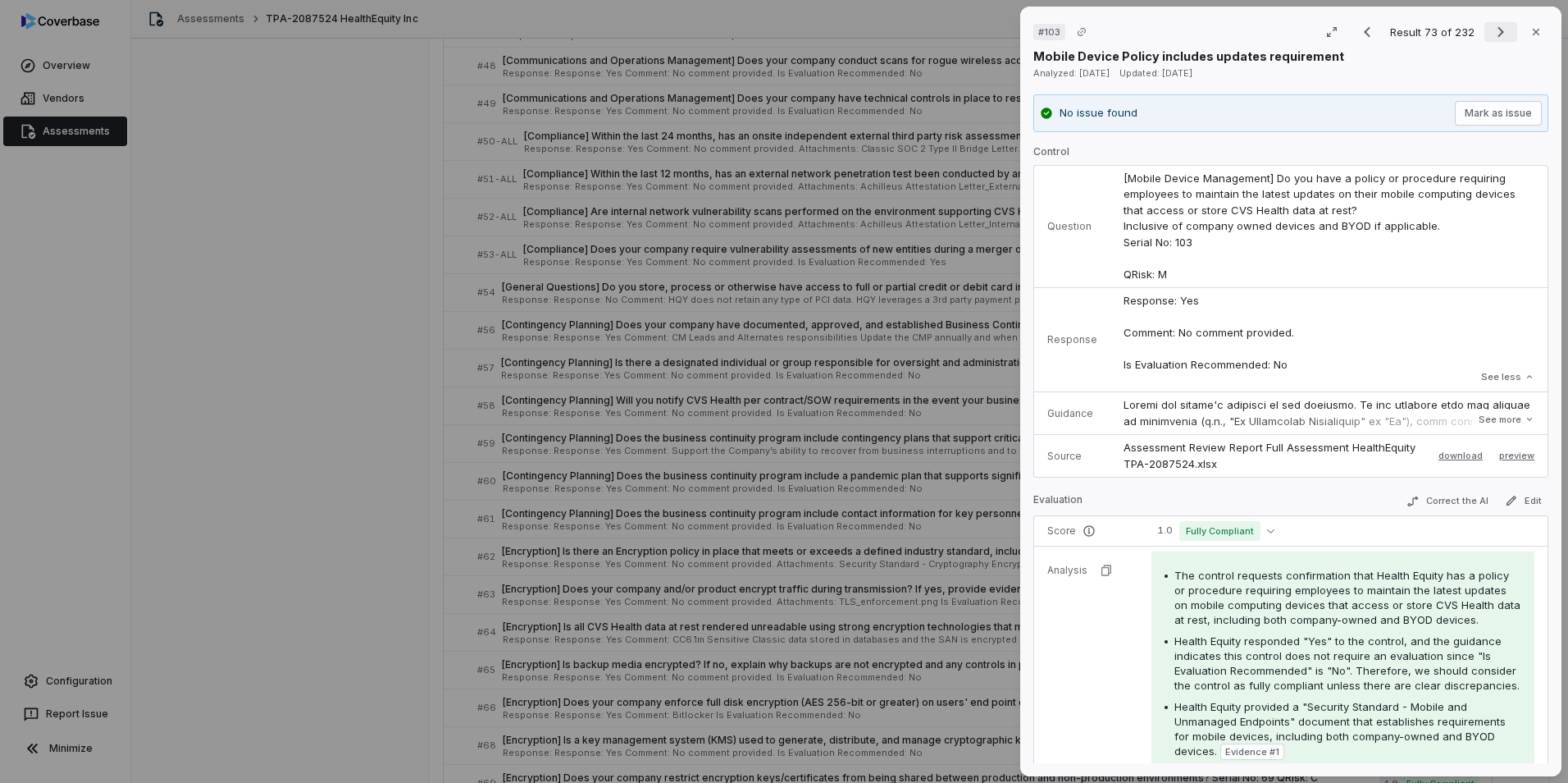
click at [1042, 29] on icon "Next result" at bounding box center [1500, 32] width 20 height 20
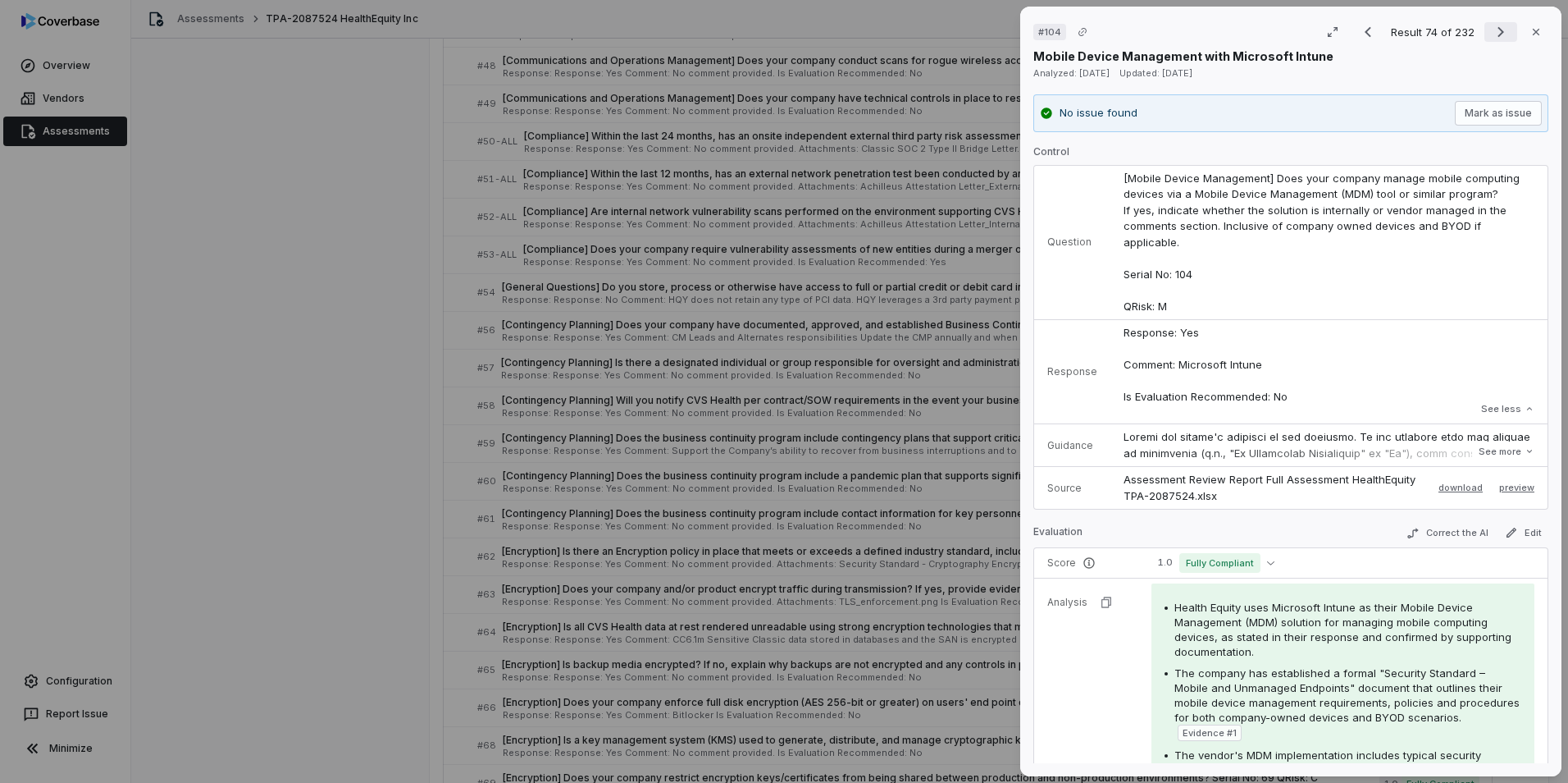
click at [1042, 28] on icon "Next result" at bounding box center [1500, 32] width 7 height 11
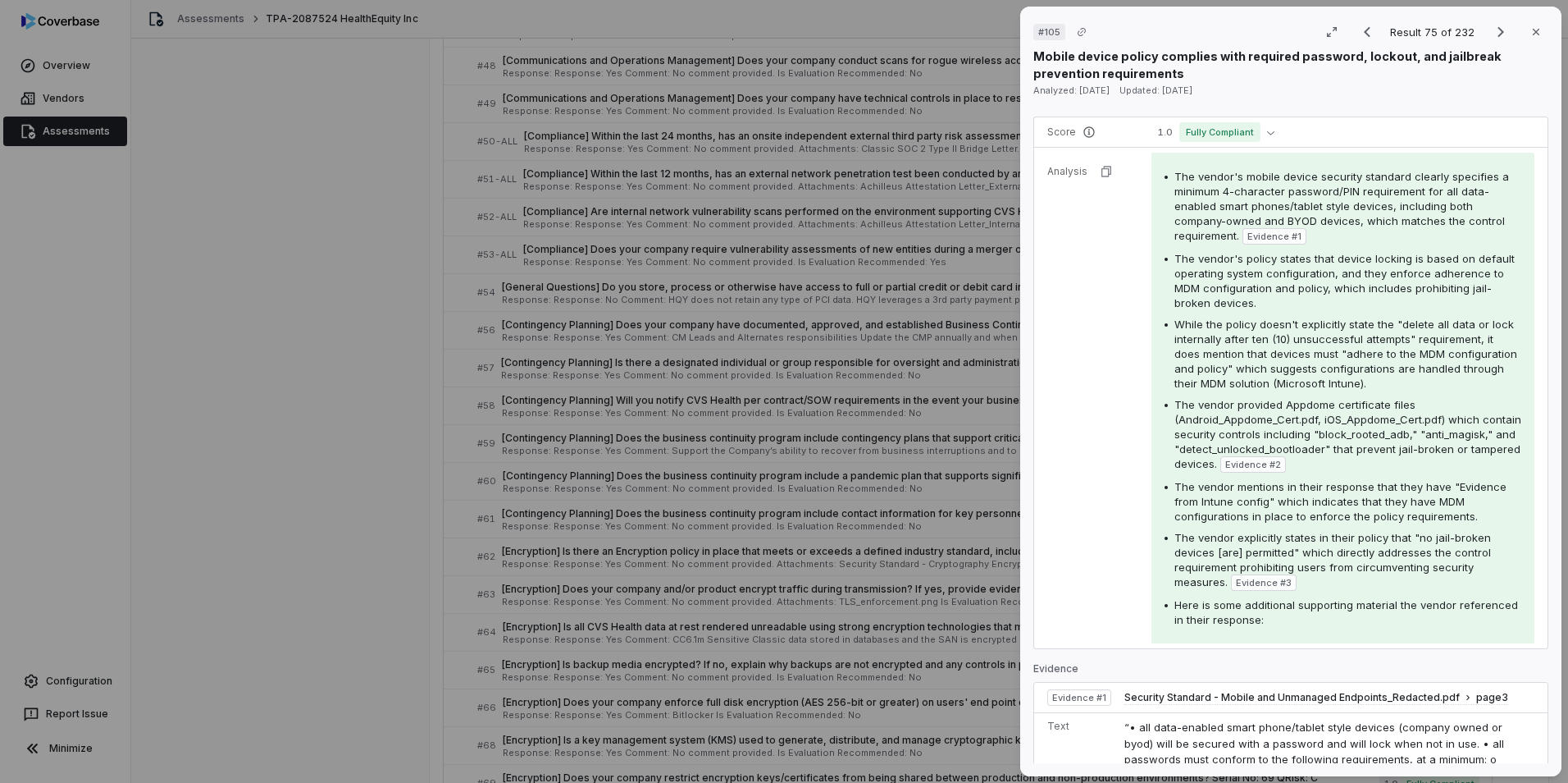
scroll to position [902, 0]
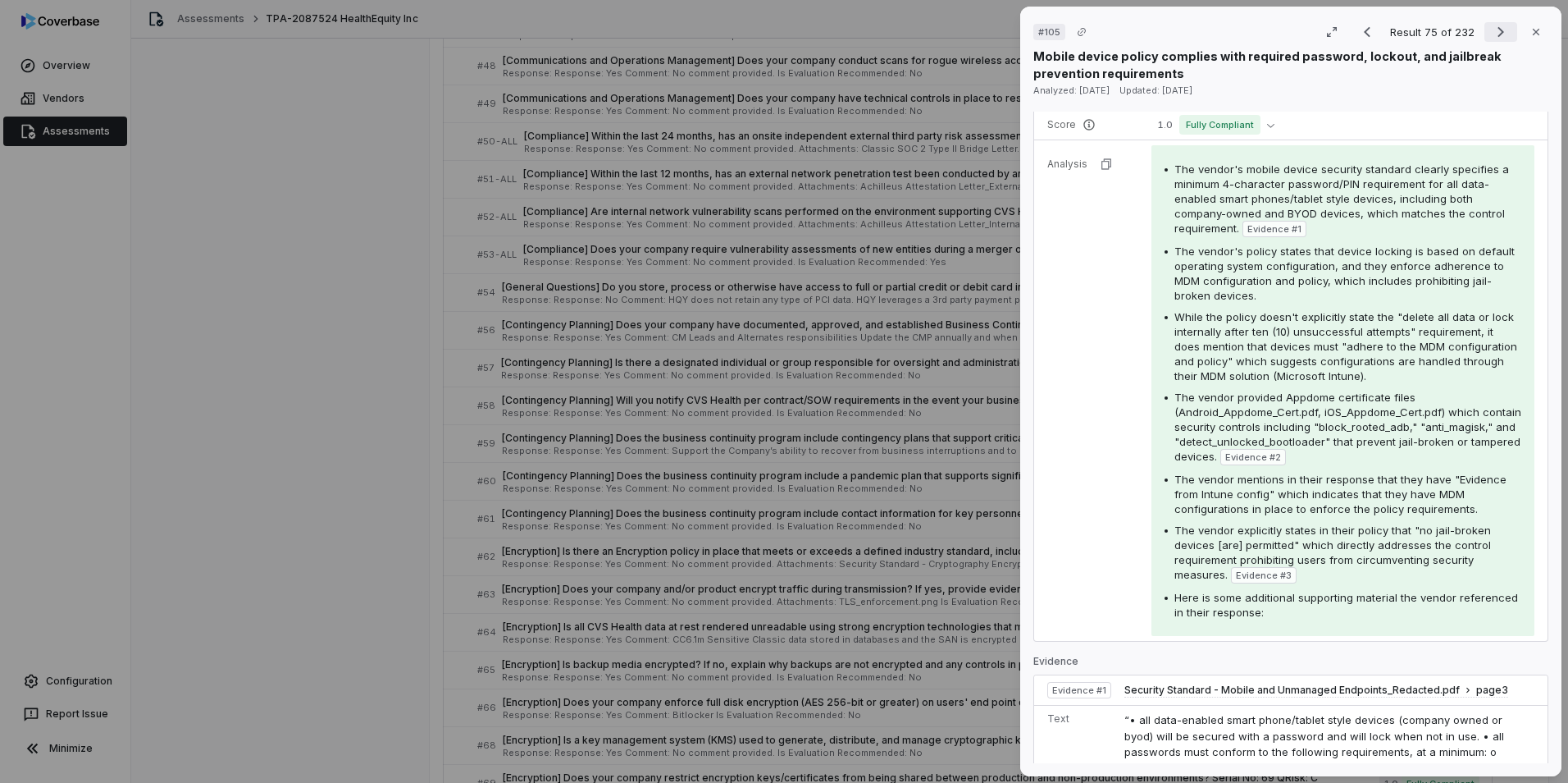
click at [1042, 31] on button "Next result" at bounding box center [1500, 32] width 33 height 20
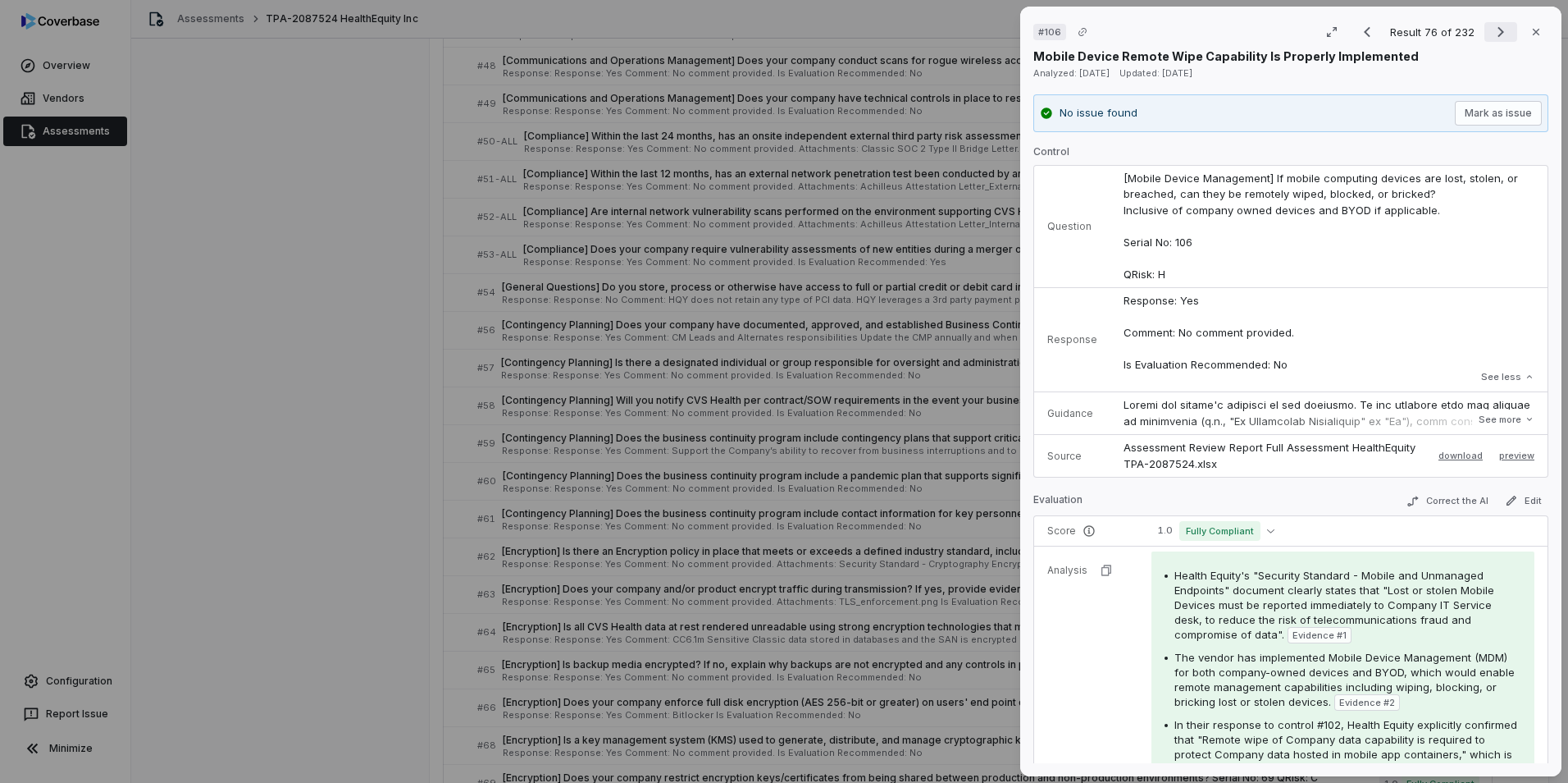
click at [1042, 39] on icon "Next result" at bounding box center [1500, 32] width 20 height 20
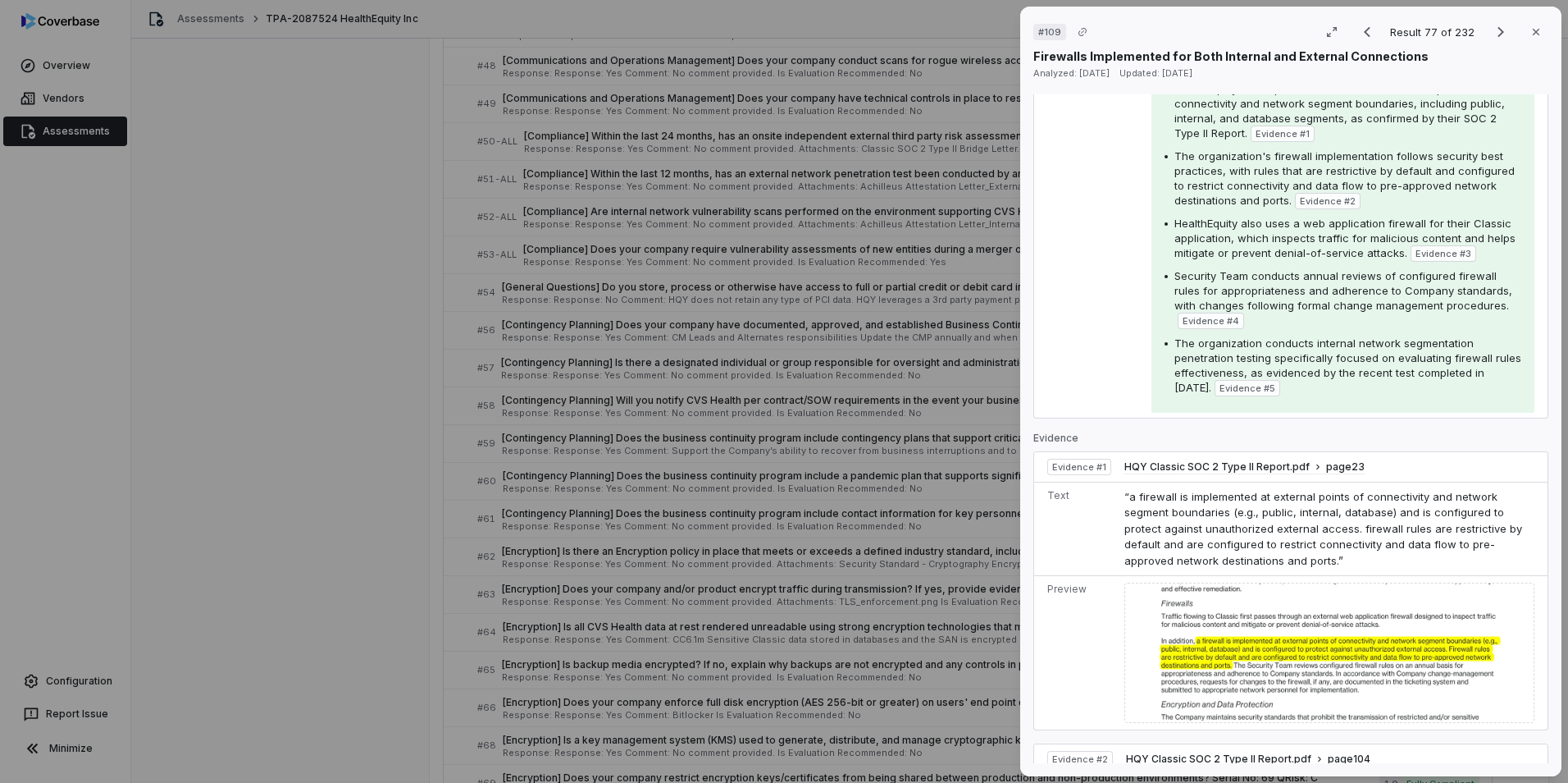
scroll to position [574, 0]
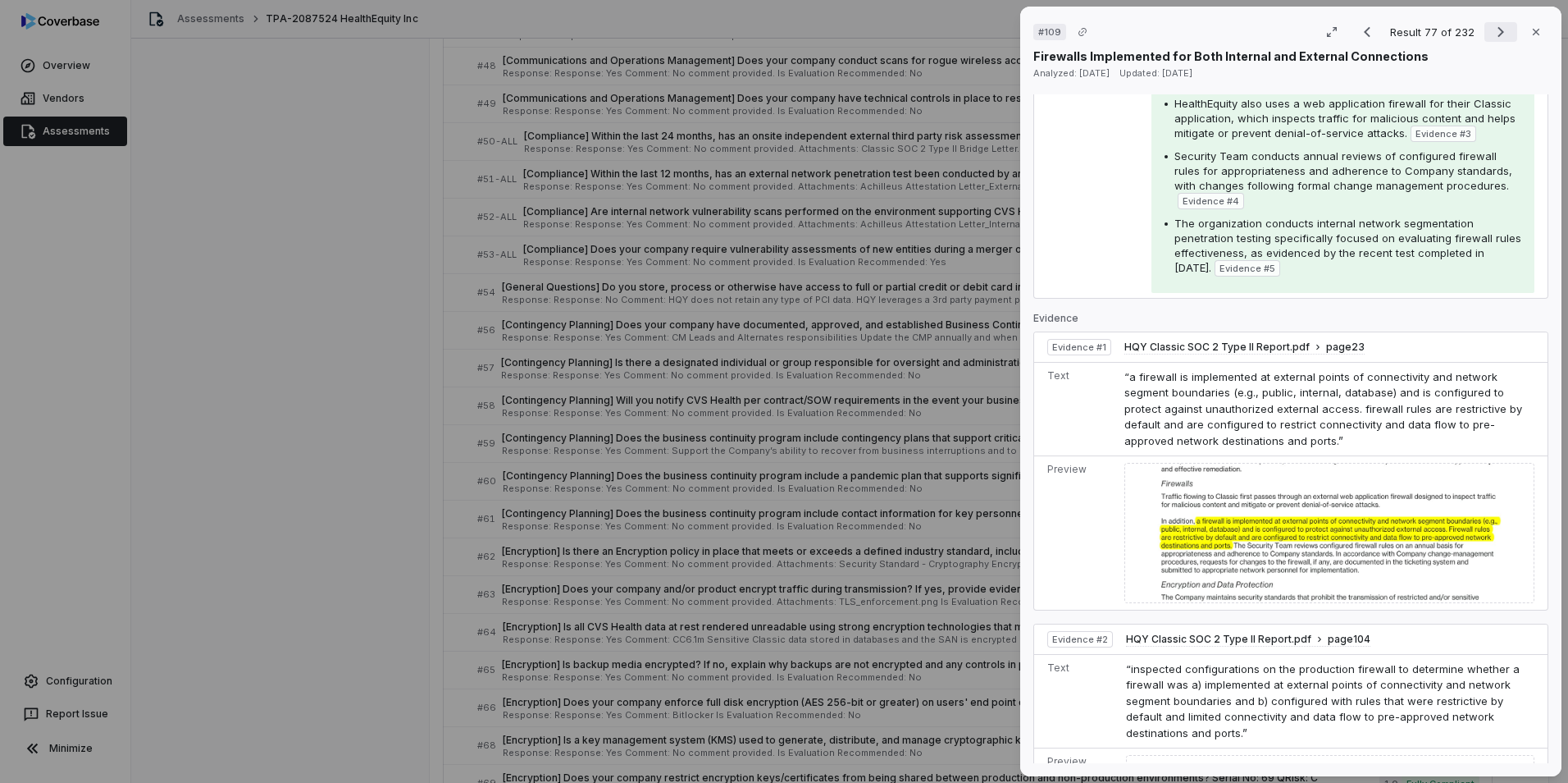
click at [1042, 36] on icon "Next result" at bounding box center [1500, 32] width 20 height 20
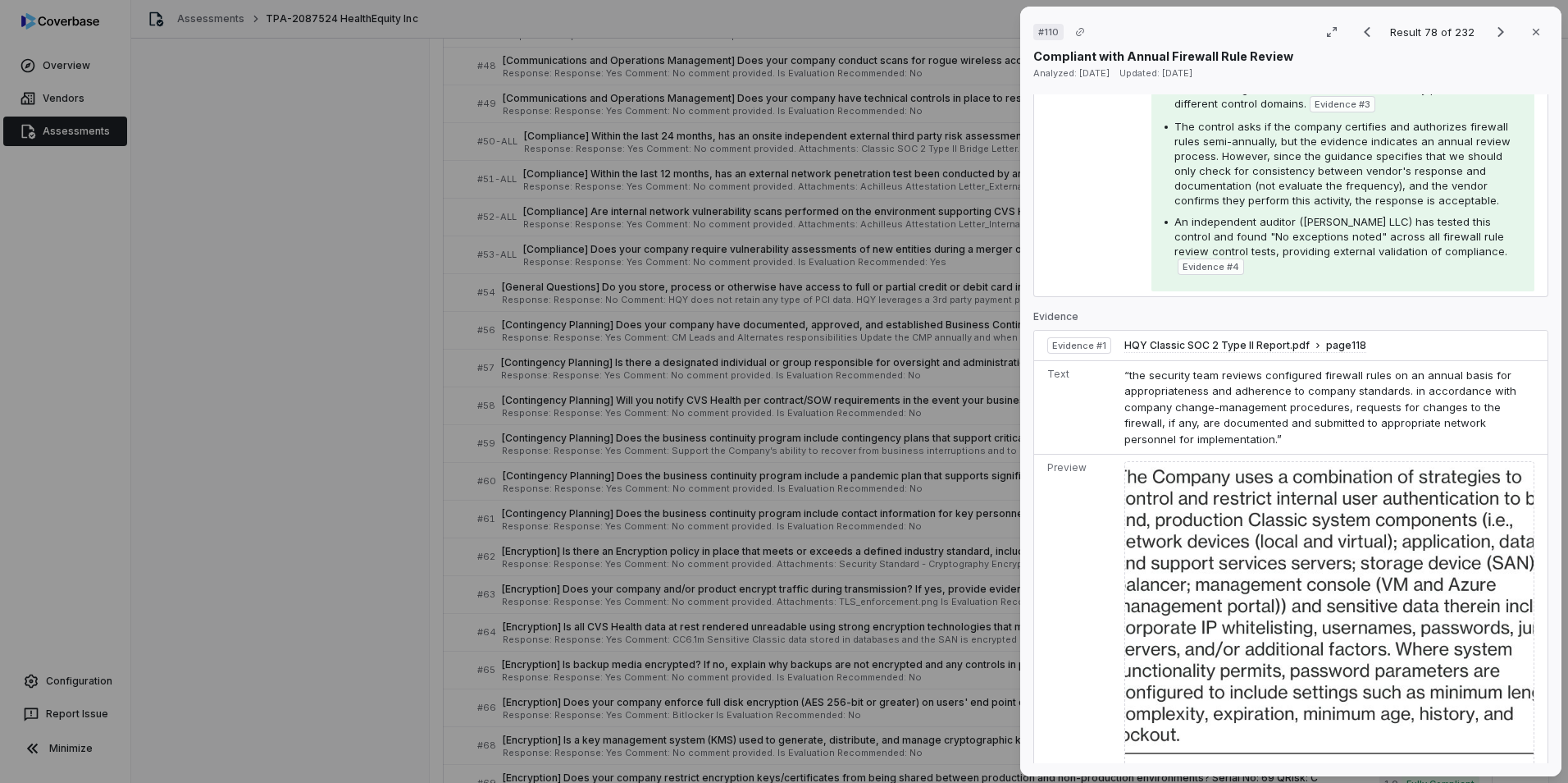
scroll to position [738, 0]
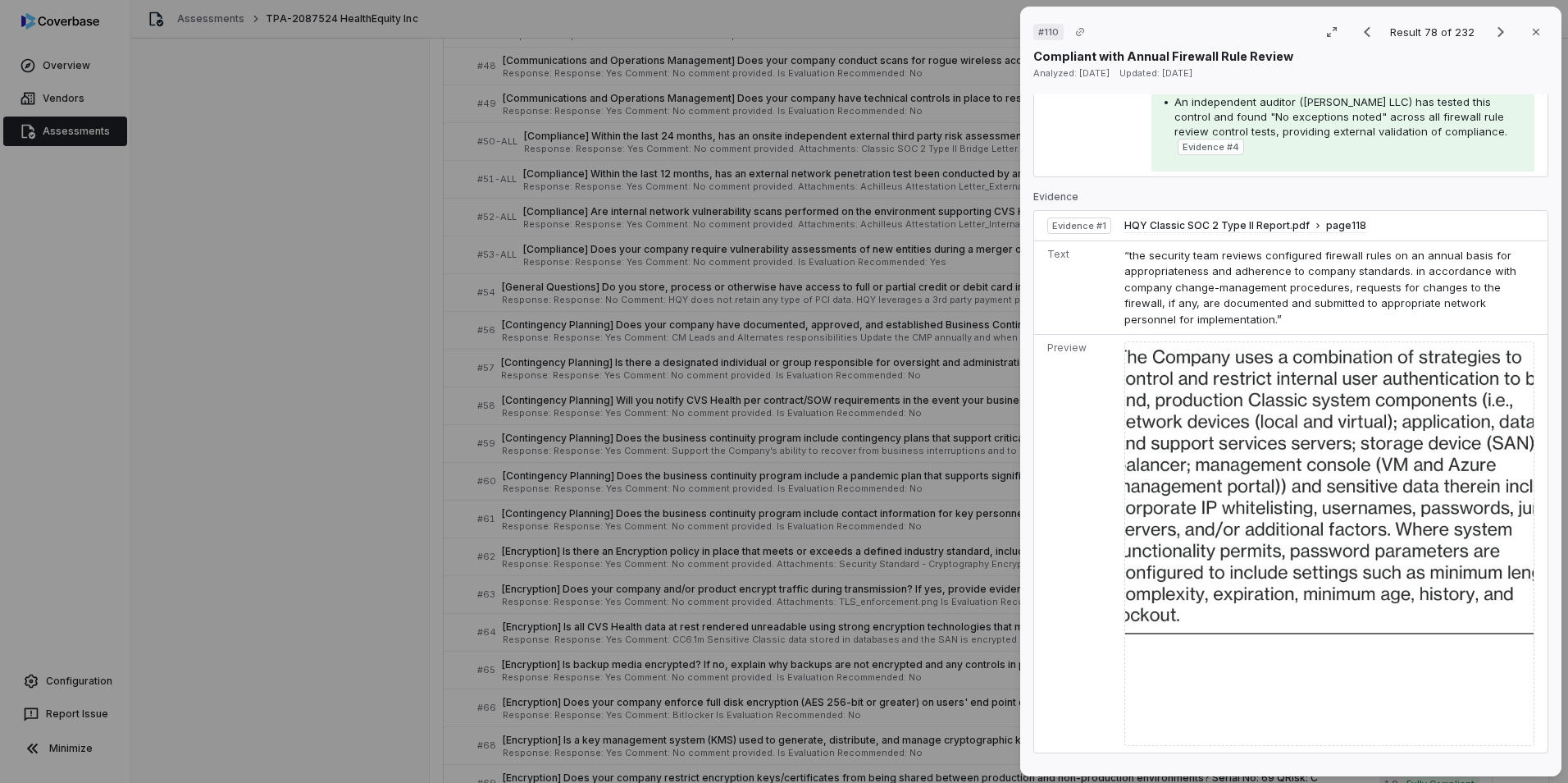
click at [1042, 414] on img at bounding box center [1329, 543] width 410 height 404
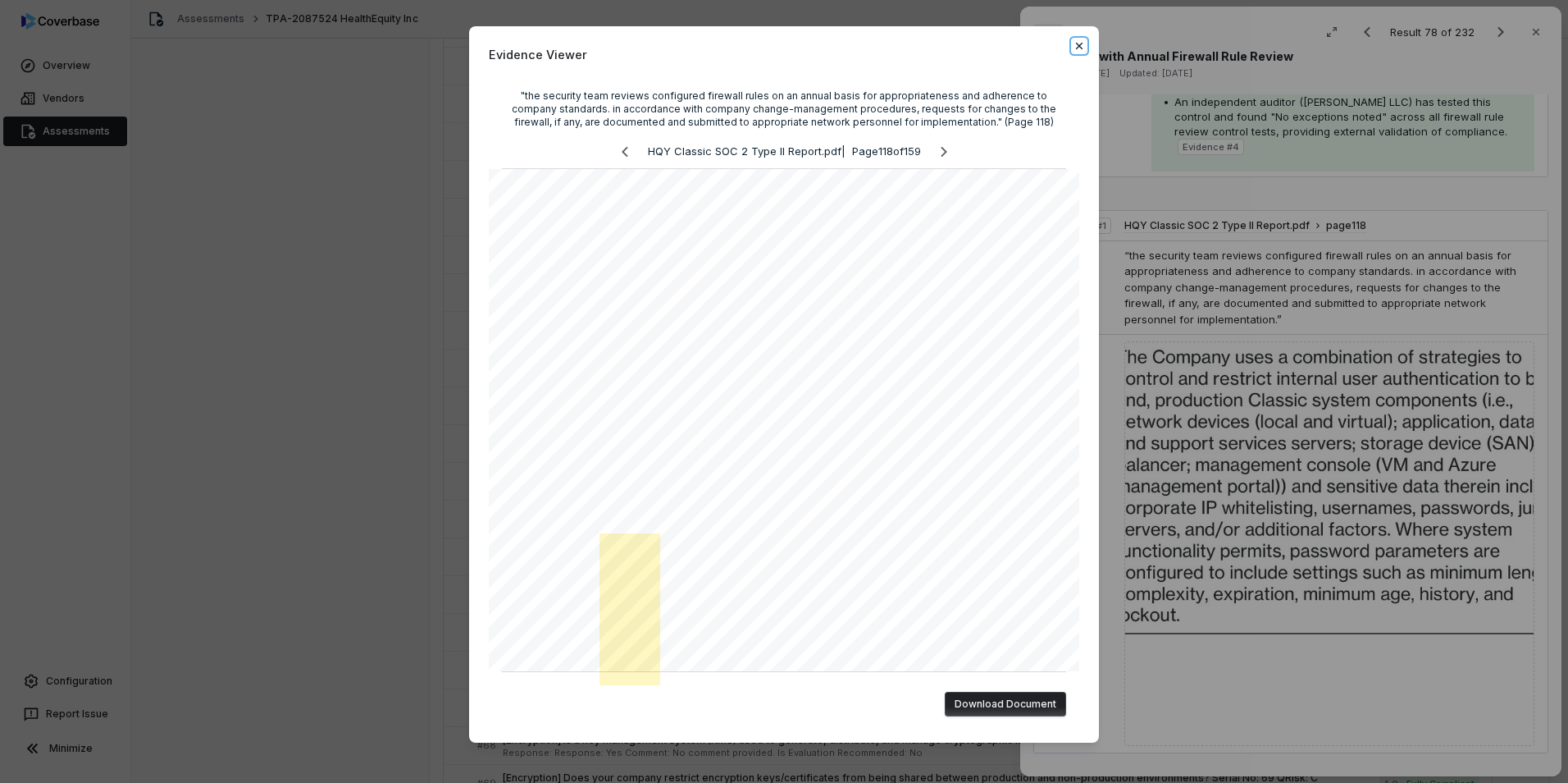
click at [1042, 45] on icon "button" at bounding box center [1078, 46] width 13 height 13
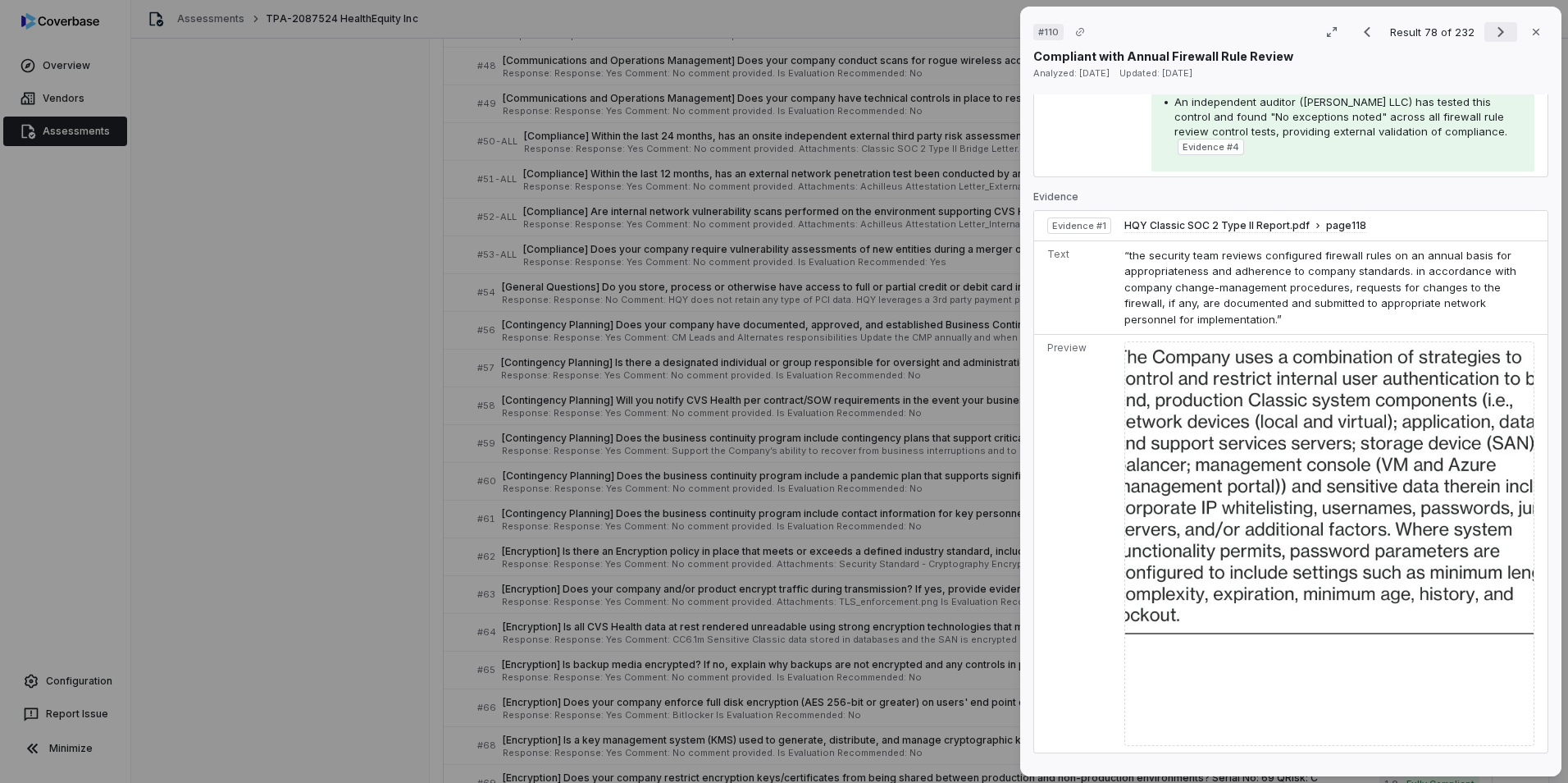
click at [1042, 39] on icon "Next result" at bounding box center [1500, 32] width 20 height 20
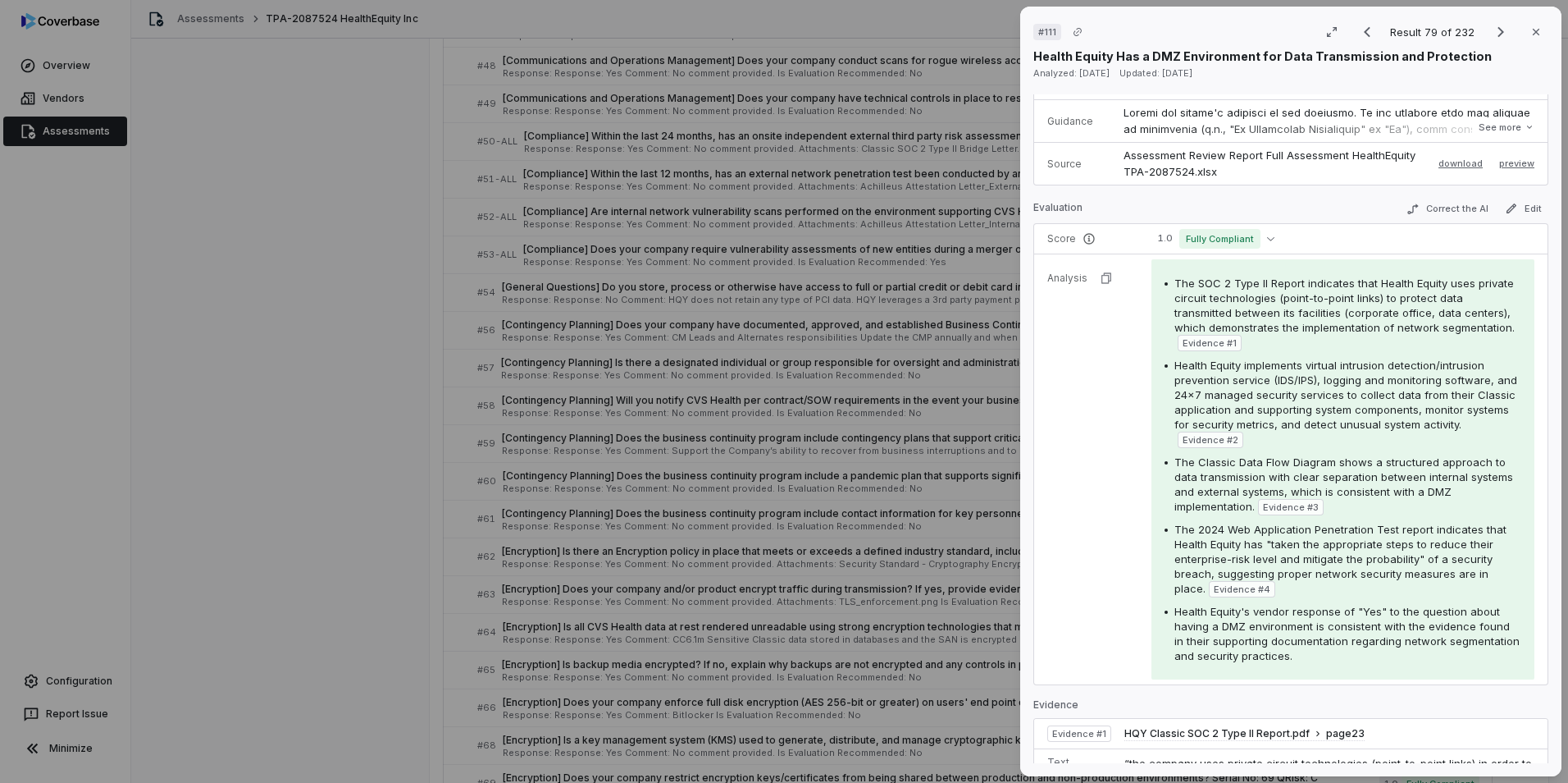
scroll to position [164, 0]
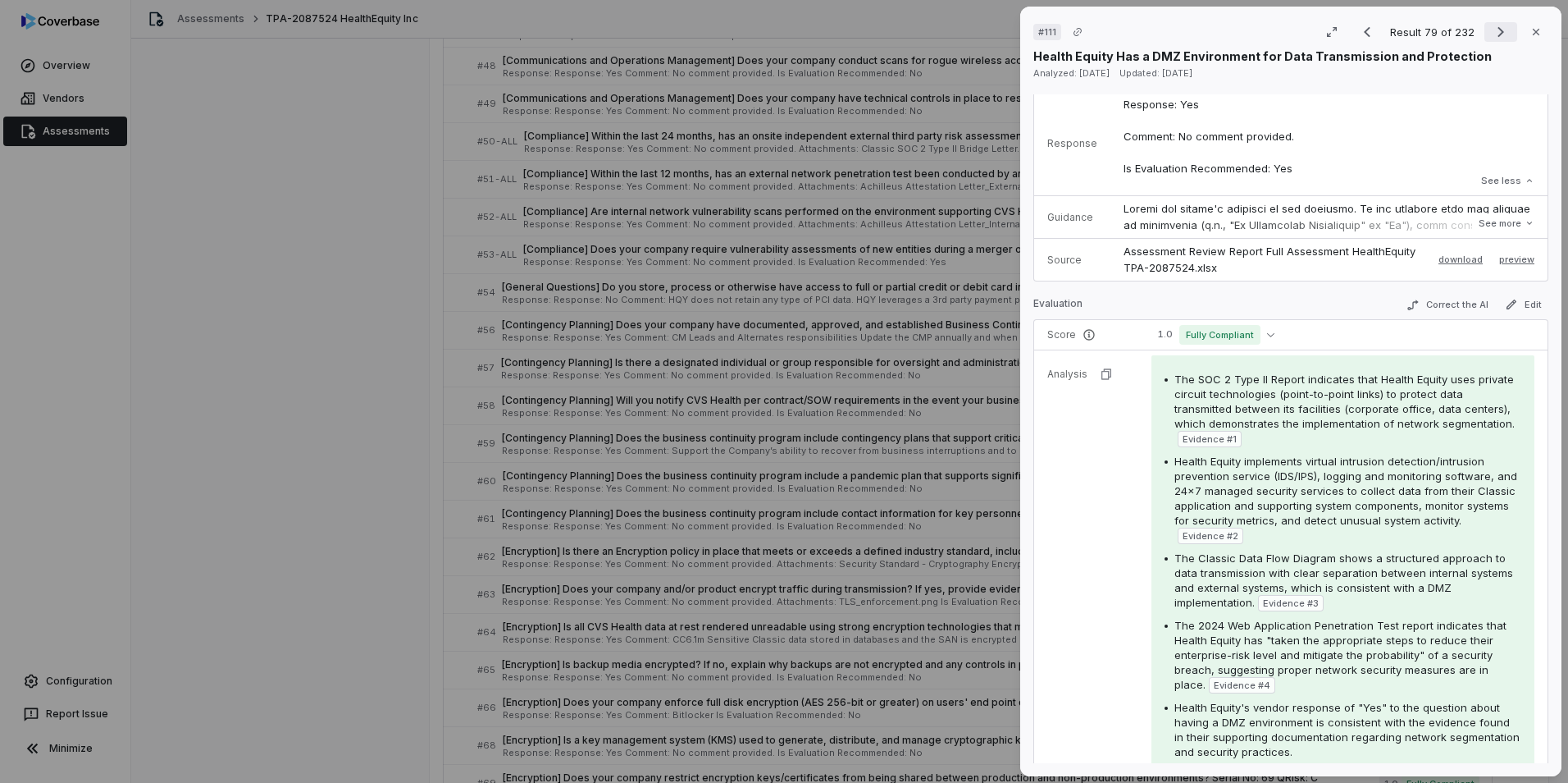
click at [1042, 24] on icon "Next result" at bounding box center [1500, 32] width 20 height 20
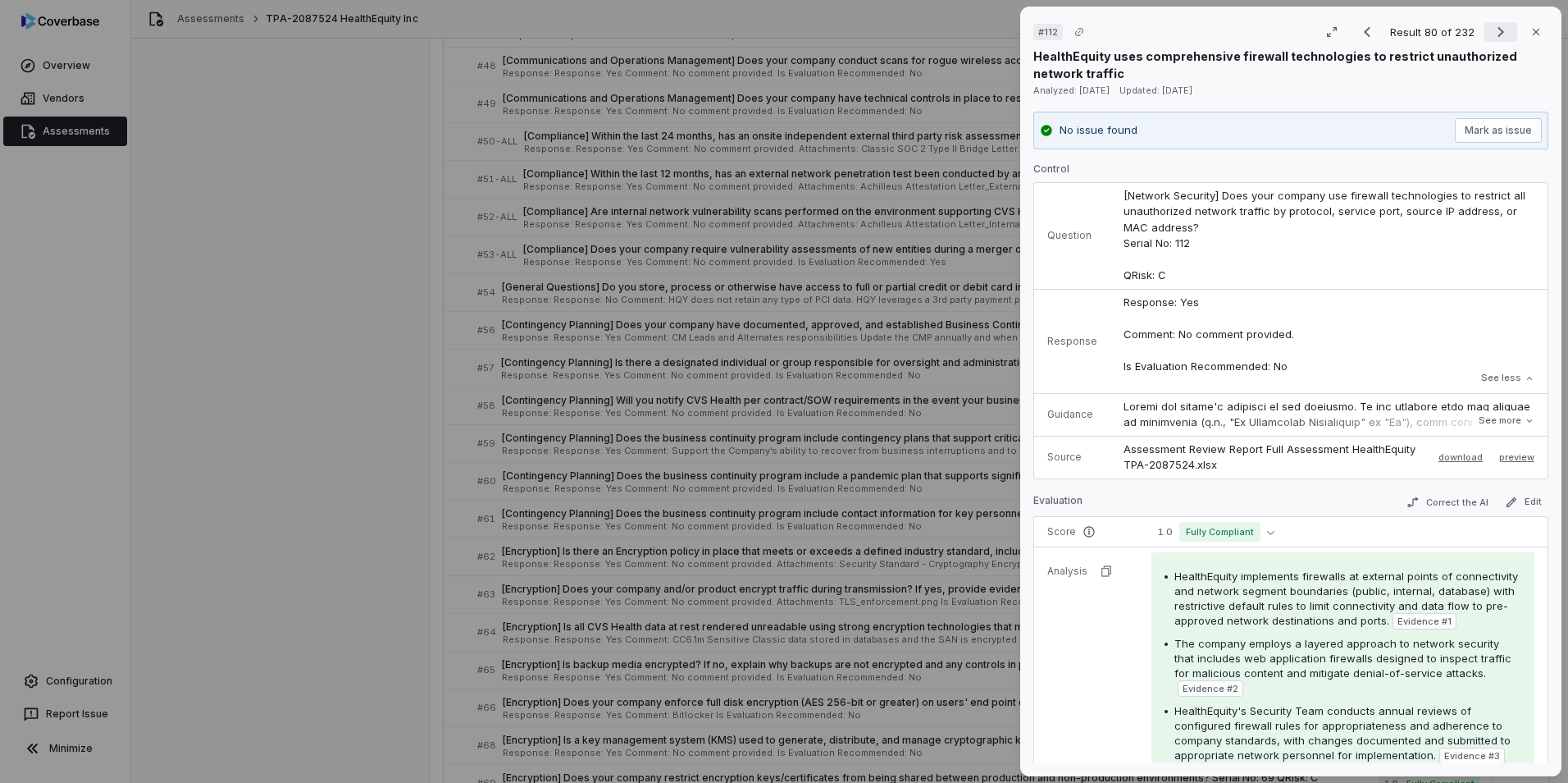
click at [1042, 27] on icon "Next result" at bounding box center [1500, 32] width 20 height 20
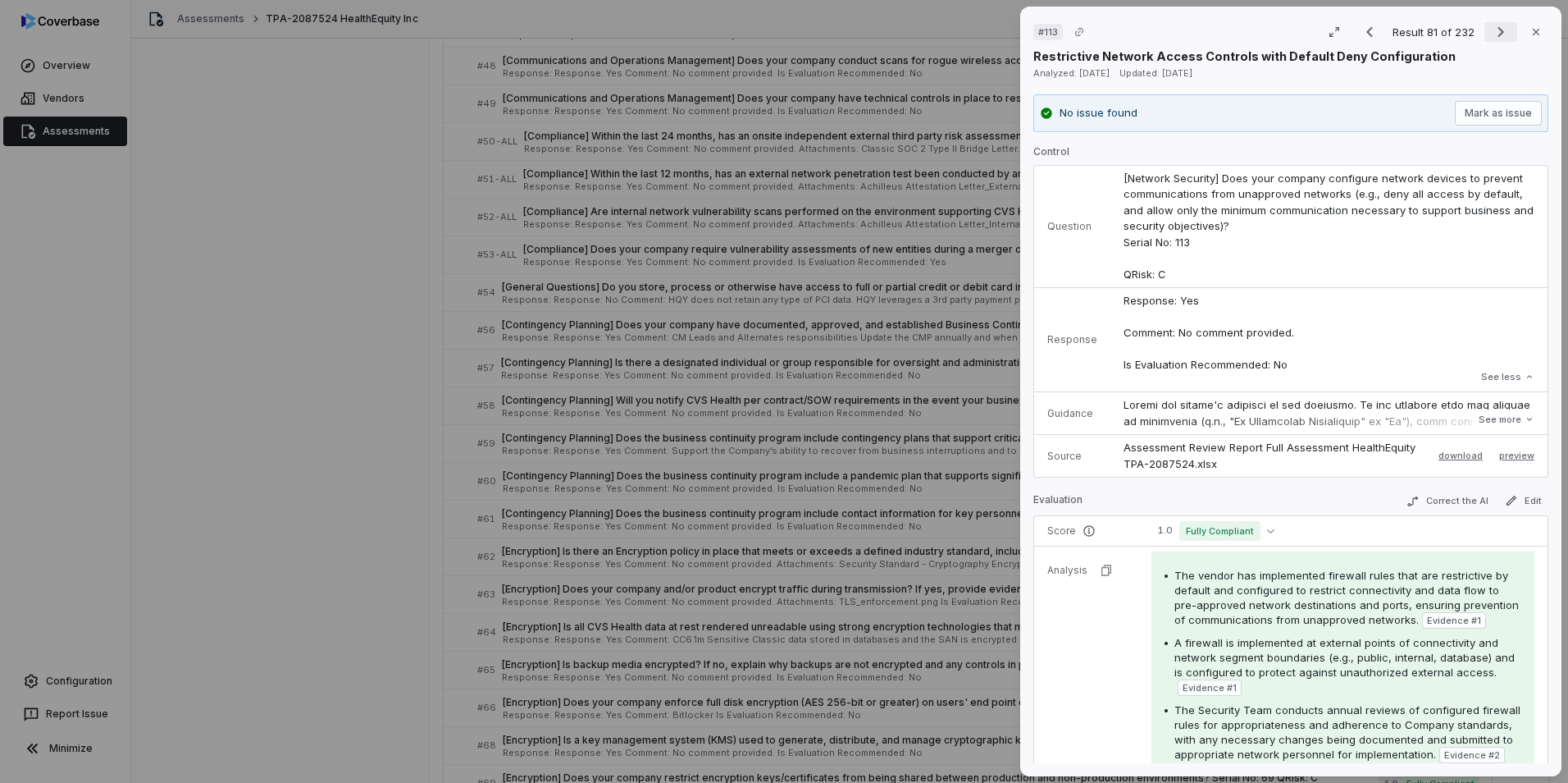
click at [1042, 31] on icon "Next result" at bounding box center [1500, 32] width 20 height 20
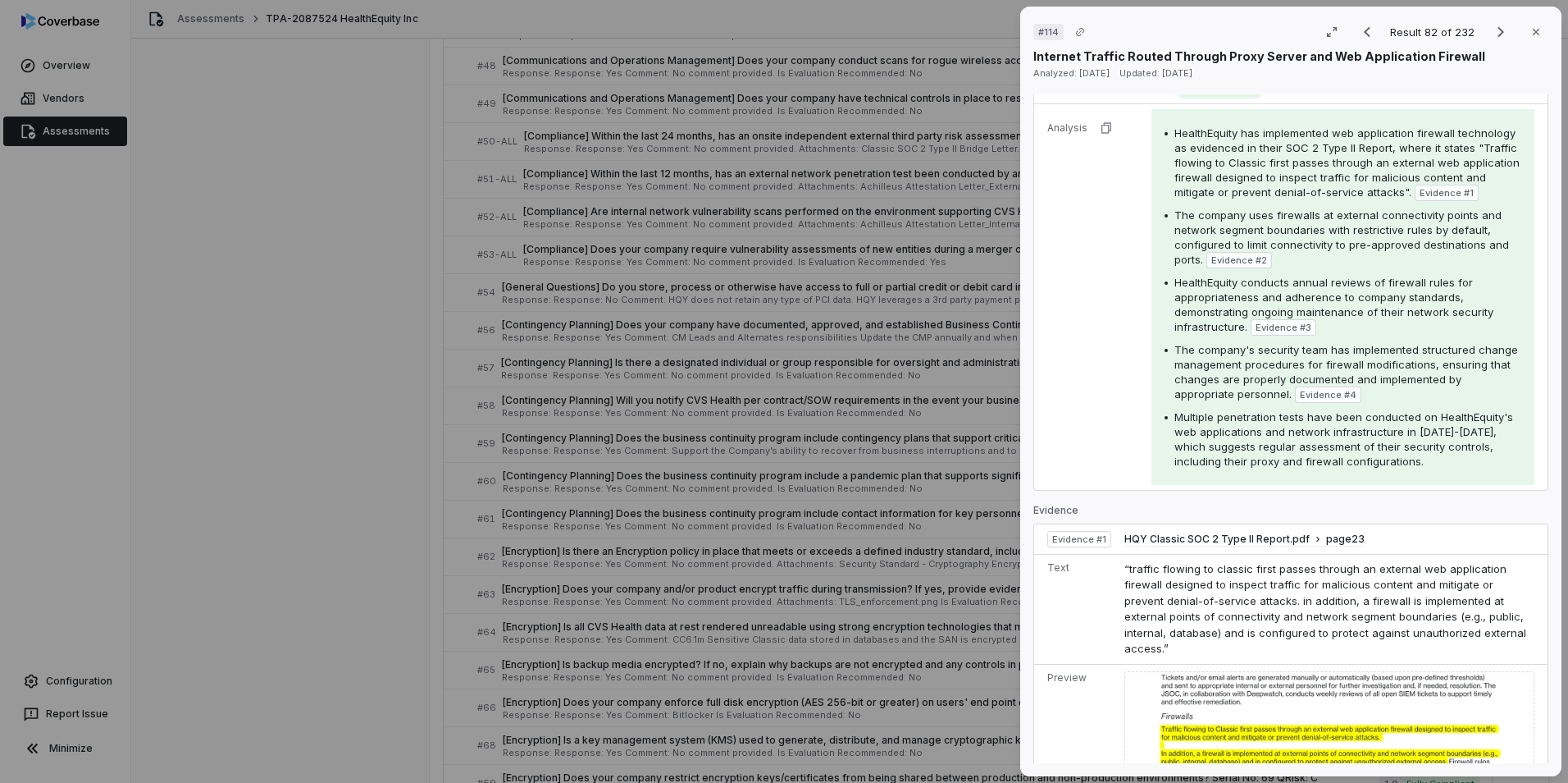
scroll to position [164, 0]
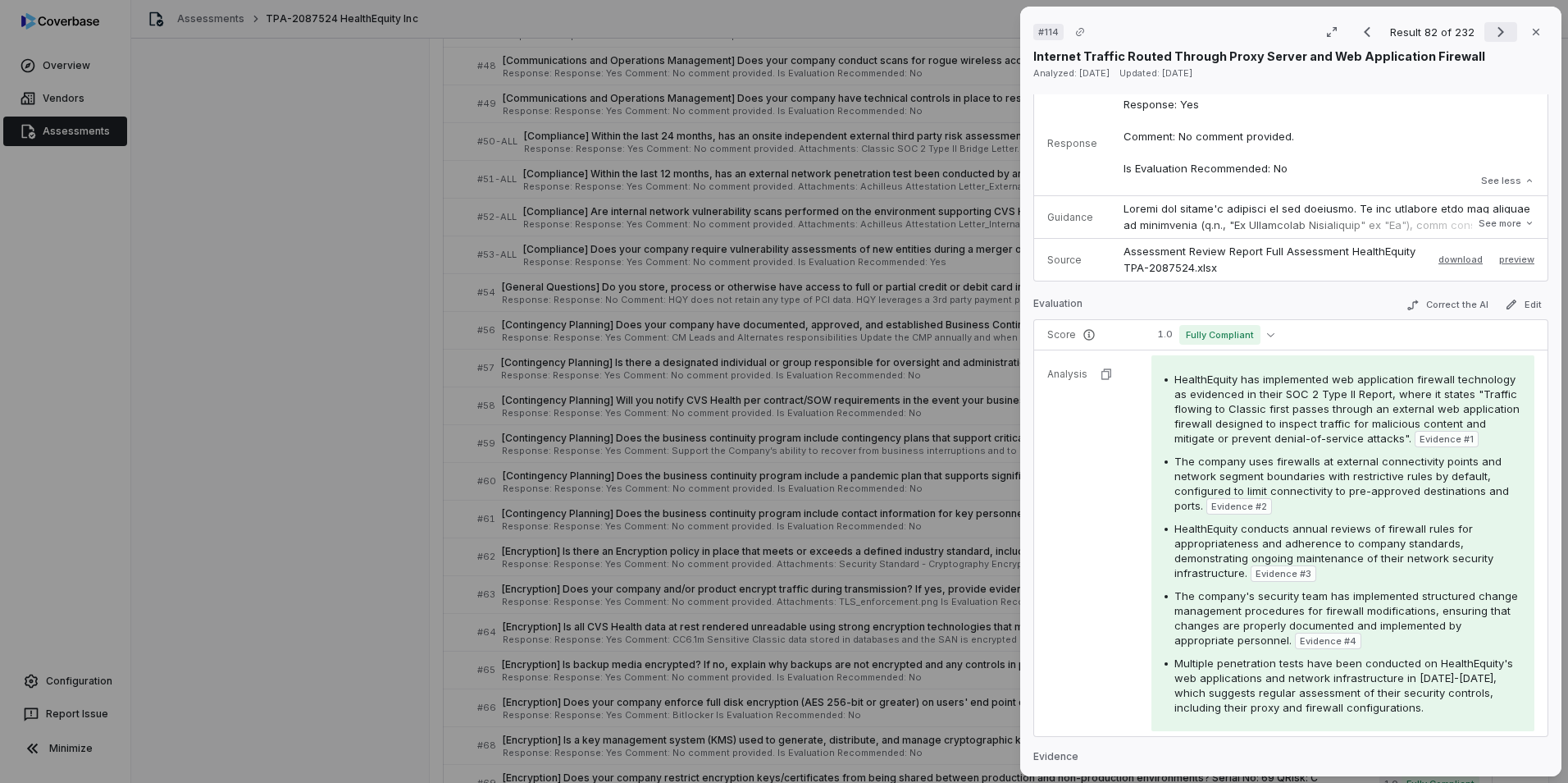
click at [1042, 25] on icon "Next result" at bounding box center [1500, 32] width 20 height 20
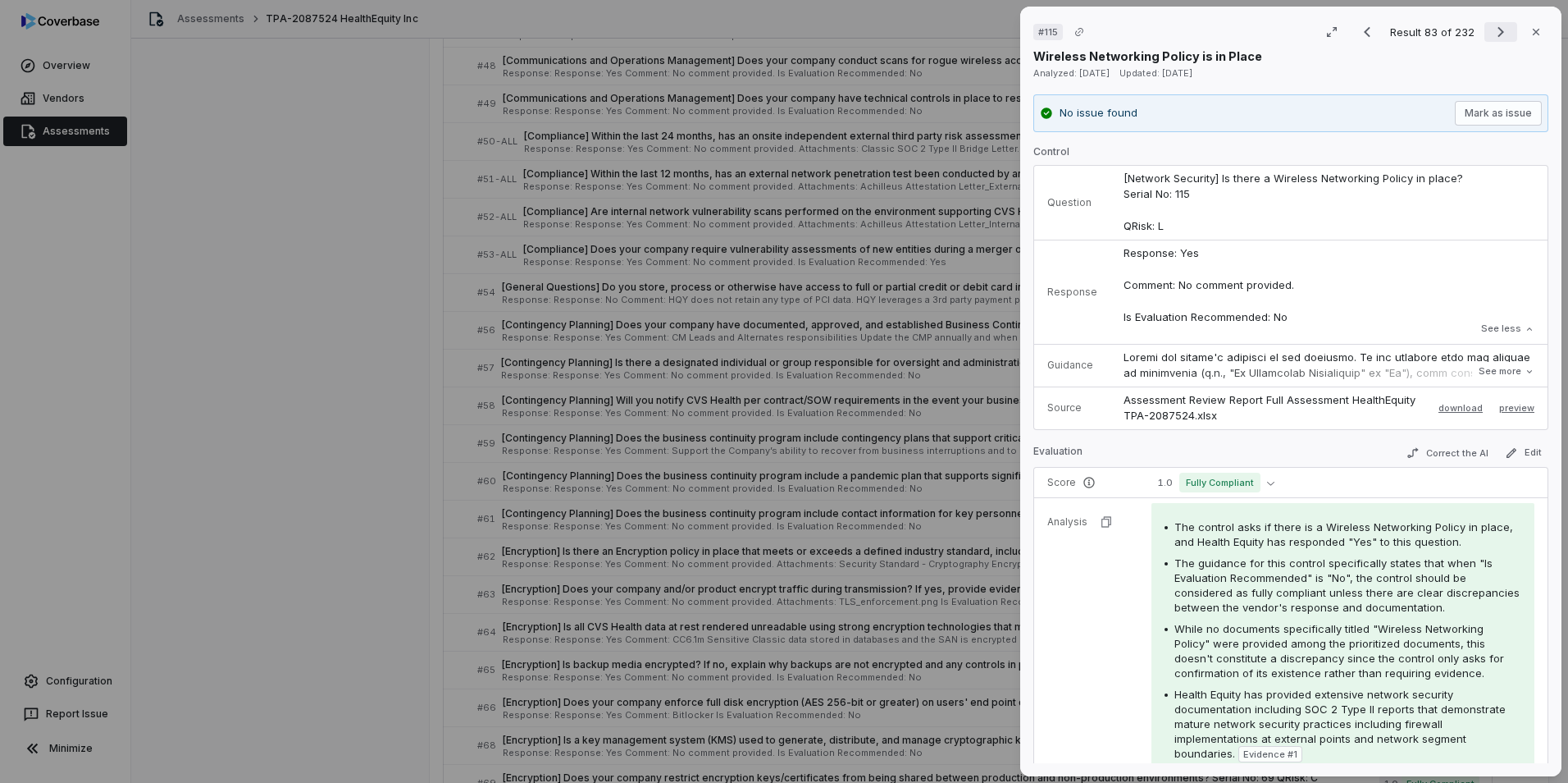
click at [1042, 34] on icon "Next result" at bounding box center [1500, 32] width 20 height 20
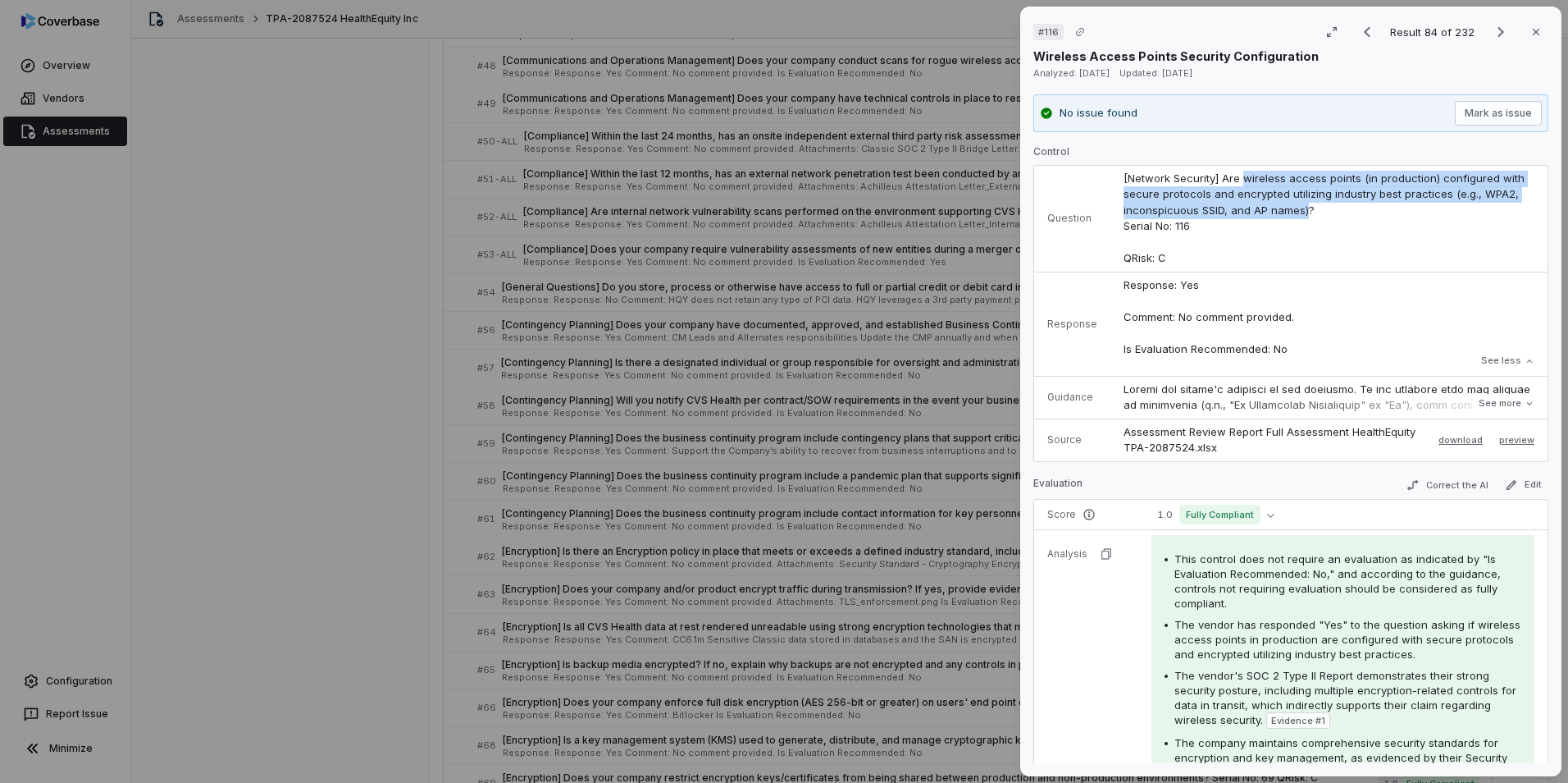
drag, startPoint x: 1238, startPoint y: 177, endPoint x: 1301, endPoint y: 207, distance: 69.8
click at [1042, 207] on span "[Network Security] Are wireless access points (in production) configured with s…" at bounding box center [1325, 219] width 404 height 93
drag, startPoint x: 1301, startPoint y: 207, endPoint x: 1255, endPoint y: 207, distance: 46.0
copy span "wireless access points (in production) configured with secure protocols and enc…"
click at [1042, 31] on icon "Next result" at bounding box center [1500, 32] width 20 height 20
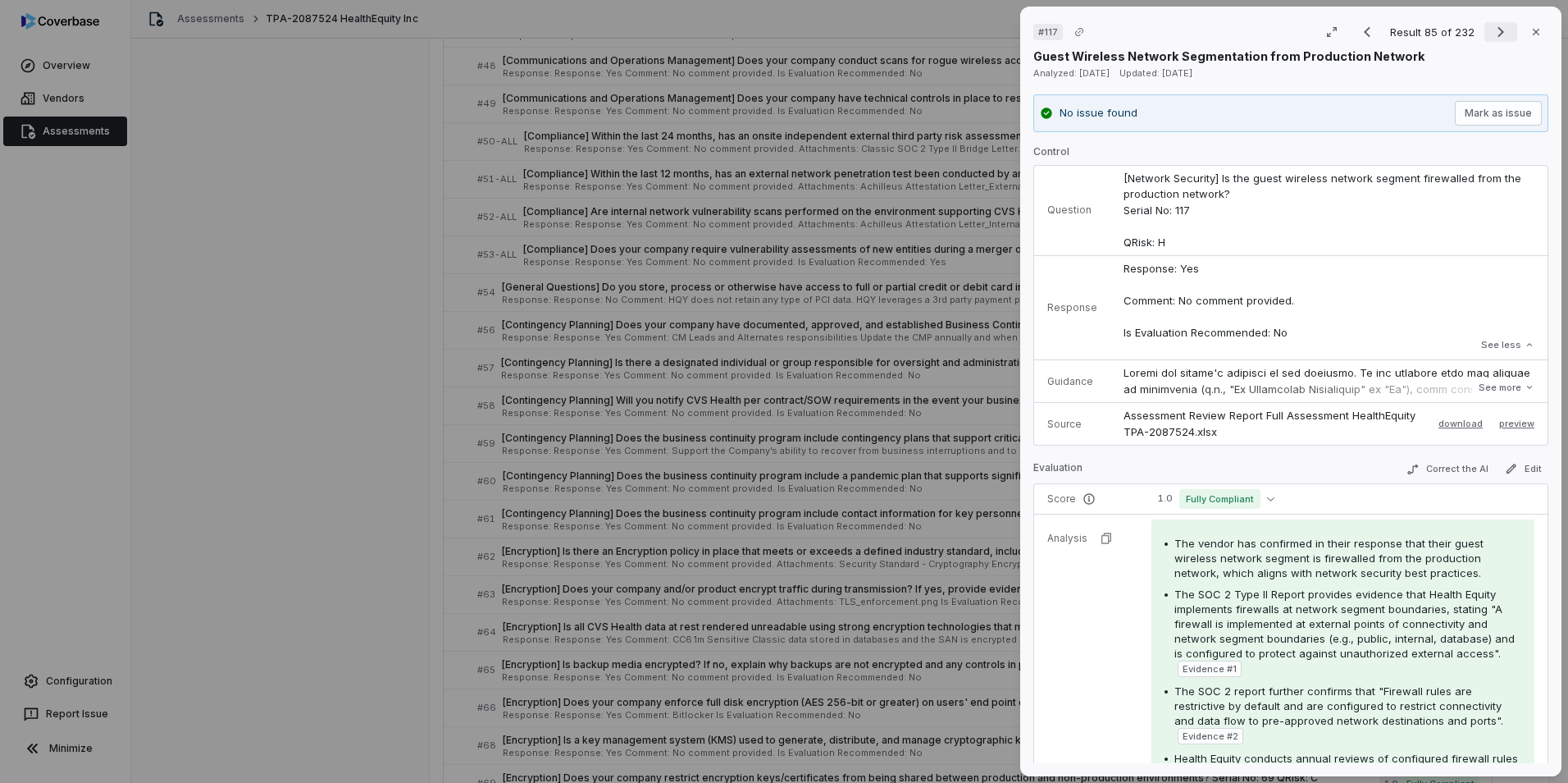
click at [1042, 34] on icon "Next result" at bounding box center [1500, 32] width 20 height 20
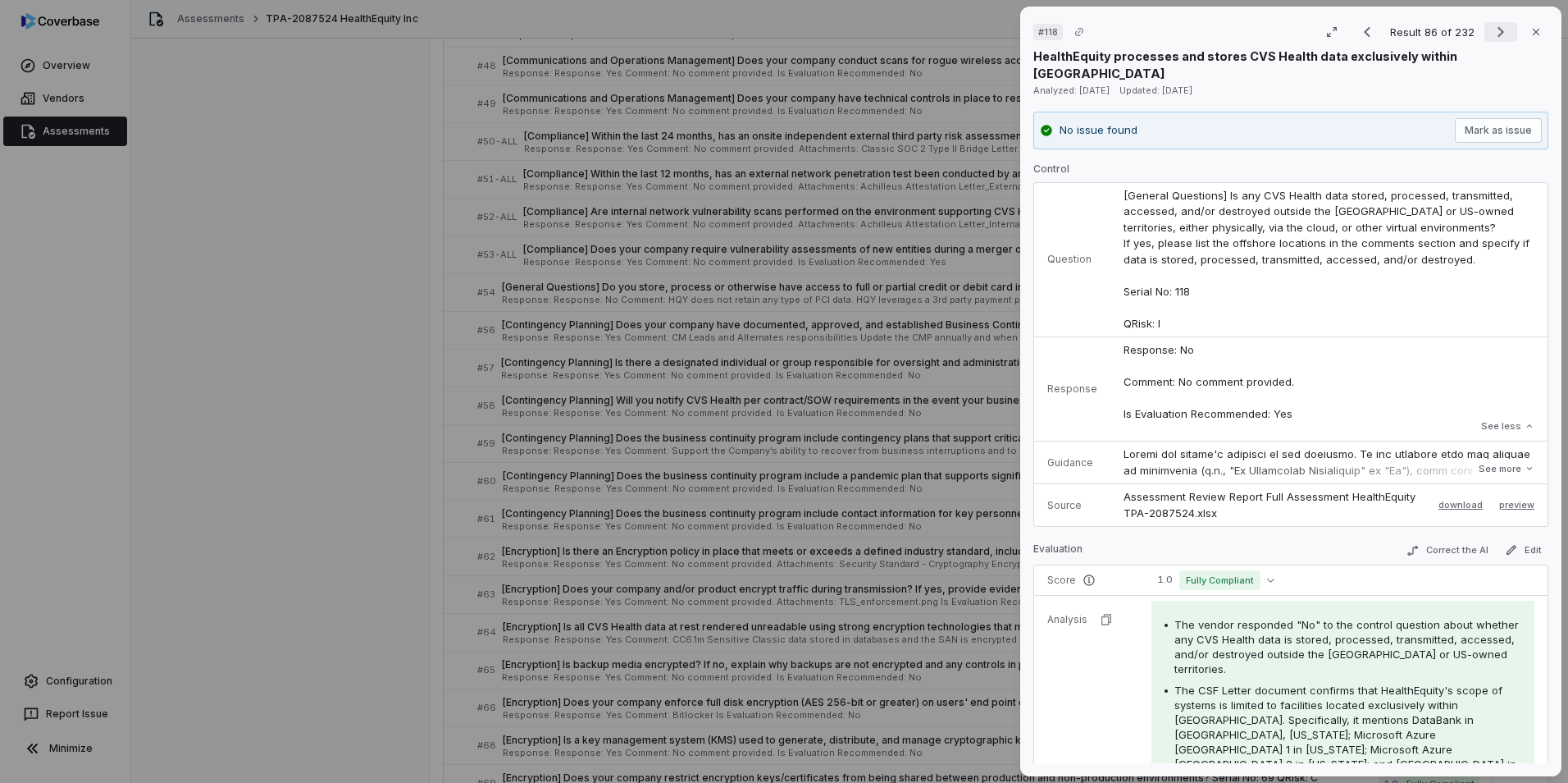
click at [1042, 36] on icon "Next result" at bounding box center [1500, 32] width 7 height 11
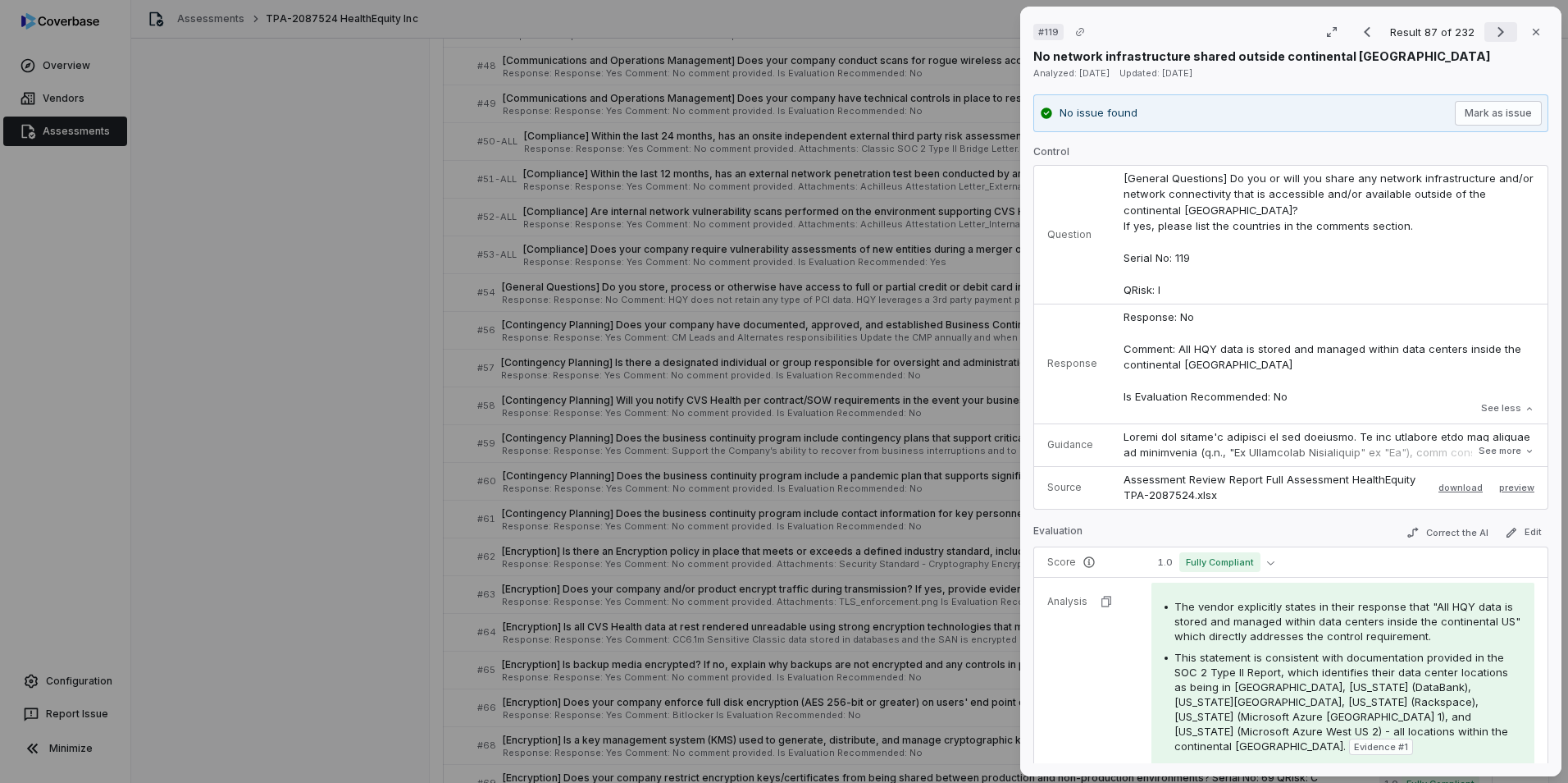
click at [1042, 38] on icon "Next result" at bounding box center [1500, 32] width 20 height 20
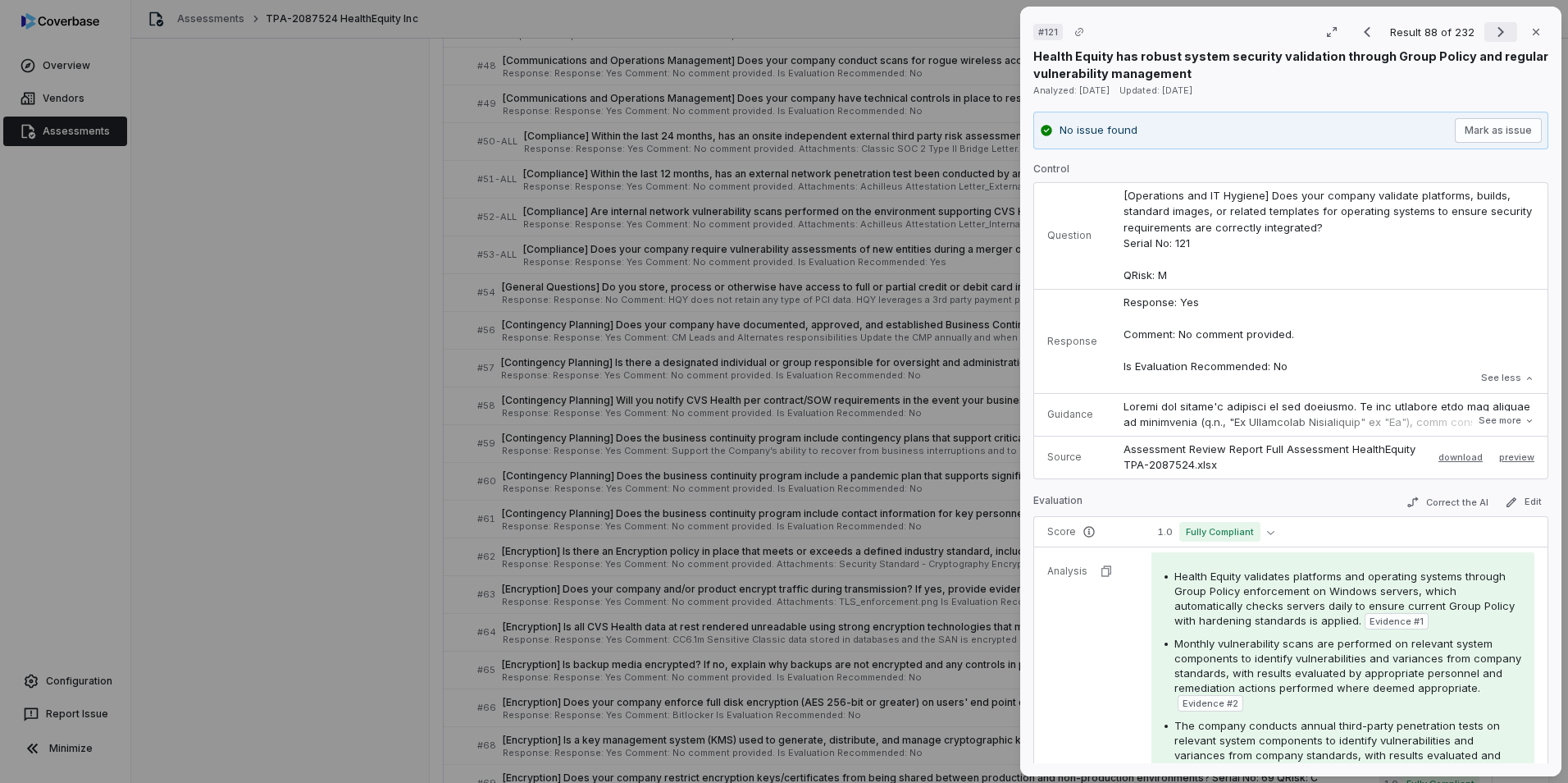
click at [1042, 31] on icon "Next result" at bounding box center [1500, 32] width 20 height 20
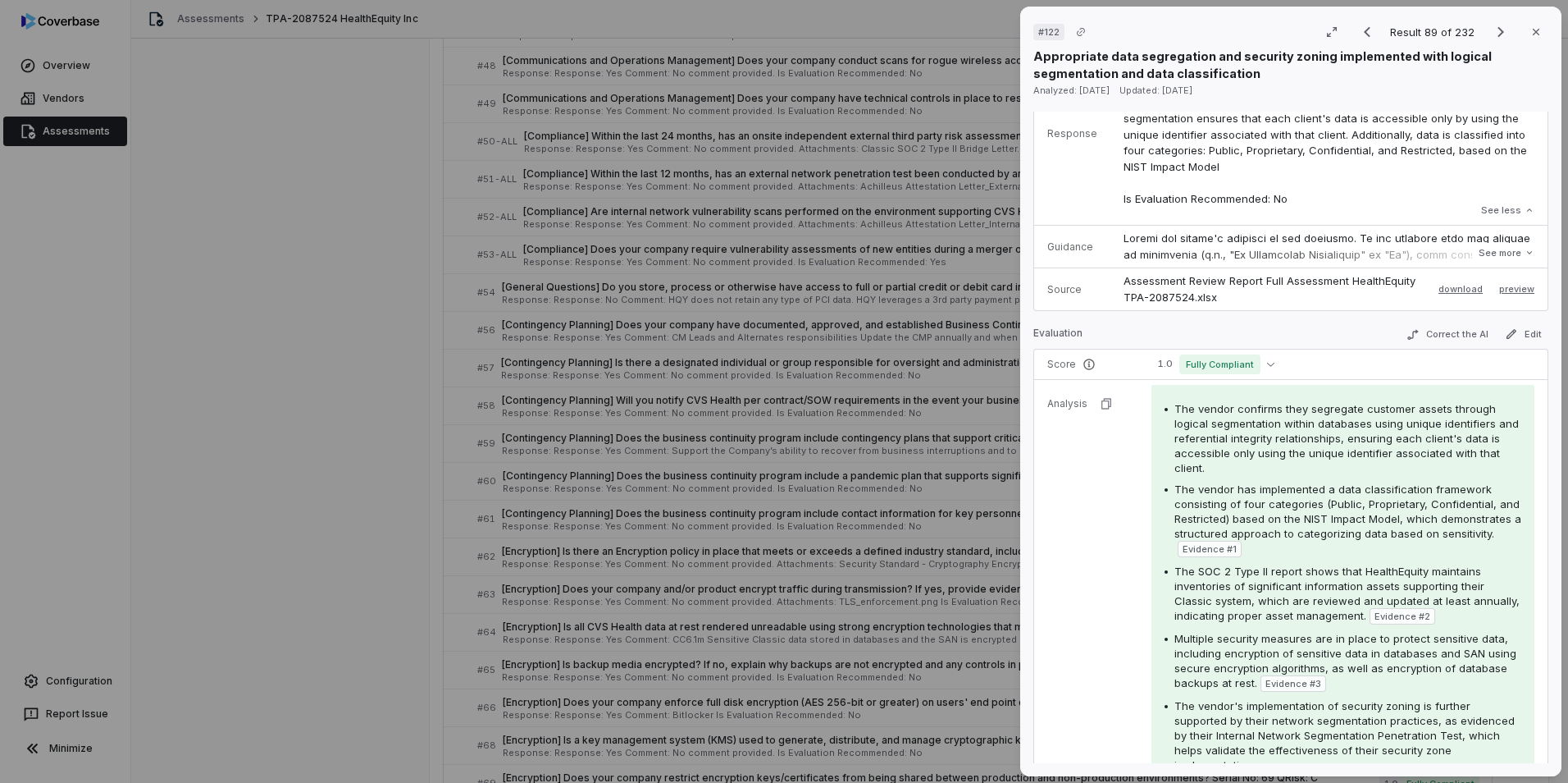
scroll to position [82, 0]
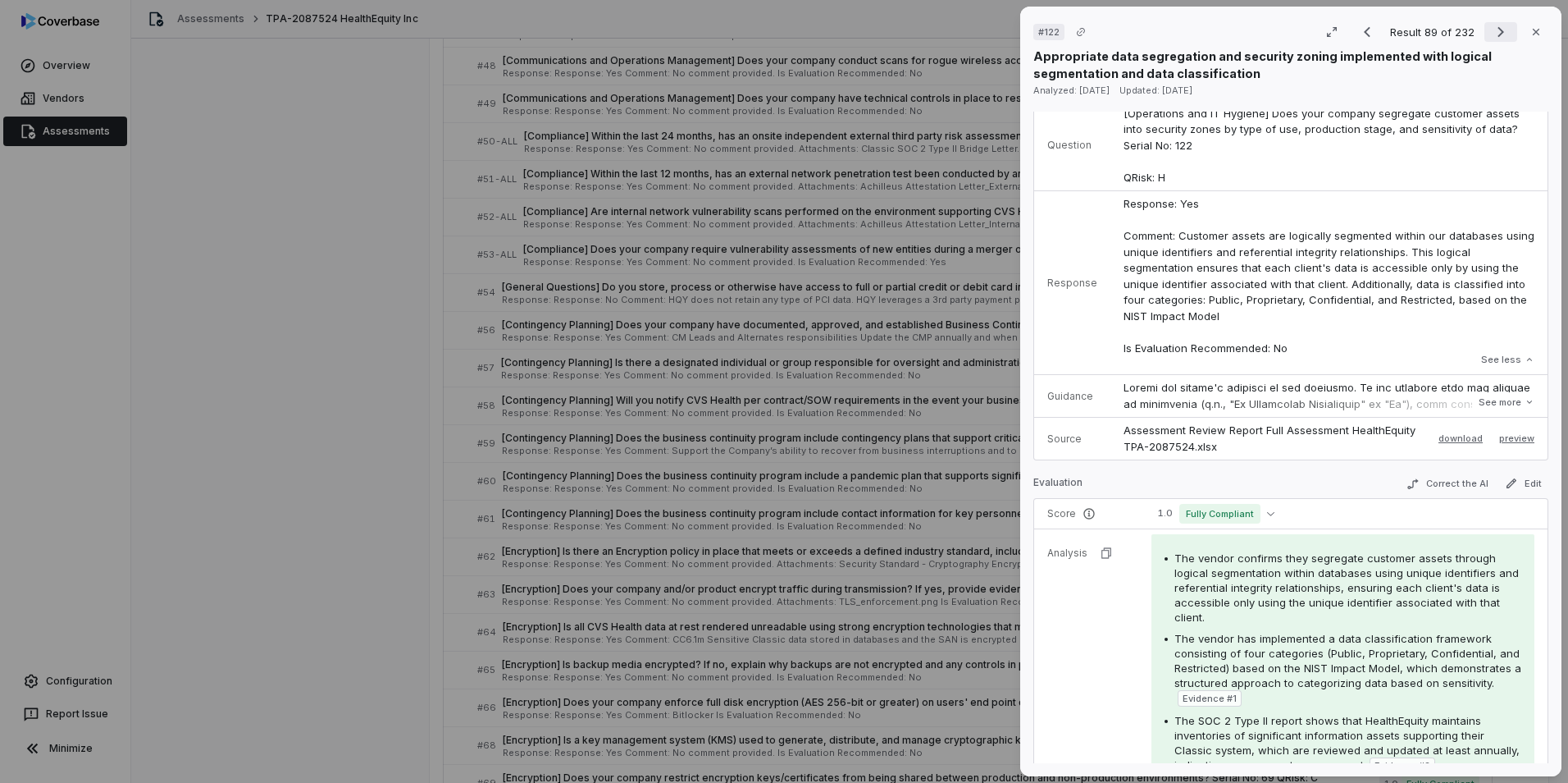
click at [1042, 26] on icon "Next result" at bounding box center [1500, 32] width 20 height 20
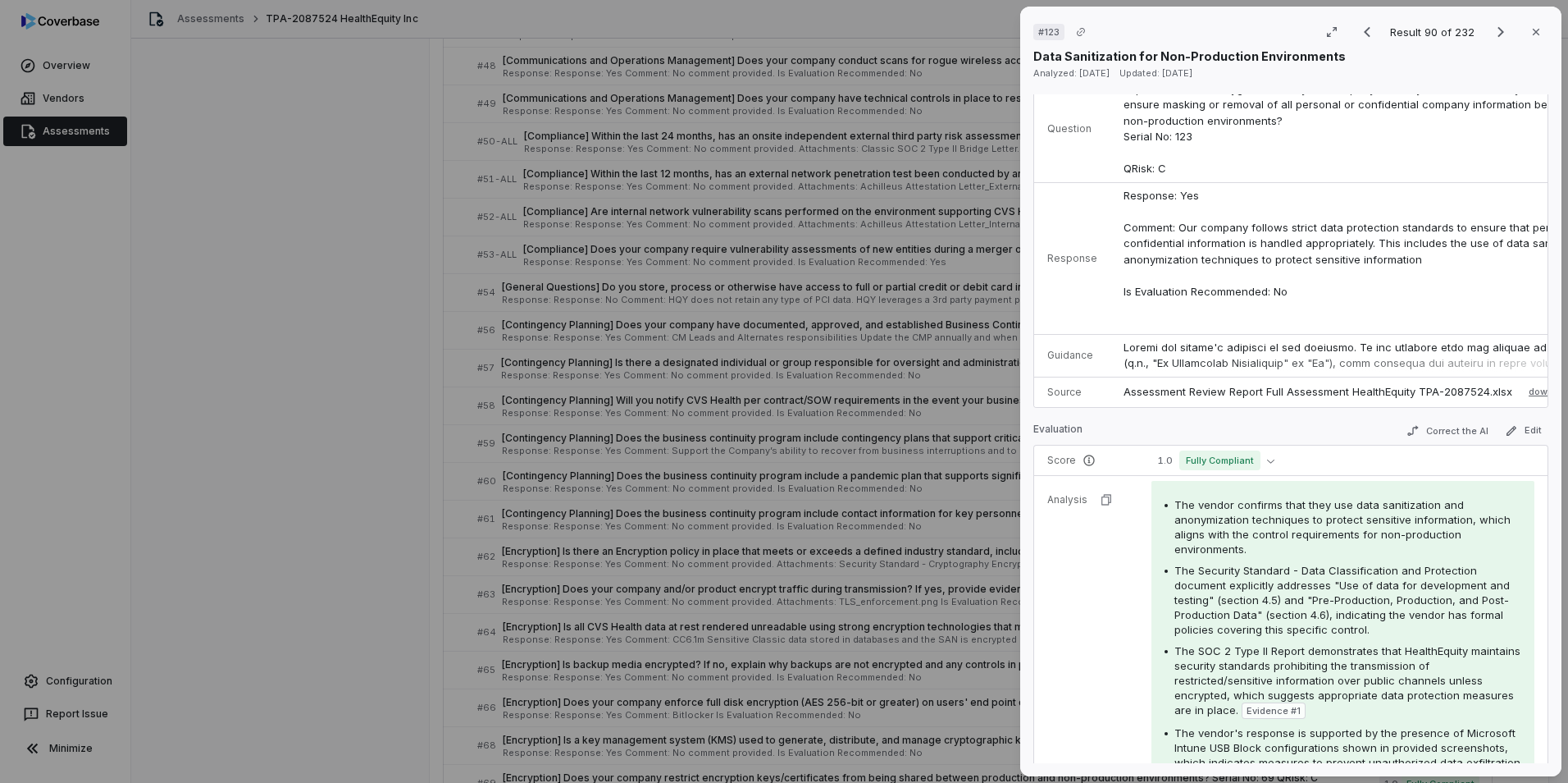
scroll to position [164, 0]
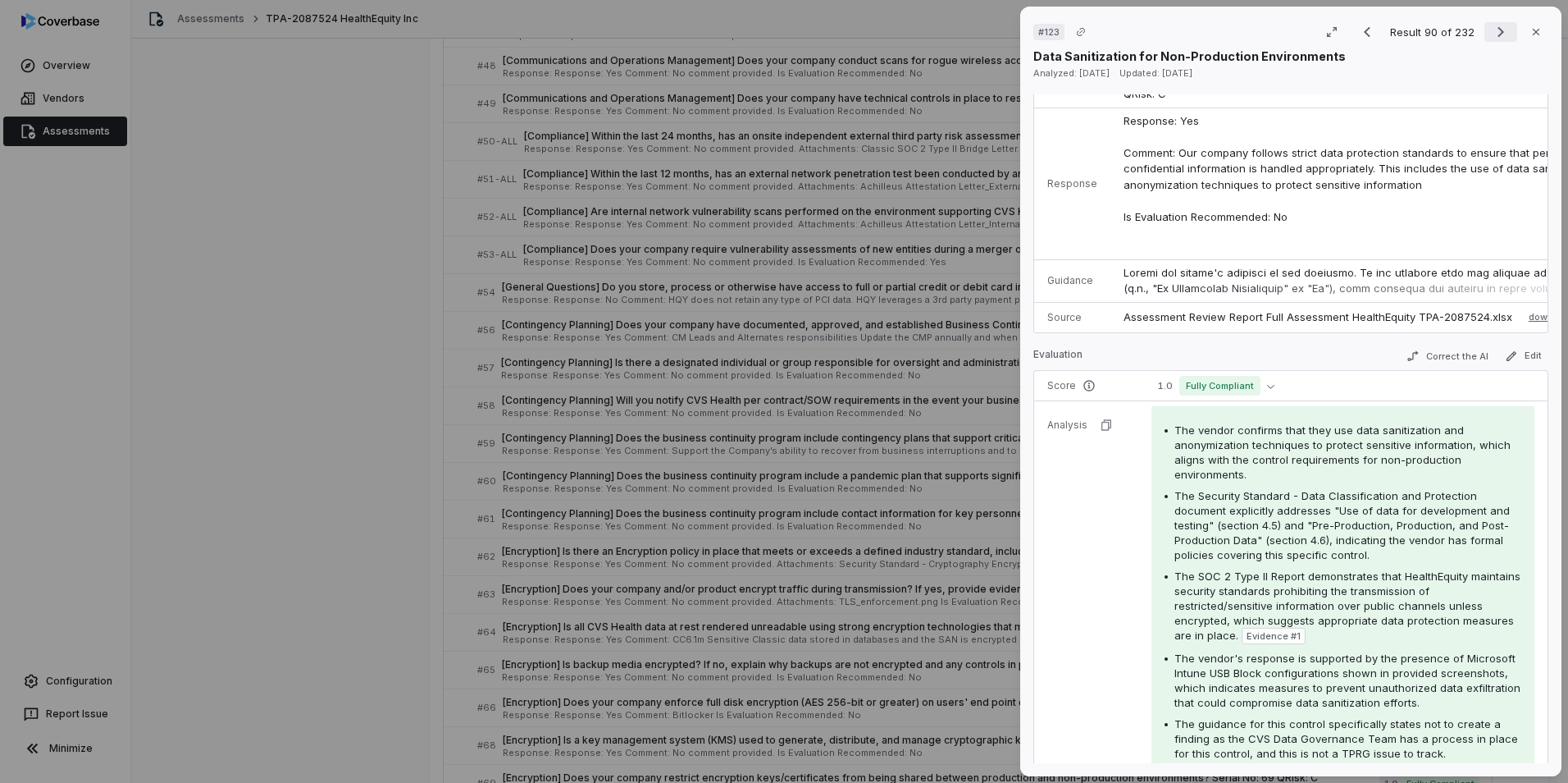
click at [1042, 30] on icon "Next result" at bounding box center [1500, 32] width 20 height 20
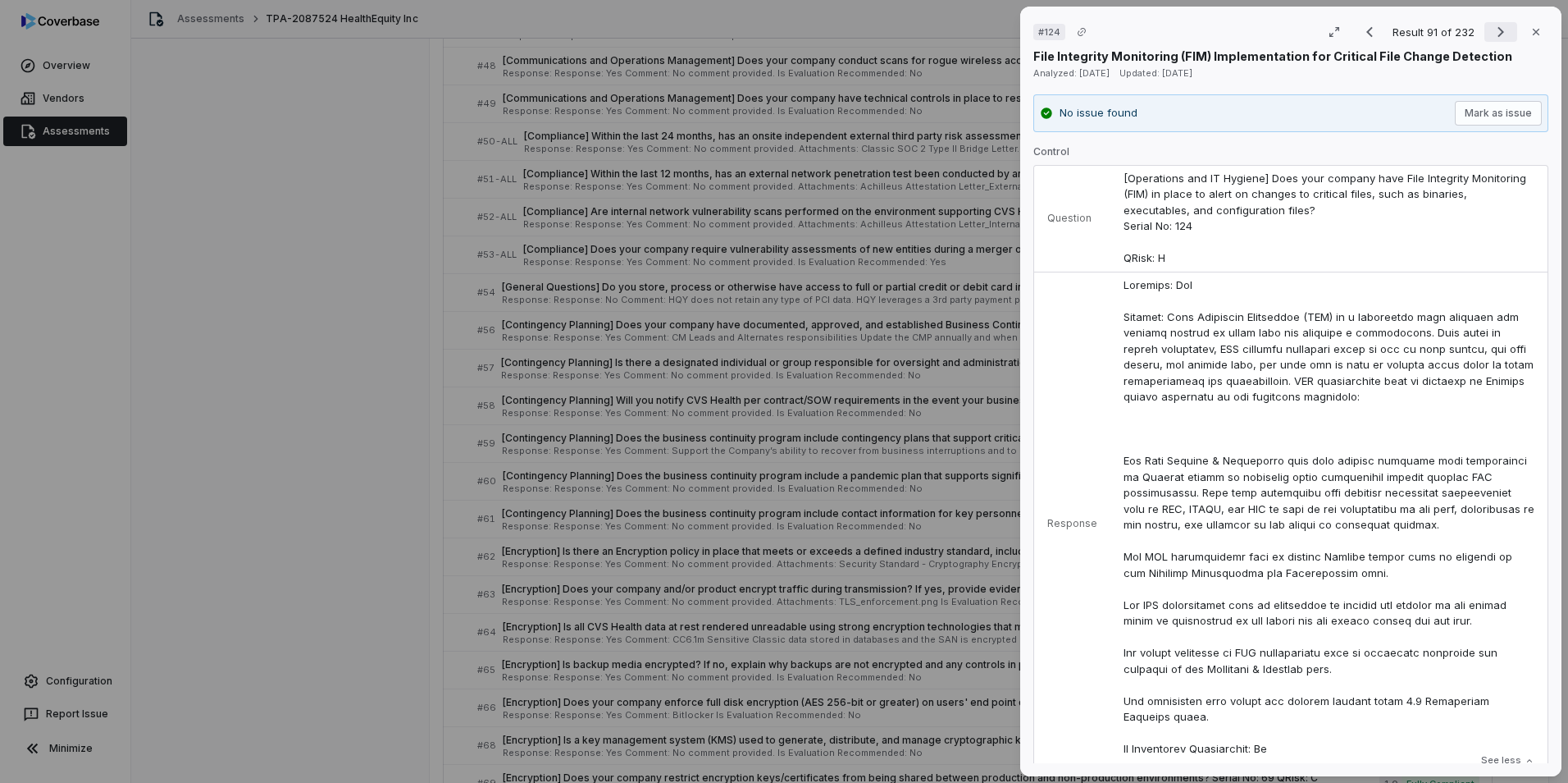
click at [1042, 30] on icon "Next result" at bounding box center [1500, 32] width 20 height 20
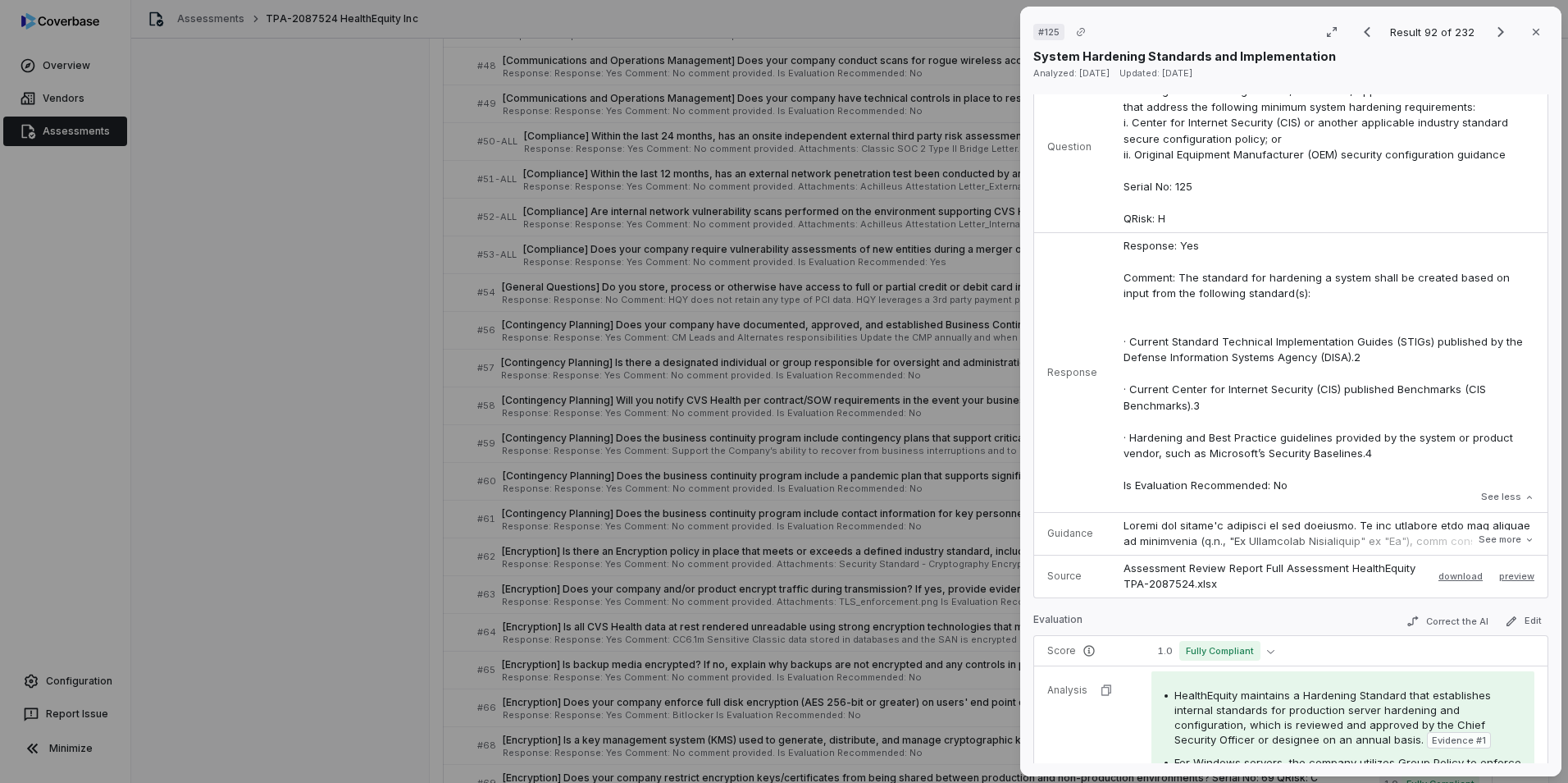
scroll to position [246, 0]
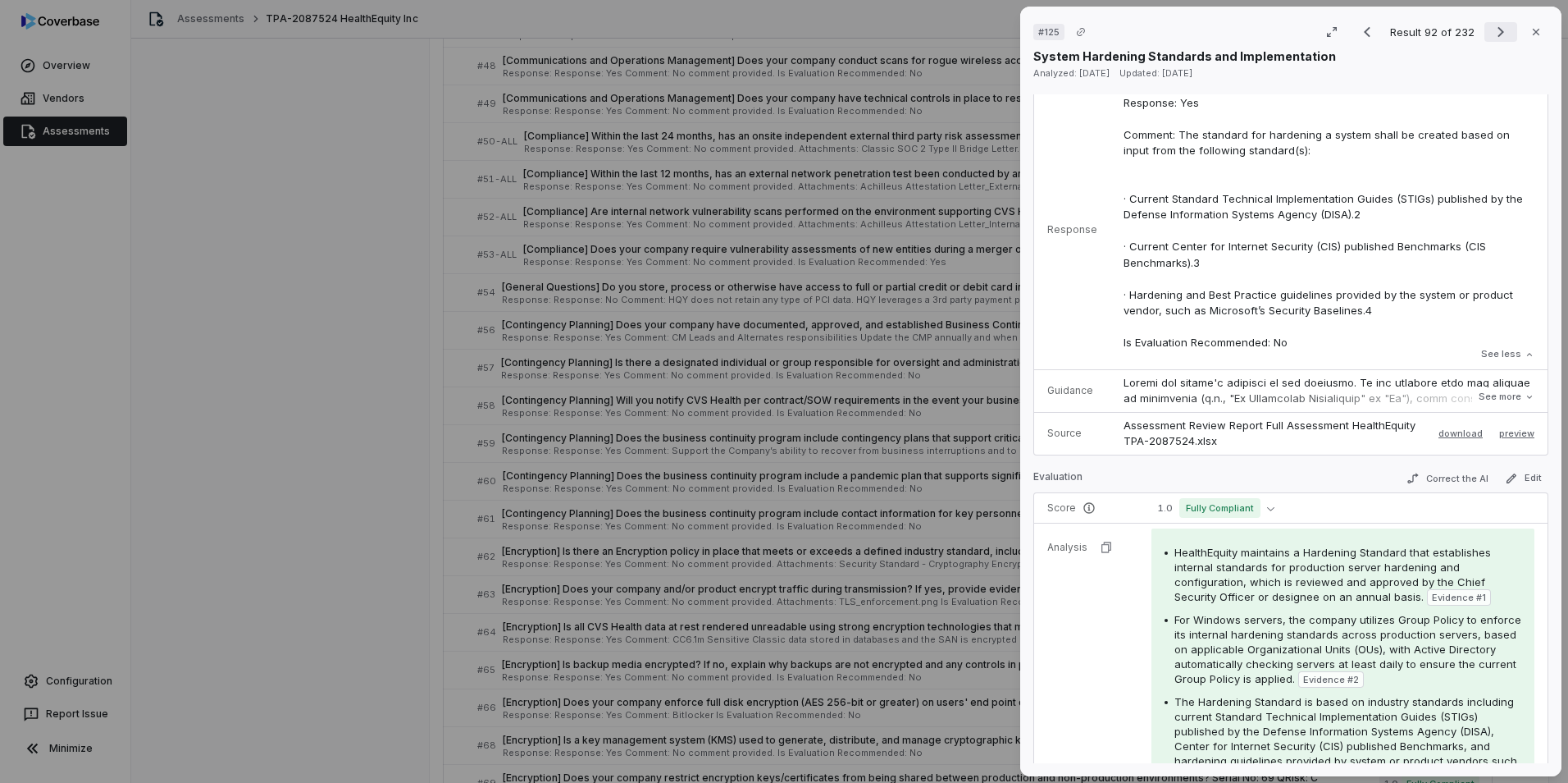
drag, startPoint x: 1491, startPoint y: 33, endPoint x: 1484, endPoint y: 24, distance: 11.4
click at [1042, 31] on icon "Next result" at bounding box center [1500, 32] width 20 height 20
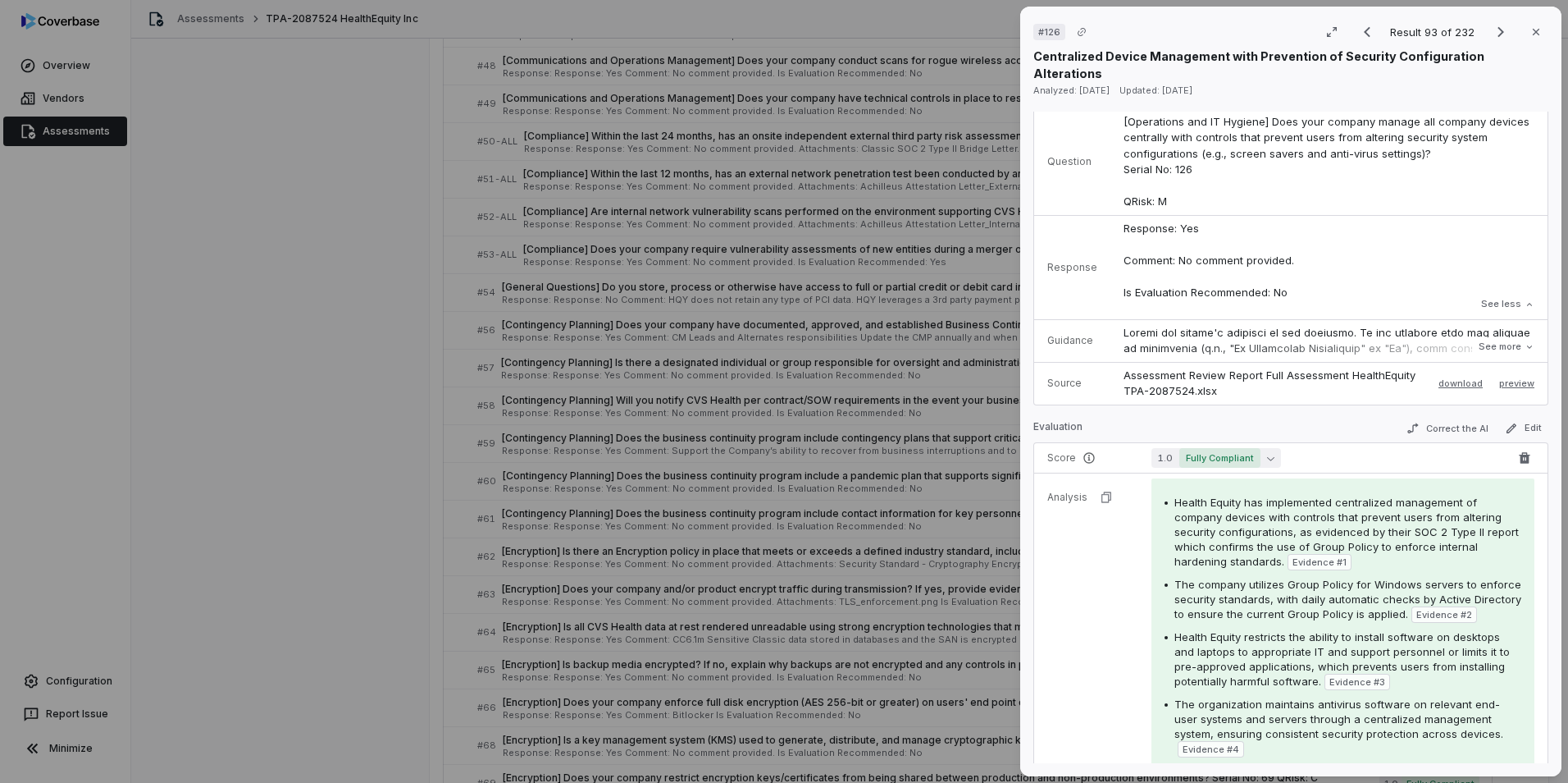
scroll to position [164, 0]
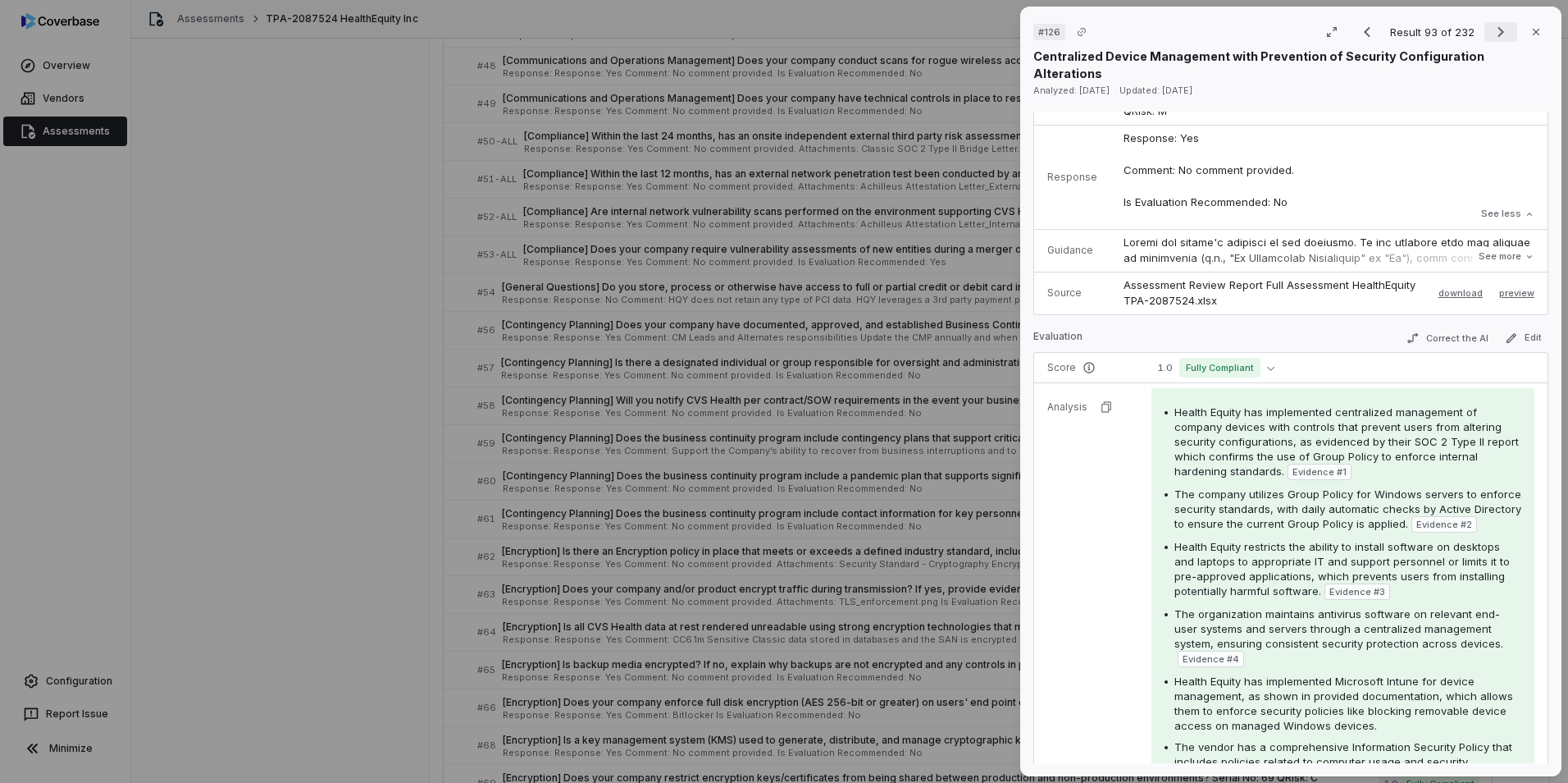
click at [1042, 31] on icon "Next result" at bounding box center [1500, 32] width 20 height 20
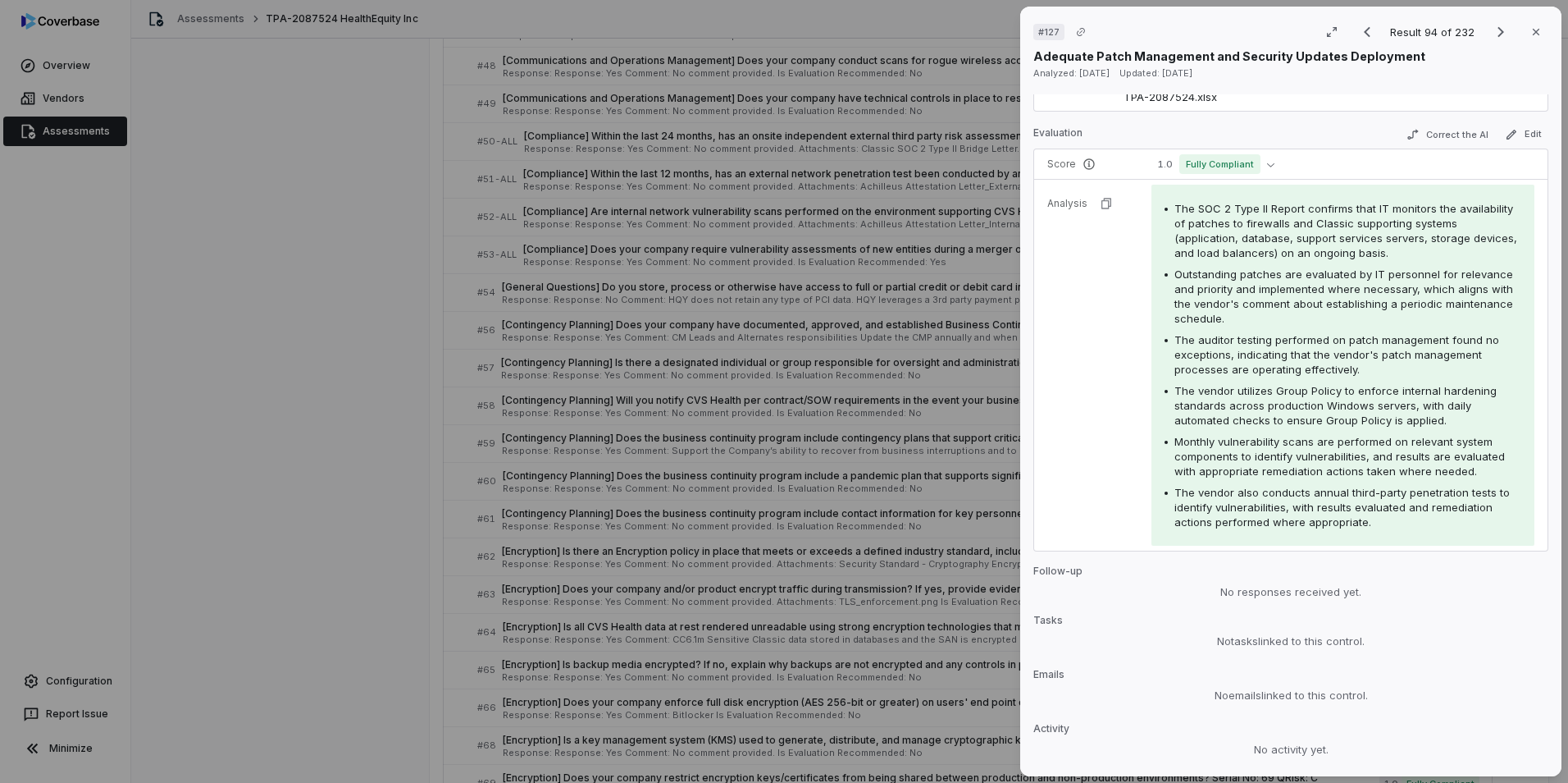
scroll to position [537, 0]
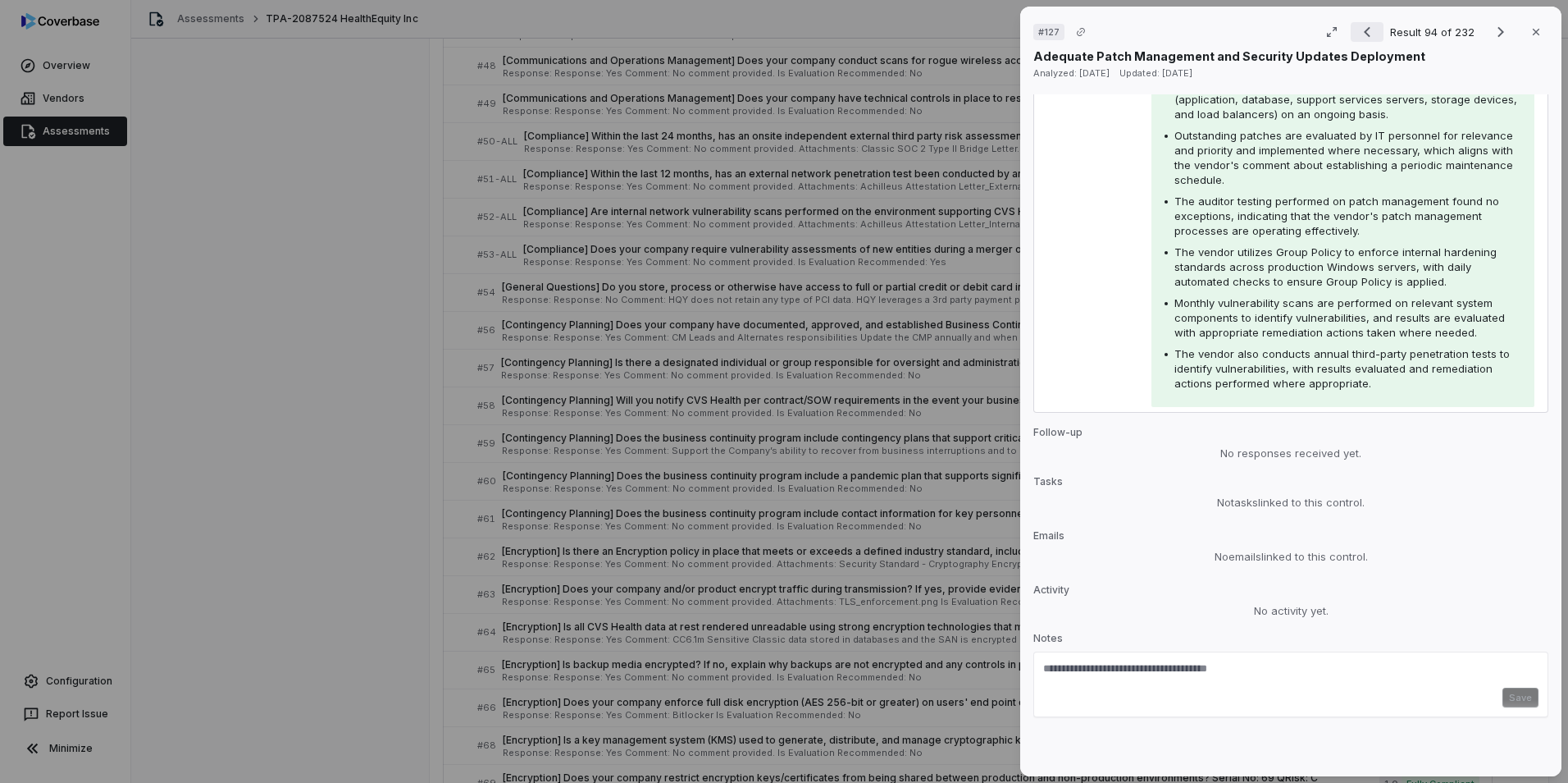
click at [1042, 31] on icon "Previous result" at bounding box center [1367, 32] width 20 height 20
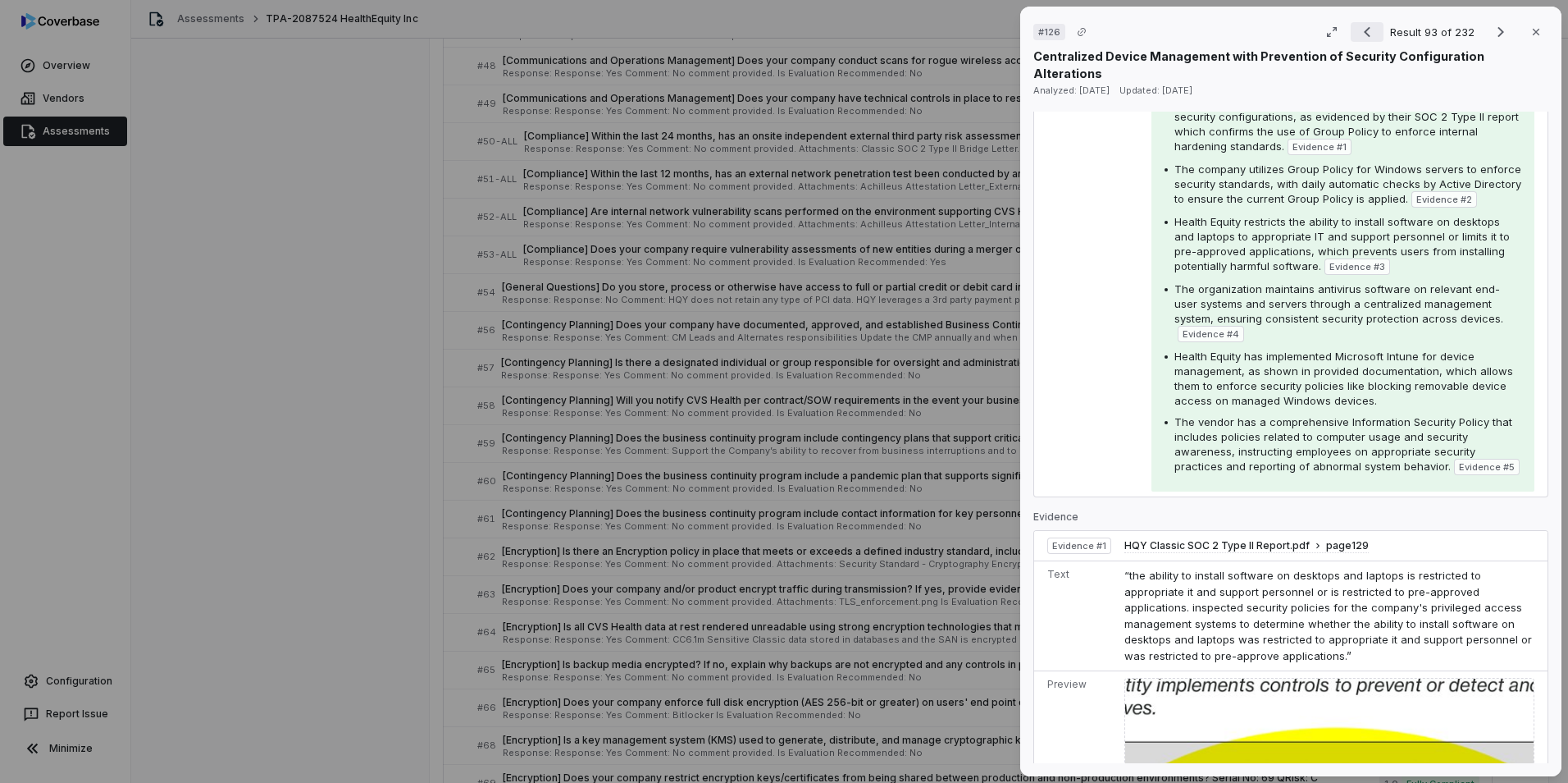
scroll to position [489, 0]
click at [1042, 38] on icon "Next result" at bounding box center [1500, 32] width 20 height 20
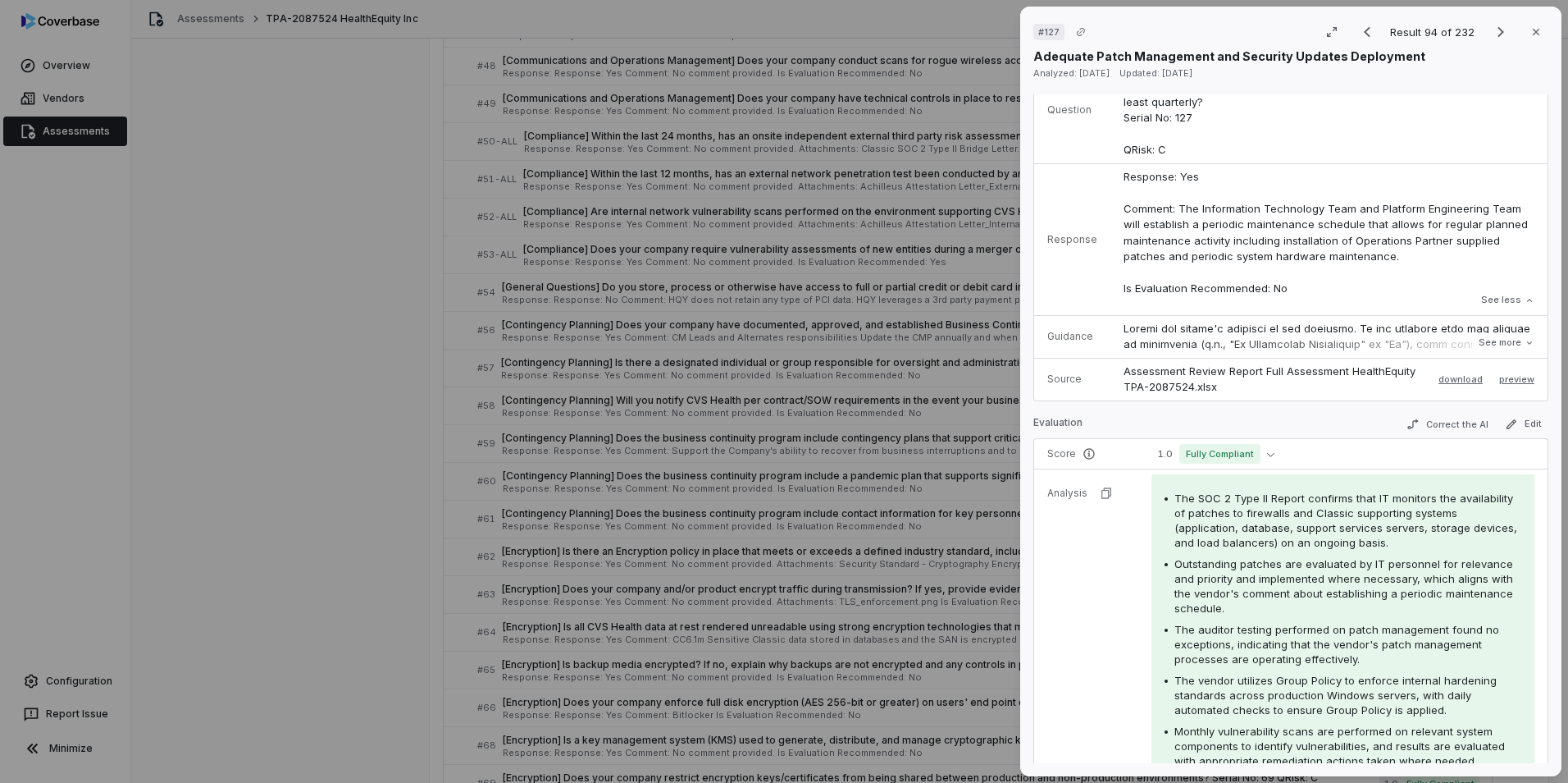
scroll to position [328, 0]
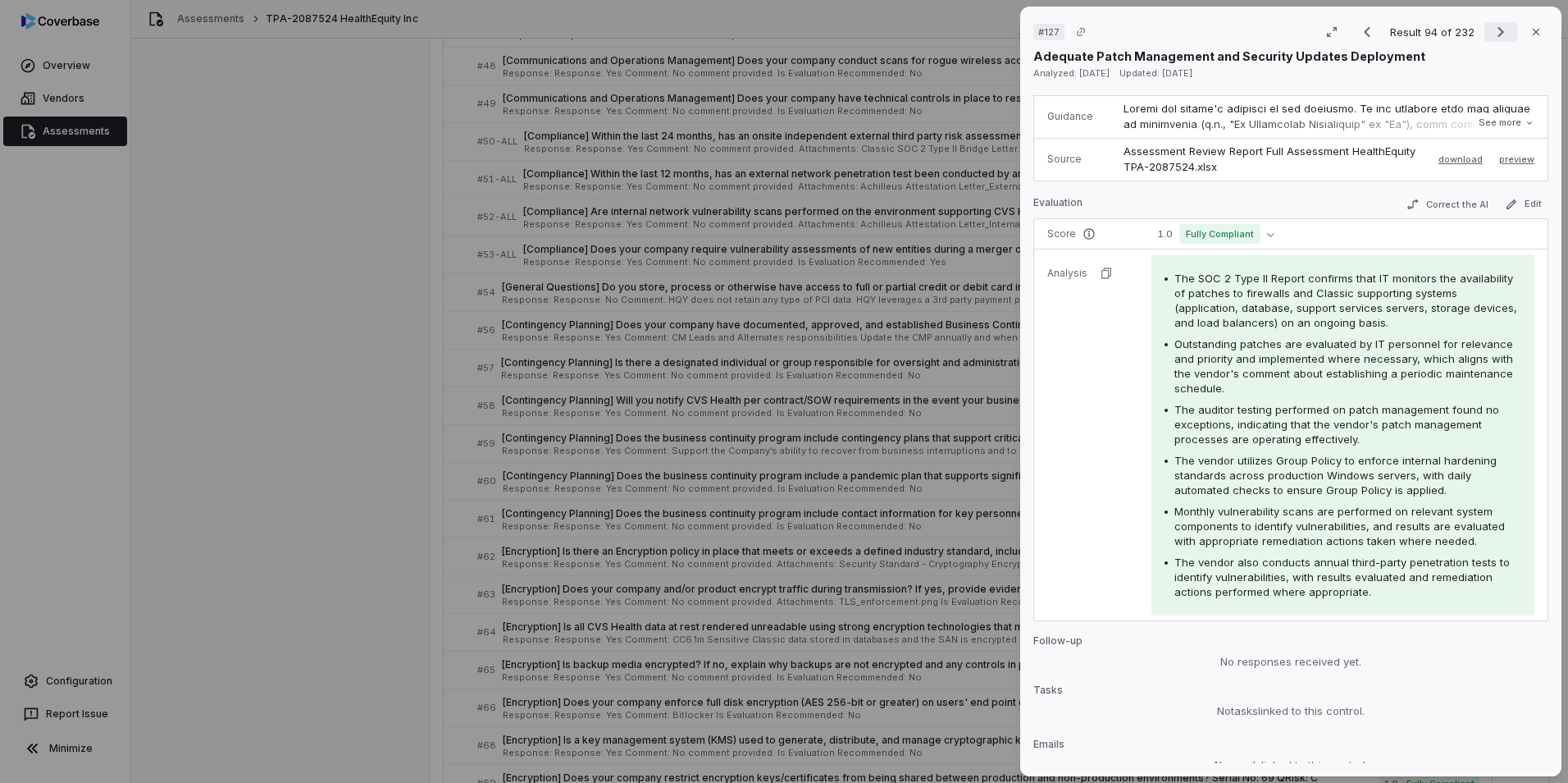
click at [1042, 31] on icon "Next result" at bounding box center [1500, 32] width 20 height 20
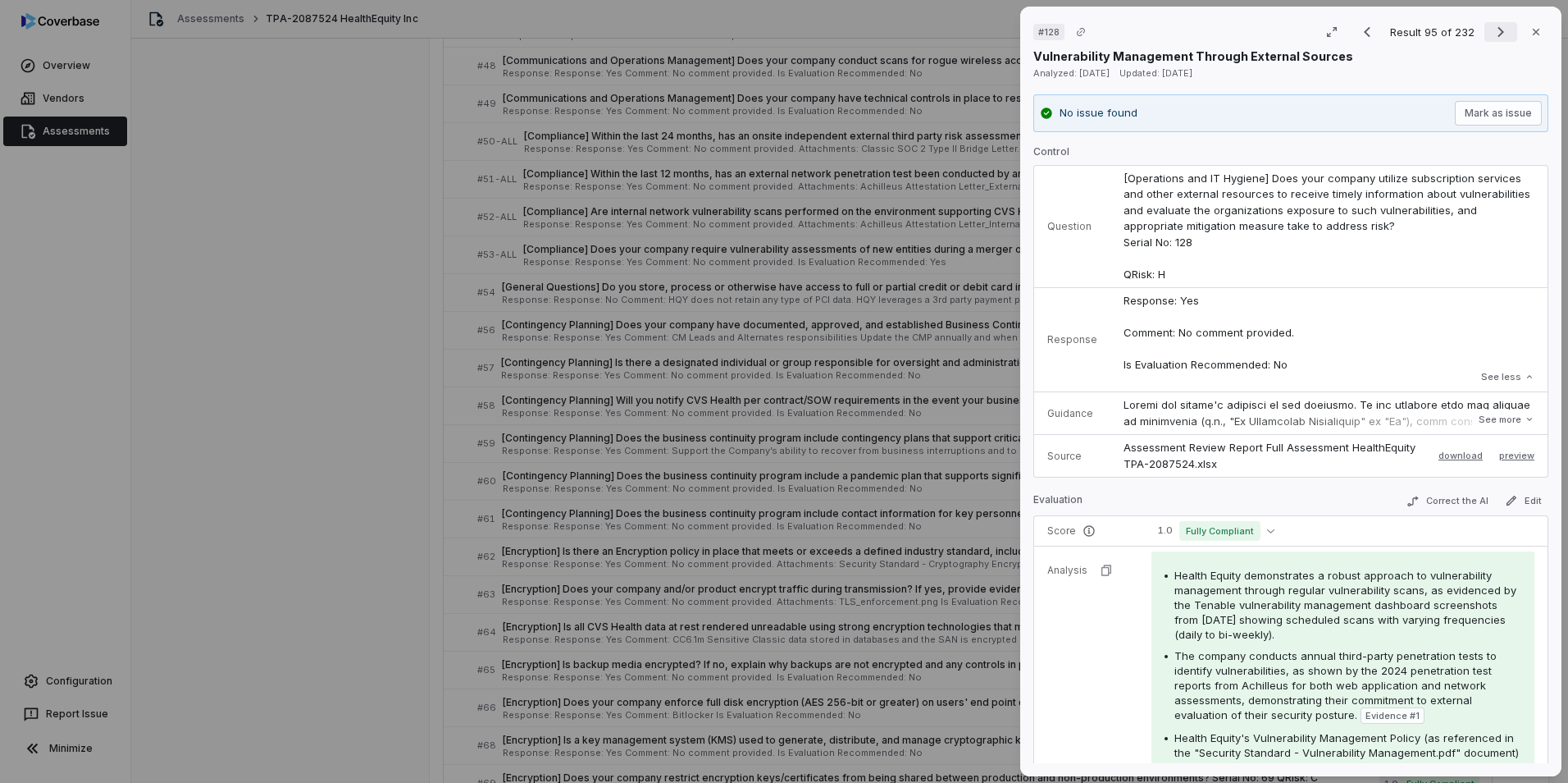
click at [1042, 30] on icon "Next result" at bounding box center [1500, 32] width 7 height 11
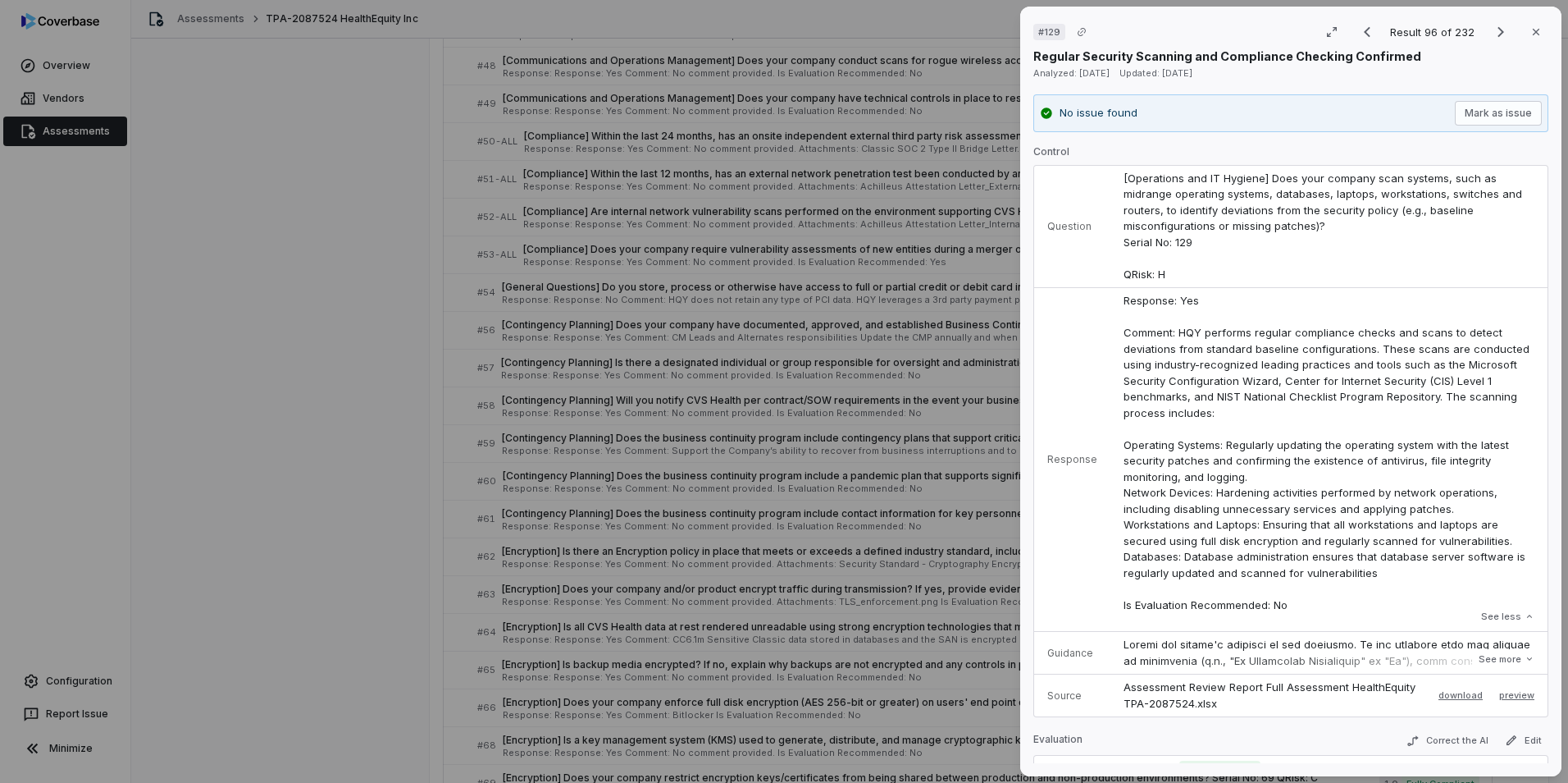
scroll to position [246, 0]
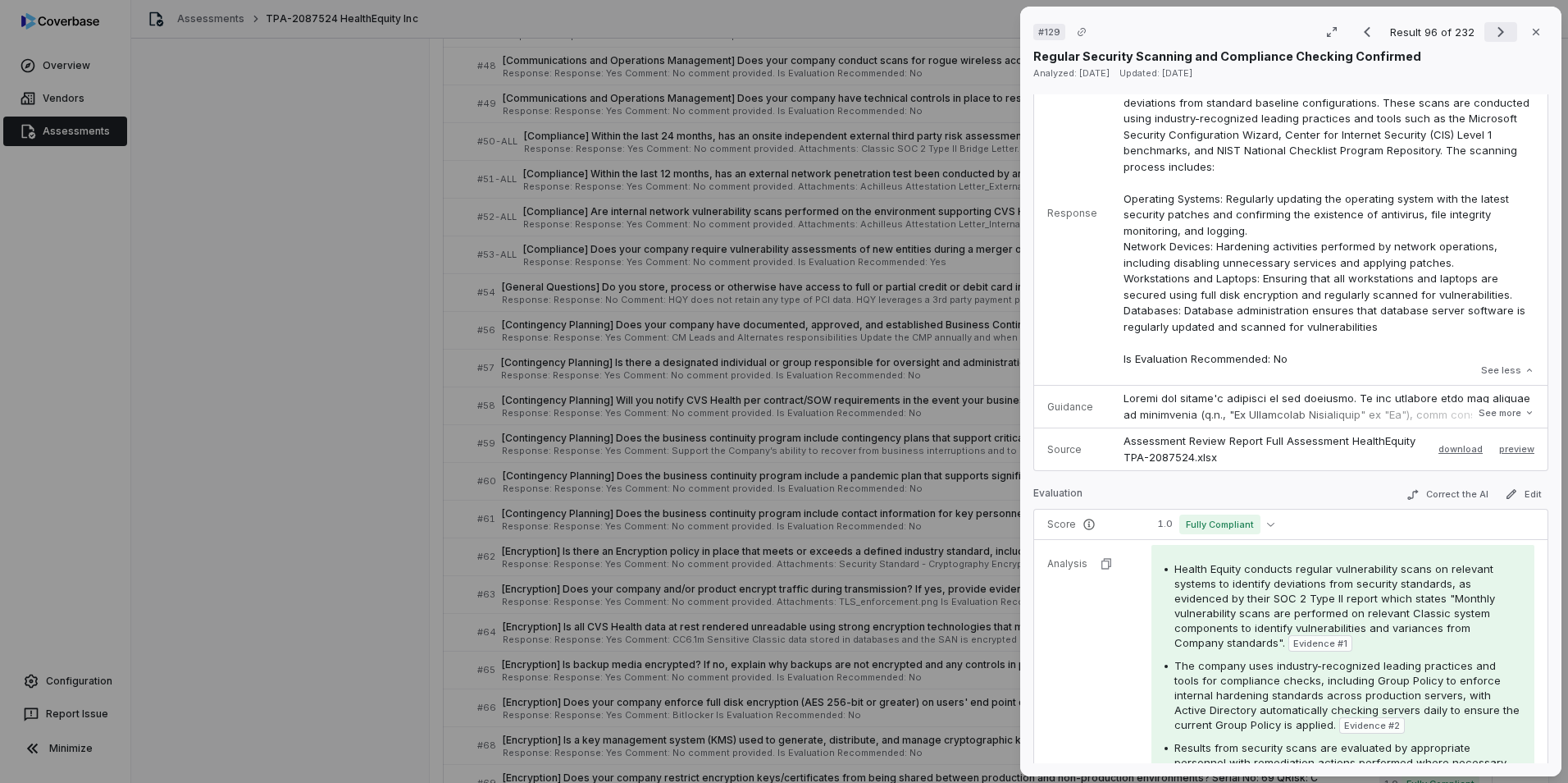
click at [1042, 29] on icon "Next result" at bounding box center [1500, 32] width 20 height 20
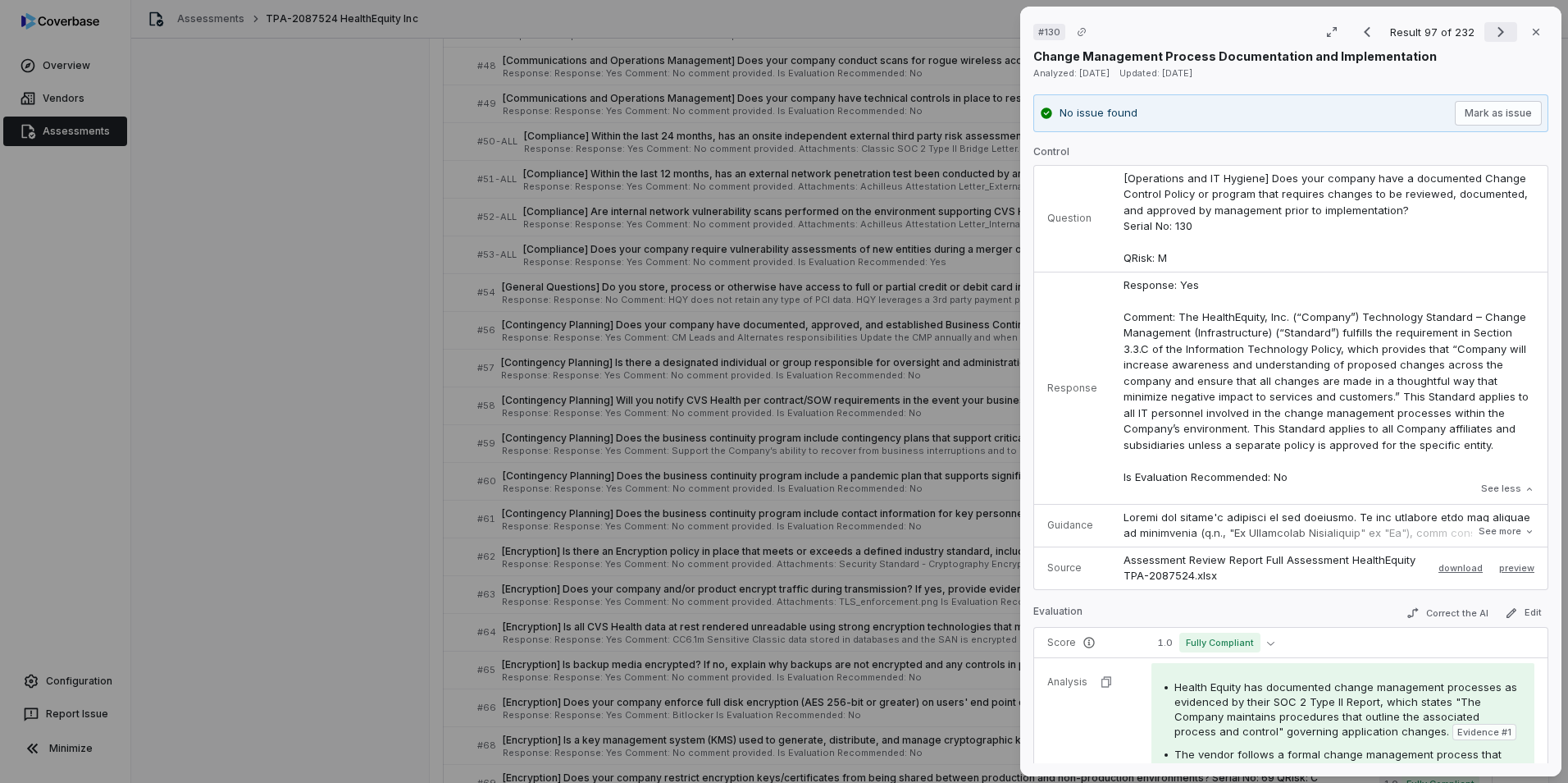
click at [1042, 33] on icon "Next result" at bounding box center [1500, 32] width 20 height 20
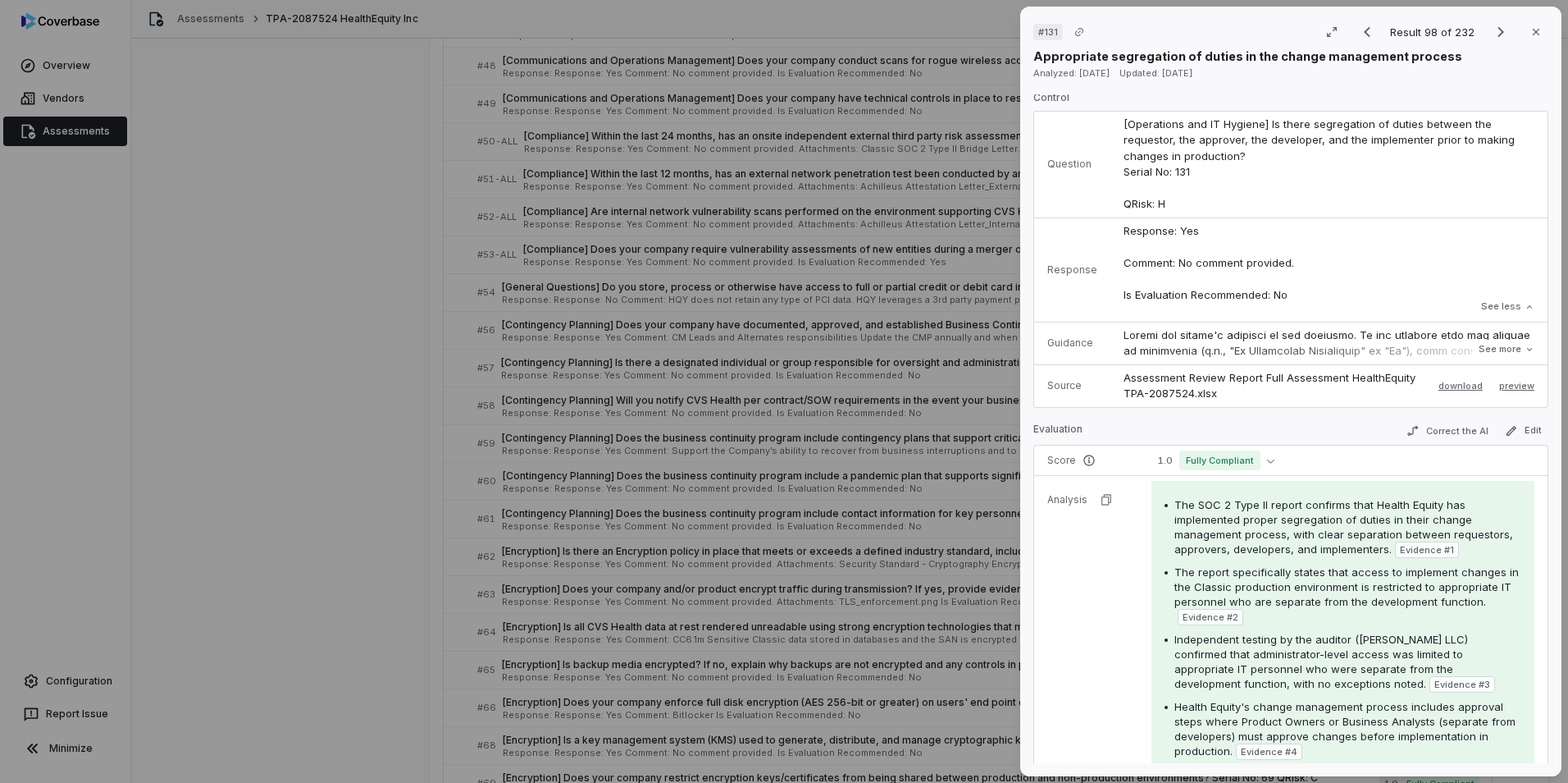
scroll to position [82, 0]
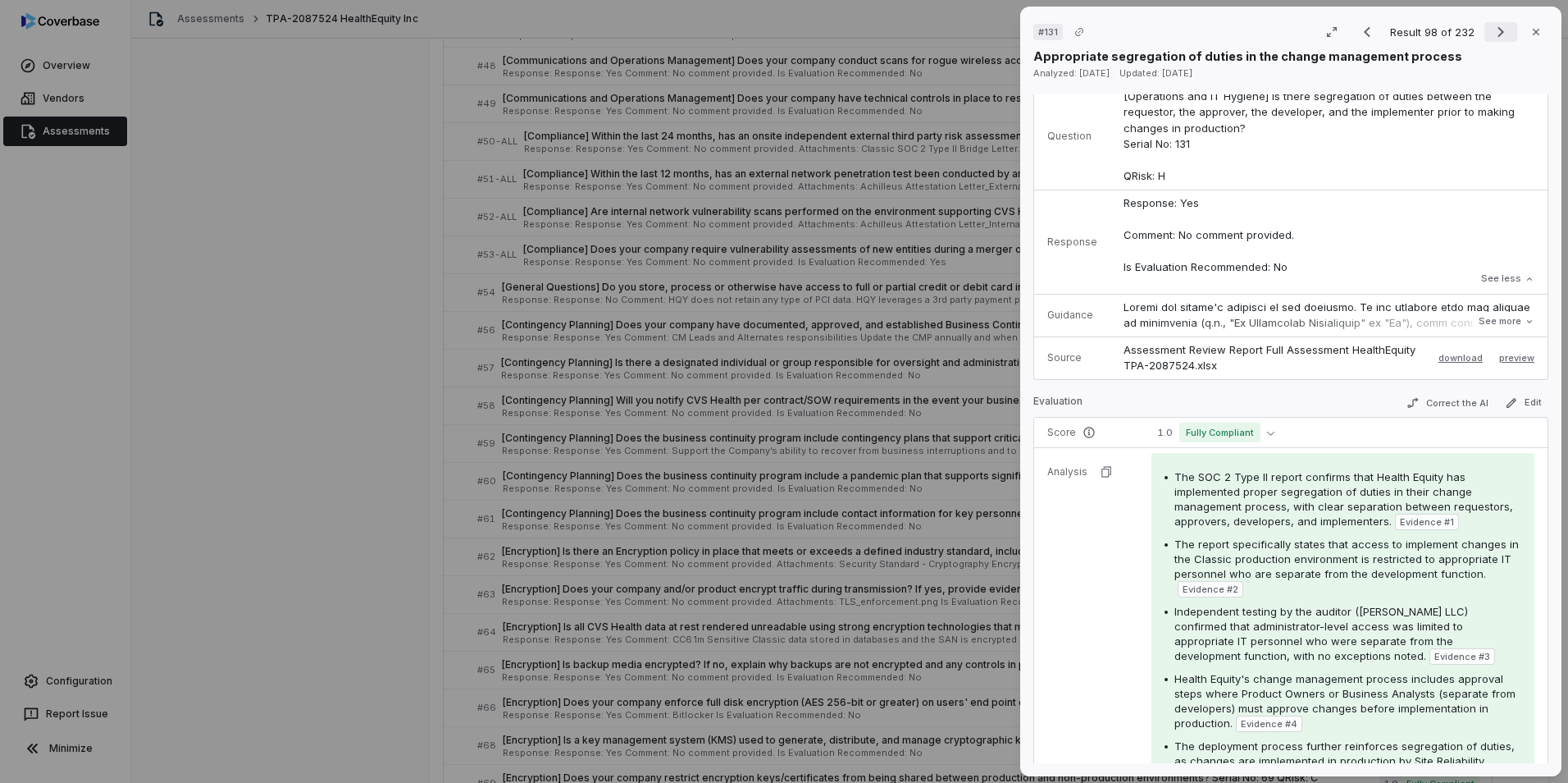
click at [1042, 31] on icon "Next result" at bounding box center [1500, 32] width 20 height 20
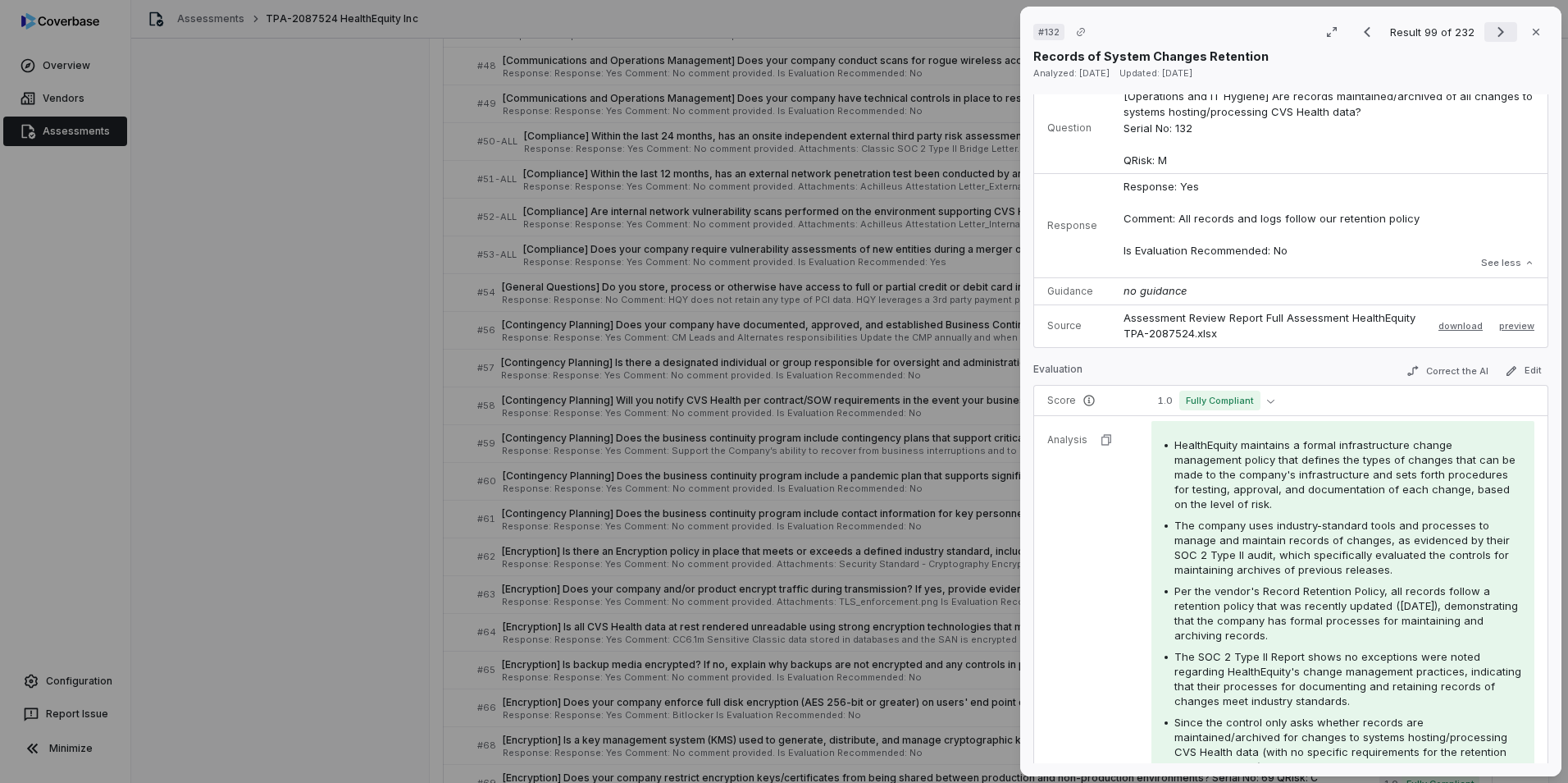
scroll to position [74, 0]
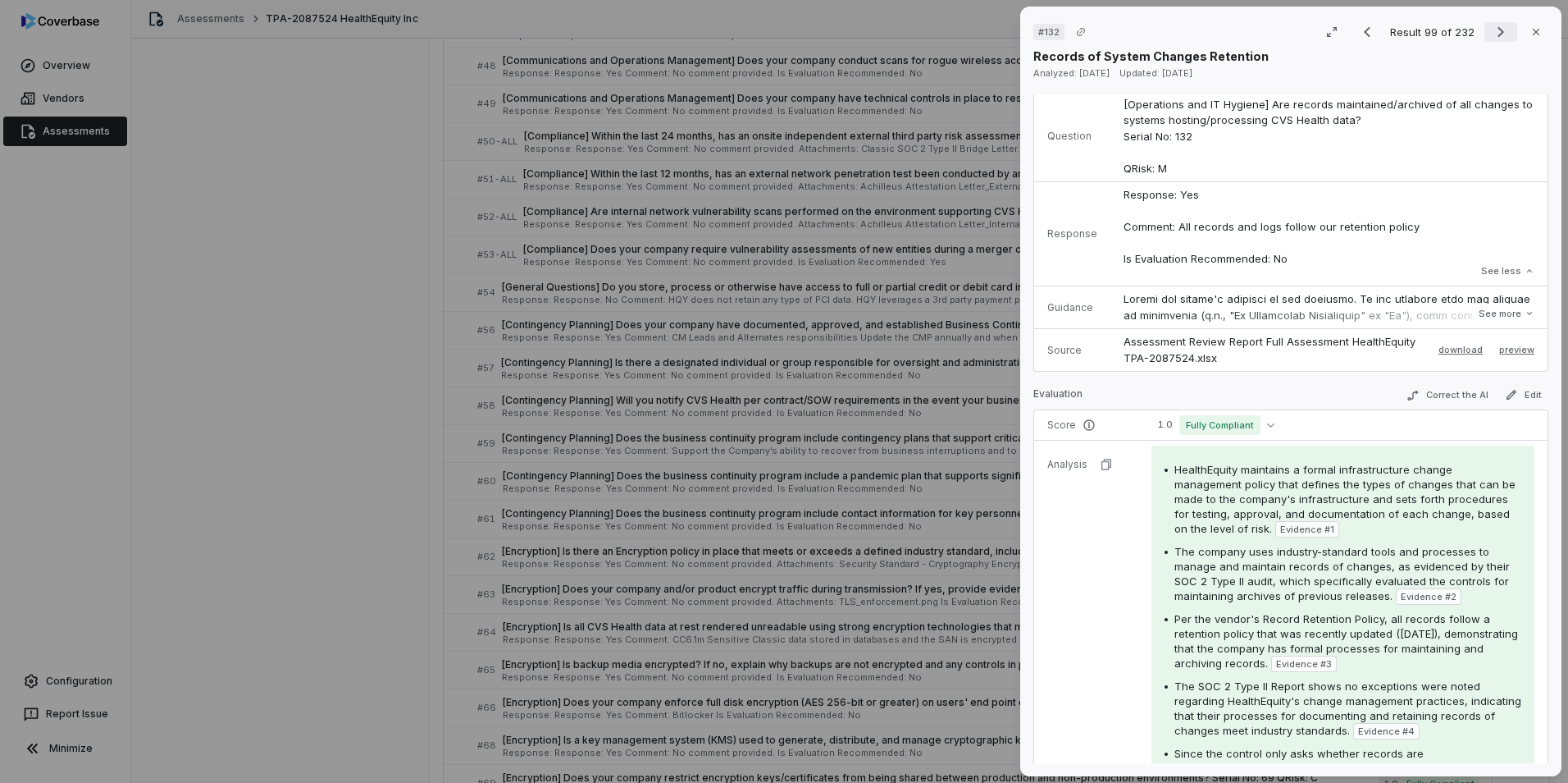
drag, startPoint x: 1488, startPoint y: 26, endPoint x: 1479, endPoint y: 24, distance: 9.2
click at [1042, 26] on icon "Next result" at bounding box center [1500, 32] width 20 height 20
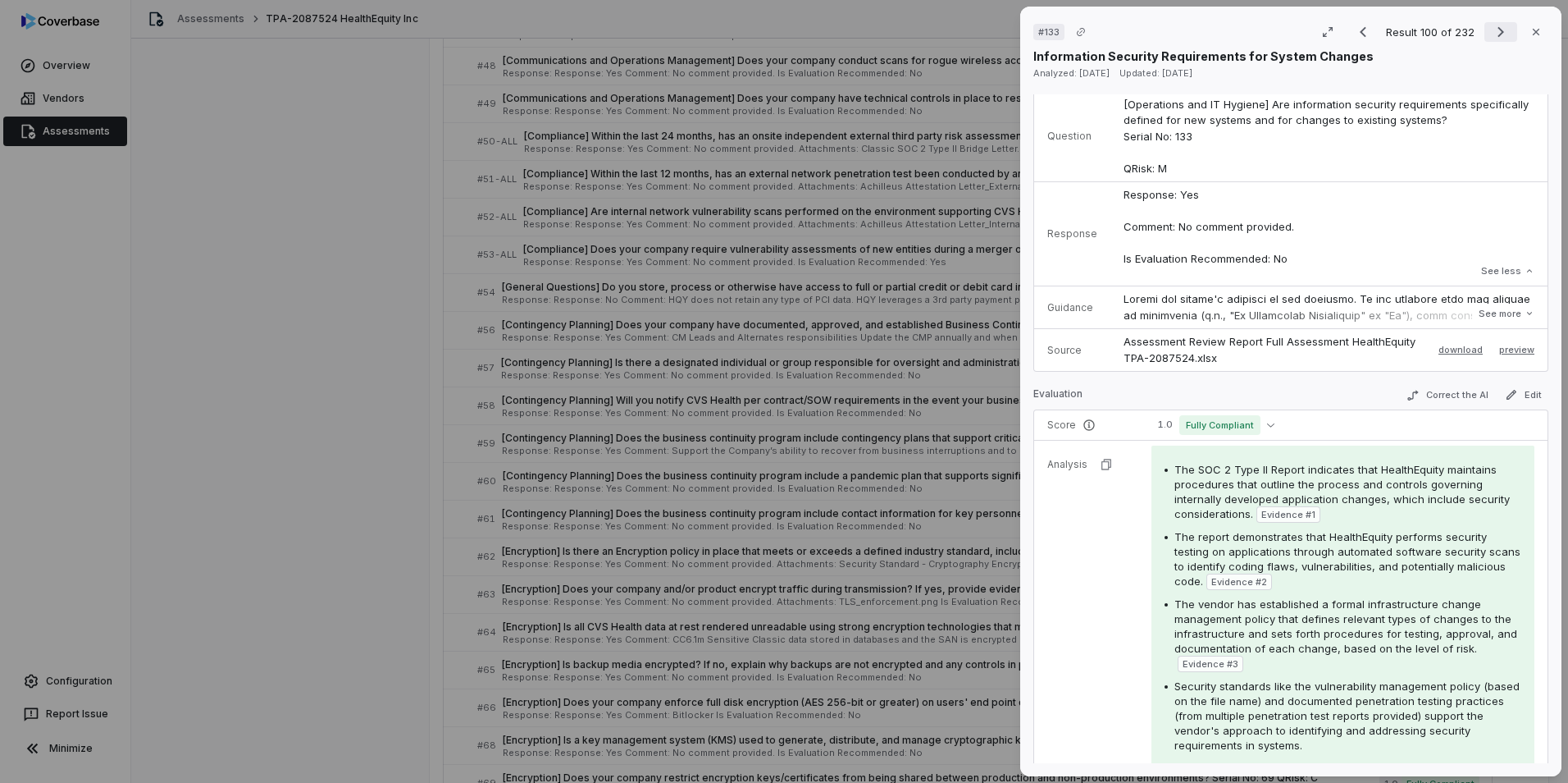
click at [1042, 27] on icon "Next result" at bounding box center [1500, 32] width 20 height 20
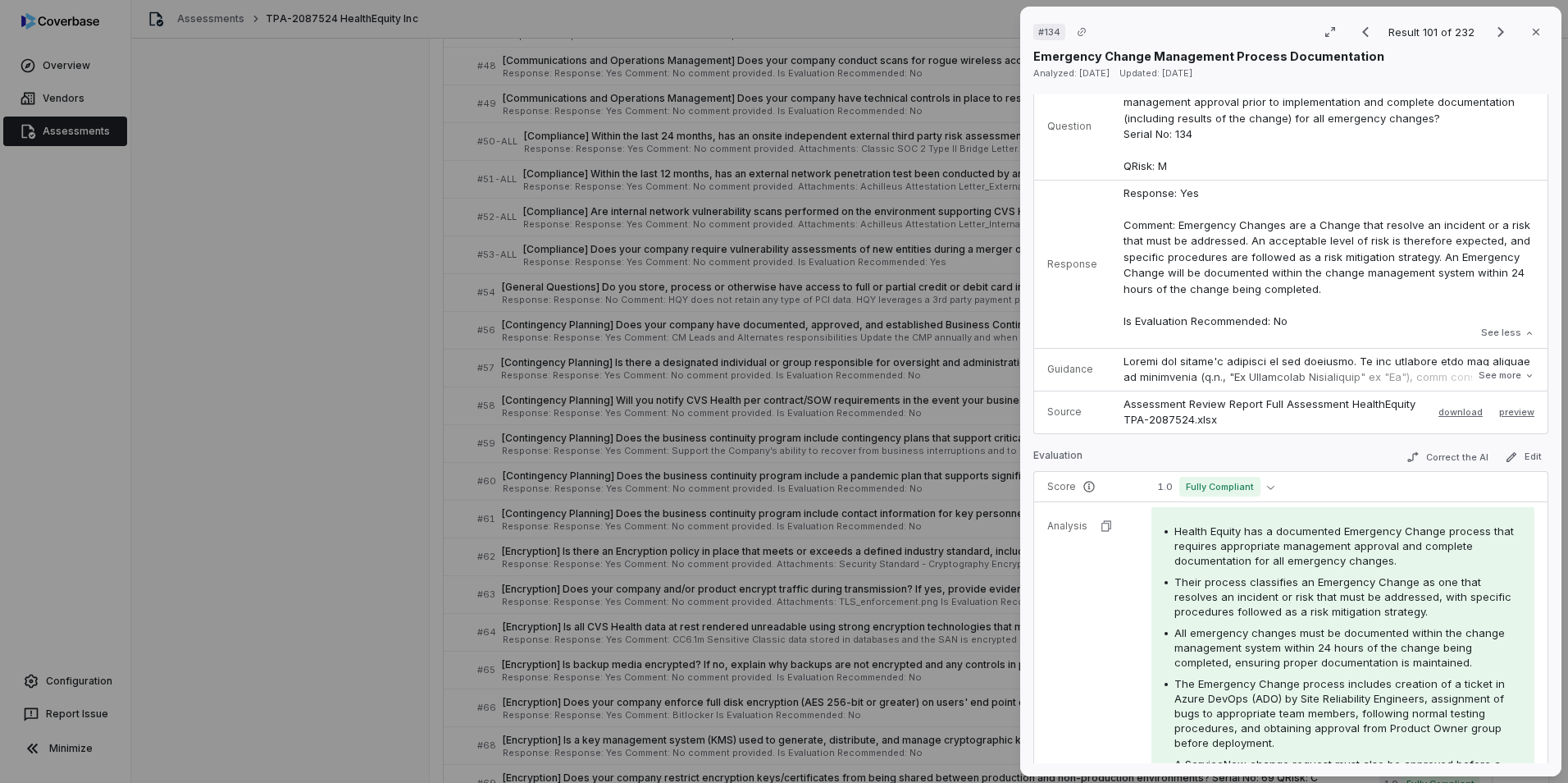
scroll to position [246, 0]
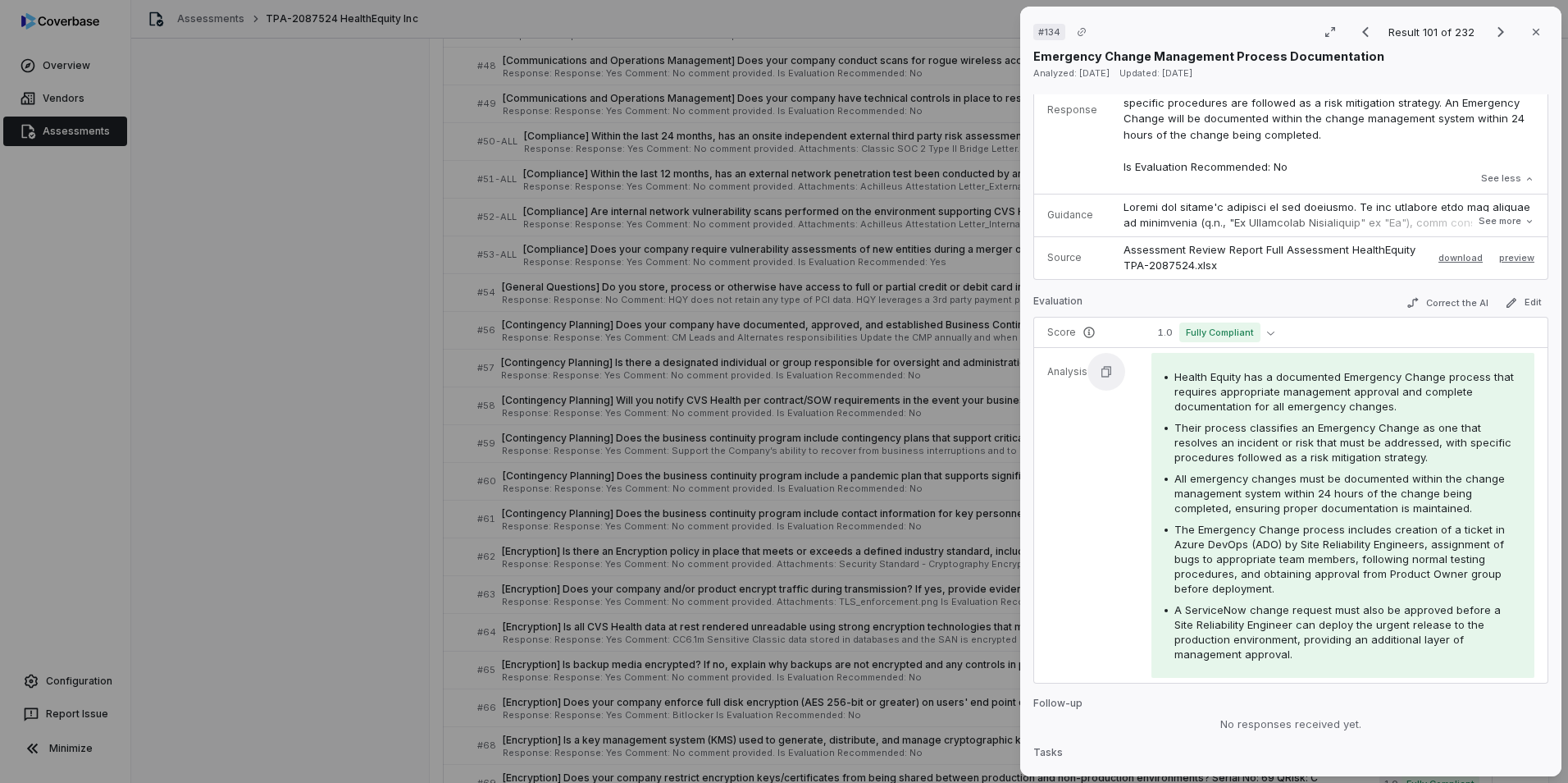
click at [1042, 379] on button "button" at bounding box center [1106, 372] width 38 height 38
click at [1042, 363] on button "button" at bounding box center [1106, 372] width 38 height 38
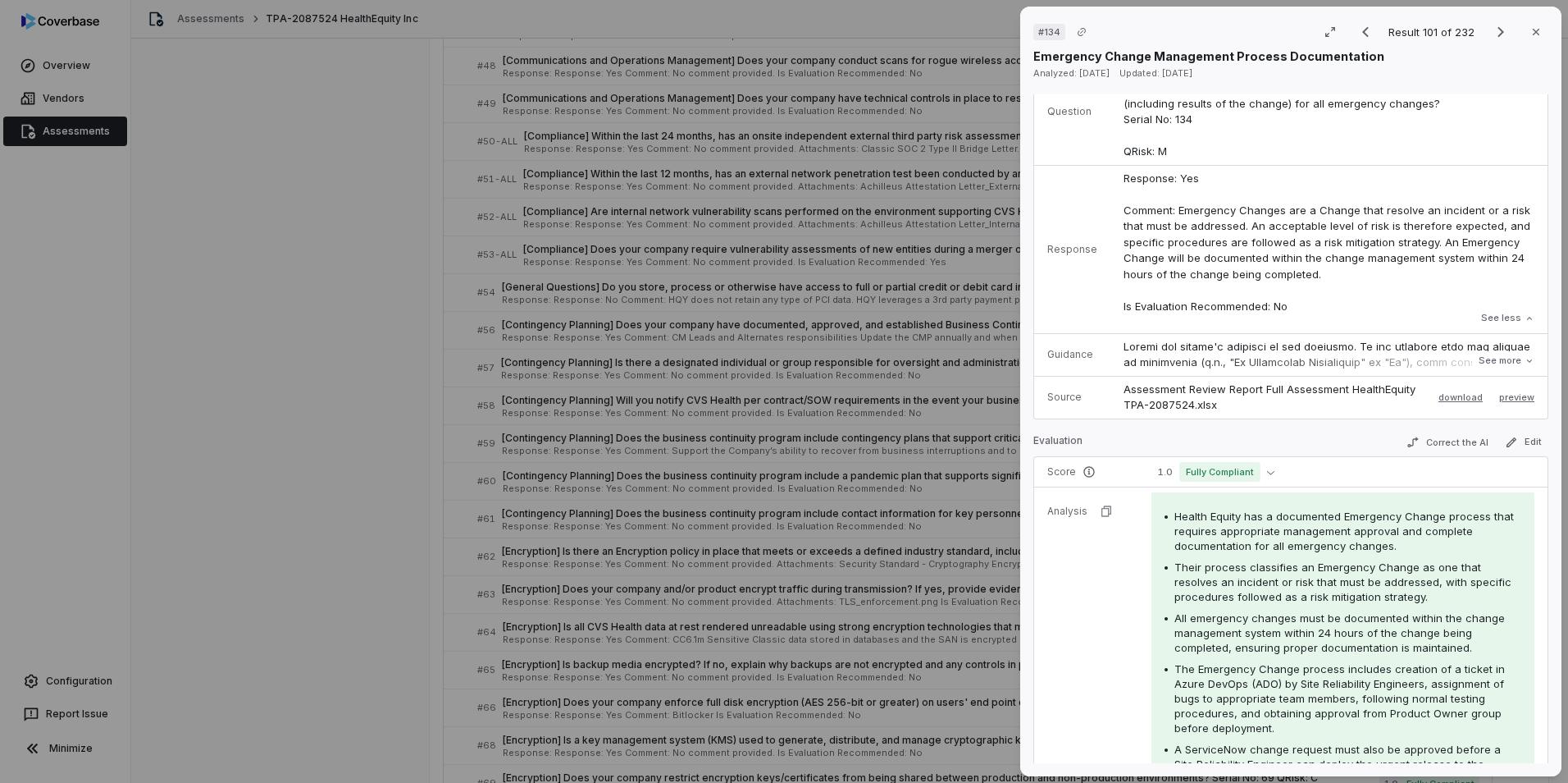
scroll to position [353, 0]
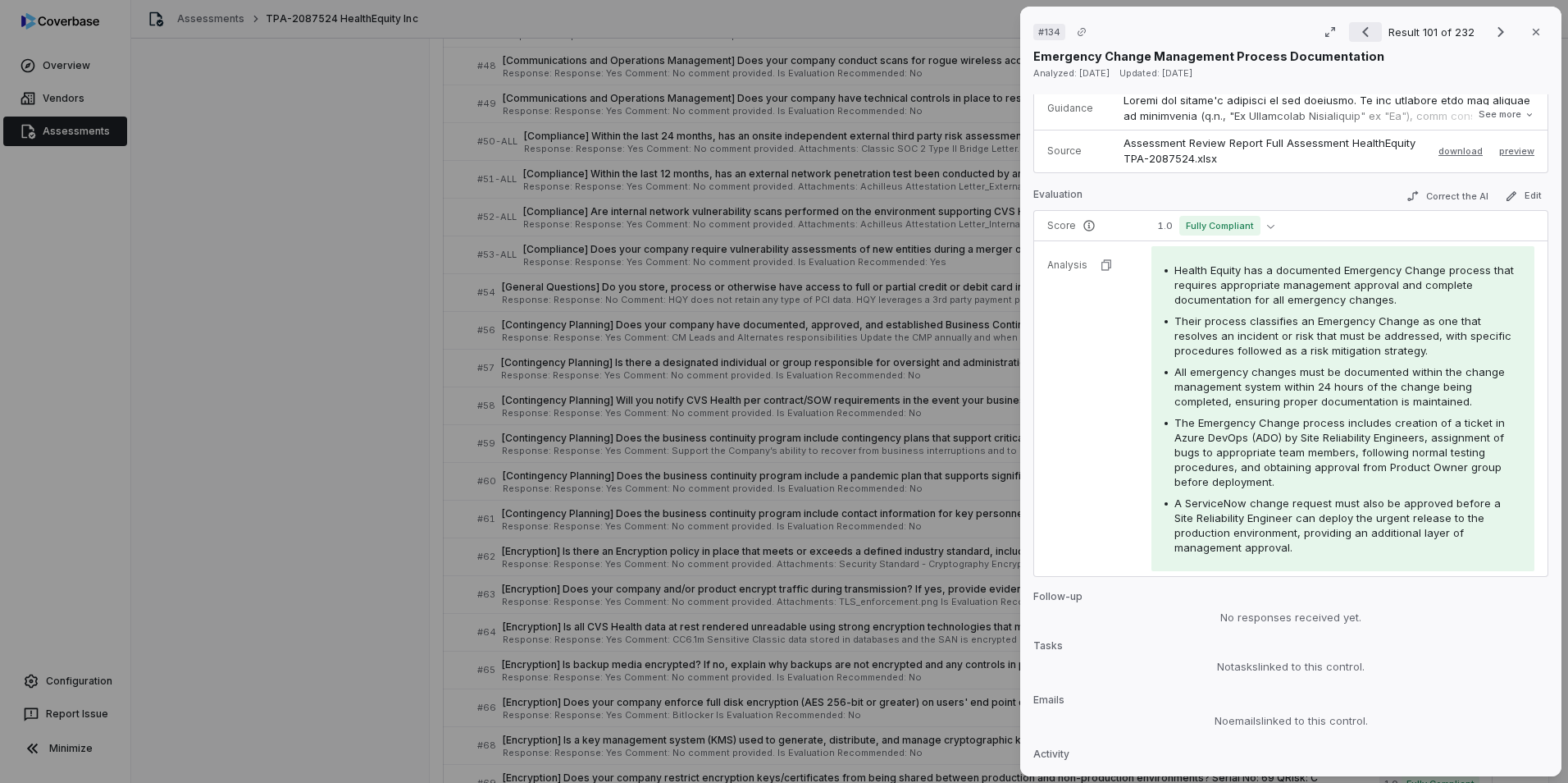
click at [1042, 31] on icon "Previous result" at bounding box center [1365, 32] width 20 height 20
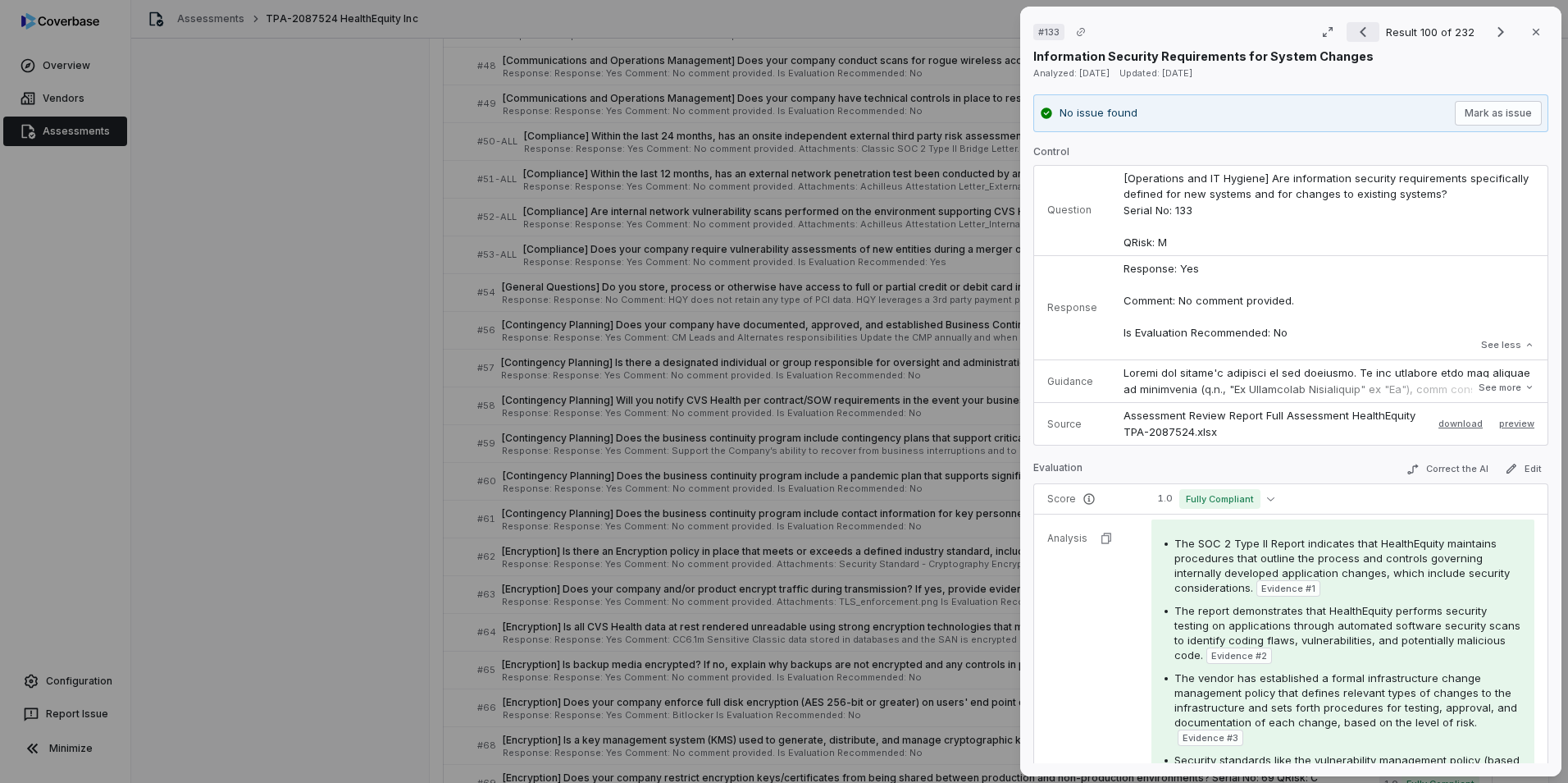
click at [1042, 32] on icon "Previous result" at bounding box center [1362, 32] width 20 height 20
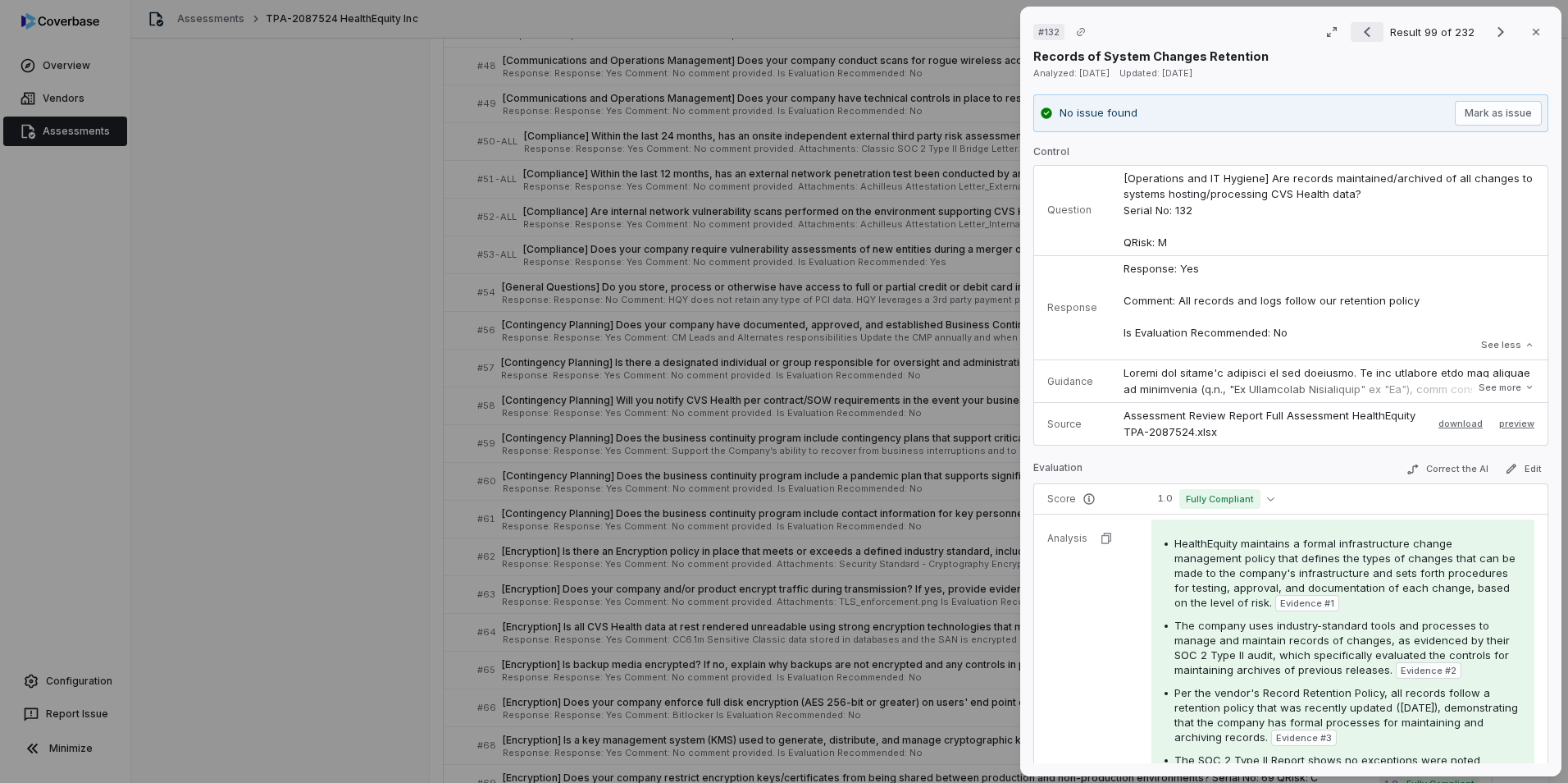
click at [1042, 32] on icon "Previous result" at bounding box center [1367, 32] width 20 height 20
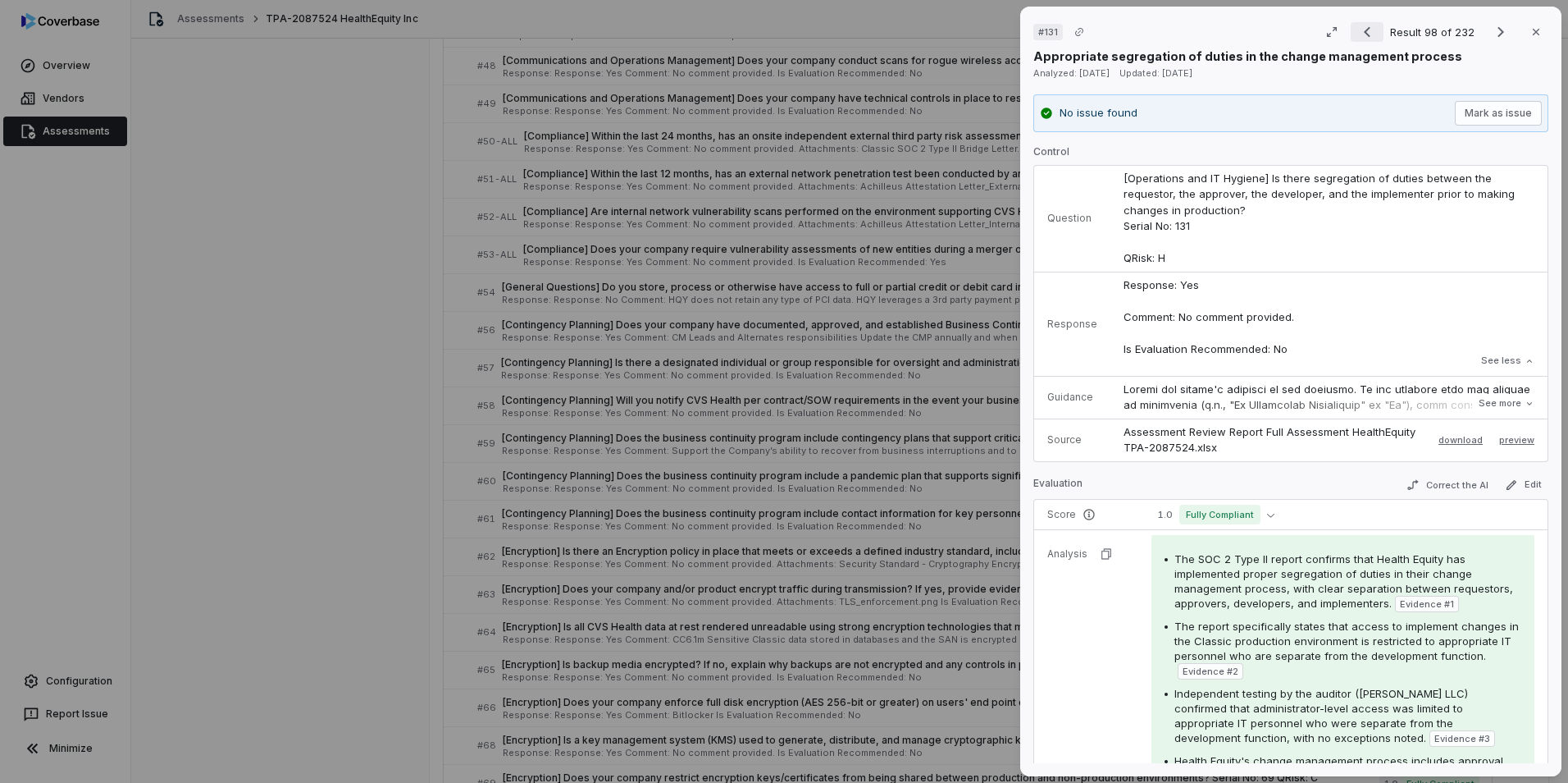
click at [1042, 32] on icon "Previous result" at bounding box center [1367, 32] width 20 height 20
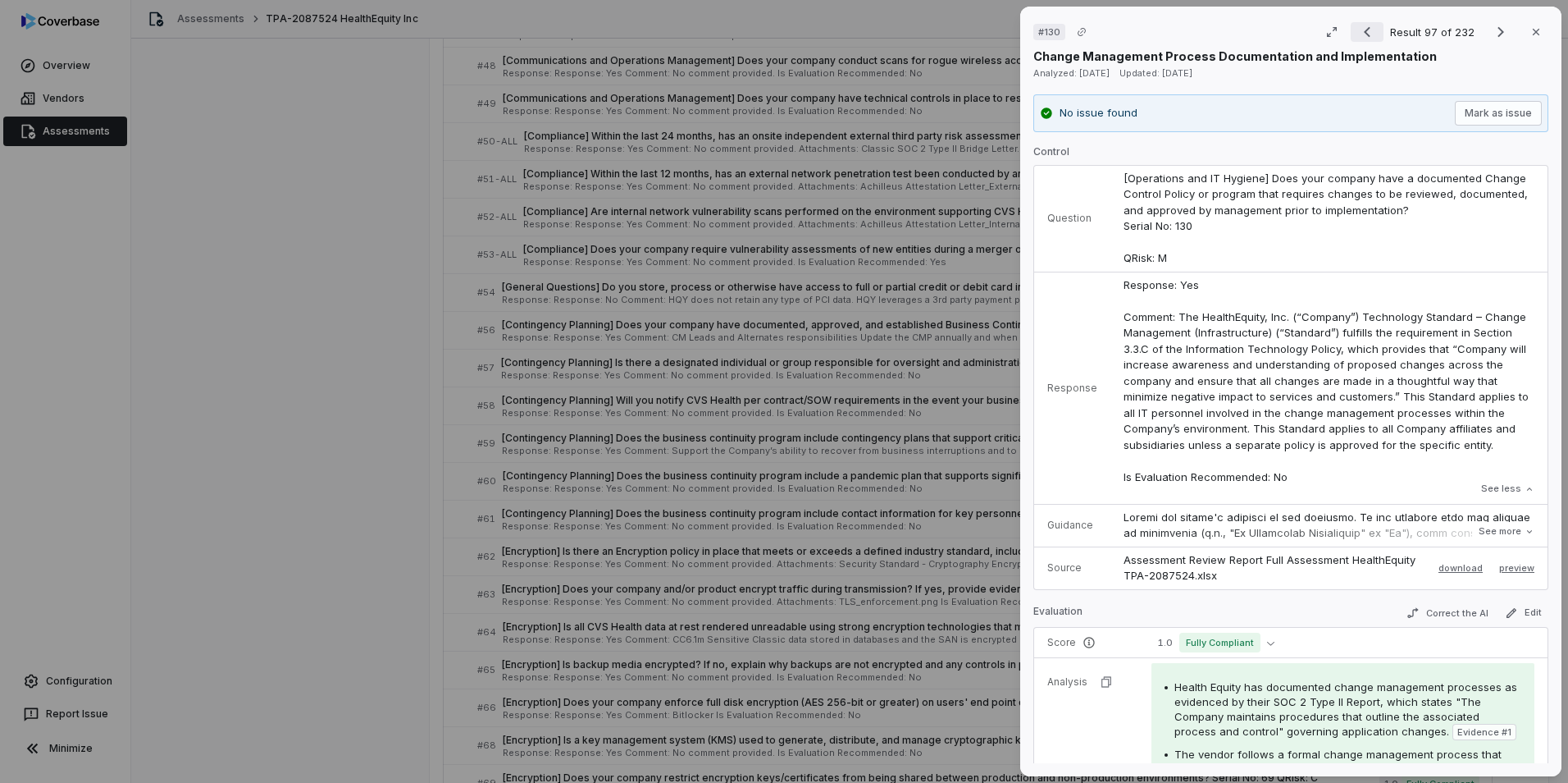
click at [1042, 32] on icon "Previous result" at bounding box center [1367, 32] width 20 height 20
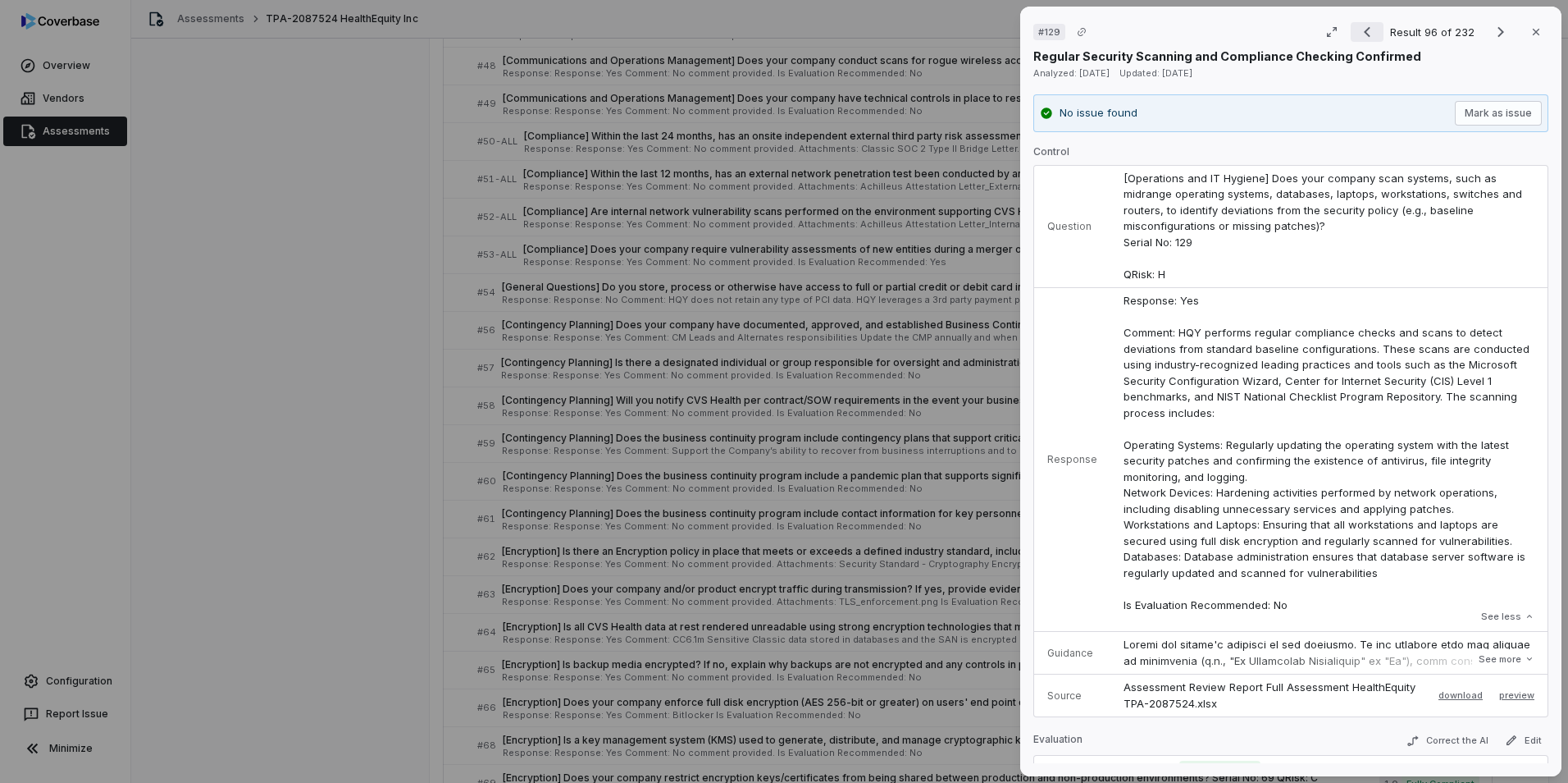
click at [1042, 32] on icon "Previous result" at bounding box center [1367, 32] width 20 height 20
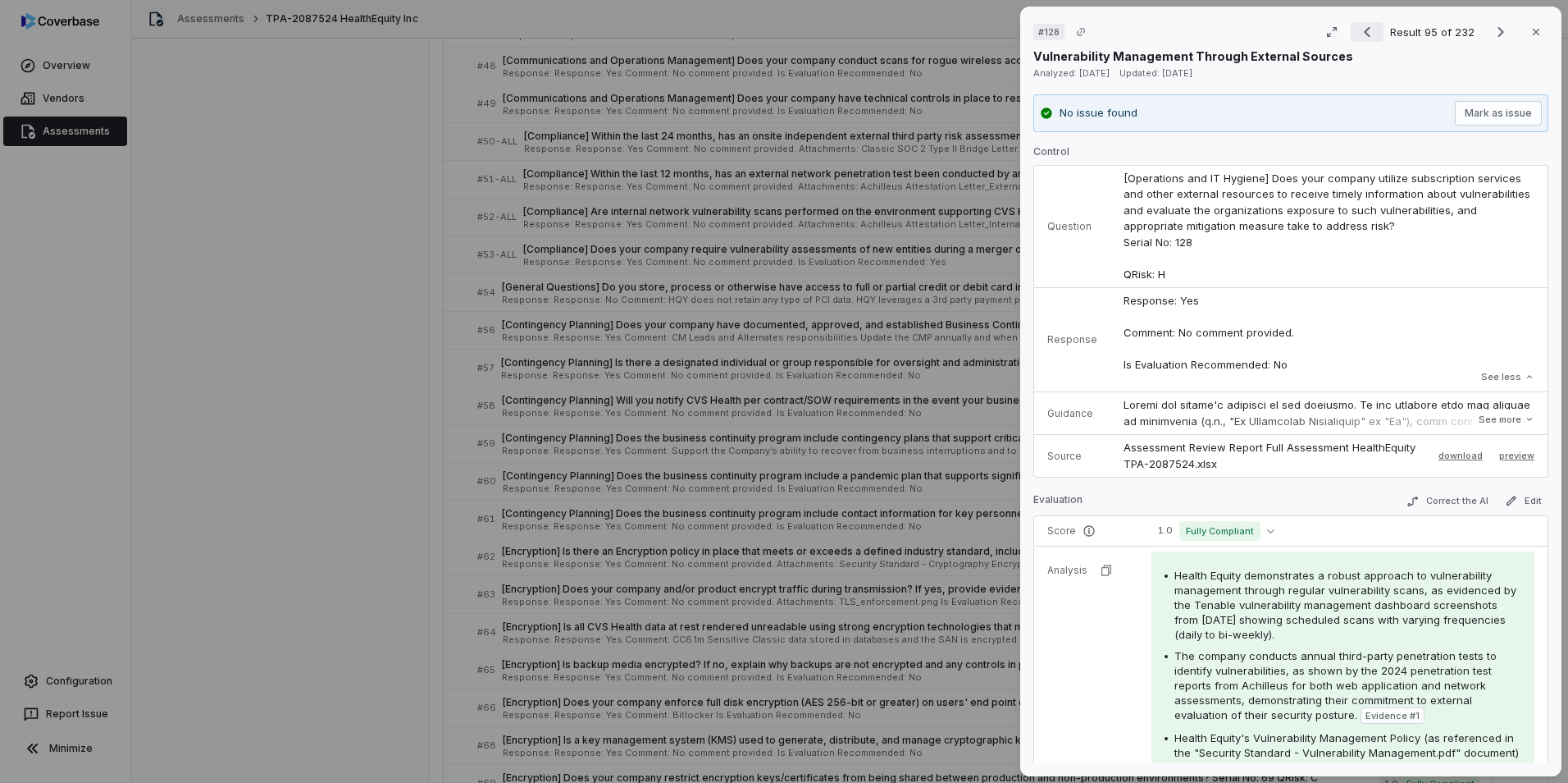
click at [1042, 32] on icon "Previous result" at bounding box center [1367, 32] width 20 height 20
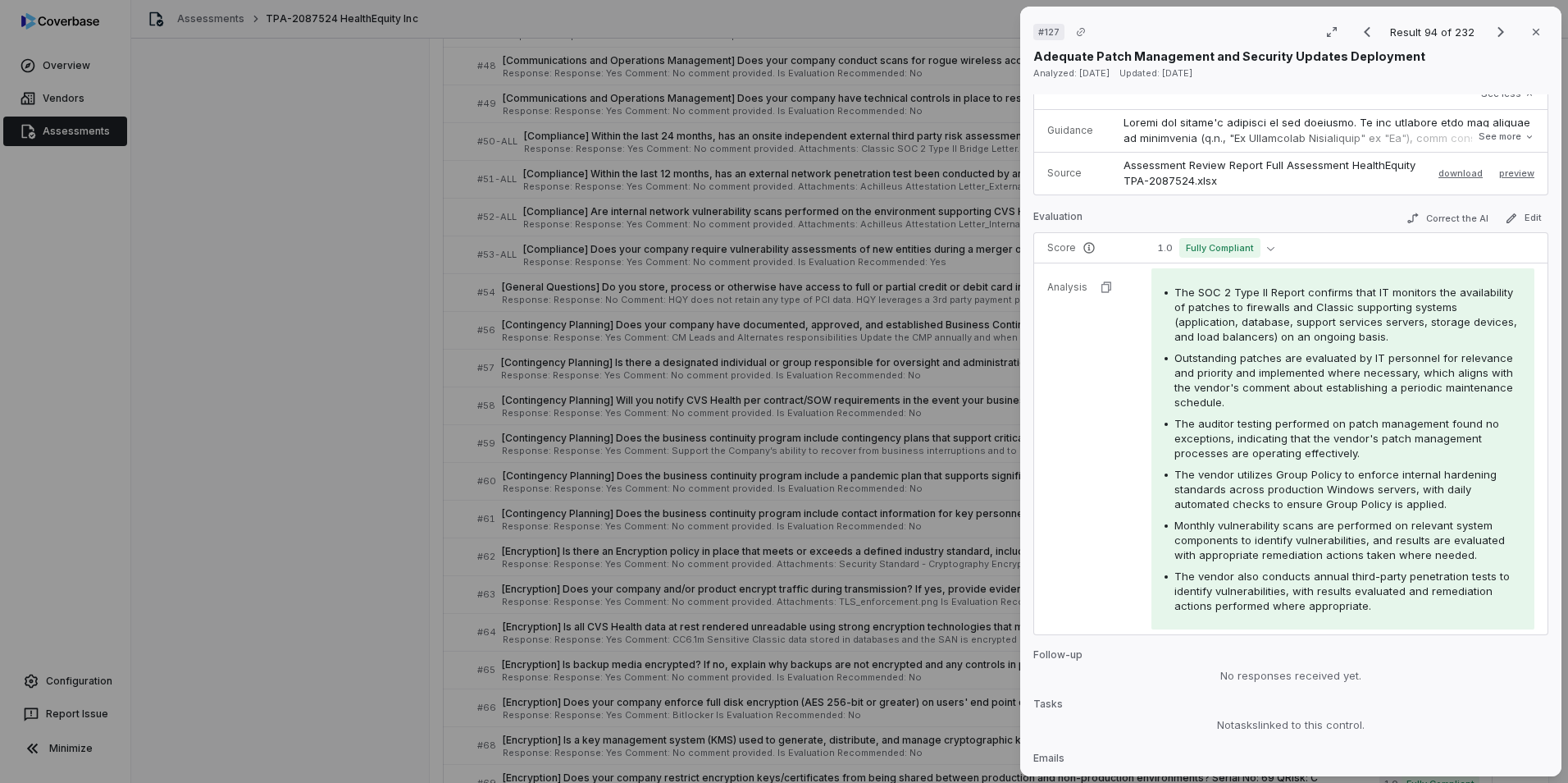
scroll to position [328, 0]
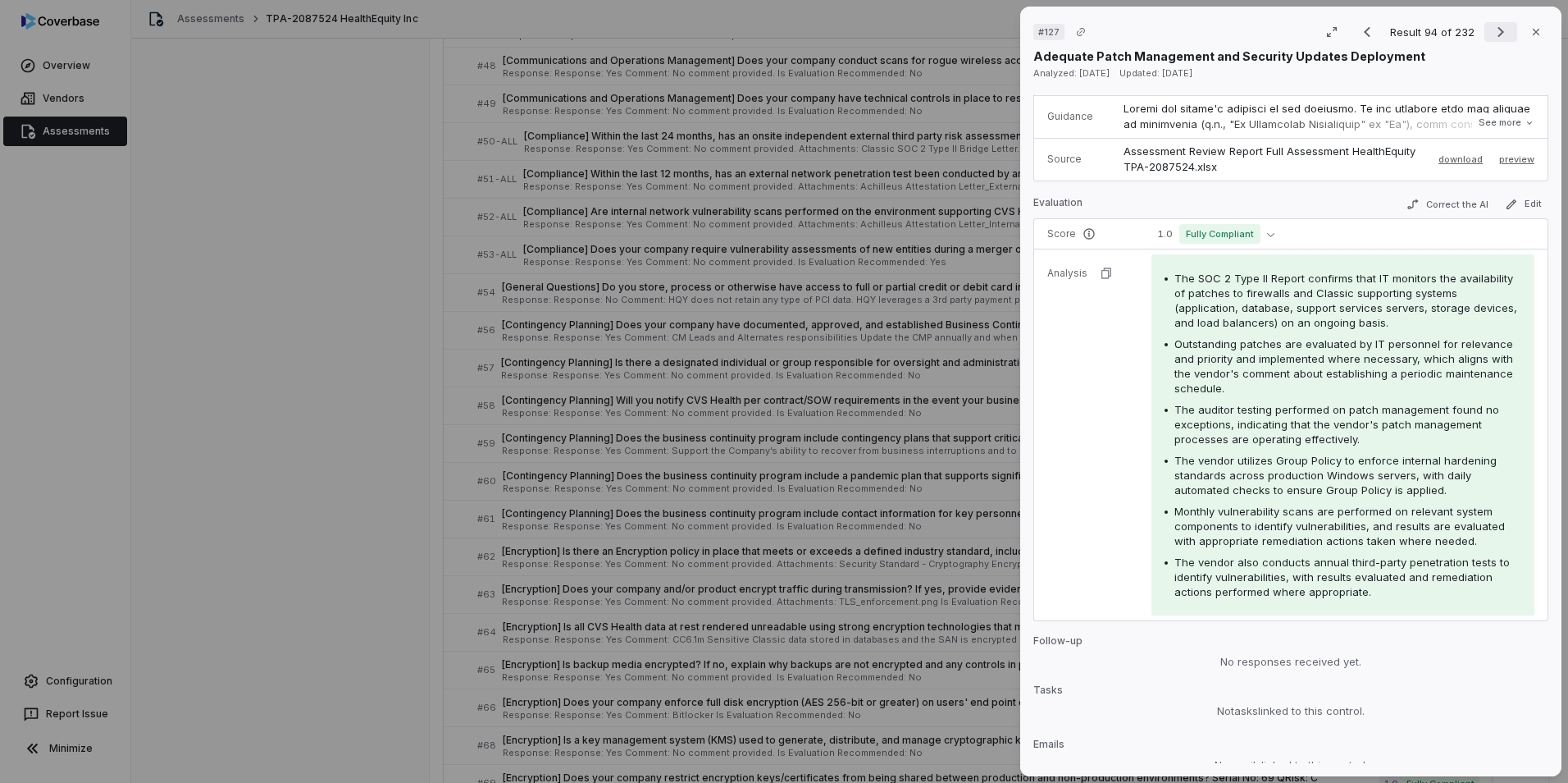
click at [1042, 33] on icon "Next result" at bounding box center [1500, 32] width 20 height 20
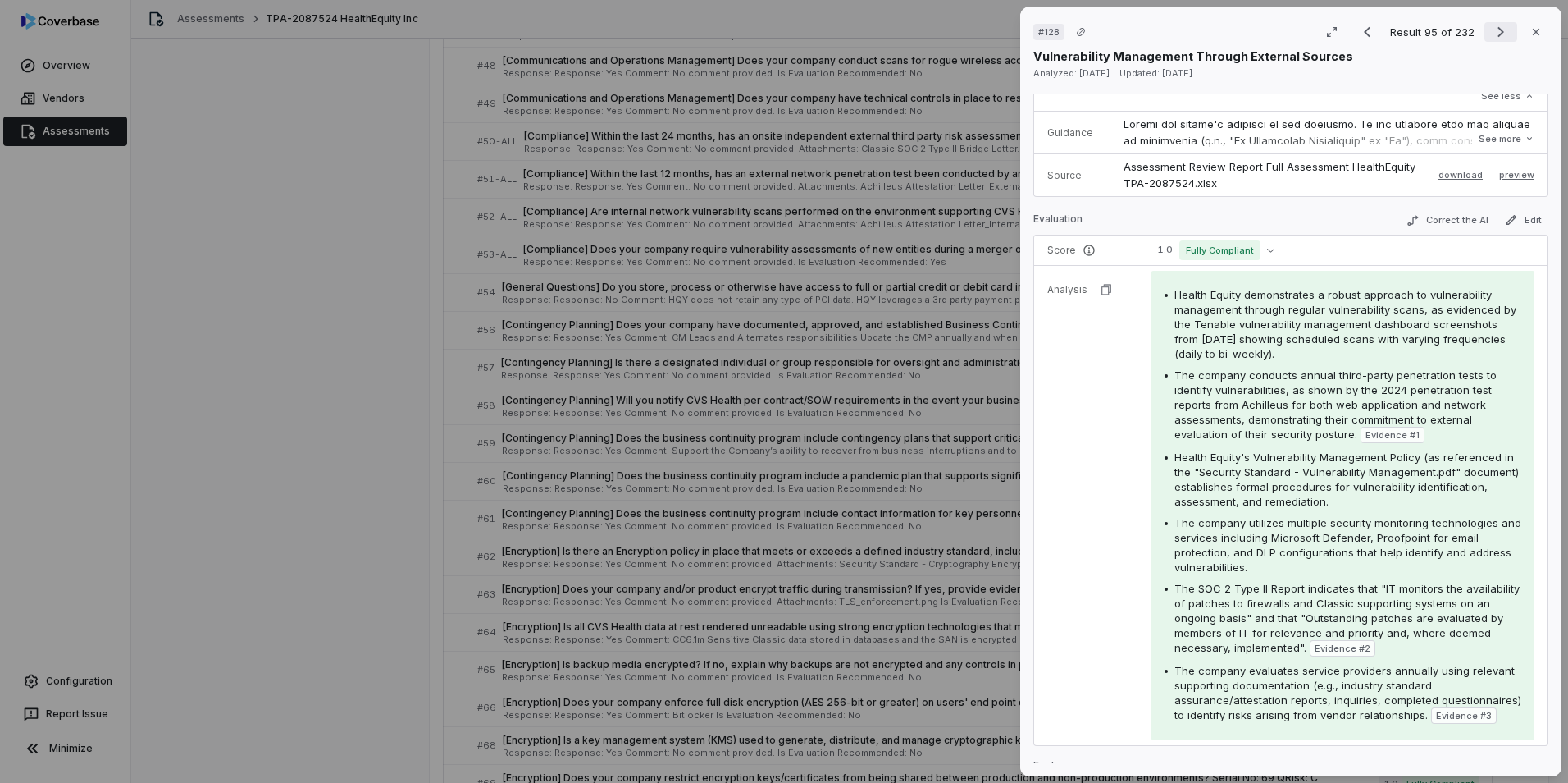
click at [1042, 33] on icon "Next result" at bounding box center [1500, 32] width 20 height 20
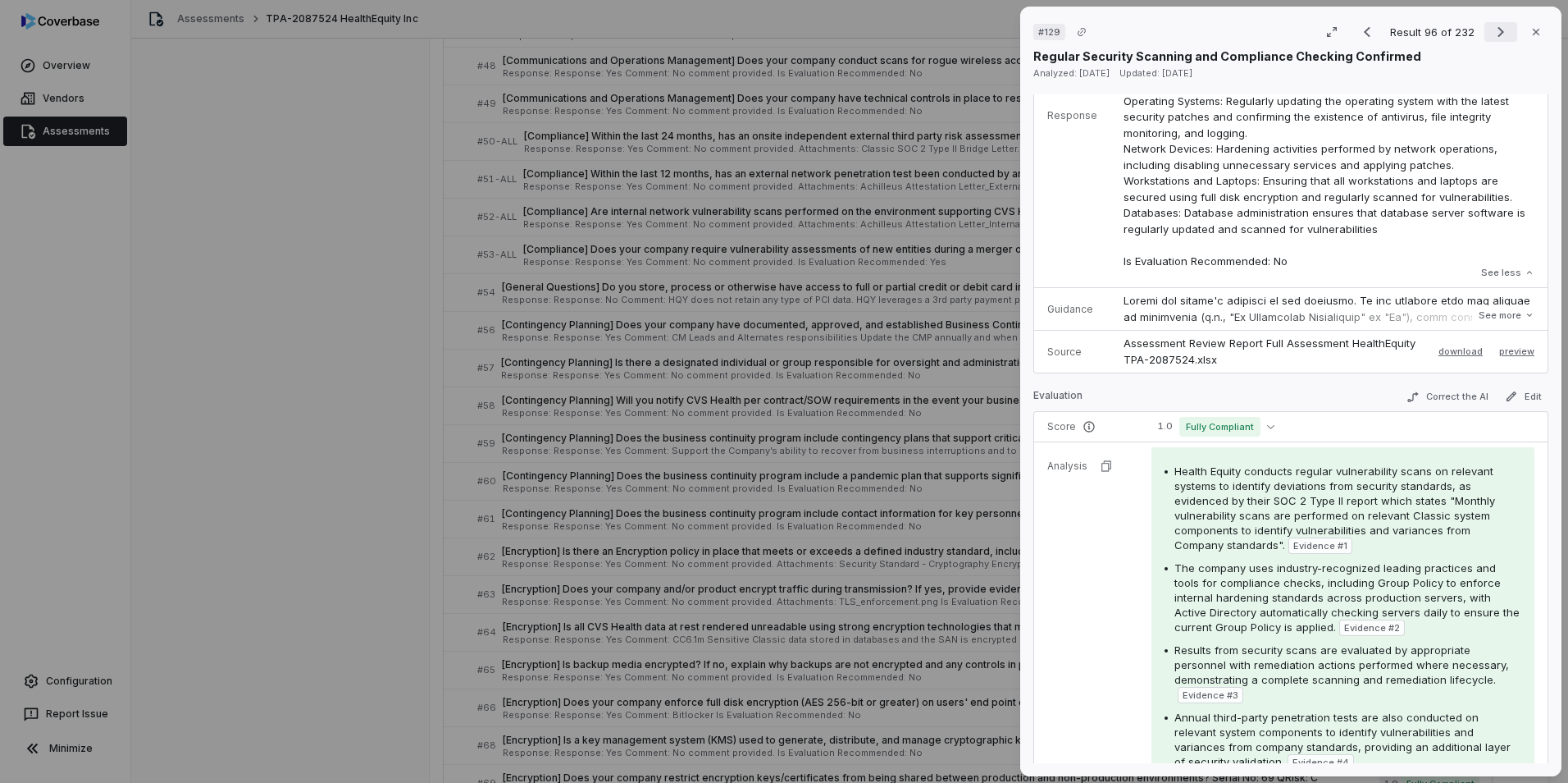
click at [1042, 36] on icon "Next result" at bounding box center [1500, 32] width 20 height 20
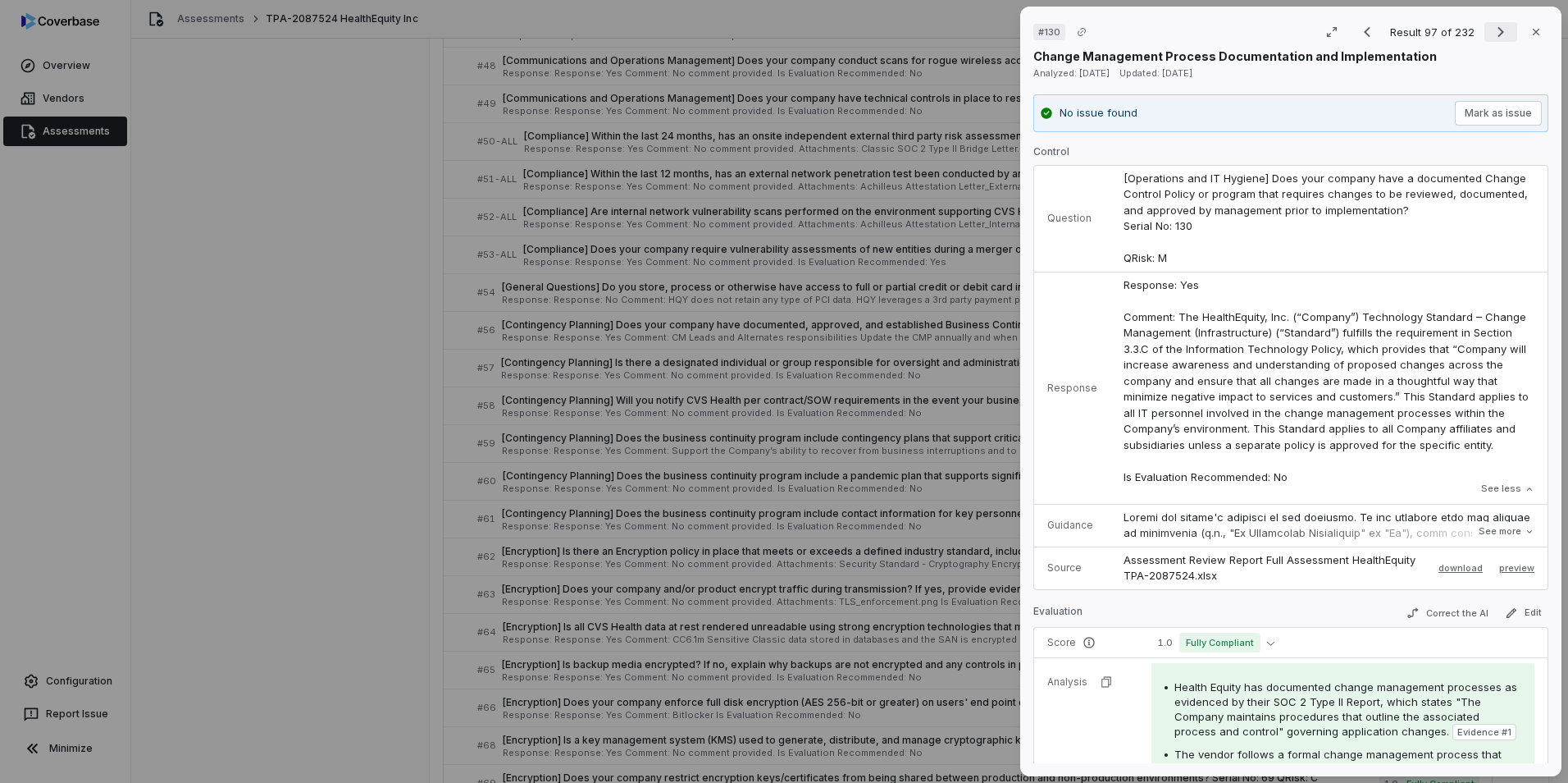
click at [1042, 32] on icon "Next result" at bounding box center [1500, 32] width 20 height 20
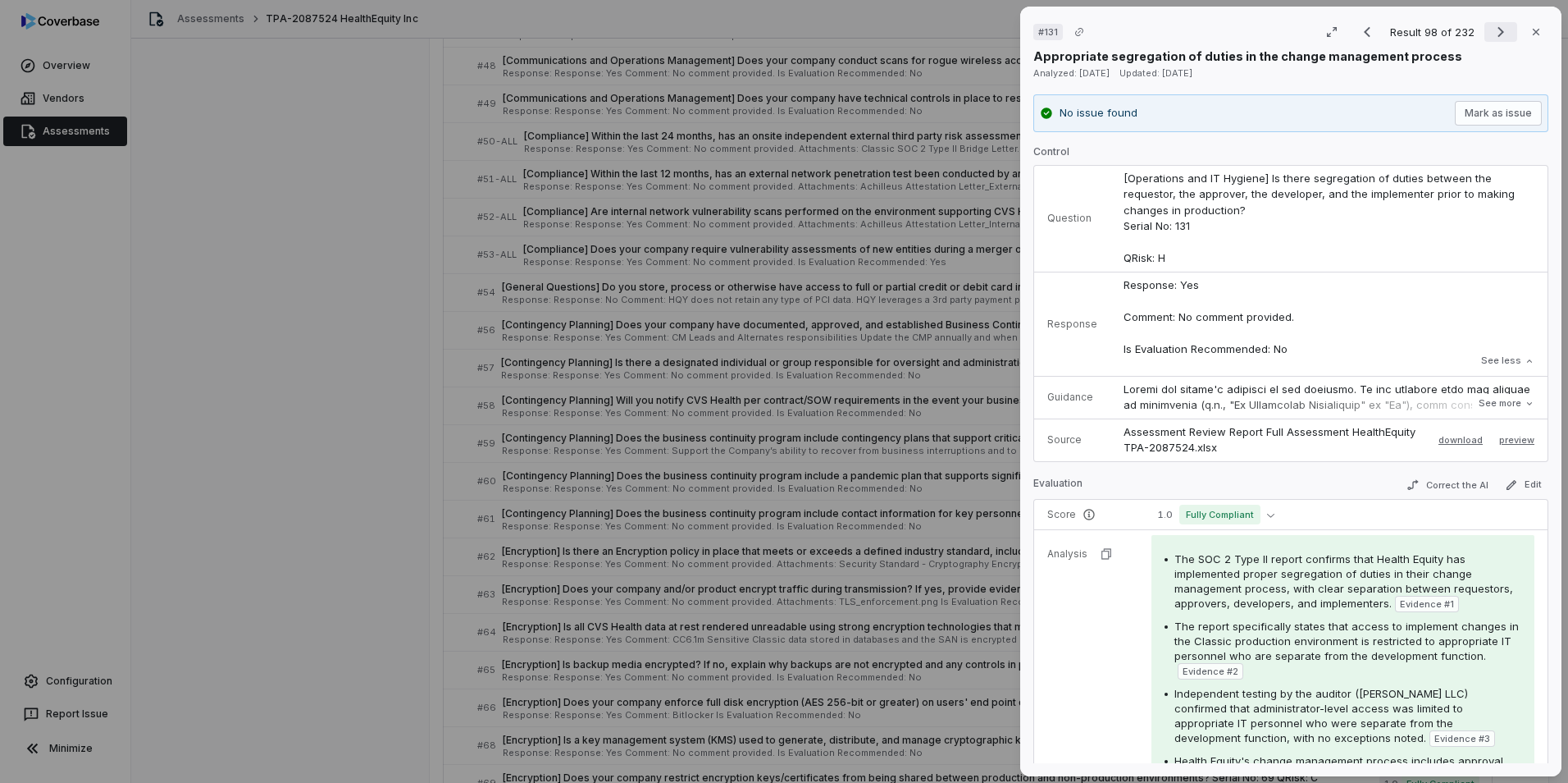
click at [1042, 32] on icon "Next result" at bounding box center [1500, 32] width 20 height 20
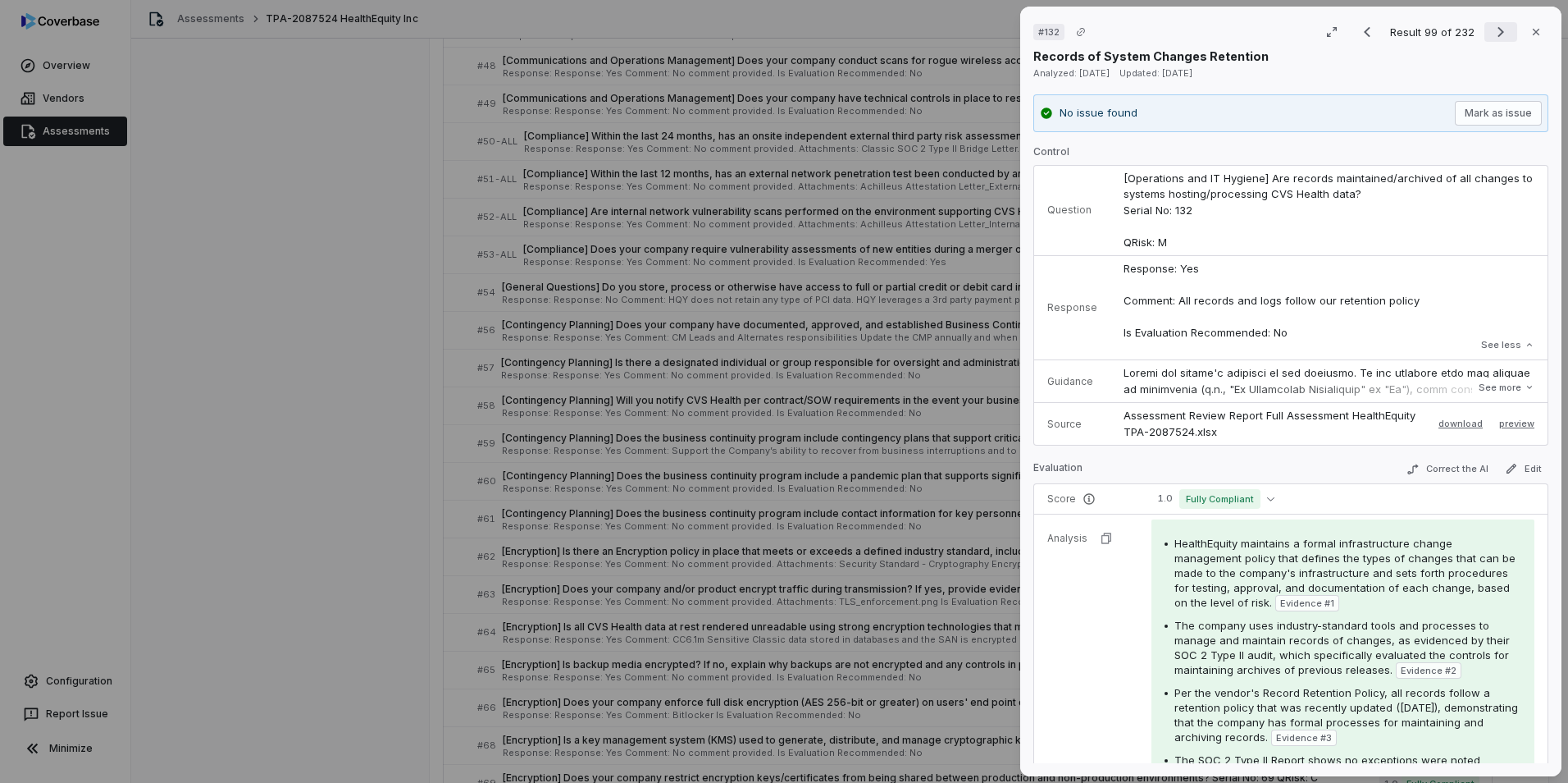
click at [1042, 32] on icon "Next result" at bounding box center [1500, 32] width 20 height 20
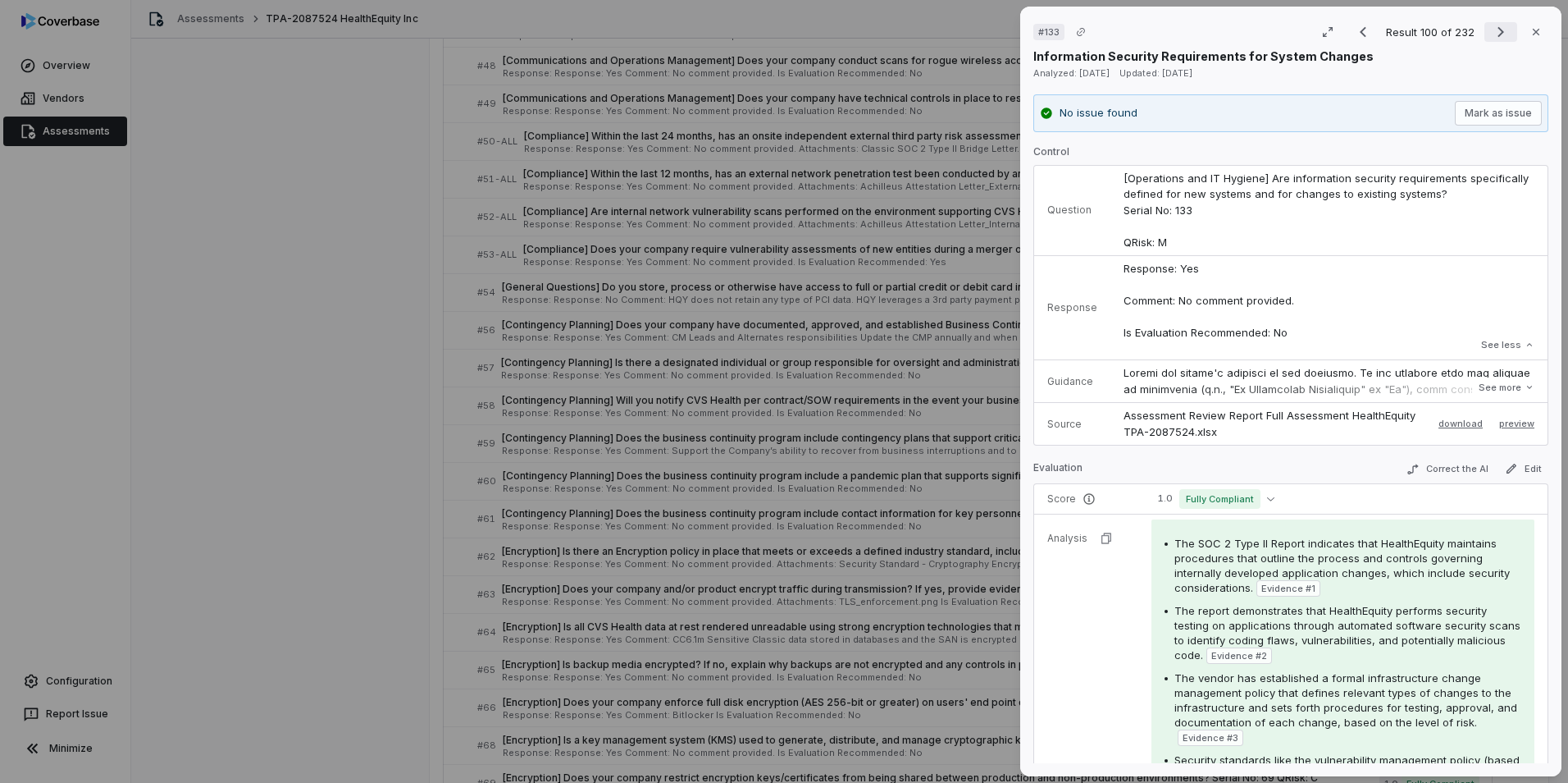
click at [1042, 32] on icon "Next result" at bounding box center [1500, 32] width 20 height 20
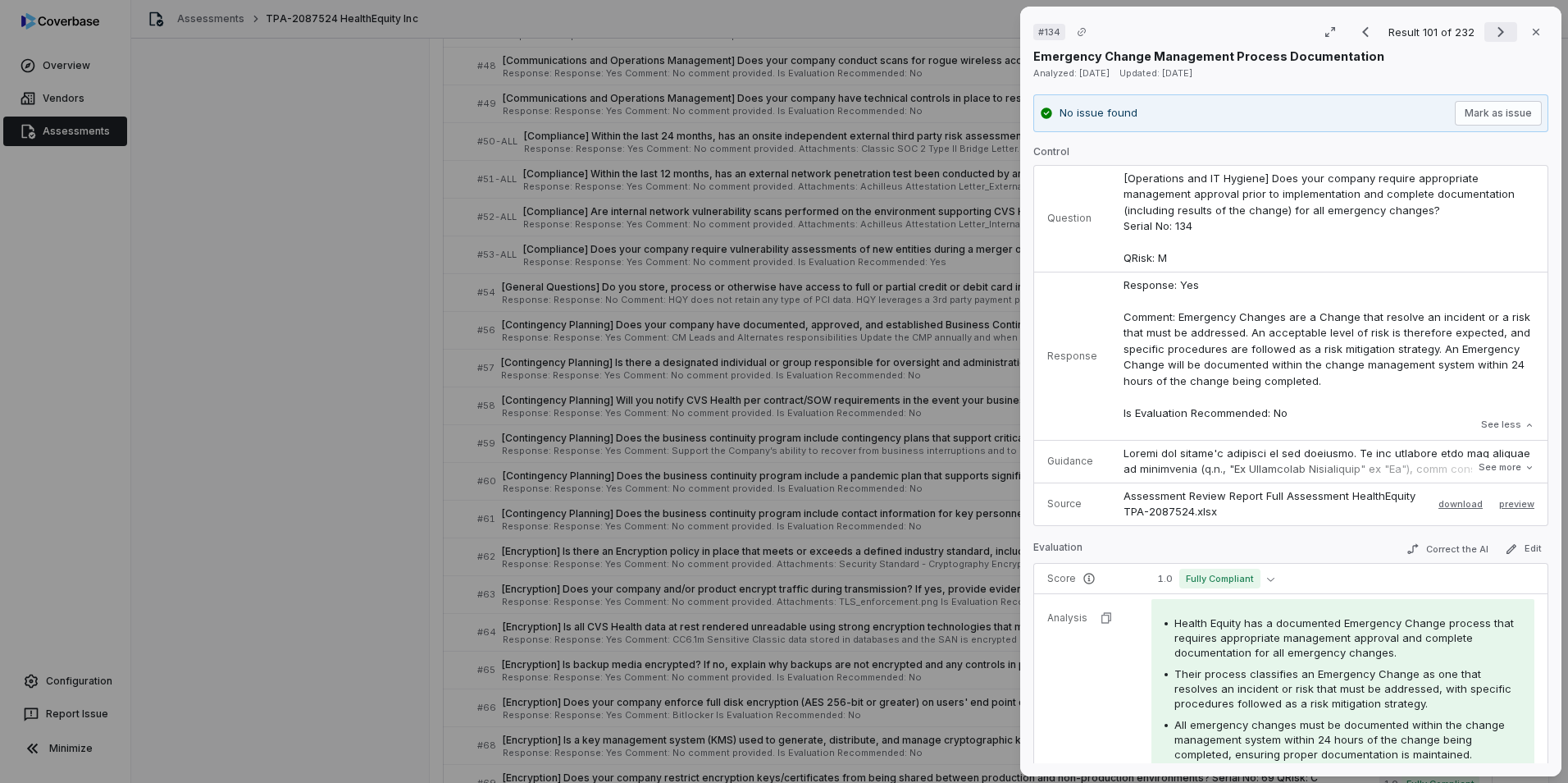
click at [1042, 34] on icon "Next result" at bounding box center [1500, 32] width 20 height 20
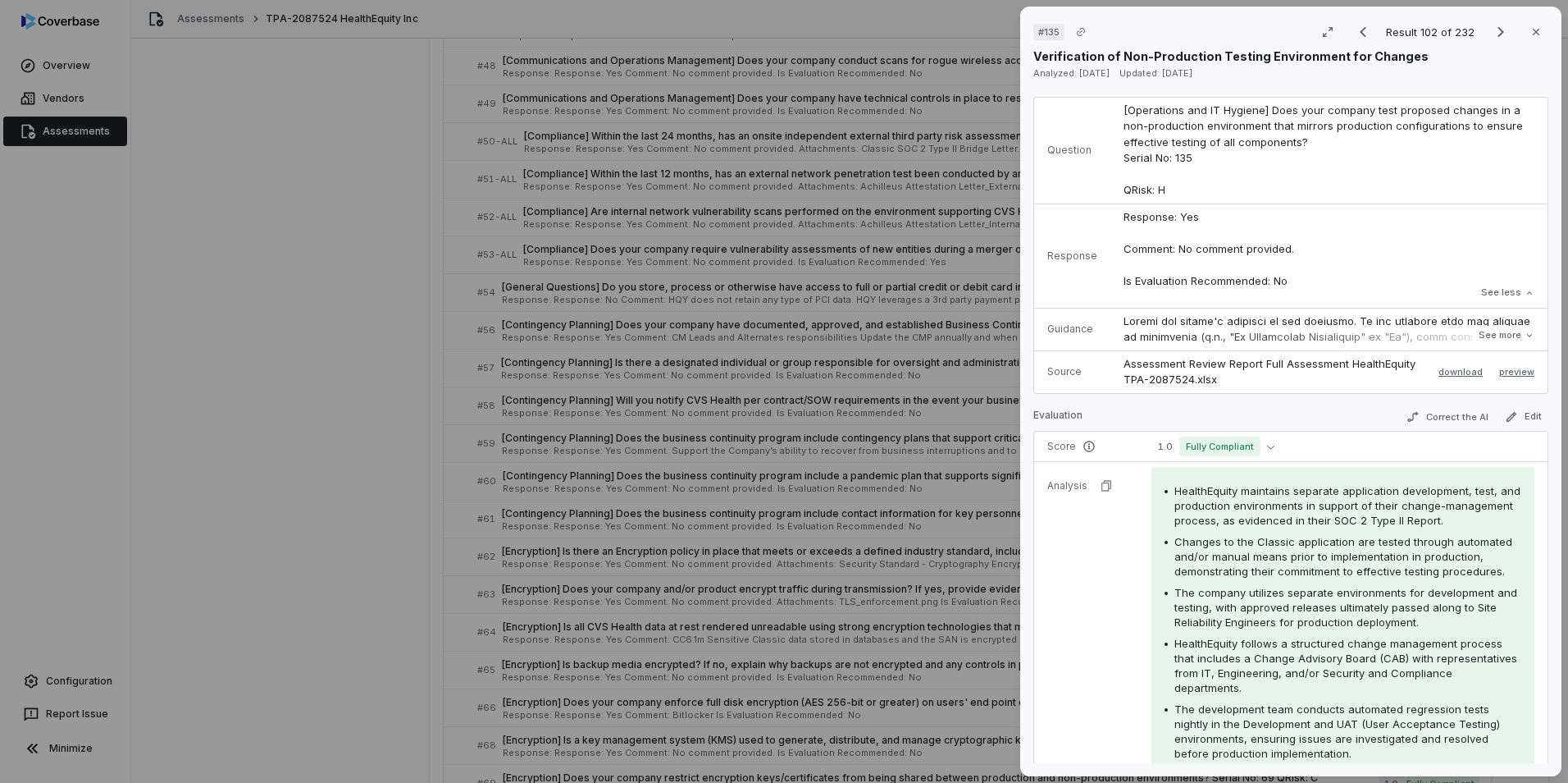
scroll to position [164, 0]
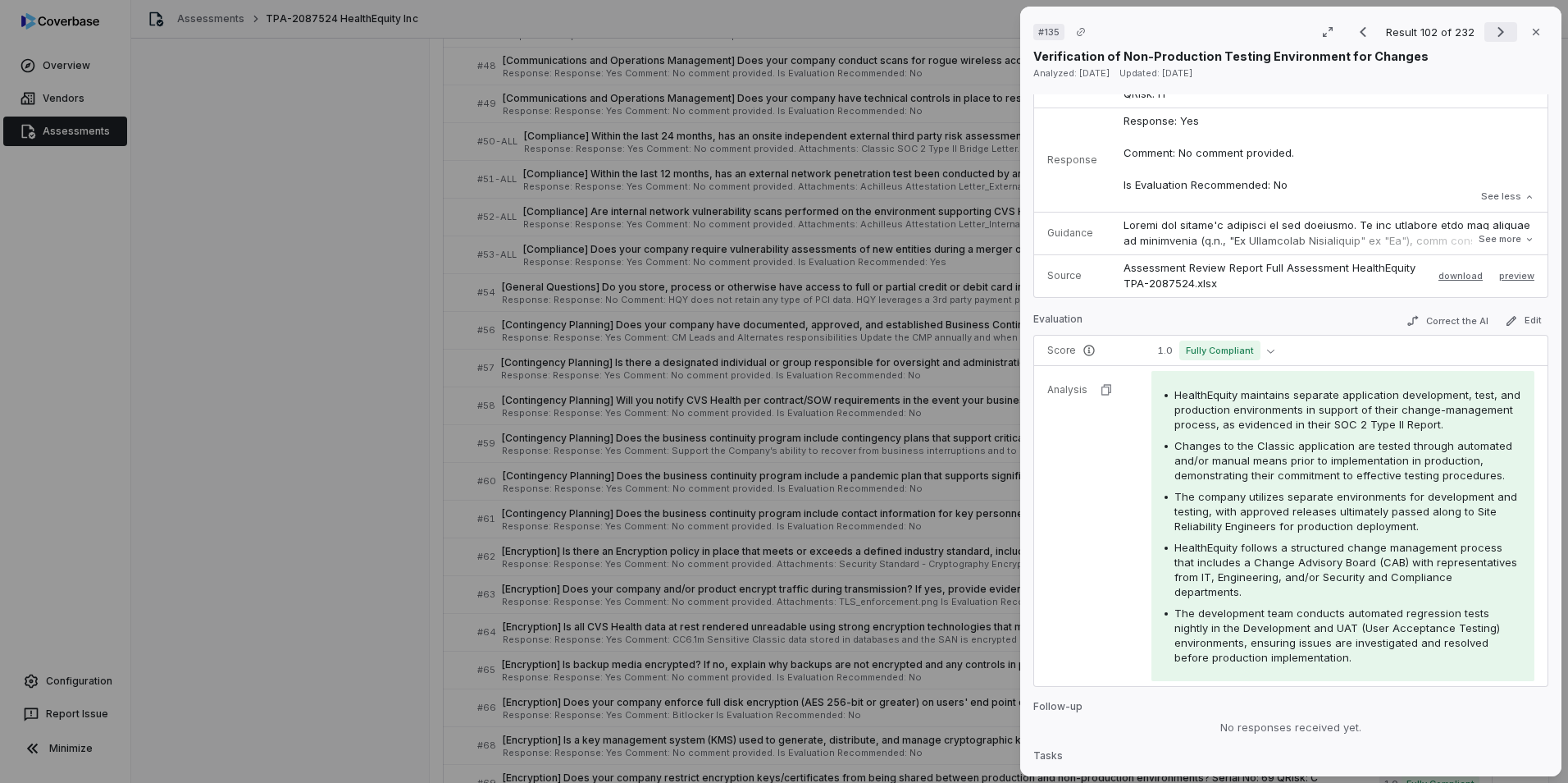
click at [1042, 29] on icon "Next result" at bounding box center [1500, 32] width 20 height 20
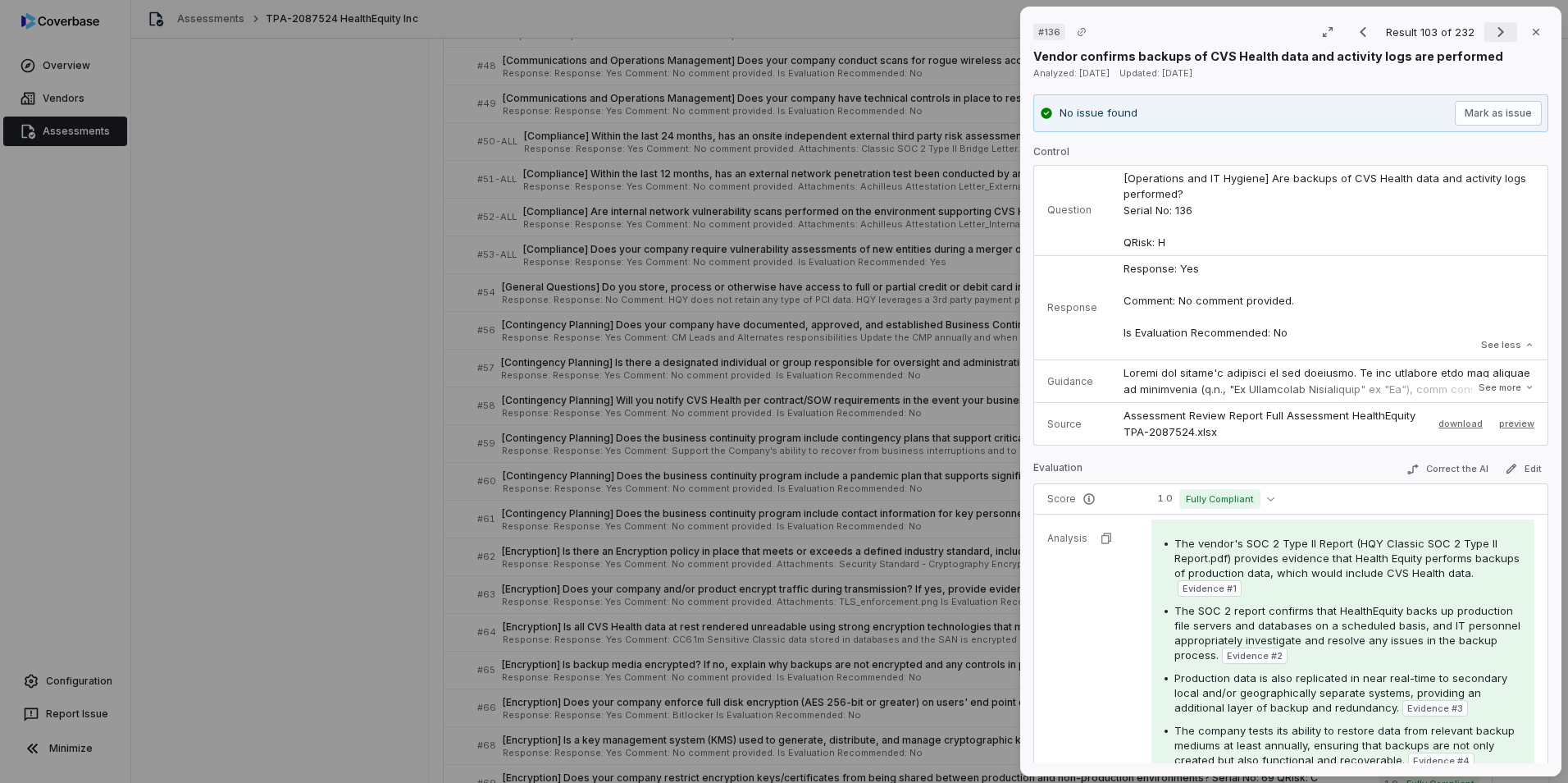
click at [1042, 39] on icon "Next result" at bounding box center [1500, 32] width 20 height 20
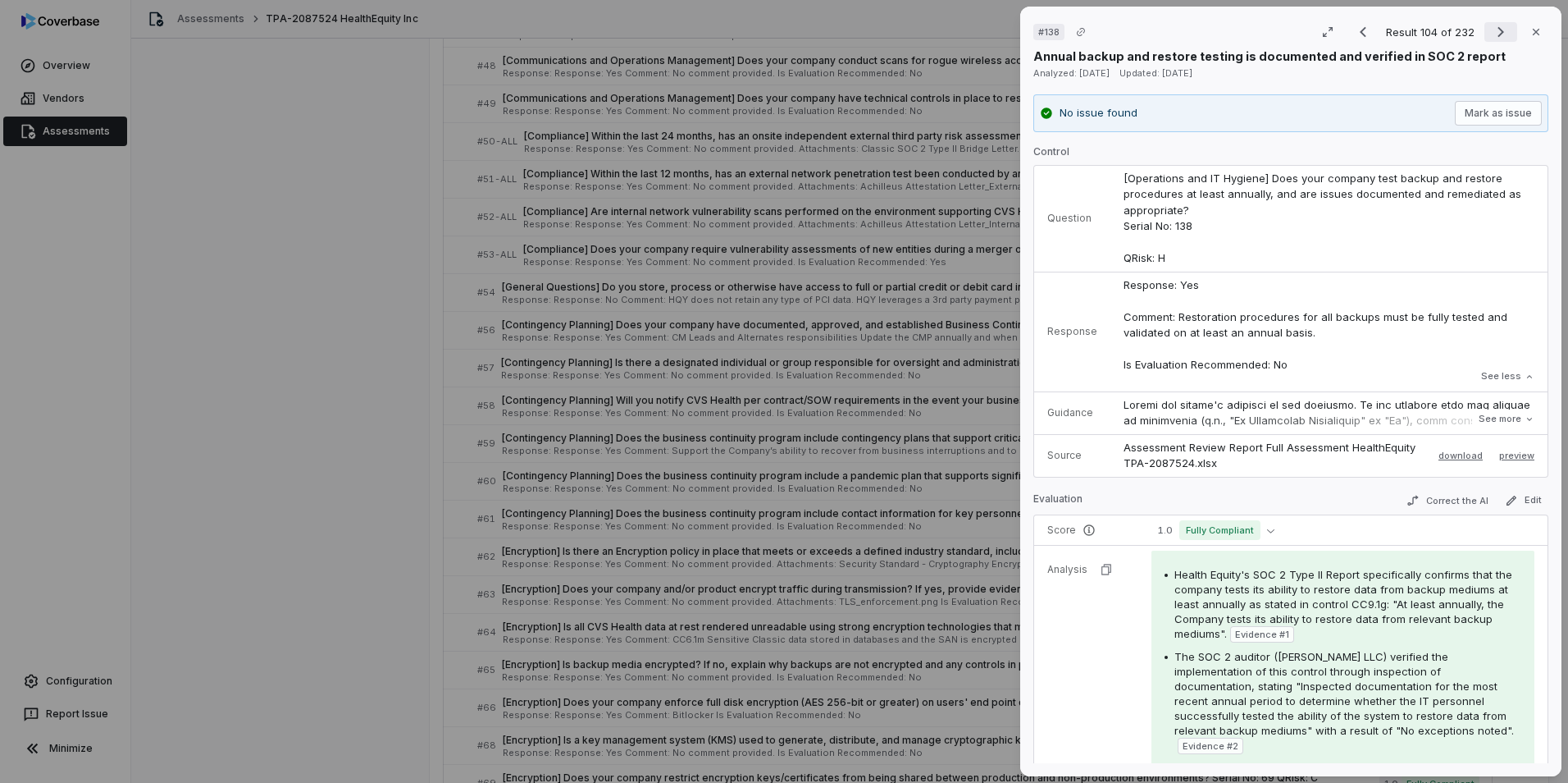
click at [1042, 30] on icon "Next result" at bounding box center [1500, 32] width 20 height 20
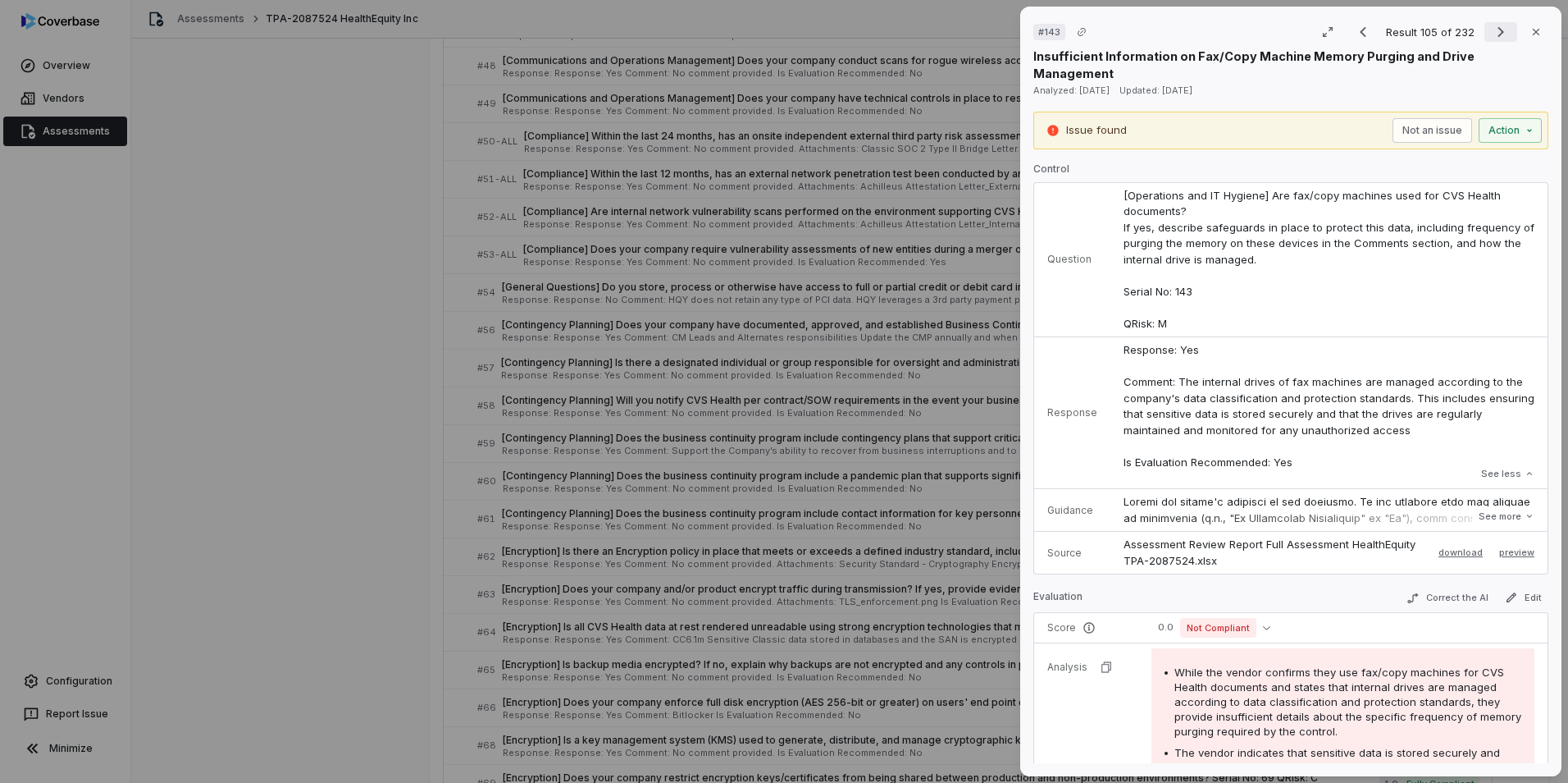
click at [1042, 32] on icon "Next result" at bounding box center [1500, 32] width 20 height 20
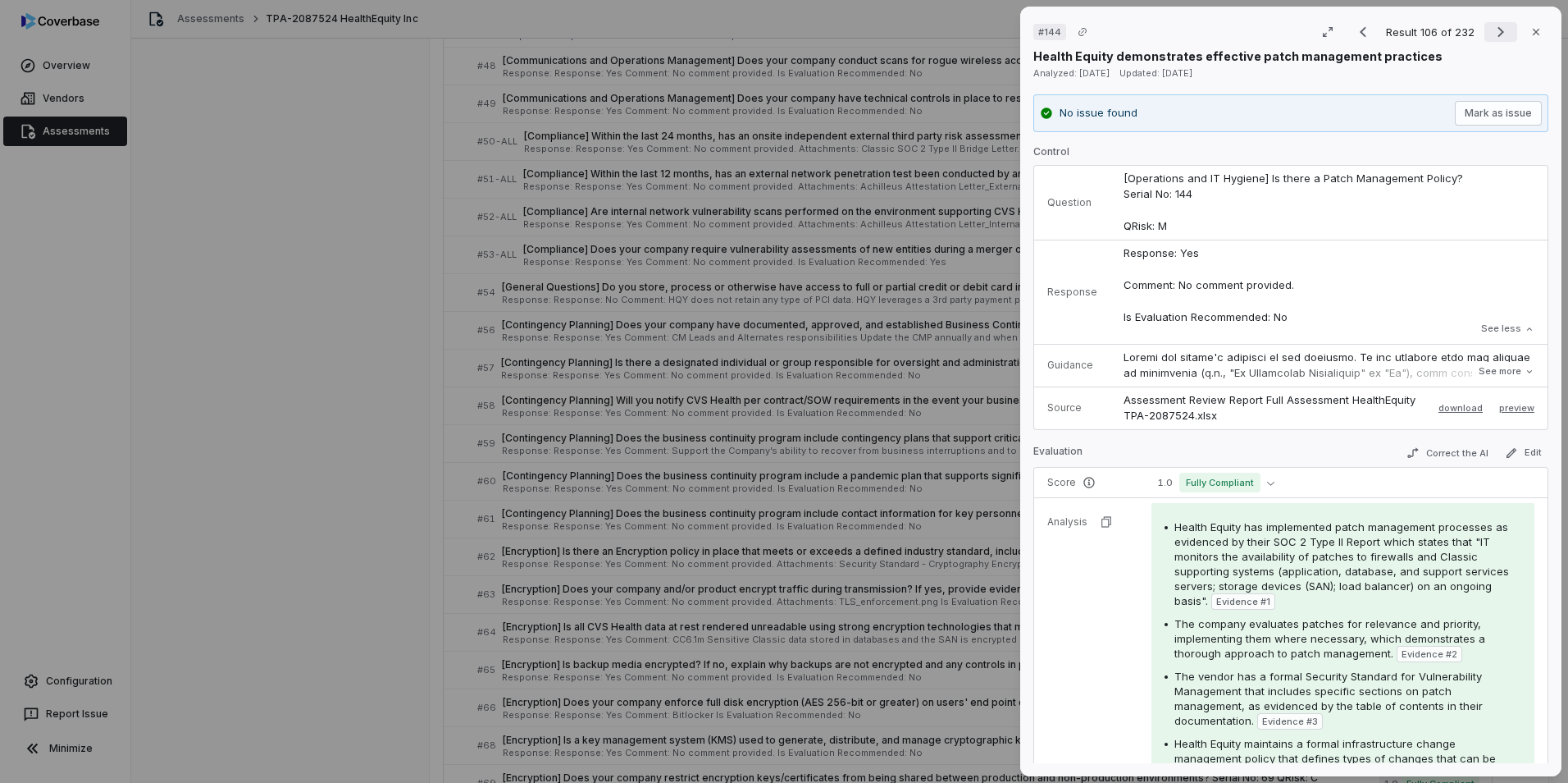
click at [1042, 35] on icon "Next result" at bounding box center [1500, 32] width 20 height 20
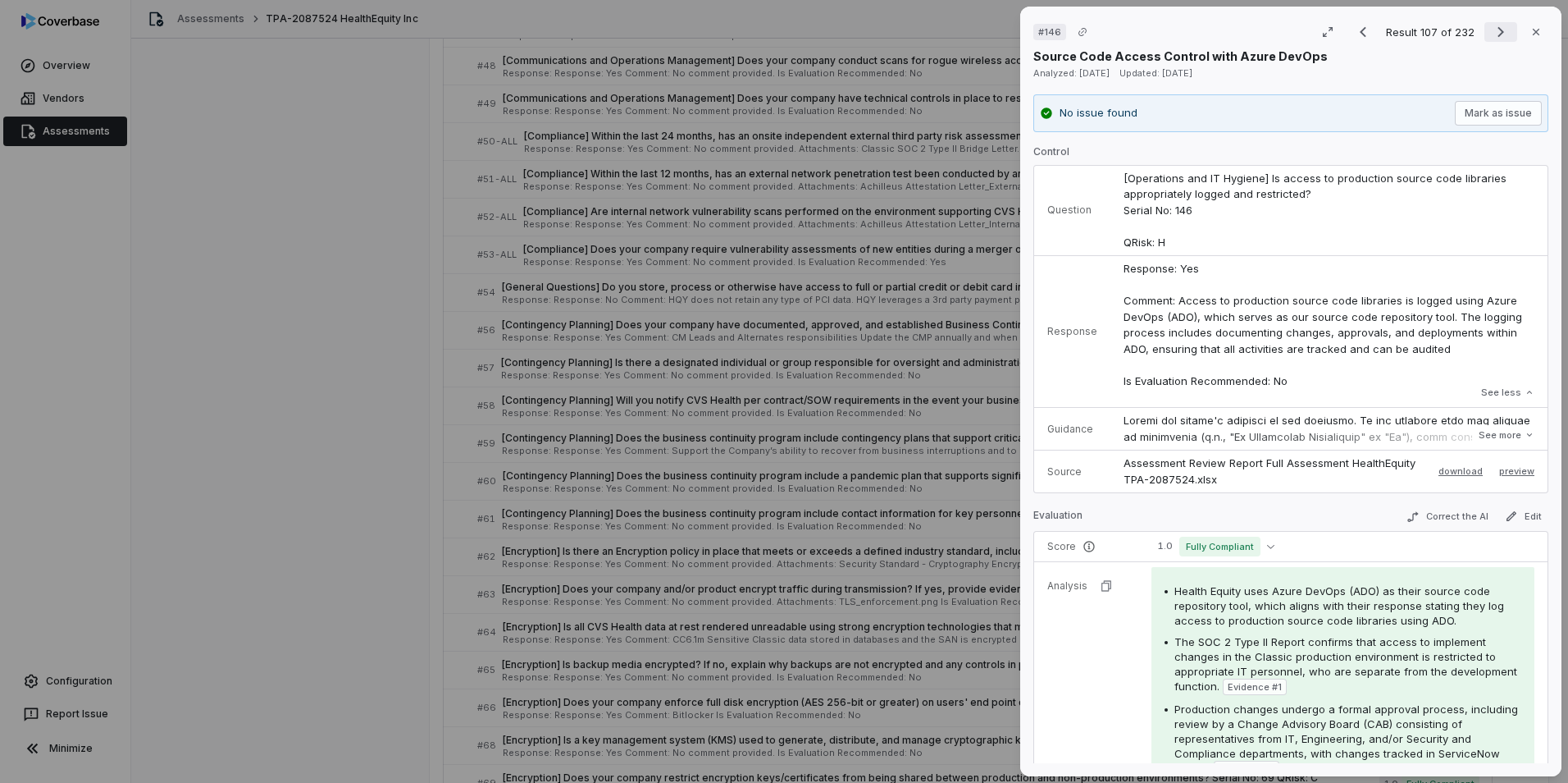
click at [1042, 40] on icon "Next result" at bounding box center [1500, 32] width 20 height 20
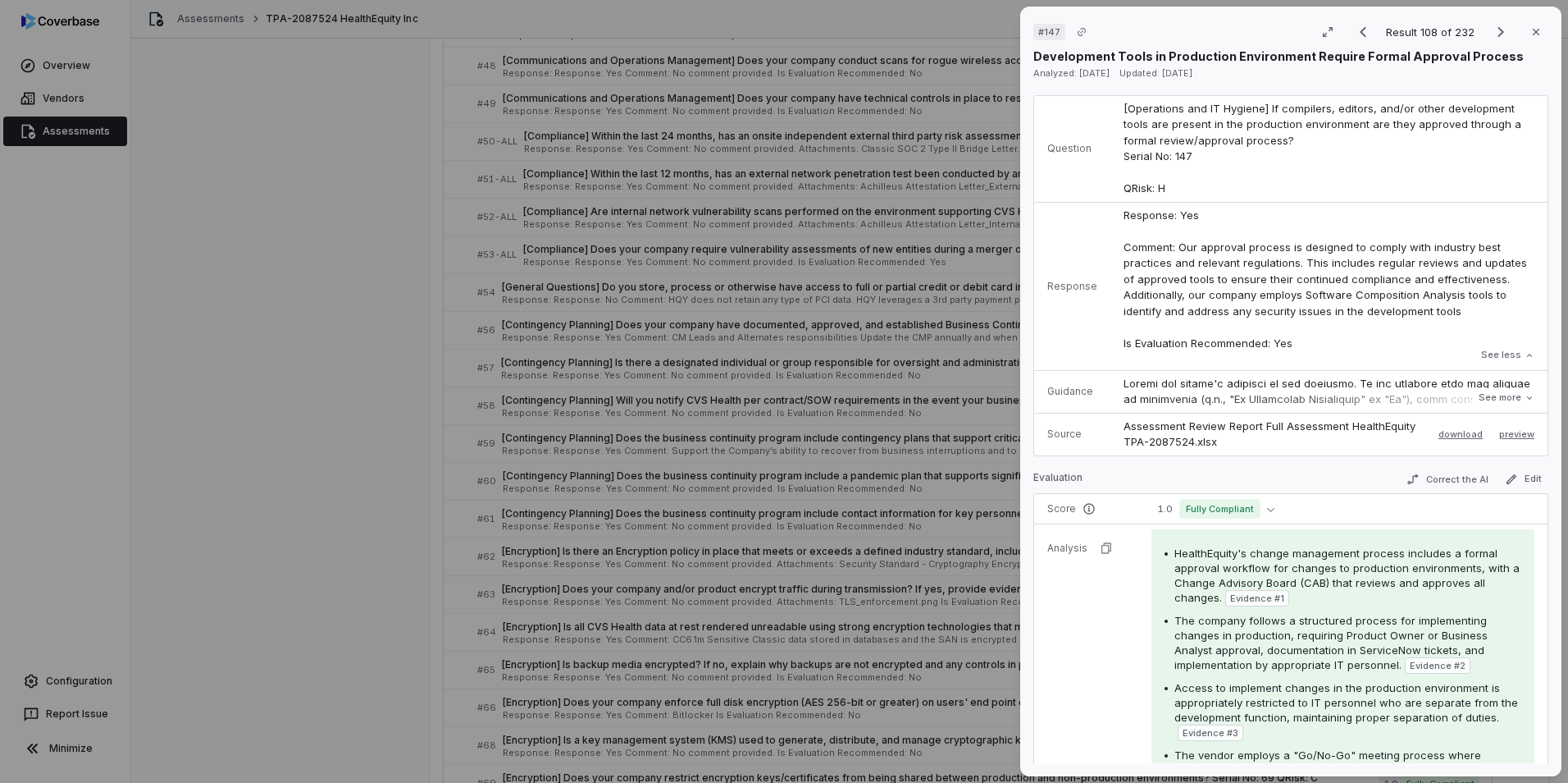
scroll to position [164, 0]
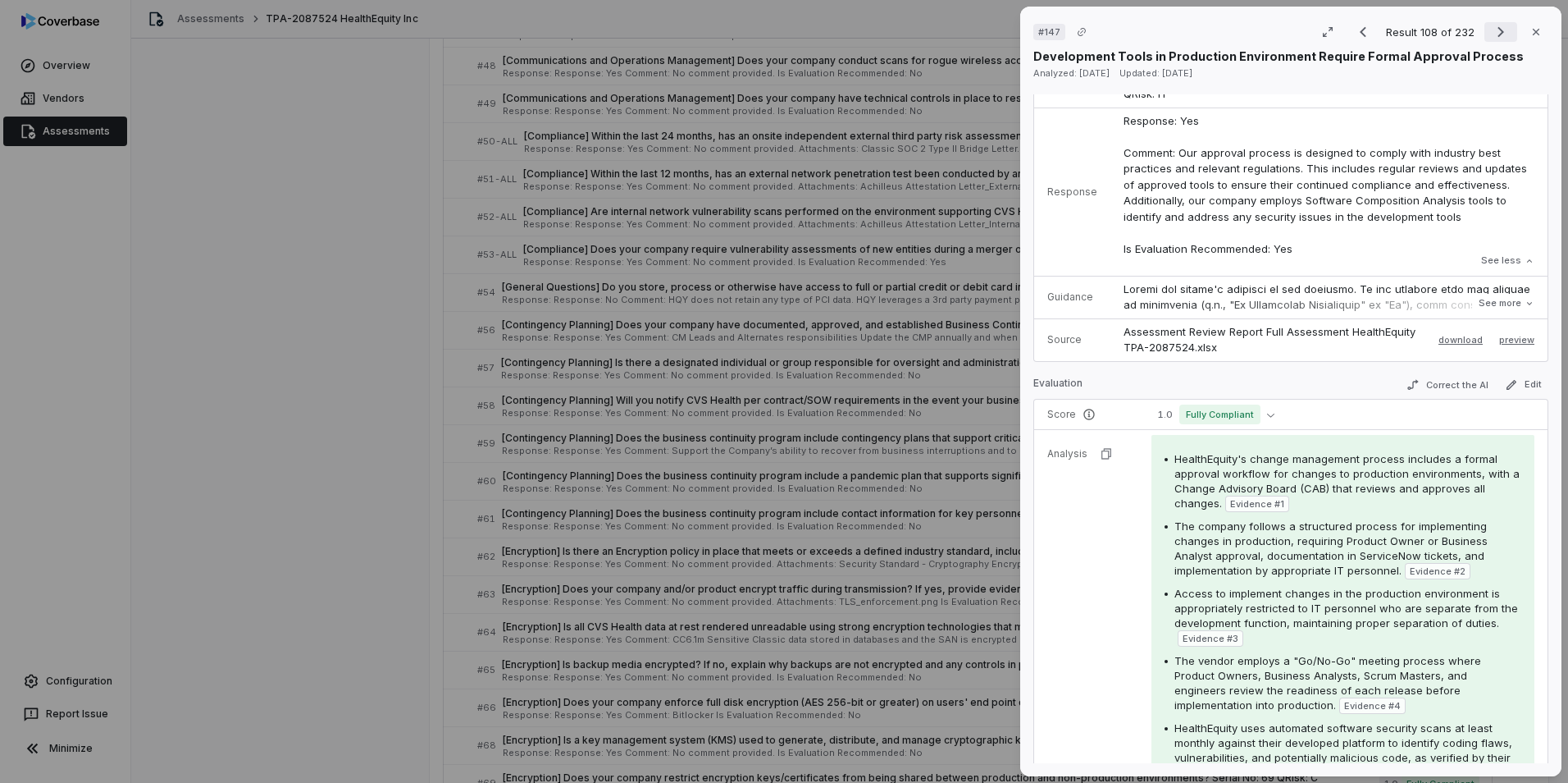
click at [1042, 28] on icon "Next result" at bounding box center [1500, 32] width 20 height 20
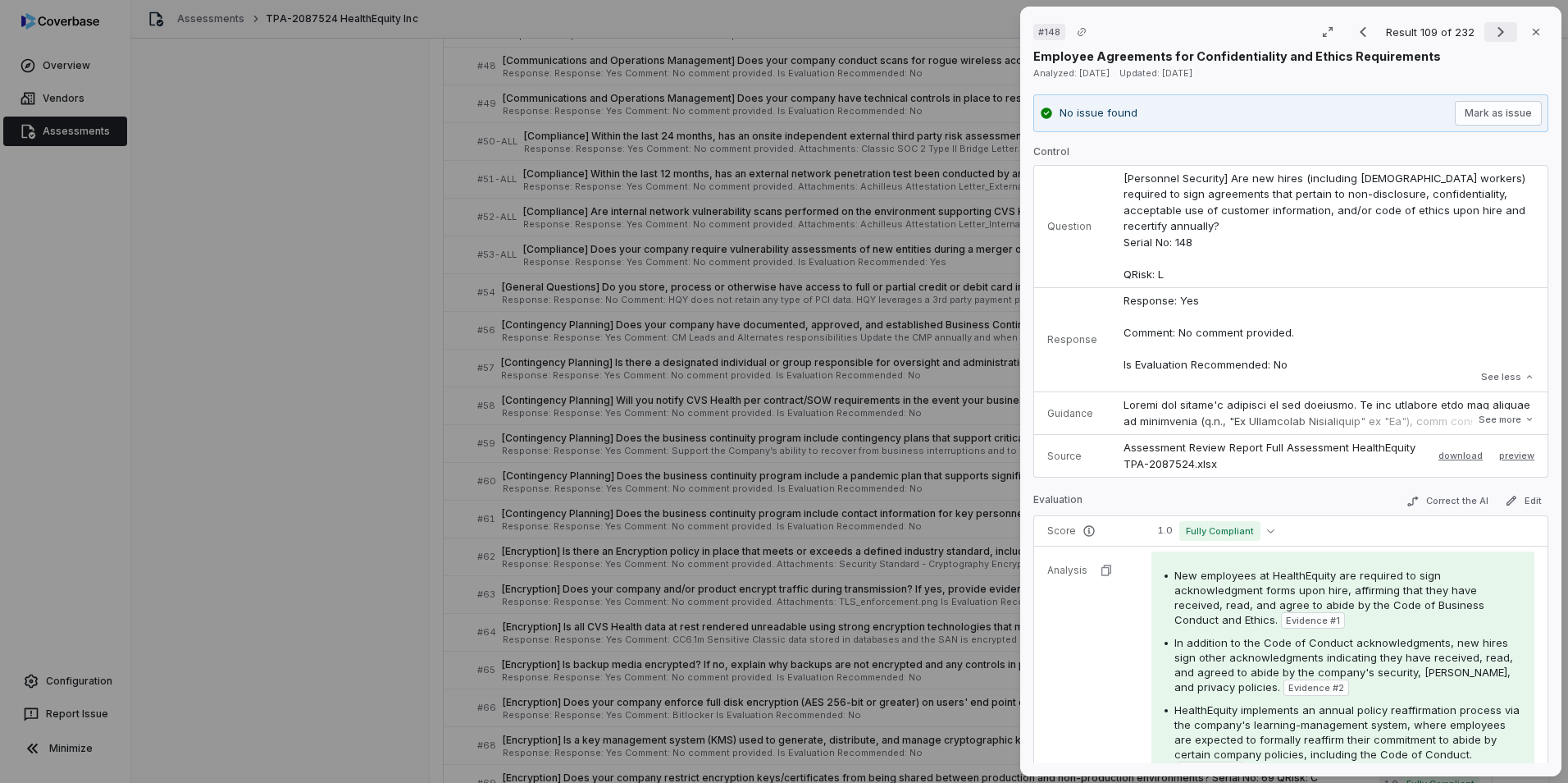
click at [1042, 30] on icon "Next result" at bounding box center [1500, 32] width 20 height 20
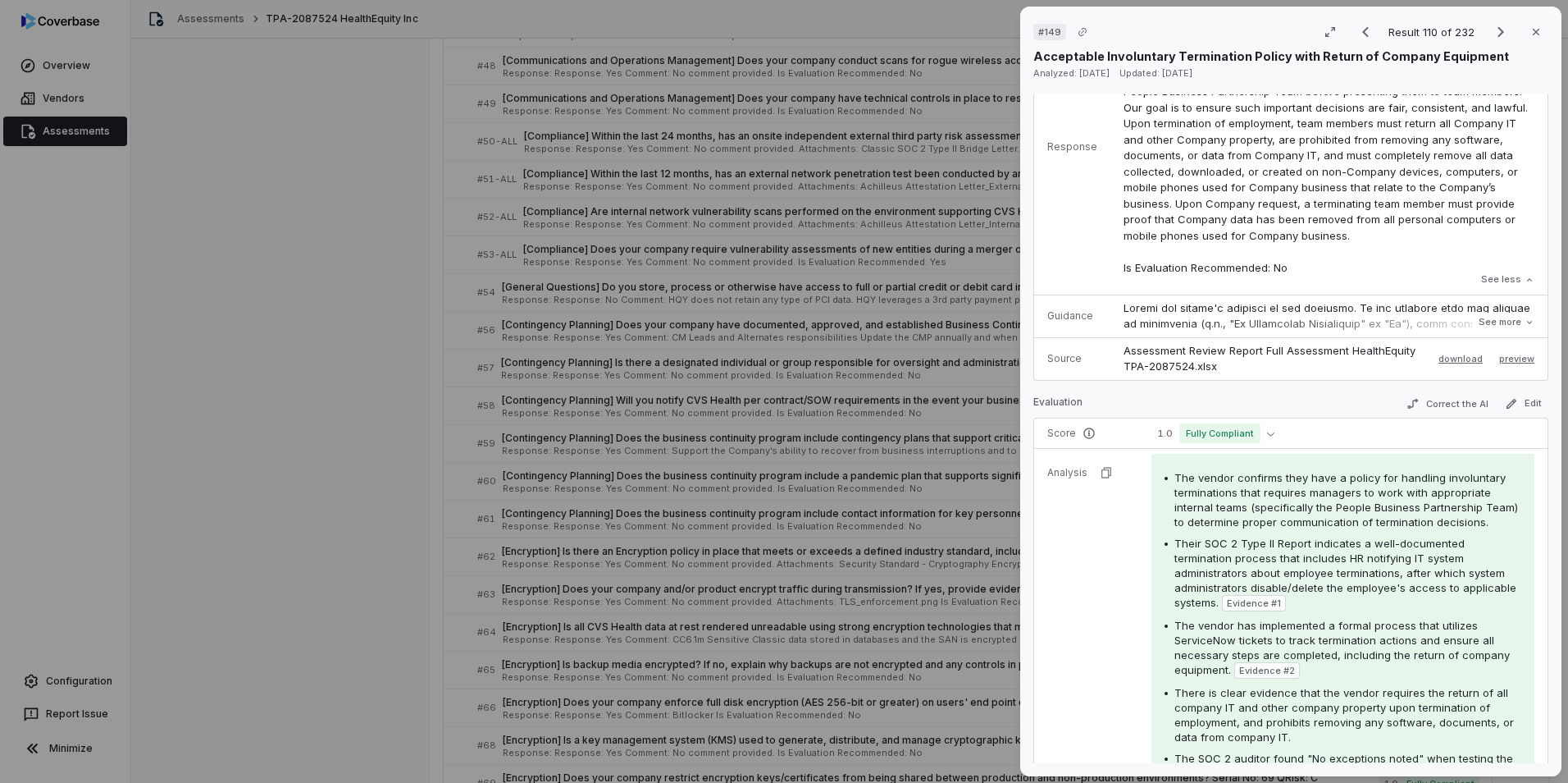
scroll to position [328, 0]
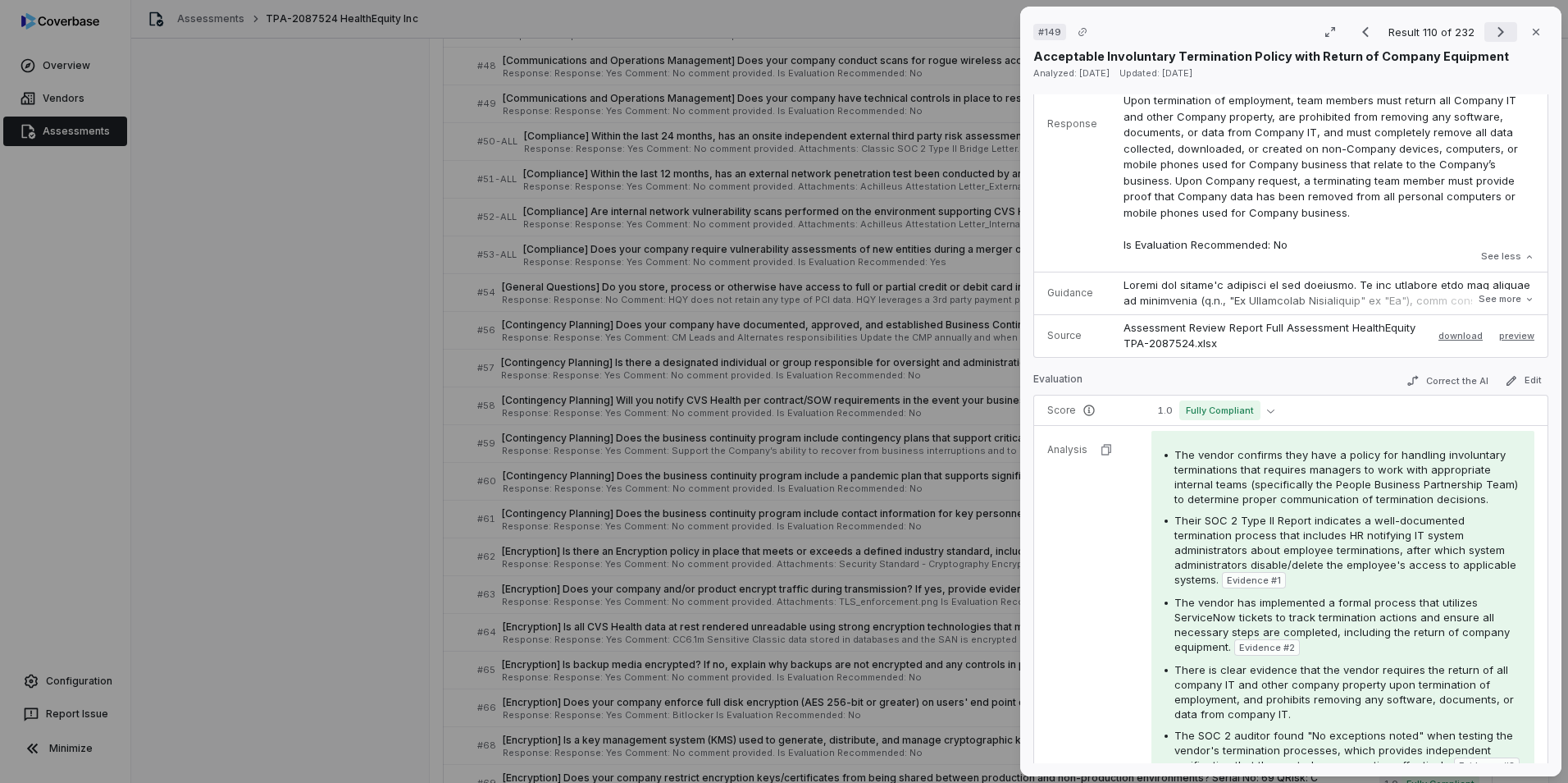
click at [1042, 31] on icon "Next result" at bounding box center [1500, 32] width 7 height 11
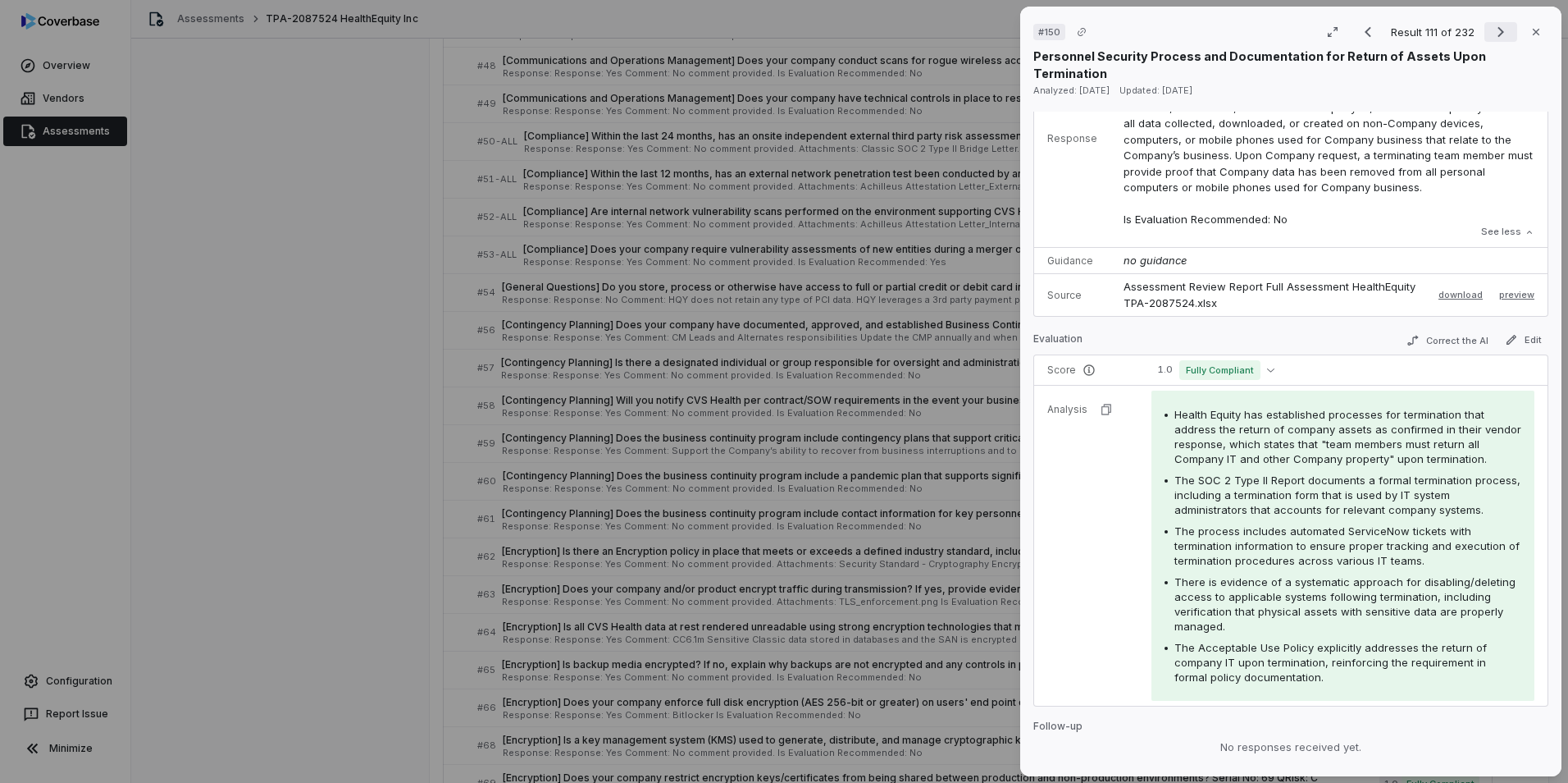
scroll to position [256, 0]
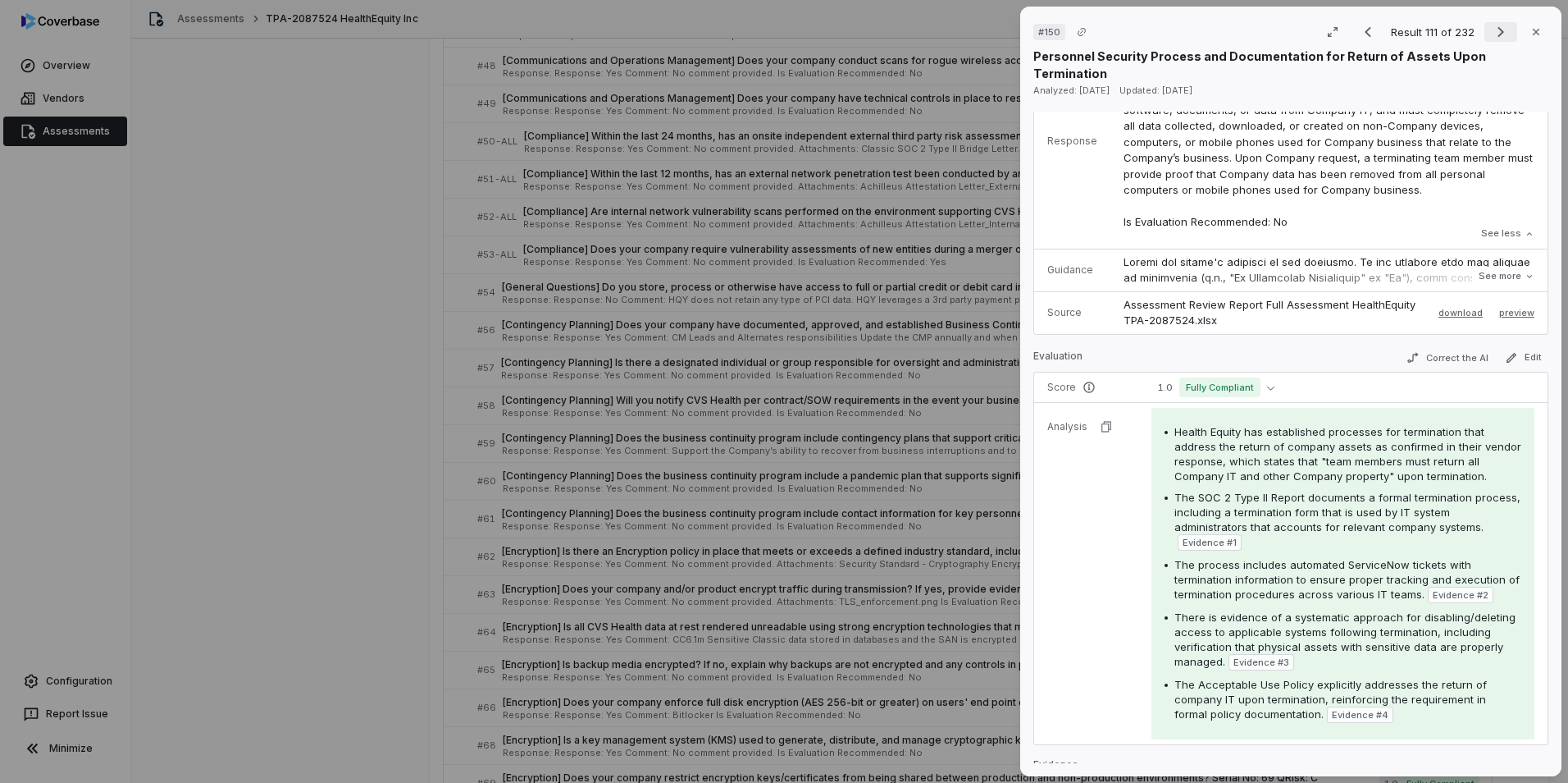
click at [1042, 25] on icon "Next result" at bounding box center [1500, 32] width 20 height 20
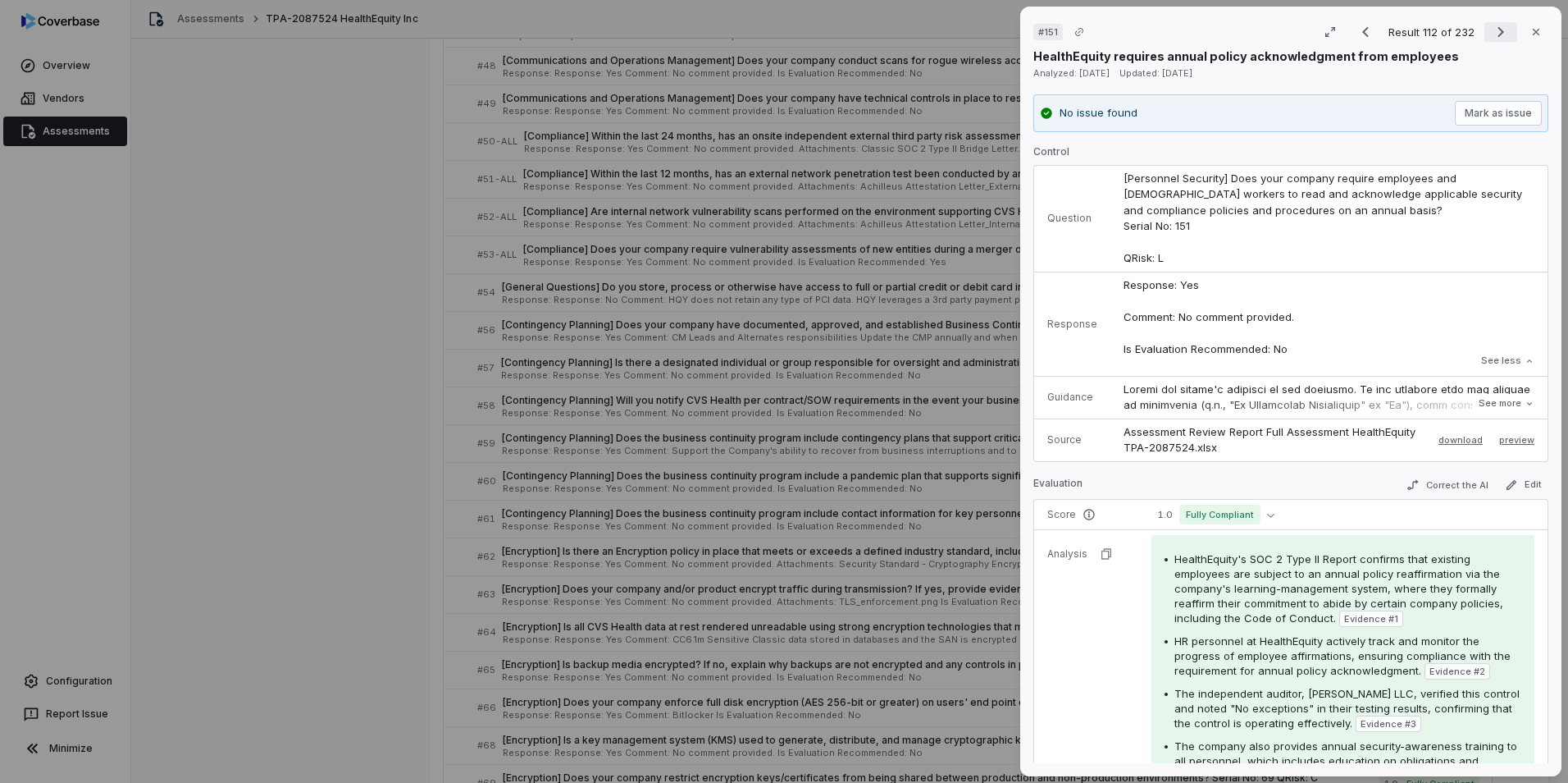
click at [1042, 31] on icon "Next result" at bounding box center [1500, 32] width 20 height 20
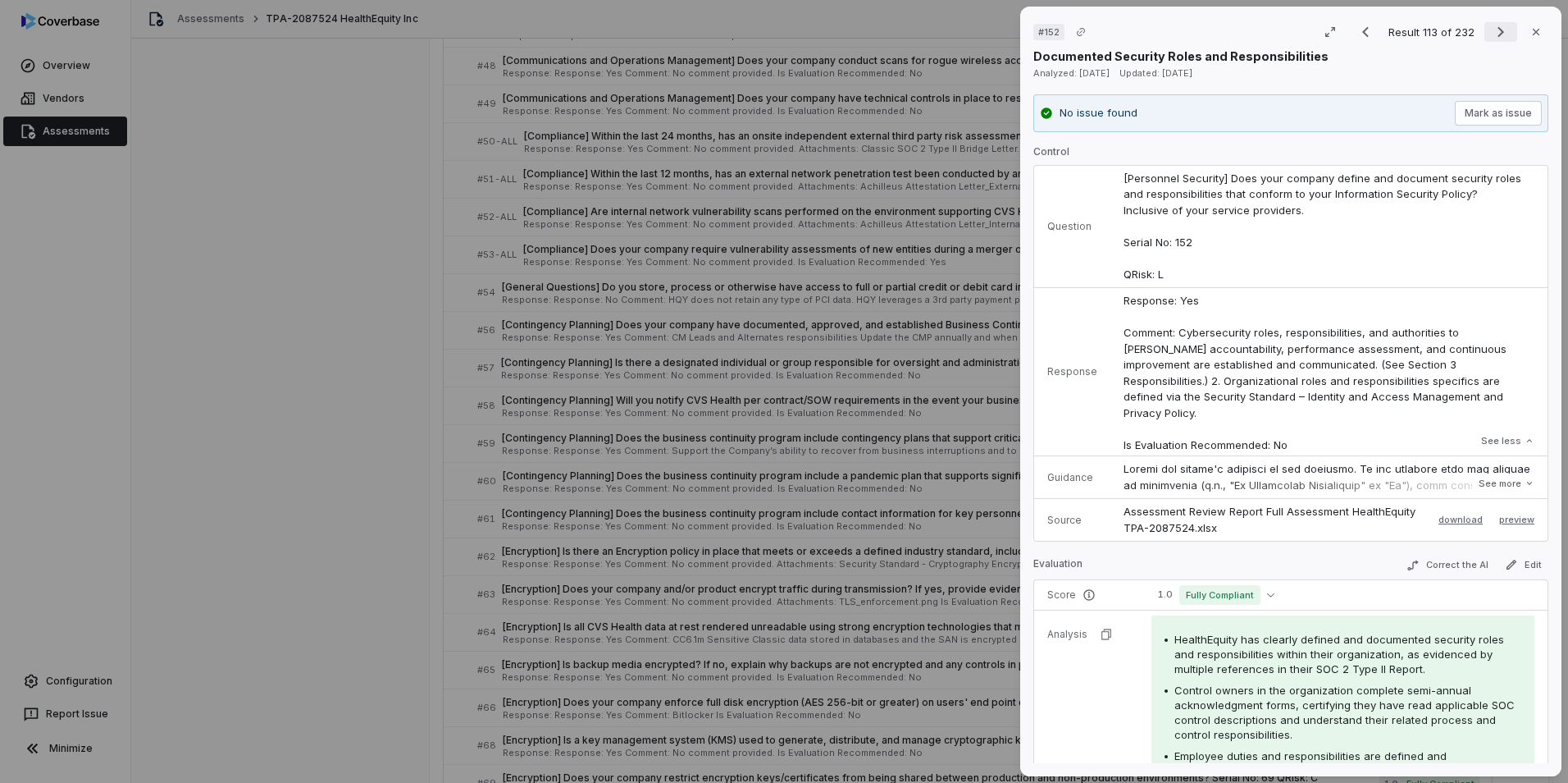
click at [1042, 30] on icon "Next result" at bounding box center [1500, 32] width 20 height 20
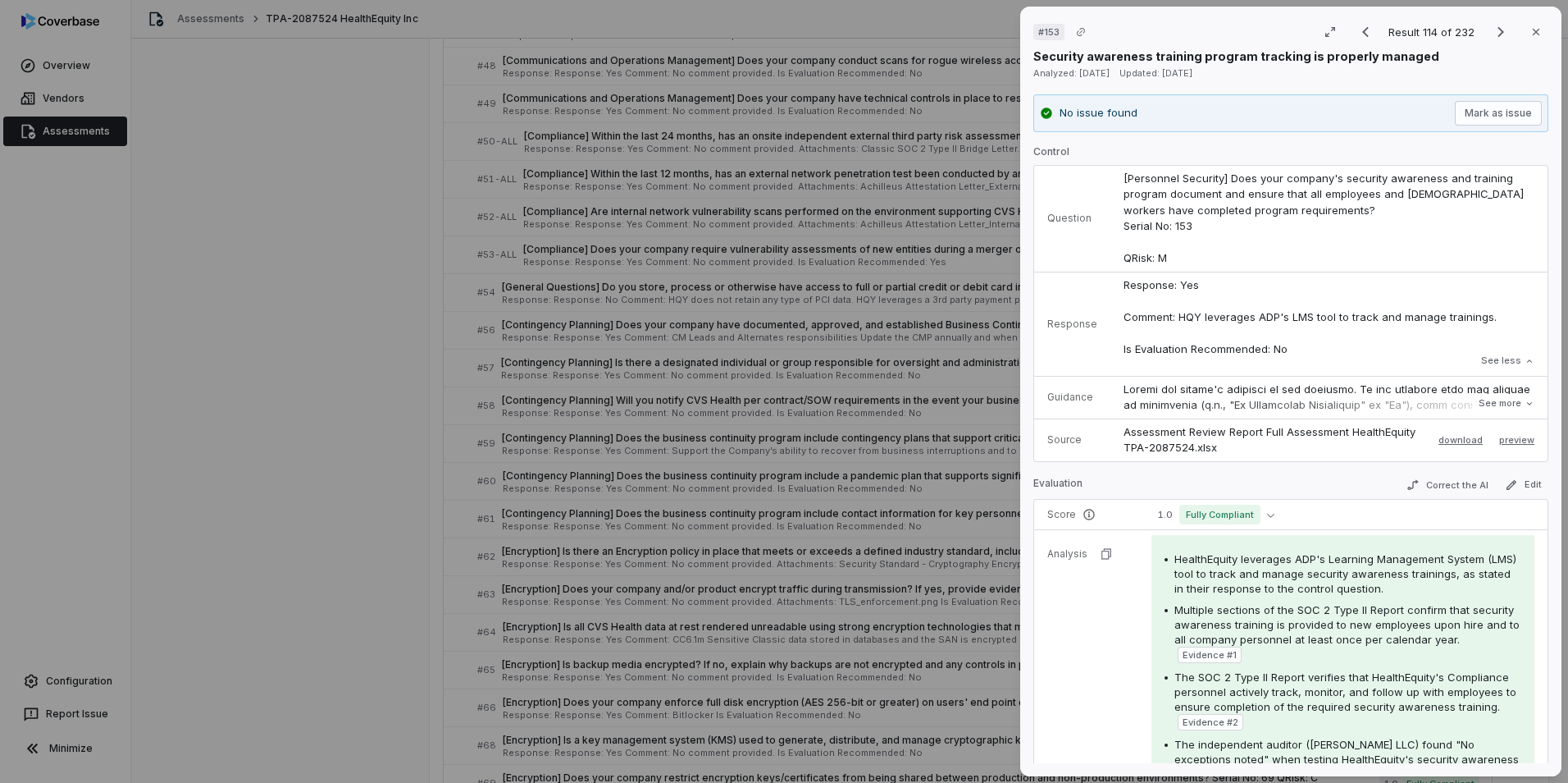
scroll to position [246, 0]
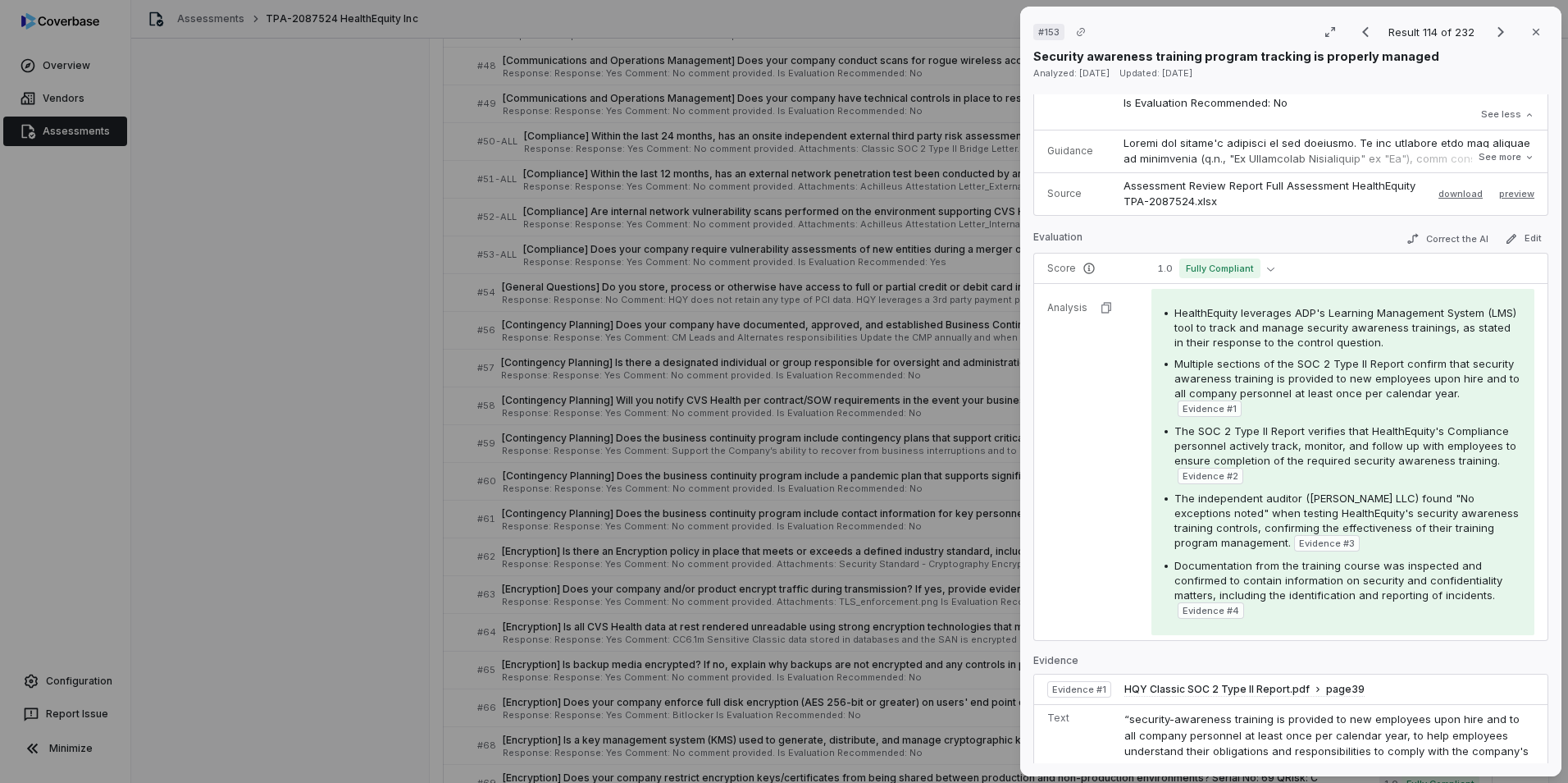
click at [1042, 487] on tr "Analysis HealthEquity leverages ADP's Learning Management System (LMS) tool to …" at bounding box center [1290, 462] width 513 height 357
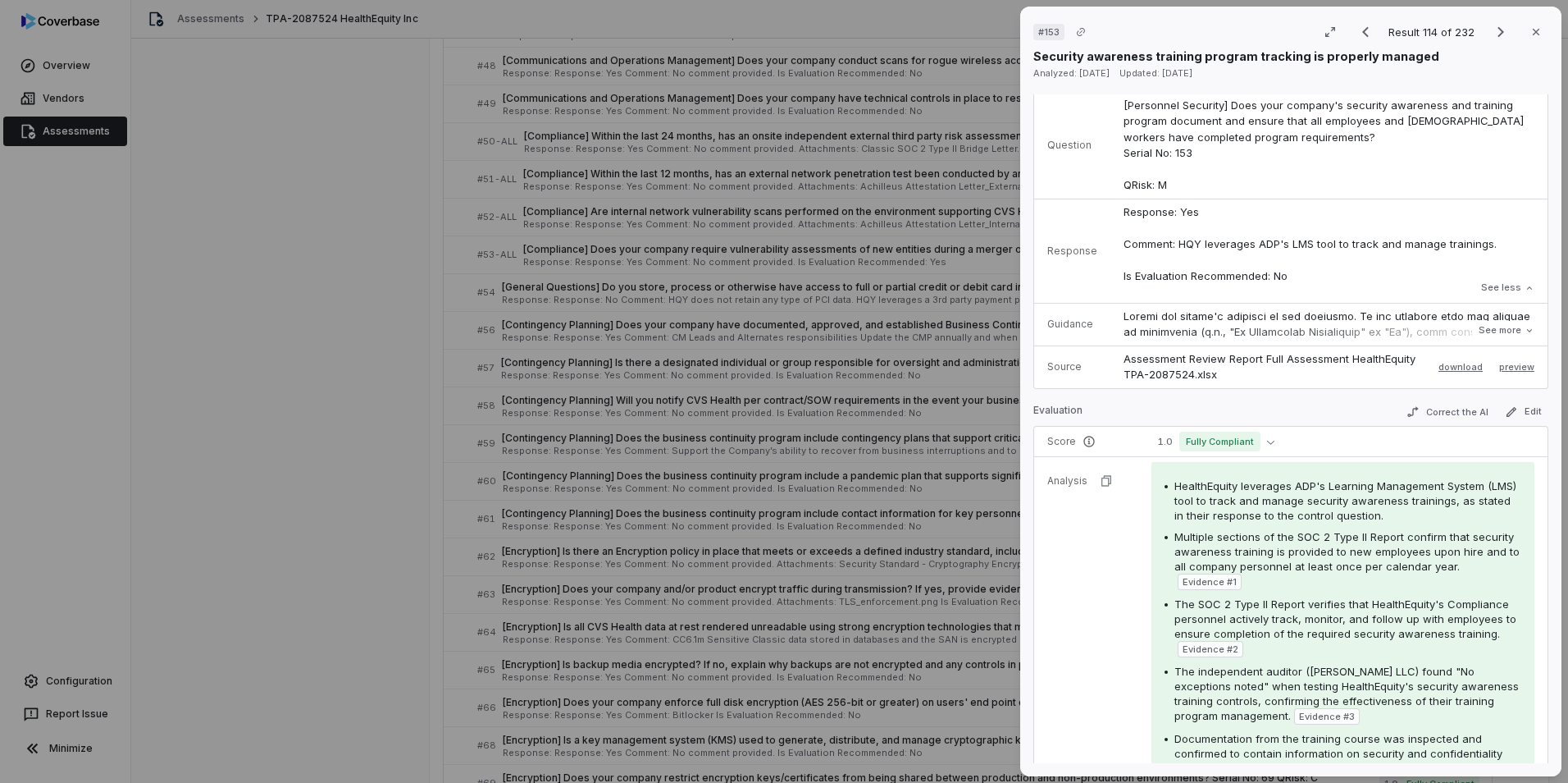
scroll to position [0, 0]
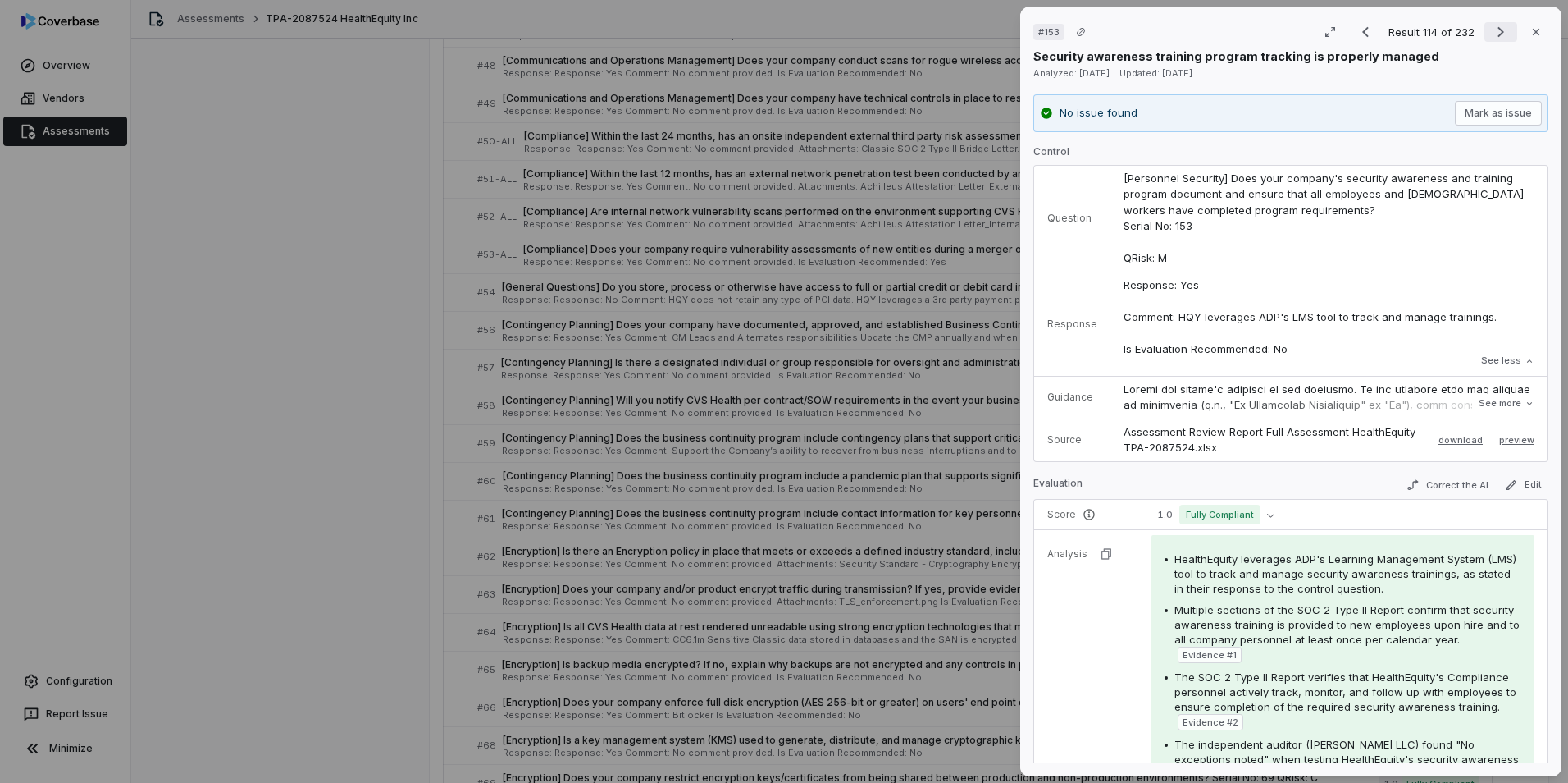
click at [1042, 30] on icon "Next result" at bounding box center [1500, 32] width 20 height 20
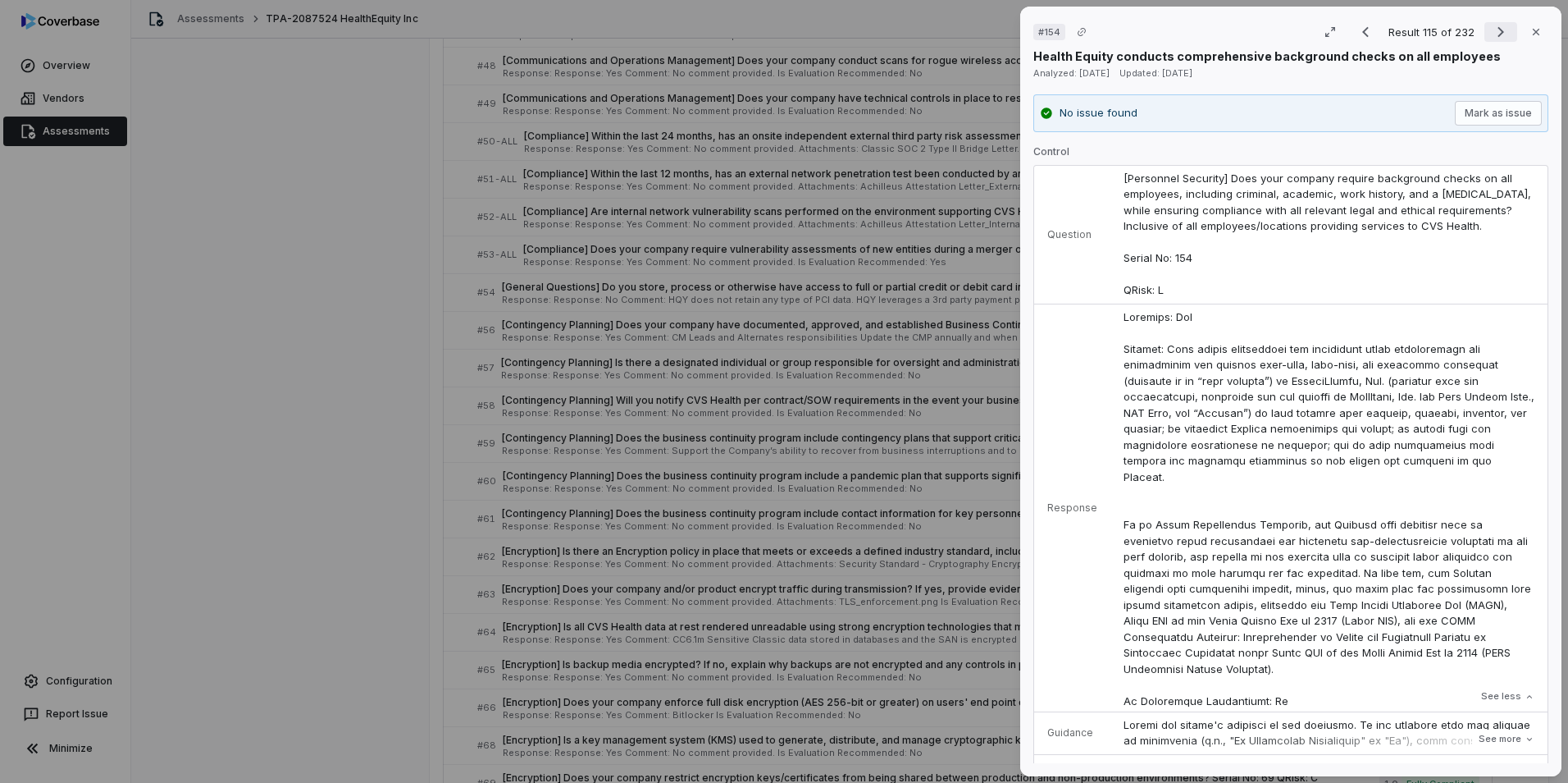
click at [1042, 28] on icon "Next result" at bounding box center [1500, 32] width 20 height 20
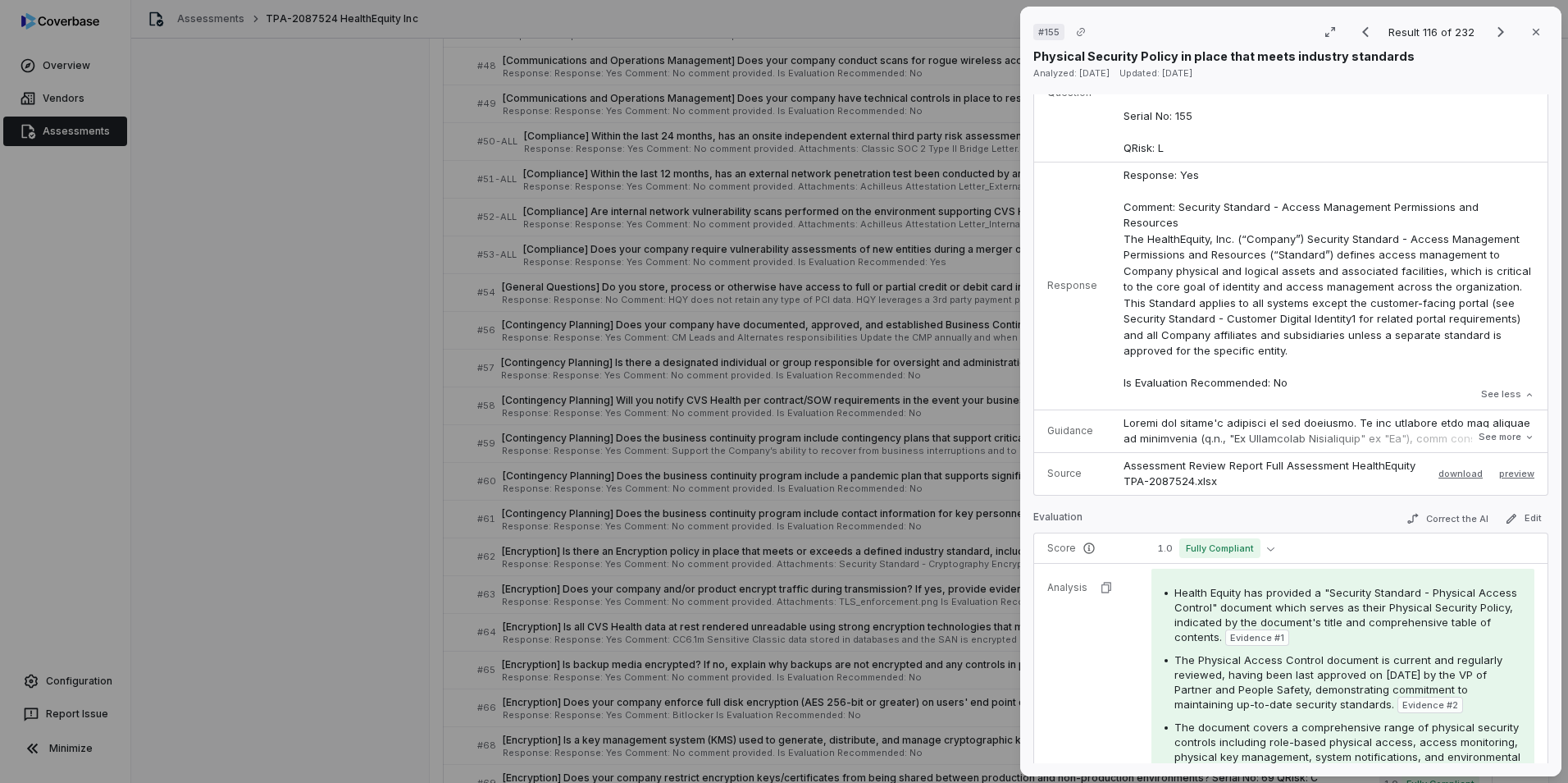
scroll to position [164, 0]
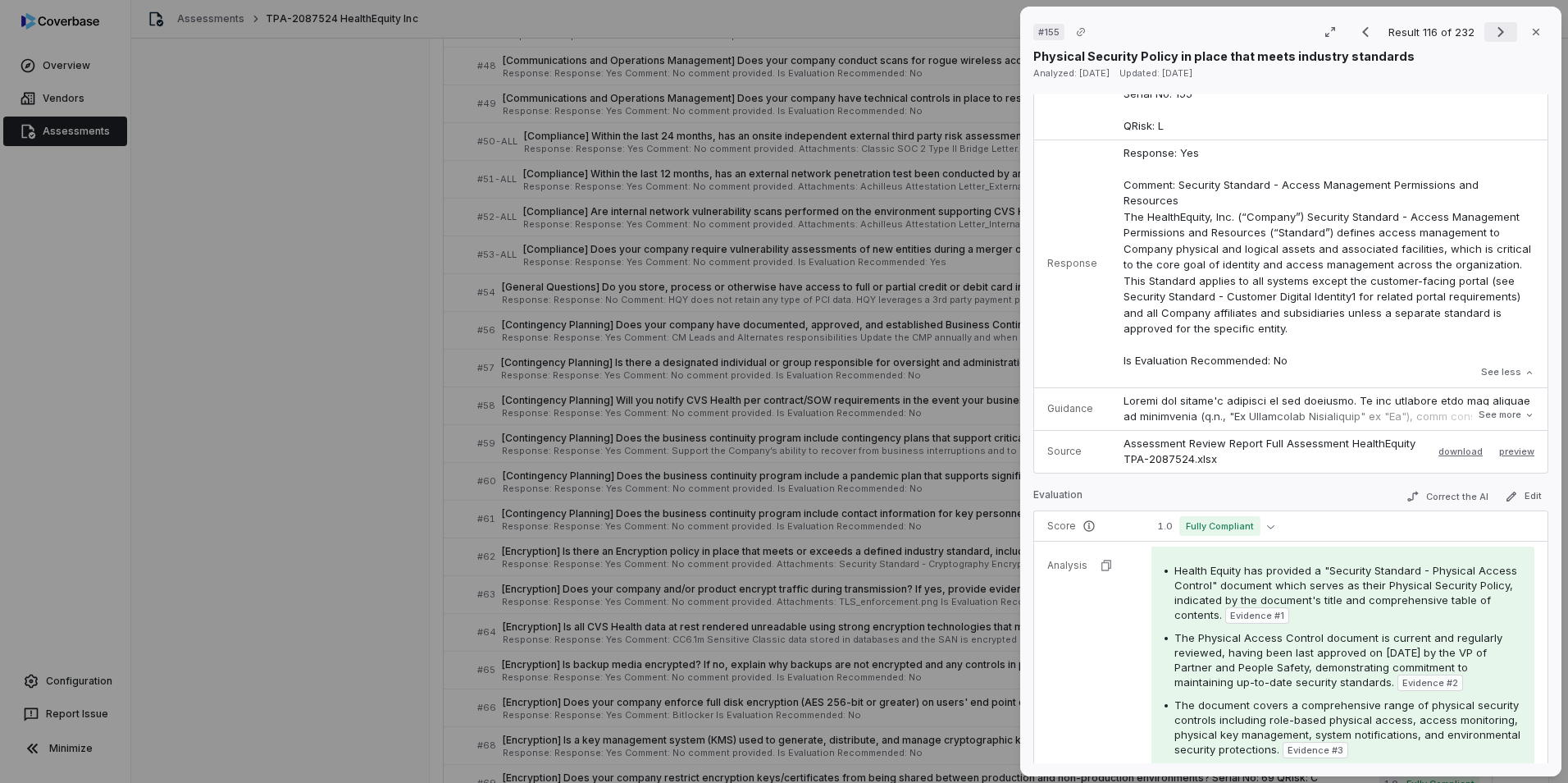
click at [1042, 33] on button "Next result" at bounding box center [1500, 32] width 33 height 20
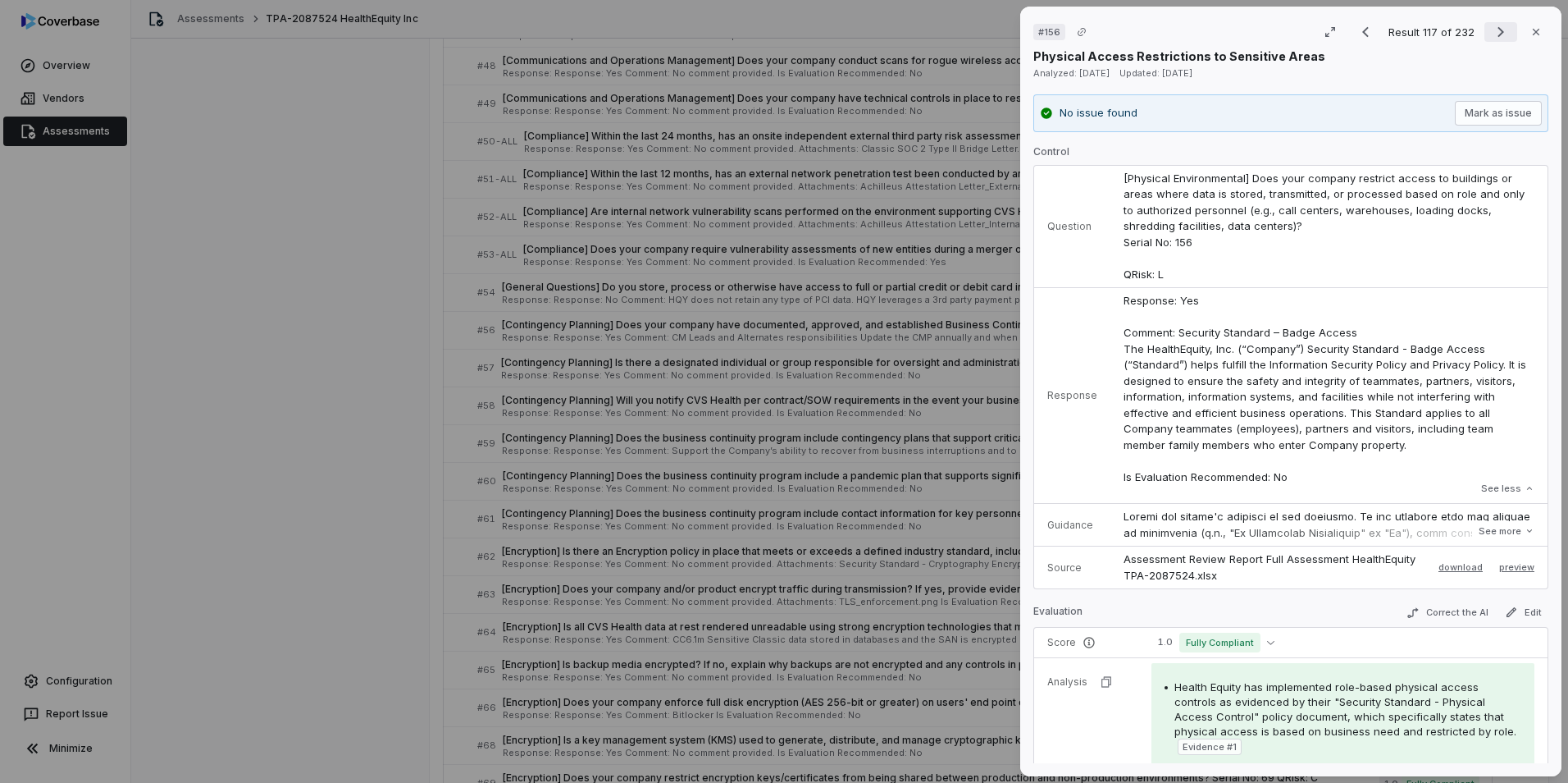
click at [1042, 31] on icon "Next result" at bounding box center [1500, 32] width 7 height 11
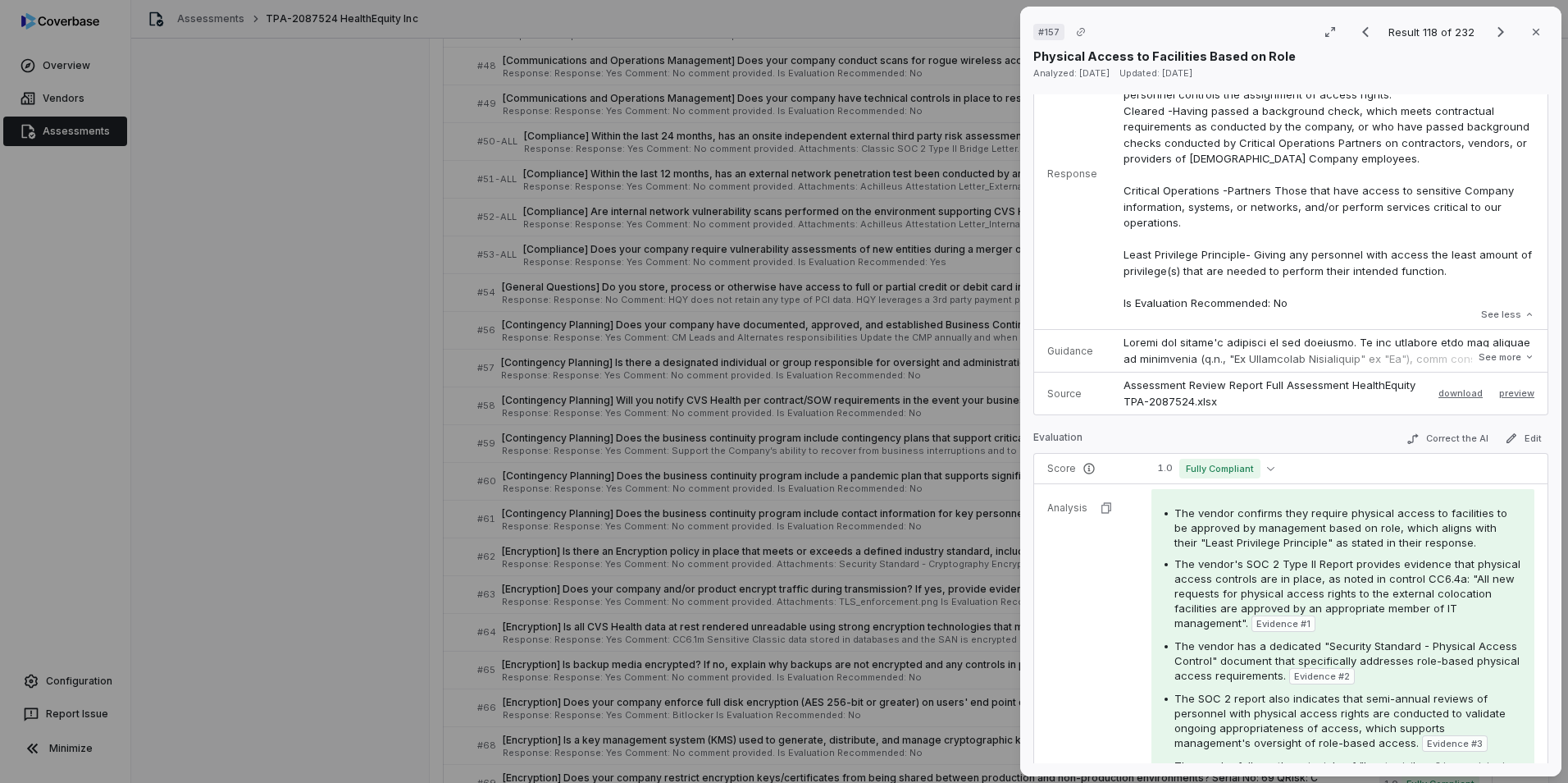
scroll to position [328, 0]
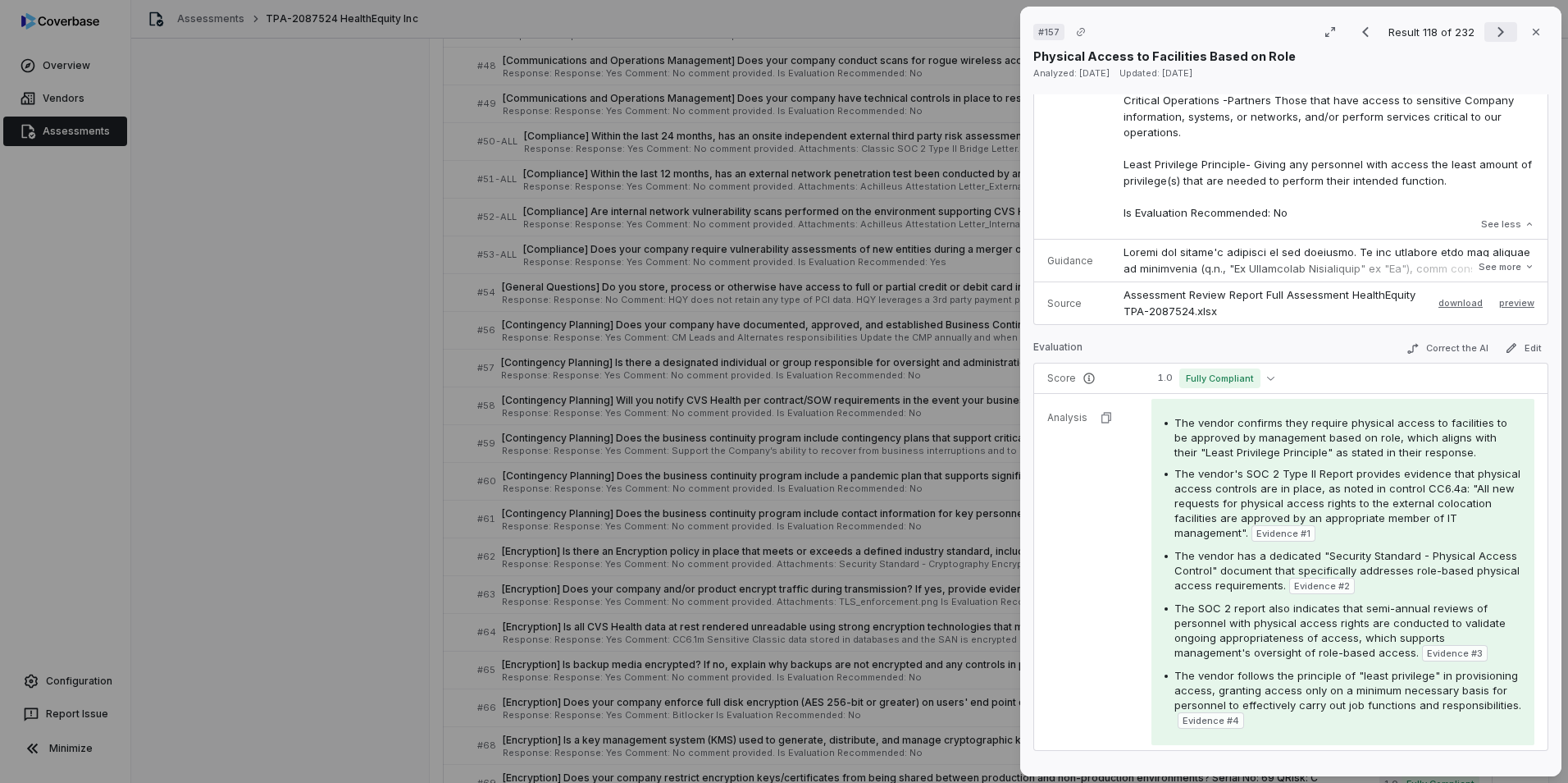
click at [1042, 27] on icon "Next result" at bounding box center [1500, 32] width 20 height 20
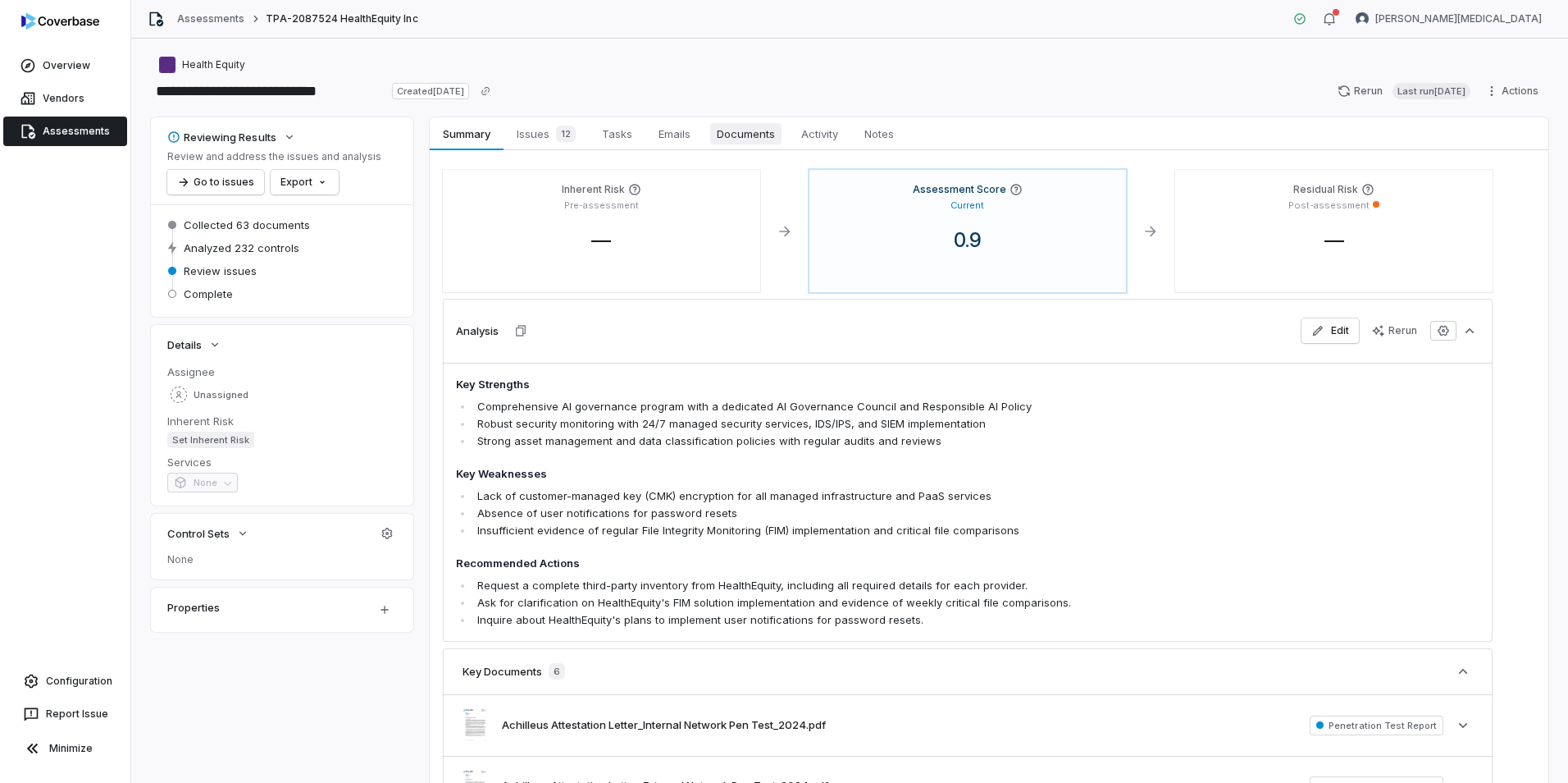
click at [755, 129] on span "Documents" at bounding box center [746, 133] width 71 height 21
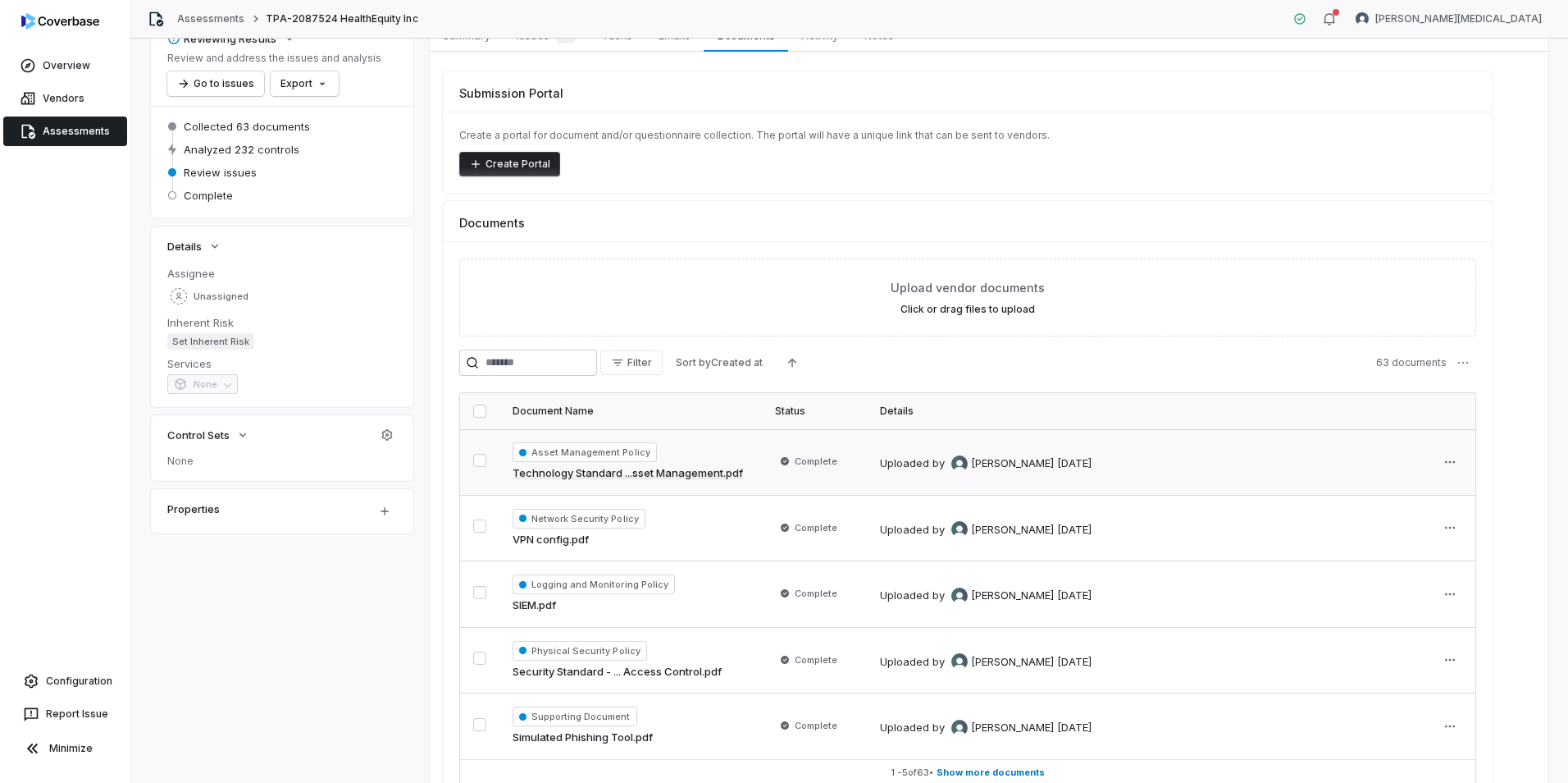
scroll to position [191, 0]
